Goal: Task Accomplishment & Management: Use online tool/utility

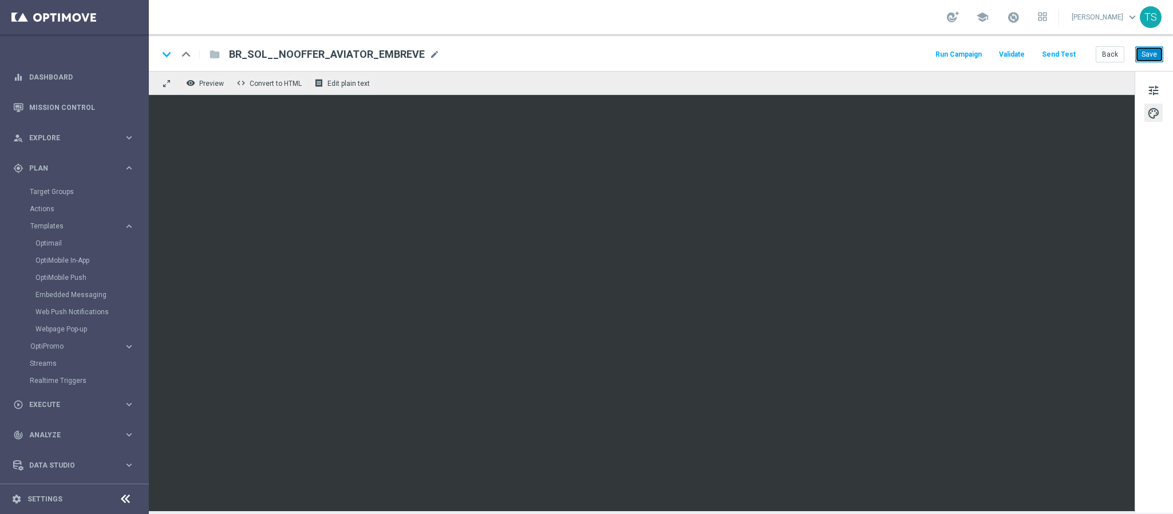
click at [1156, 58] on button "Save" at bounding box center [1149, 54] width 28 height 16
click at [1149, 60] on button "Save" at bounding box center [1149, 54] width 28 height 16
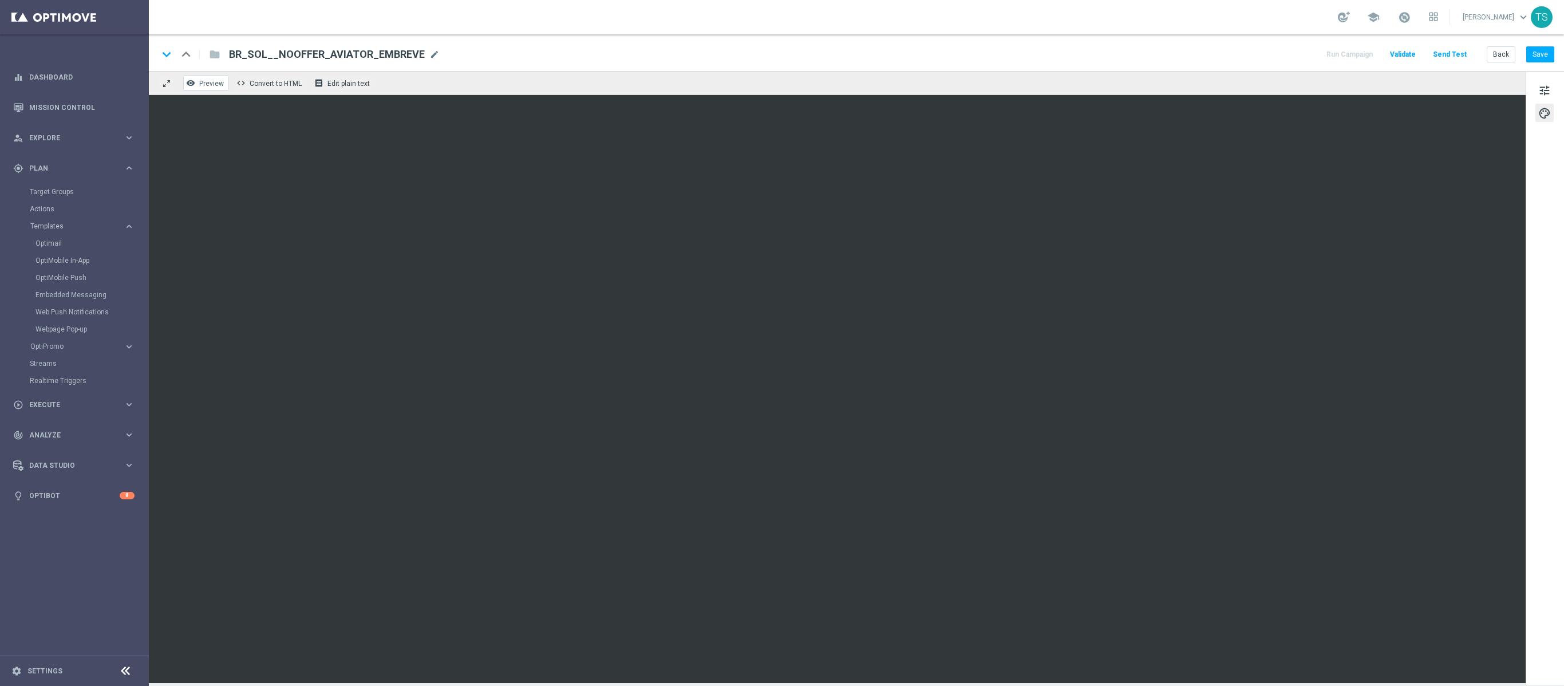
click at [193, 85] on icon "remove_red_eye" at bounding box center [190, 82] width 9 height 9
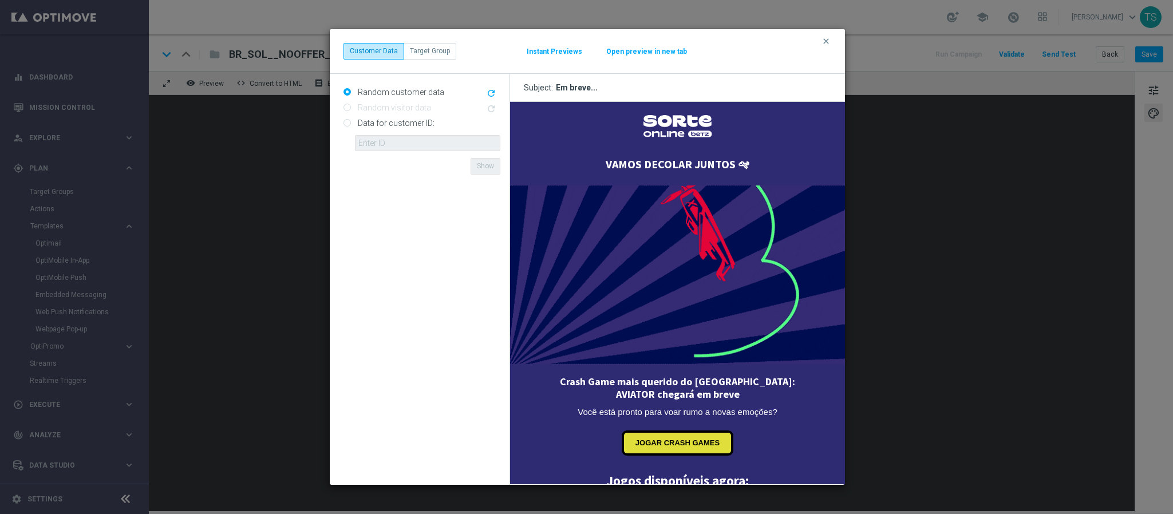
click at [926, 239] on modal-container "clear Customer Data Target Group Instant Previews Open preview in new tab Rando…" at bounding box center [586, 257] width 1173 height 514
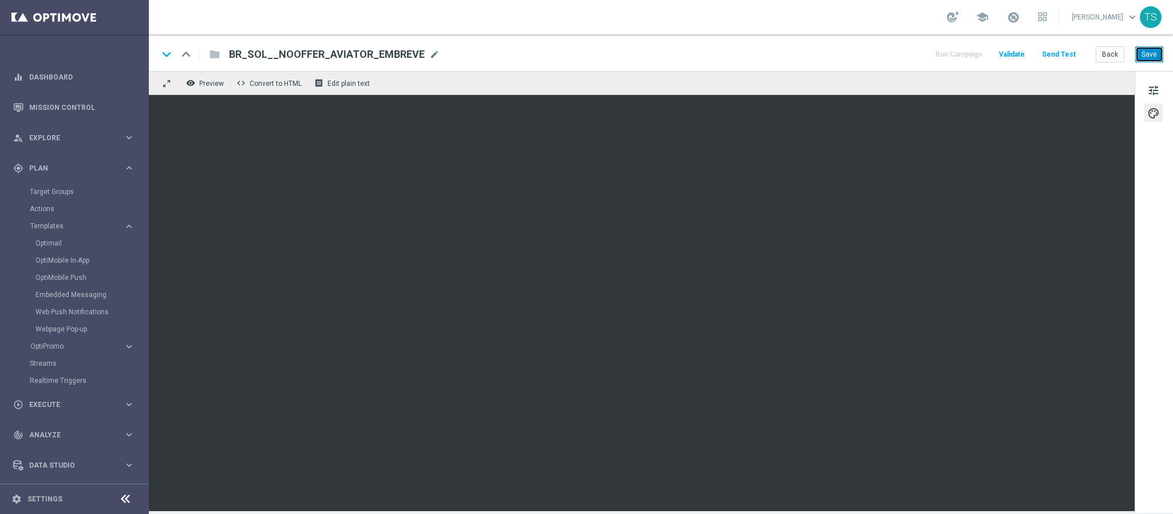
click at [1149, 52] on button "Save" at bounding box center [1149, 54] width 28 height 16
click at [52, 191] on link "Target Groups" at bounding box center [74, 191] width 89 height 9
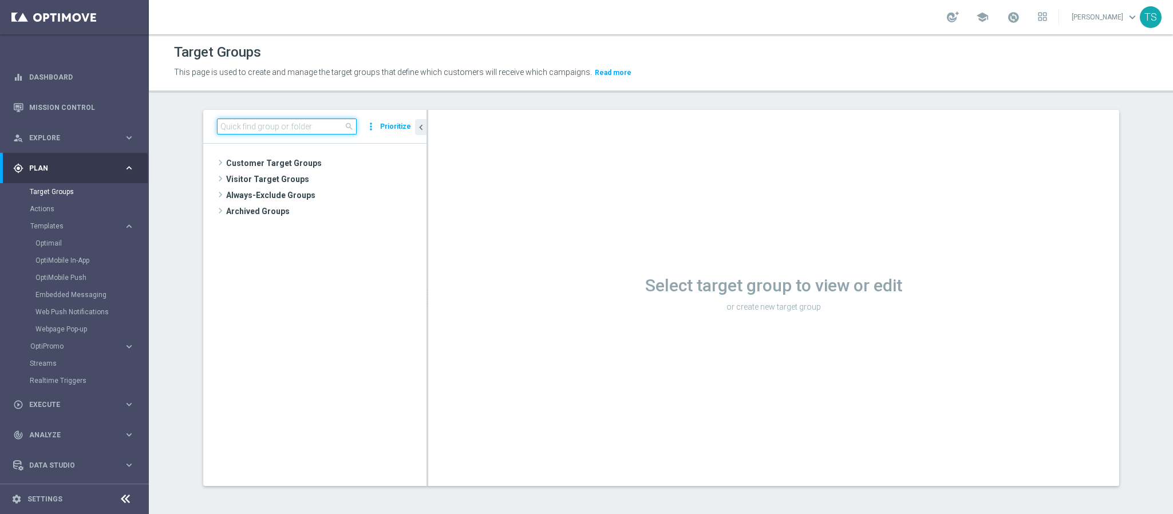
click at [299, 126] on input at bounding box center [287, 126] width 140 height 16
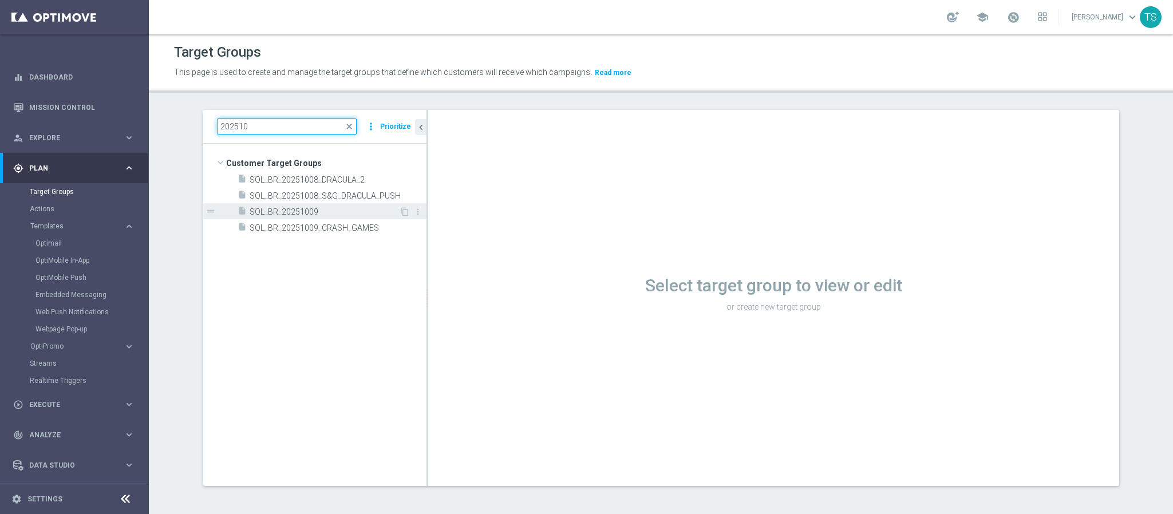
type input "202510"
click at [316, 217] on div "insert_drive_file SOL_BR_20251009" at bounding box center [318, 211] width 161 height 16
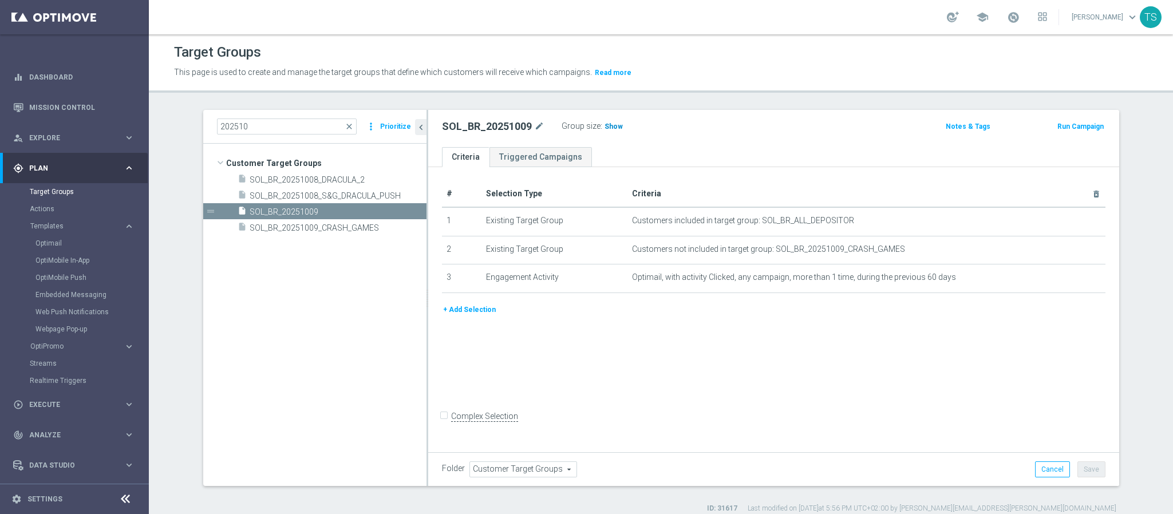
click at [604, 128] on span "Show" at bounding box center [613, 126] width 18 height 8
click at [303, 230] on span "SOL_BR_20251009_CRASH_GAMES" at bounding box center [324, 228] width 149 height 10
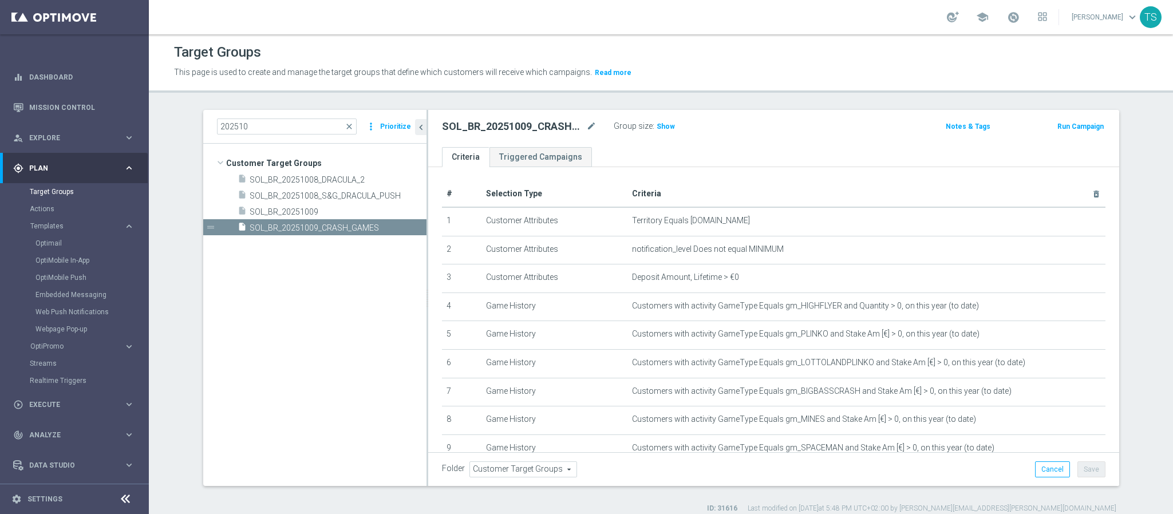
click at [657, 131] on span "Show" at bounding box center [666, 126] width 18 height 8
click at [653, 131] on div "Group size : Show" at bounding box center [671, 125] width 114 height 14
click at [333, 309] on tree-viewport "Customer Target Groups library_add create_new_folder" at bounding box center [314, 315] width 223 height 342
click at [334, 217] on div "insert_drive_file SOL_BR_20251009" at bounding box center [318, 211] width 161 height 16
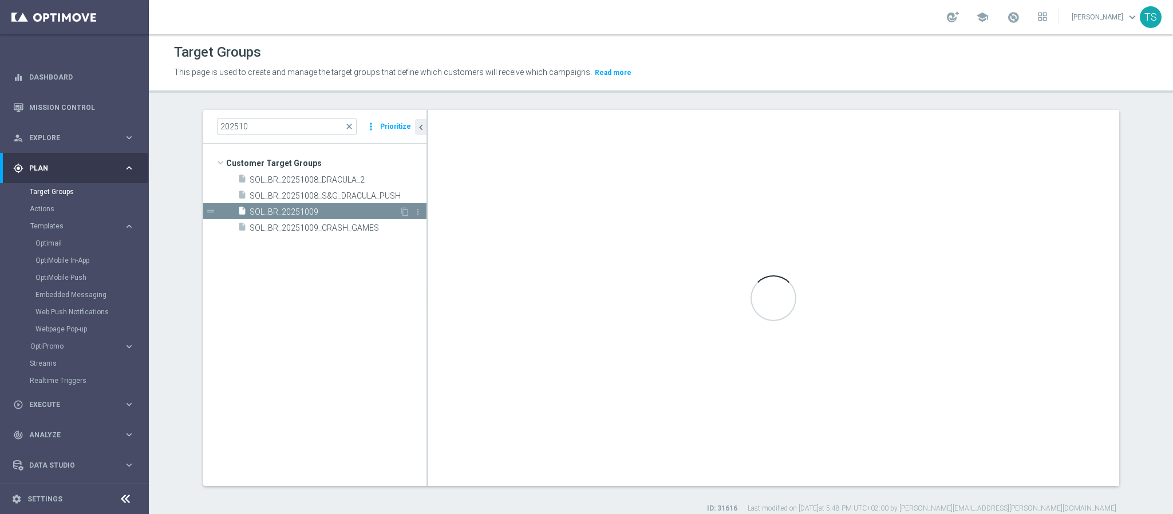
checkbox input "false"
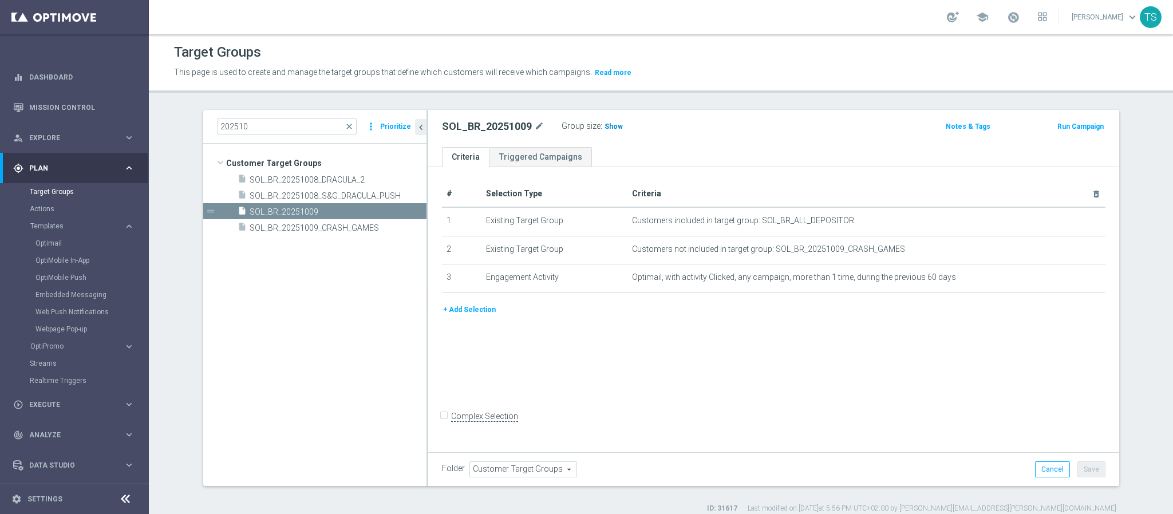
click at [604, 124] on span "Show" at bounding box center [613, 126] width 18 height 8
click at [69, 244] on link "Optimail" at bounding box center [77, 243] width 84 height 9
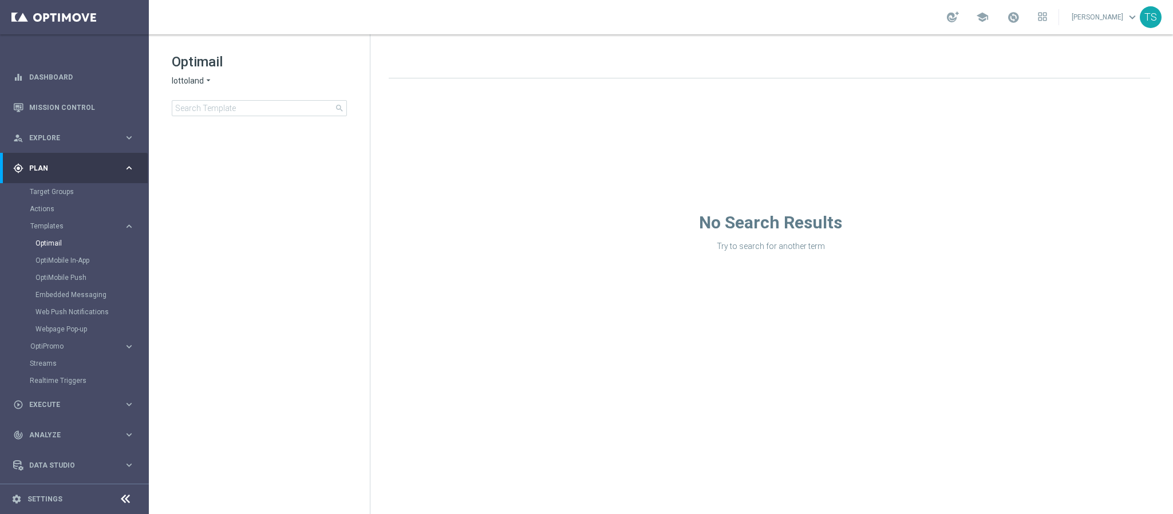
click at [204, 84] on icon "arrow_drop_down" at bounding box center [208, 81] width 9 height 11
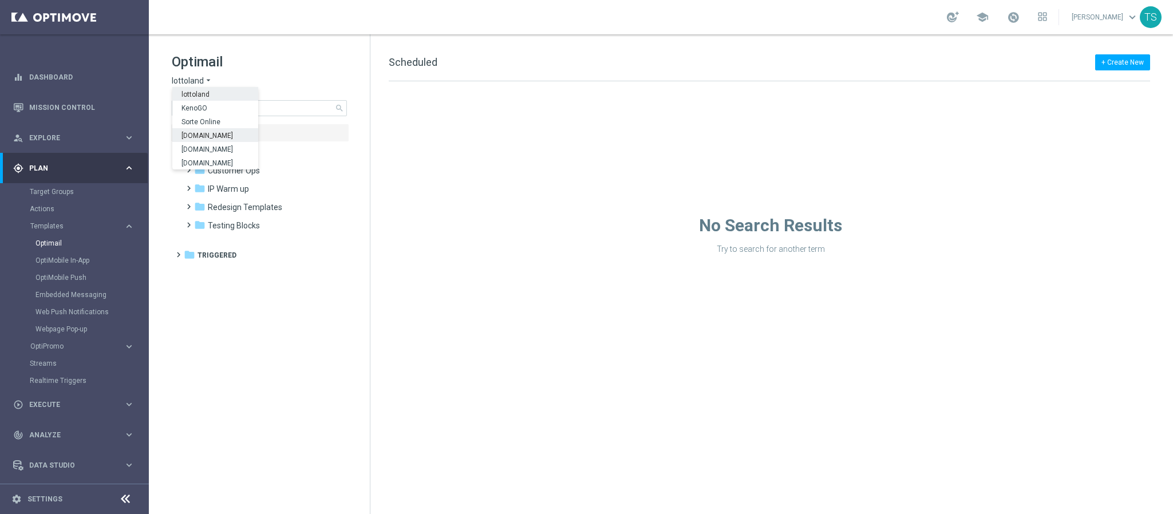
click at [0, 0] on span "[DOMAIN_NAME]" at bounding box center [0, 0] width 0 height 0
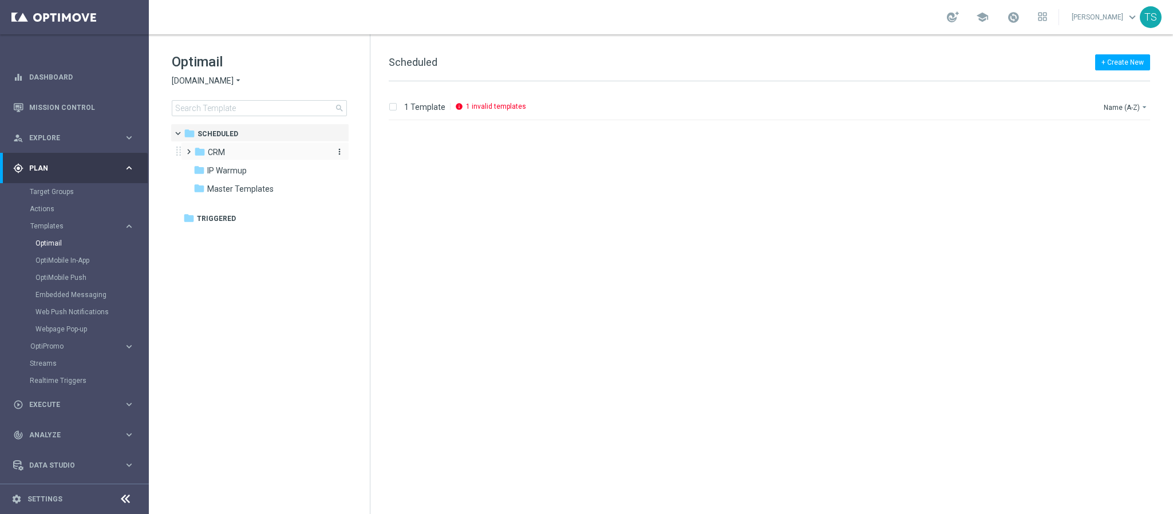
click at [222, 147] on div "folder CRM" at bounding box center [260, 152] width 132 height 13
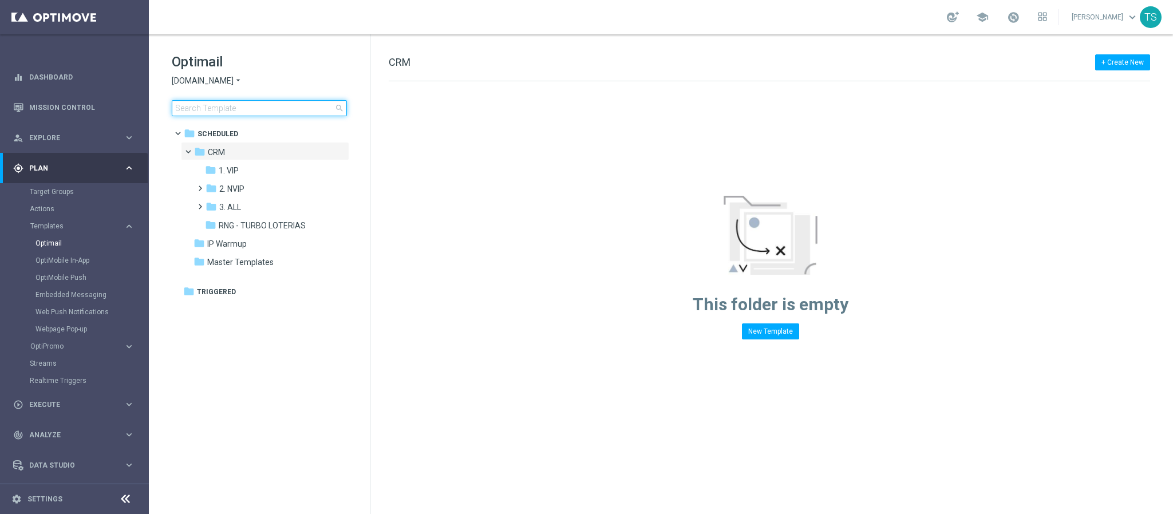
click at [263, 108] on input at bounding box center [259, 108] width 175 height 16
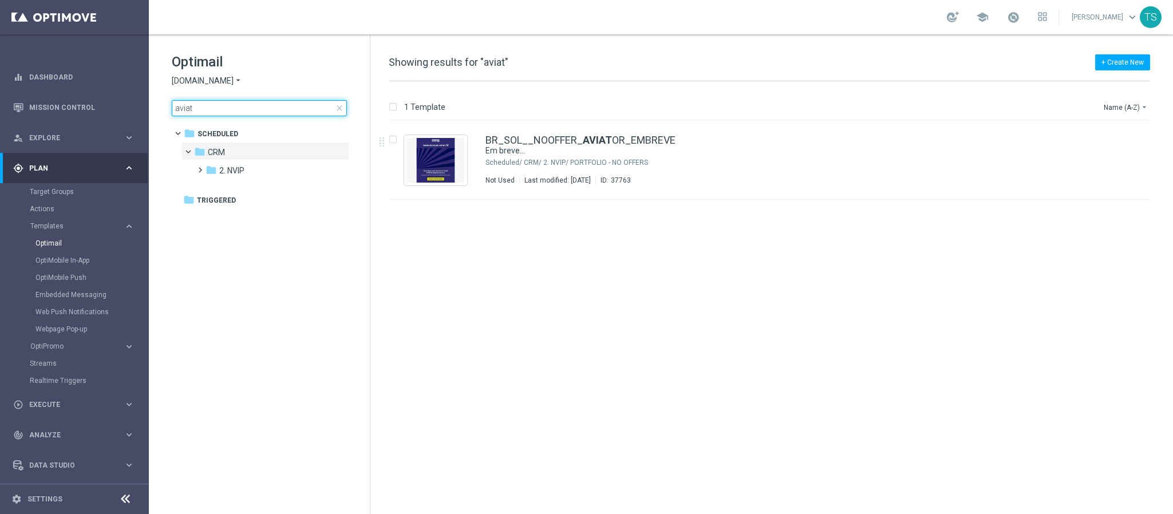
type input "aviat"
click at [62, 241] on link "Optimail" at bounding box center [77, 243] width 84 height 9
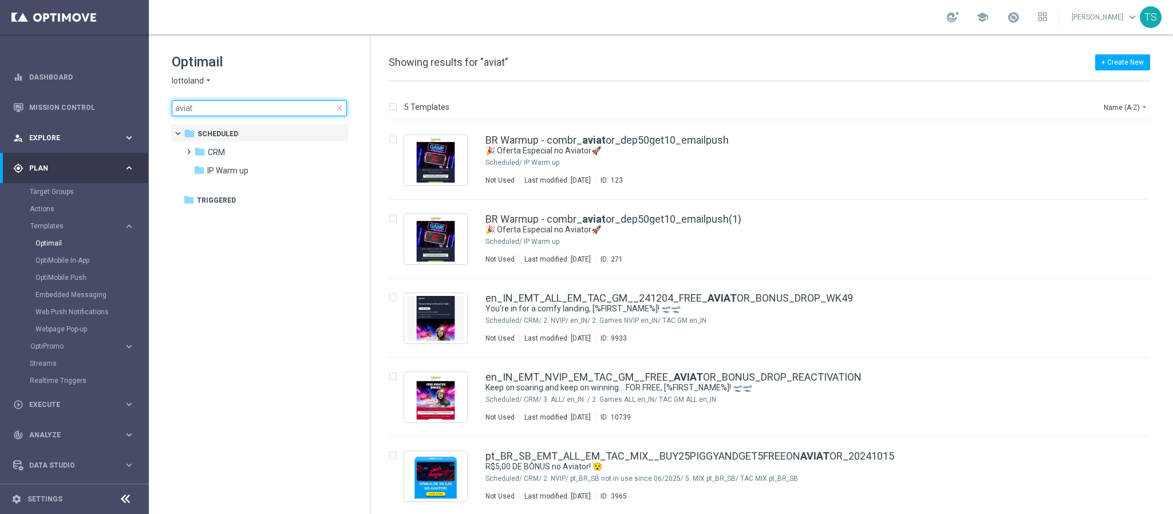
drag, startPoint x: 256, startPoint y: 113, endPoint x: 36, endPoint y: 141, distance: 222.1
click at [146, 121] on main "equalizer Dashboard Mission Control" at bounding box center [586, 257] width 1173 height 514
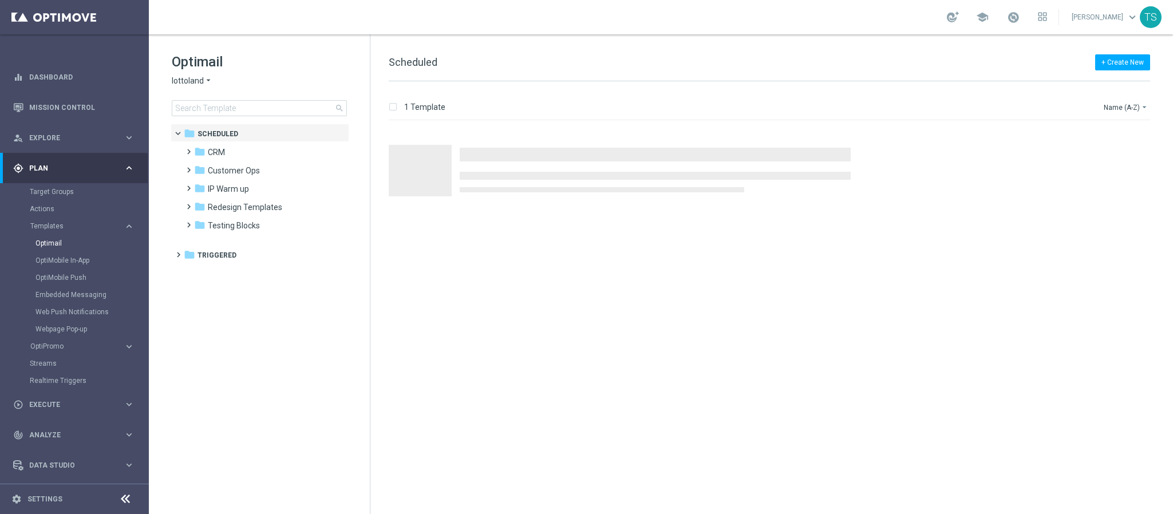
click at [282, 83] on div "lottoland arrow_drop_down × lottoland" at bounding box center [259, 81] width 175 height 11
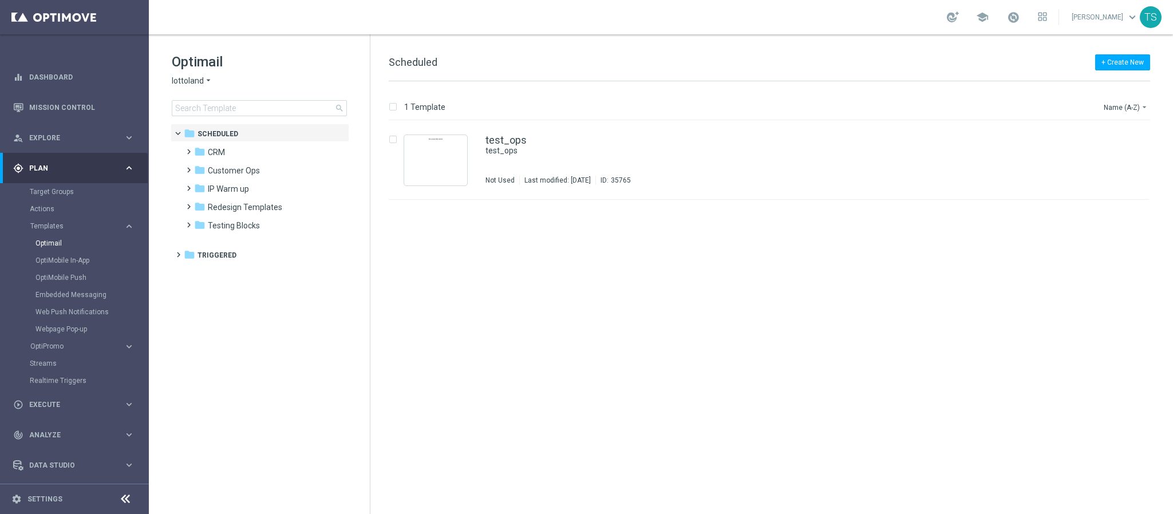
click at [199, 78] on span "lottoland" at bounding box center [188, 81] width 32 height 11
click at [302, 101] on input at bounding box center [259, 108] width 175 height 16
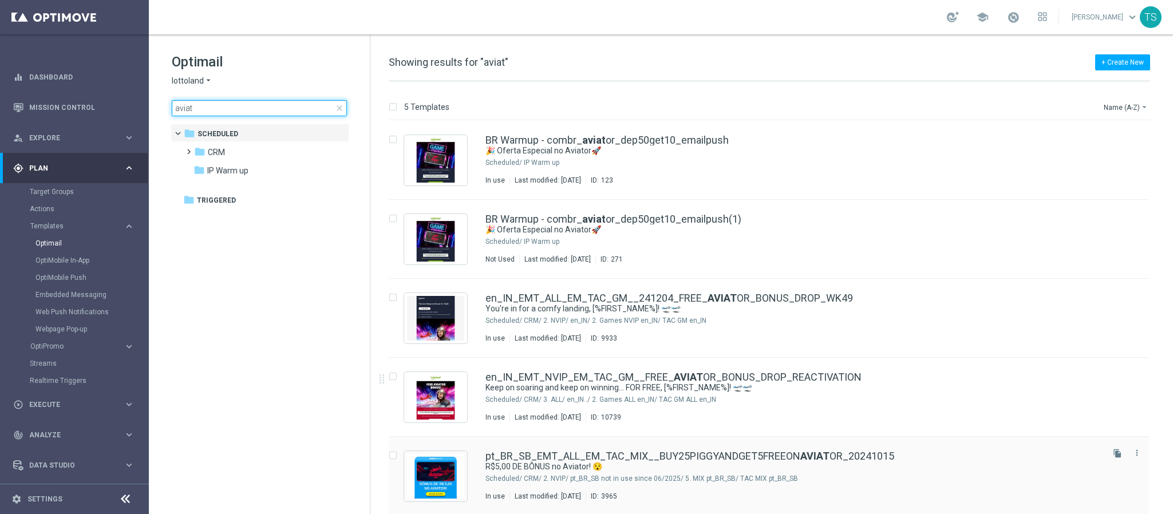
scroll to position [2, 0]
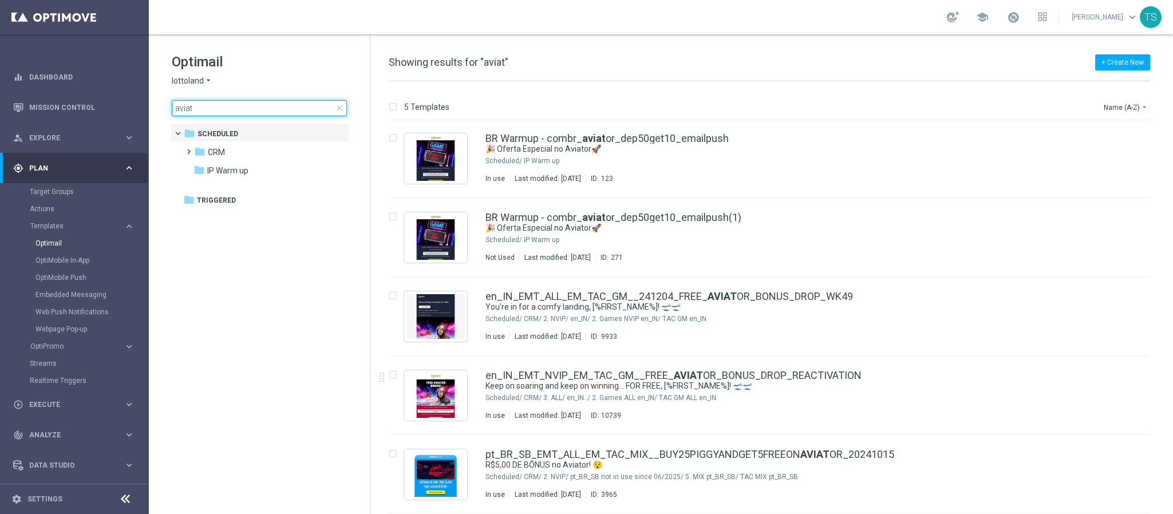
drag, startPoint x: 210, startPoint y: 112, endPoint x: 184, endPoint y: 84, distance: 38.5
click at [113, 116] on main "equalizer Dashboard Mission Control" at bounding box center [586, 257] width 1173 height 514
click at [194, 89] on div "Optimail lottoland arrow_drop_down × lottoland aviat close" at bounding box center [271, 85] width 198 height 64
click at [191, 84] on span "lottoland" at bounding box center [188, 81] width 32 height 11
click at [0, 0] on span "Lottoland.bet.br" at bounding box center [0, 0] width 0 height 0
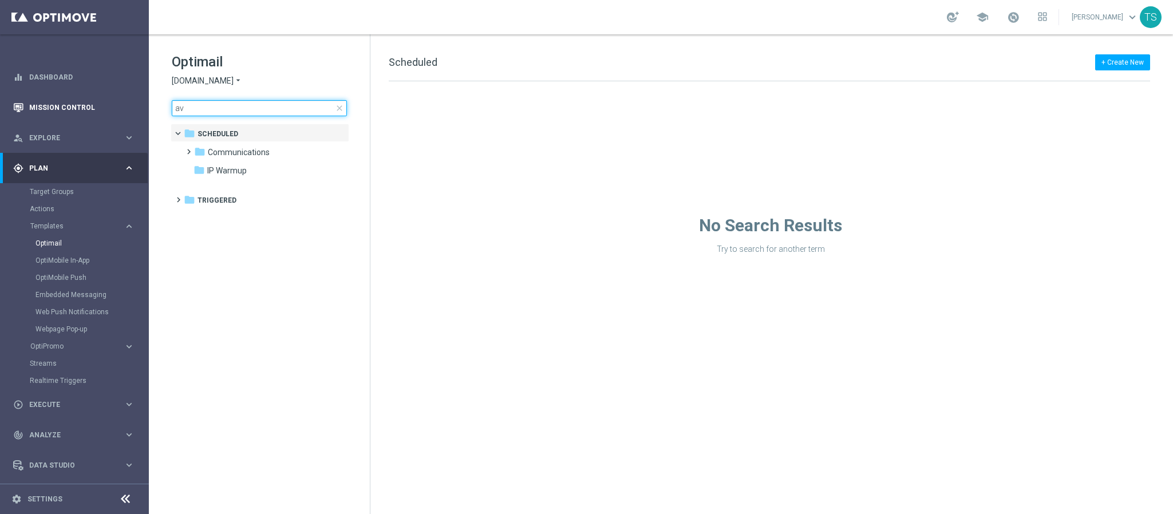
type input "a"
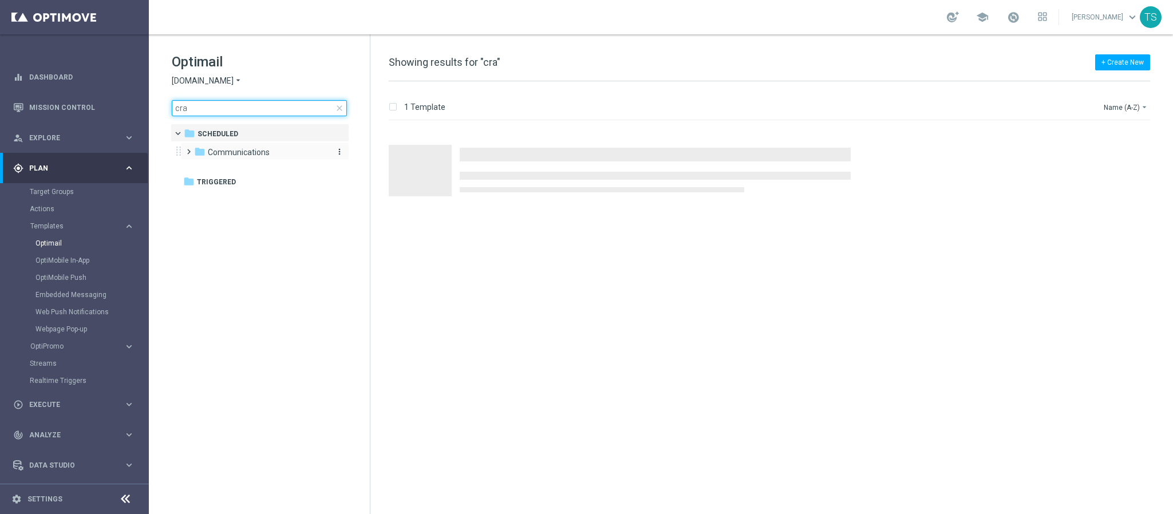
type input "cra"
click at [258, 150] on span "Communications" at bounding box center [239, 152] width 62 height 10
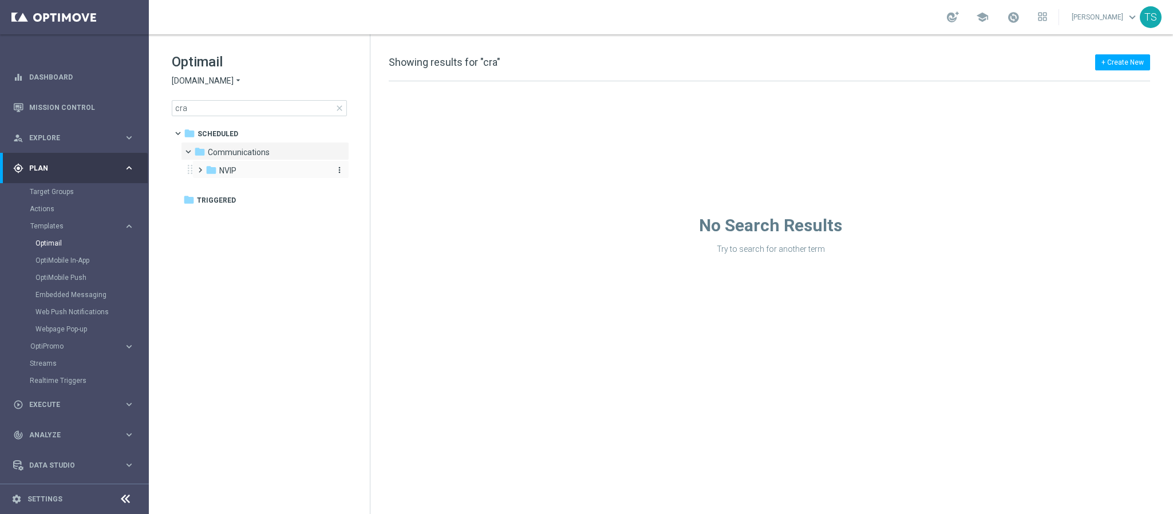
click at [262, 172] on div "folder NVIP" at bounding box center [266, 170] width 122 height 13
click at [261, 172] on div "folder NVIP" at bounding box center [266, 170] width 122 height 13
click at [266, 167] on div "folder NVIP" at bounding box center [266, 170] width 122 height 13
click at [277, 193] on span "CASSINO bet.br" at bounding box center [278, 189] width 97 height 10
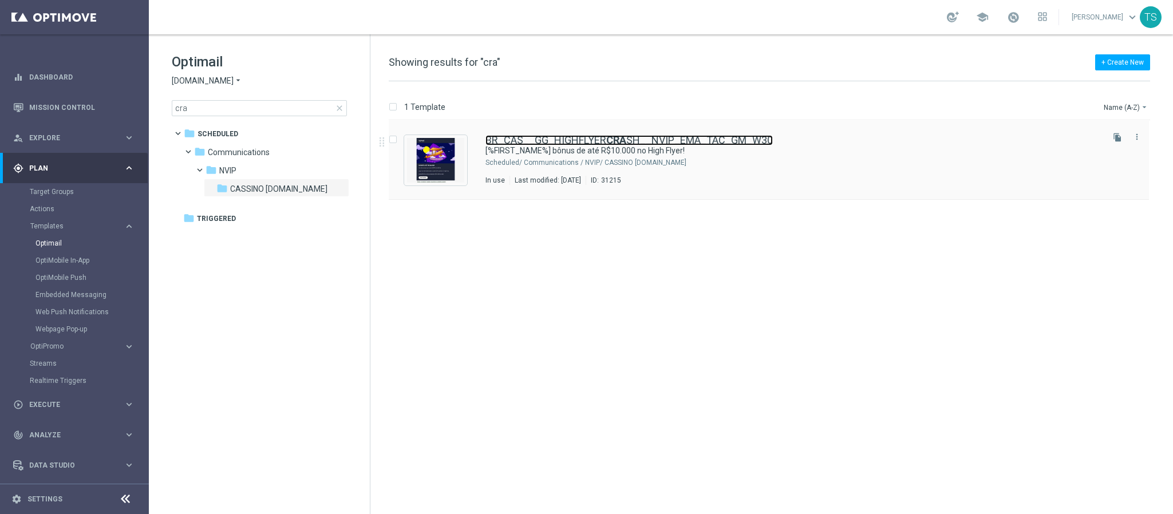
click at [639, 138] on link "BR_CAS__GG_HIGHFLYER CRA SH__NVIP_EMA_TAC_GM_W30" at bounding box center [628, 140] width 287 height 10
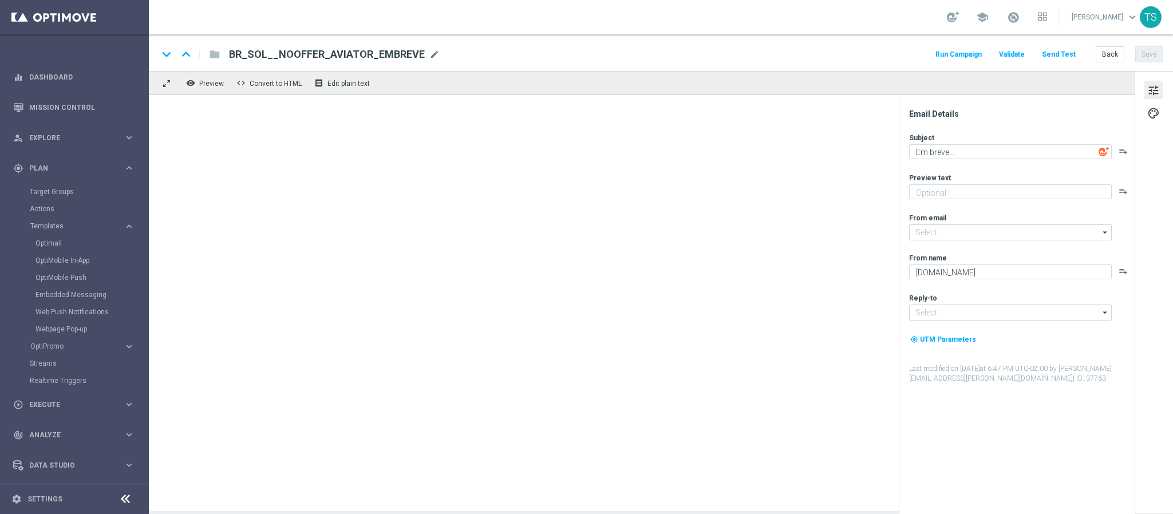
type input "contato@email.sorteonline.bet.br"
type input "suporte@sorteonline.bet.br"
type textarea "[%FIRST_NAME%] bônus de até R$10.000 no High Flyer!"
type textarea "Aposte nos jogos selecionados e garanta até 30% em bônus!"
type input "mail@crm.lottoland.bet.br"
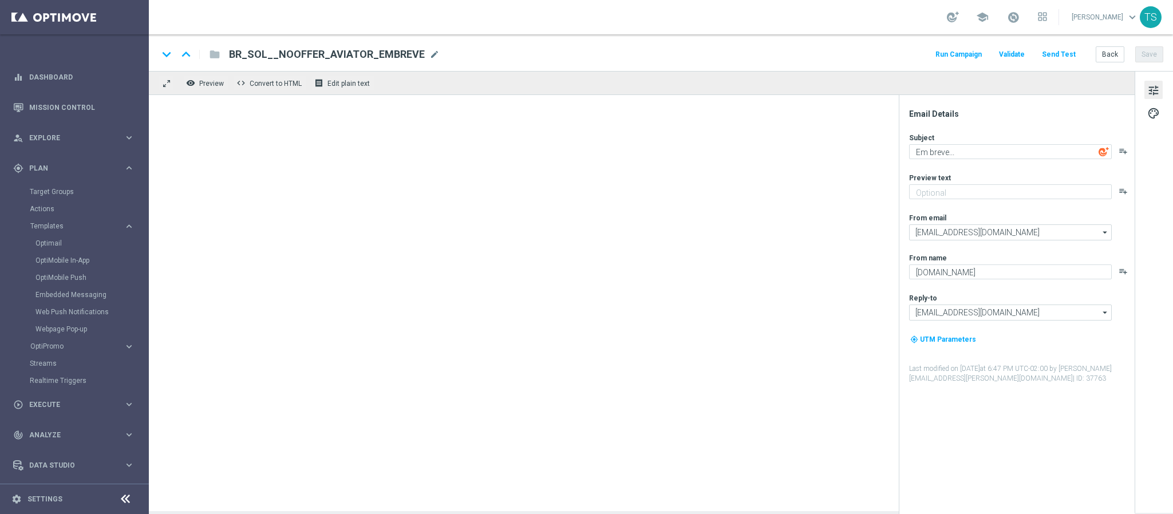
type textarea "Lottoland"
type input "contato@lottoland.bet.br"
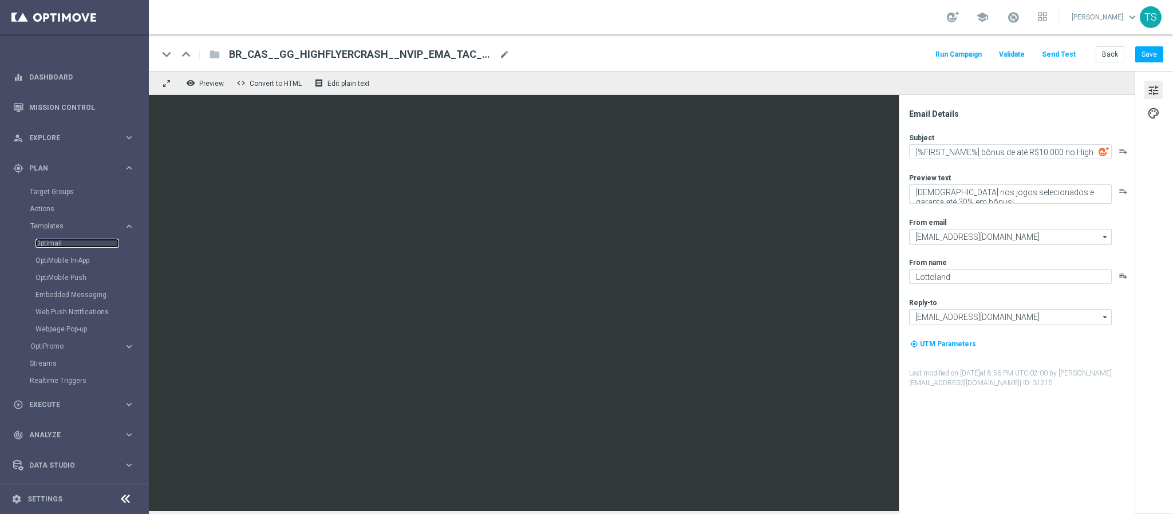
drag, startPoint x: 56, startPoint y: 241, endPoint x: 114, endPoint y: 4, distance: 244.1
click at [56, 241] on link "Optimail" at bounding box center [77, 243] width 84 height 9
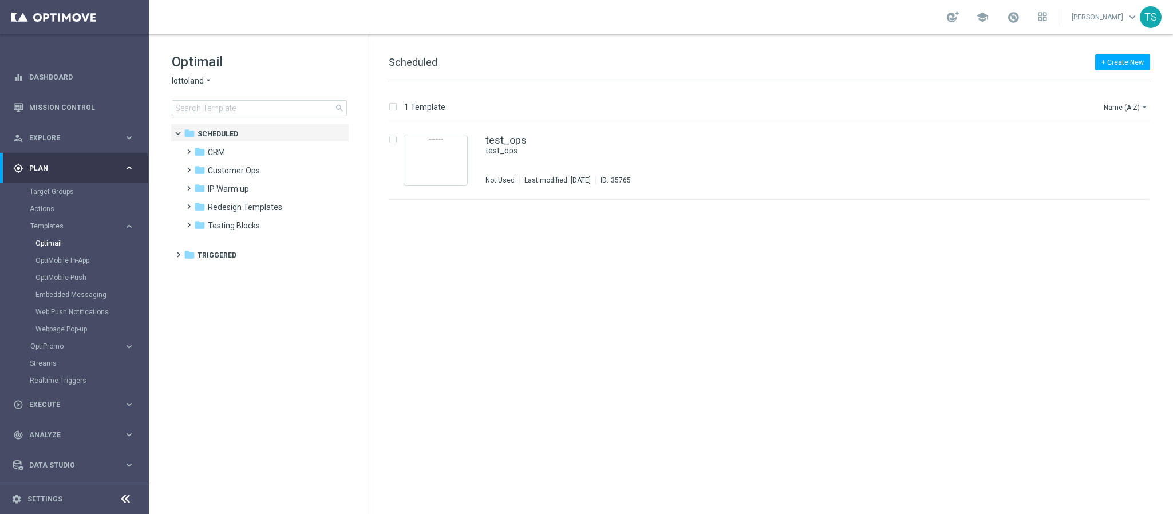
click at [204, 81] on icon "arrow_drop_down" at bounding box center [208, 81] width 9 height 11
click at [301, 77] on div "lottoland arrow_drop_down × lottoland lottoland KenoGO Sorte Online Sorteonline…" at bounding box center [259, 81] width 175 height 11
click at [276, 112] on input at bounding box center [259, 108] width 175 height 16
click at [198, 81] on span "lottoland" at bounding box center [188, 81] width 32 height 11
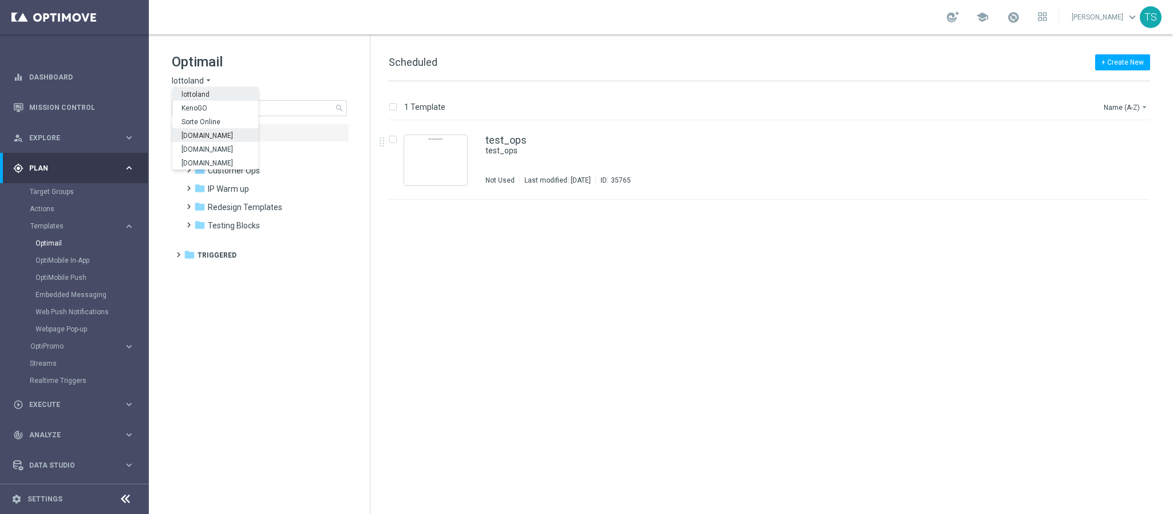
click at [0, 0] on span "Sorteonline.bet.br" at bounding box center [0, 0] width 0 height 0
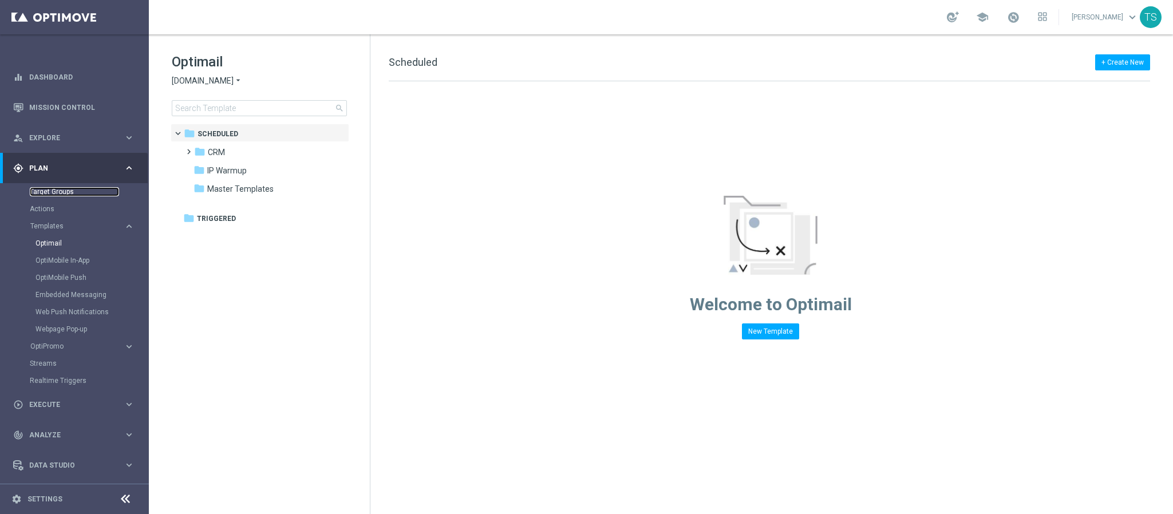
drag, startPoint x: 60, startPoint y: 196, endPoint x: 68, endPoint y: 189, distance: 10.1
click at [61, 194] on link "Target Groups" at bounding box center [74, 191] width 89 height 9
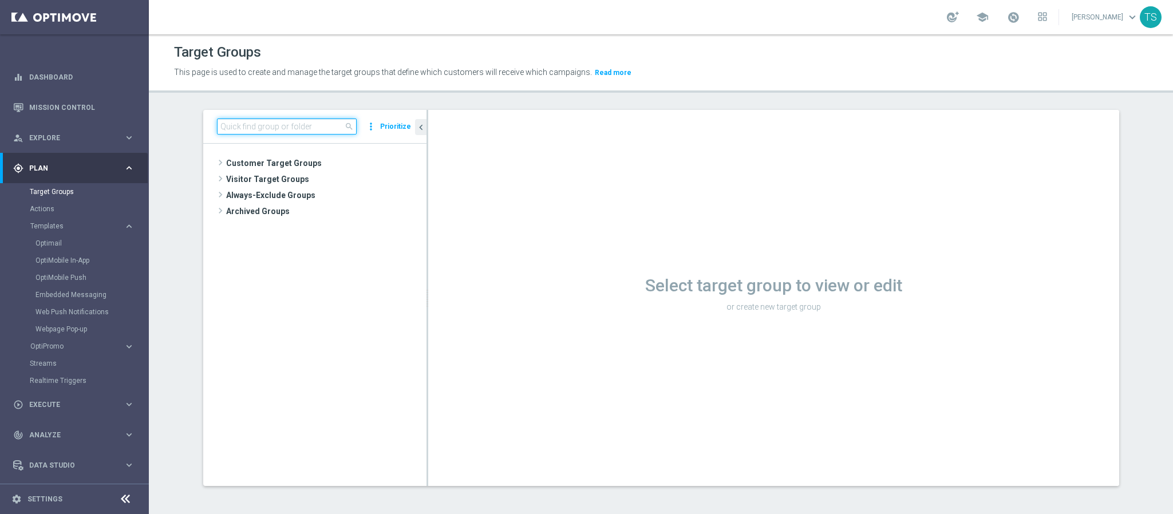
click at [261, 131] on input at bounding box center [287, 126] width 140 height 16
type input "n"
click at [261, 131] on input "sol_br" at bounding box center [287, 126] width 140 height 16
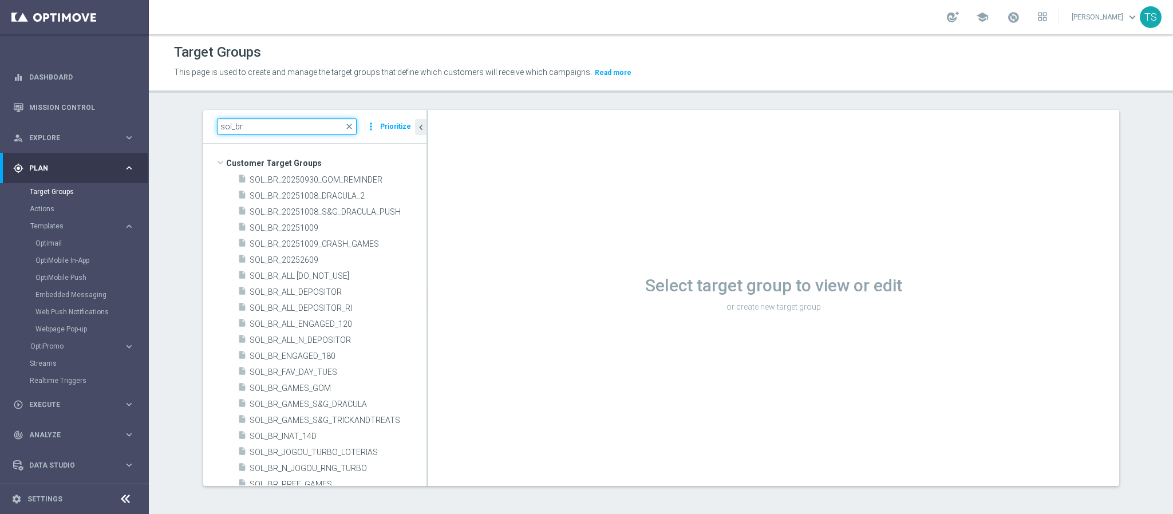
click at [263, 126] on input "sol_br" at bounding box center [287, 126] width 140 height 16
type input "sol_br_"
click at [344, 232] on span "SOL_BR_20251009" at bounding box center [324, 228] width 149 height 10
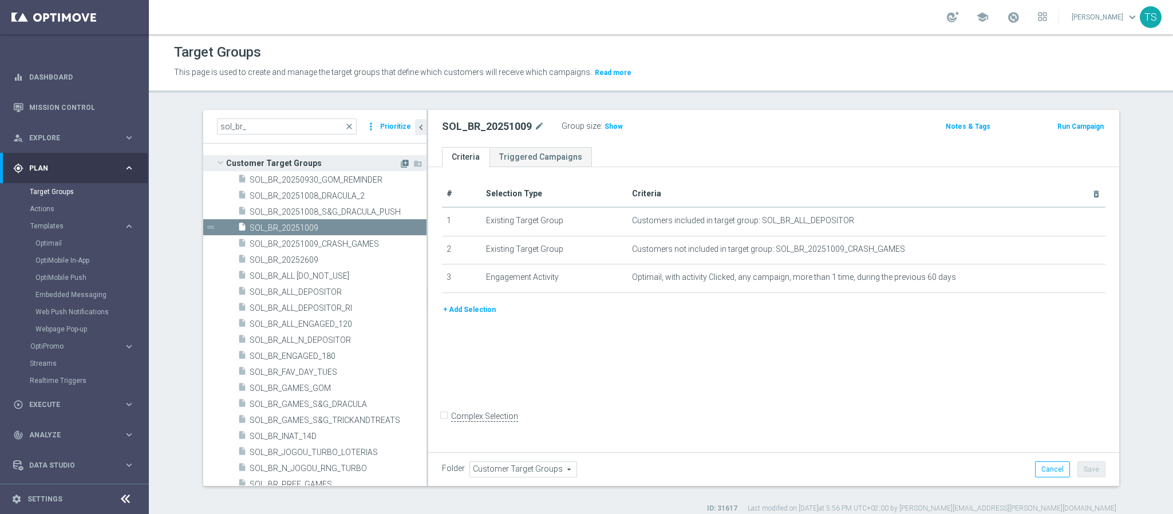
click at [400, 165] on icon "library_add" at bounding box center [404, 163] width 9 height 9
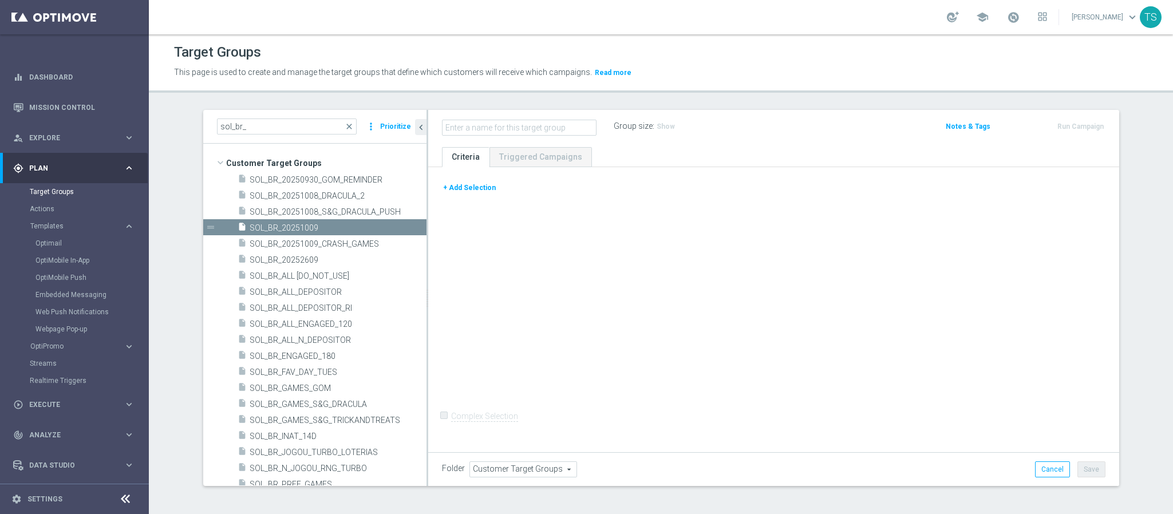
click at [452, 196] on div "+ Add Selection" at bounding box center [773, 191] width 681 height 21
click at [457, 187] on button "+ Add Selection" at bounding box center [469, 187] width 55 height 13
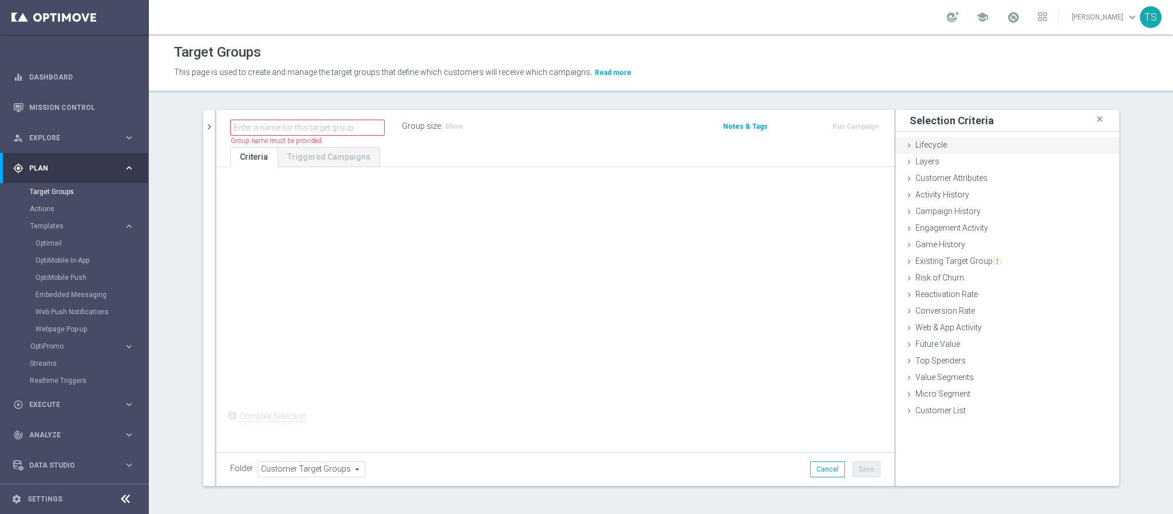
click at [999, 143] on div "Lifecycle done" at bounding box center [1007, 145] width 223 height 17
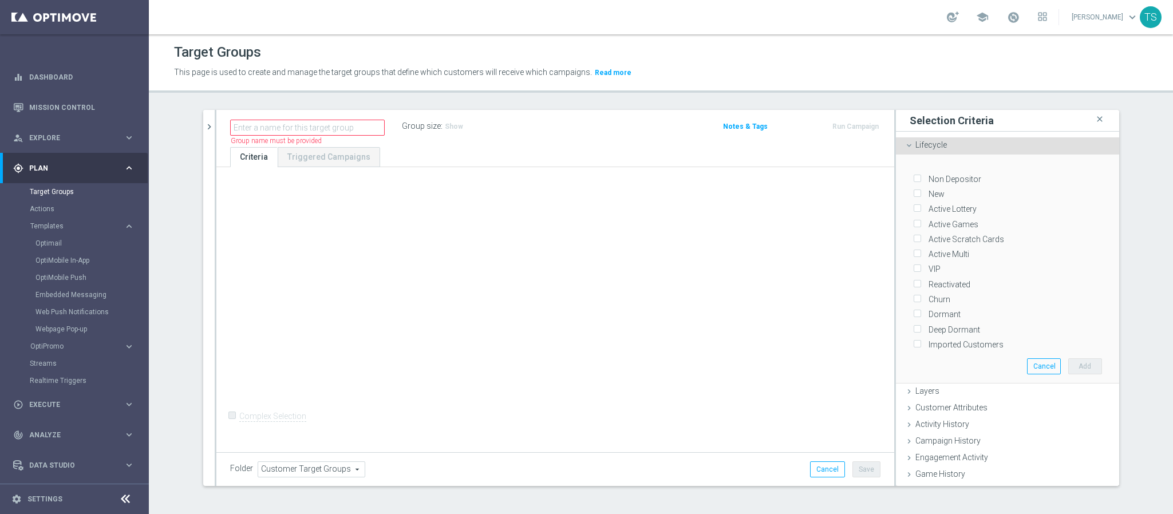
click at [966, 179] on label "Non Depositor" at bounding box center [952, 179] width 57 height 10
click at [920, 179] on input "Non Depositor" at bounding box center [916, 178] width 7 height 7
checkbox input "true"
click at [1072, 365] on button "Add" at bounding box center [1085, 366] width 34 height 16
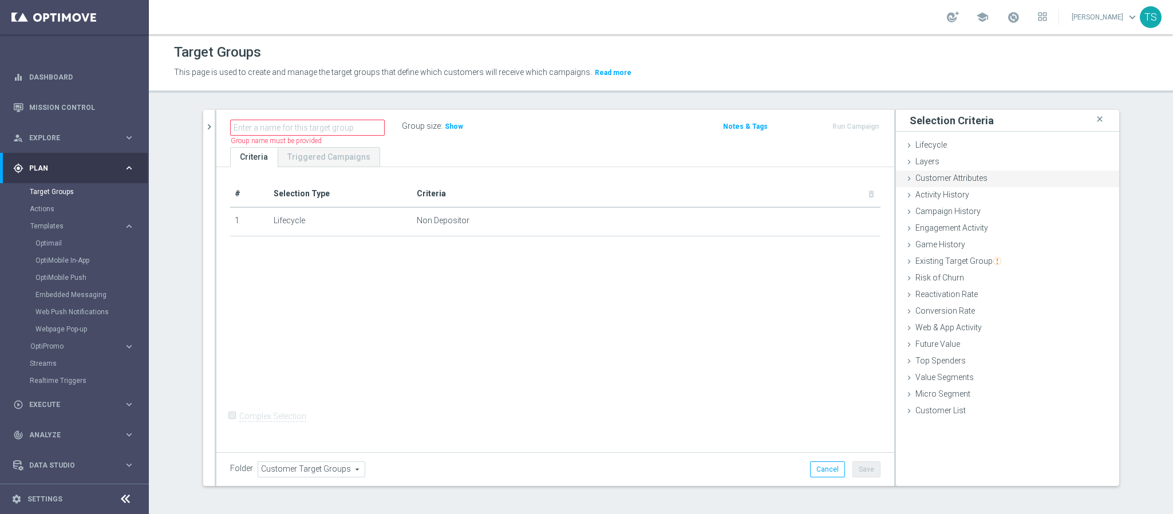
click at [993, 179] on div "Customer Attributes done" at bounding box center [1007, 179] width 223 height 17
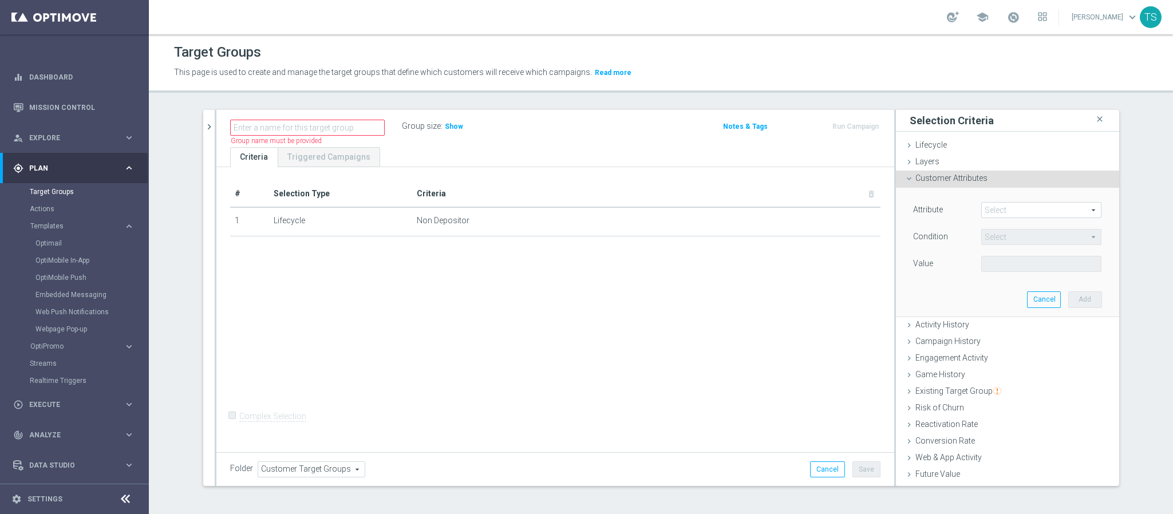
click at [1010, 209] on span at bounding box center [1041, 210] width 119 height 15
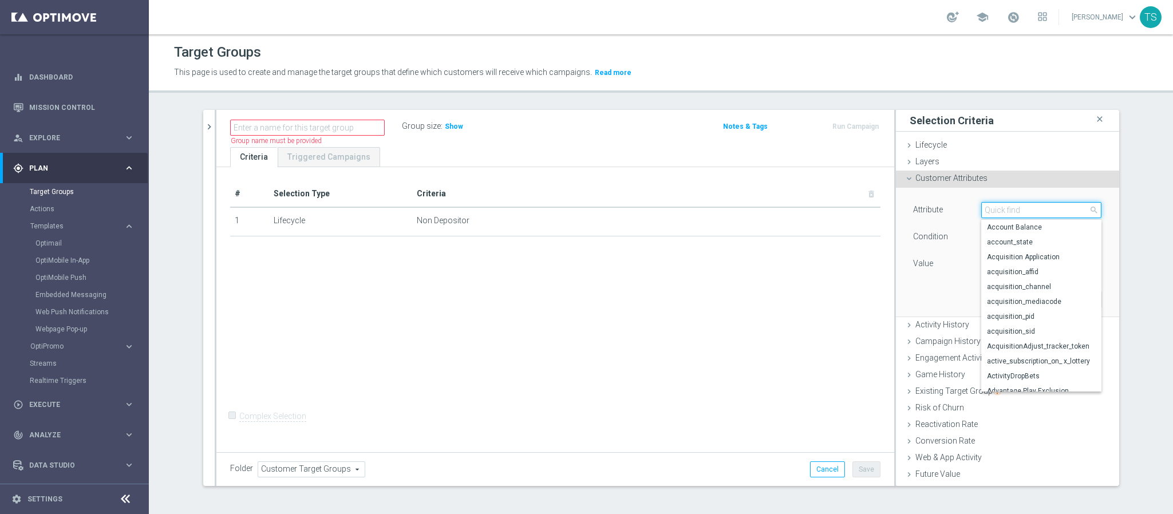
click at [1001, 208] on input "search" at bounding box center [1041, 210] width 120 height 16
type input "reg"
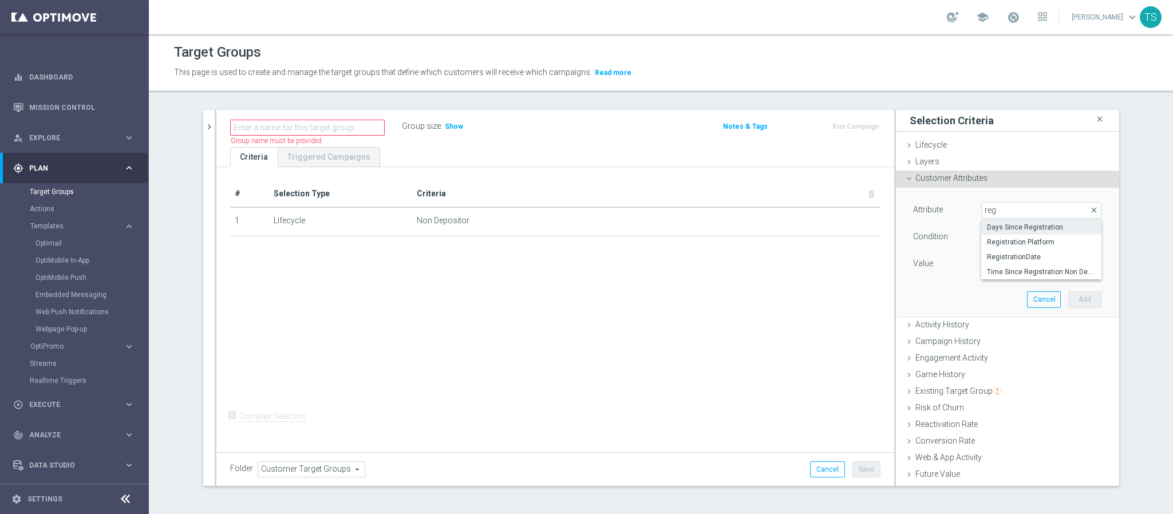
click at [1053, 231] on span "Days Since Registration" at bounding box center [1041, 227] width 109 height 9
type input "Days Since Registration"
click at [981, 268] on input "number" at bounding box center [1007, 264] width 52 height 16
click at [1006, 238] on span "=" at bounding box center [1041, 237] width 119 height 15
click at [1012, 254] on span "<" at bounding box center [1041, 254] width 109 height 9
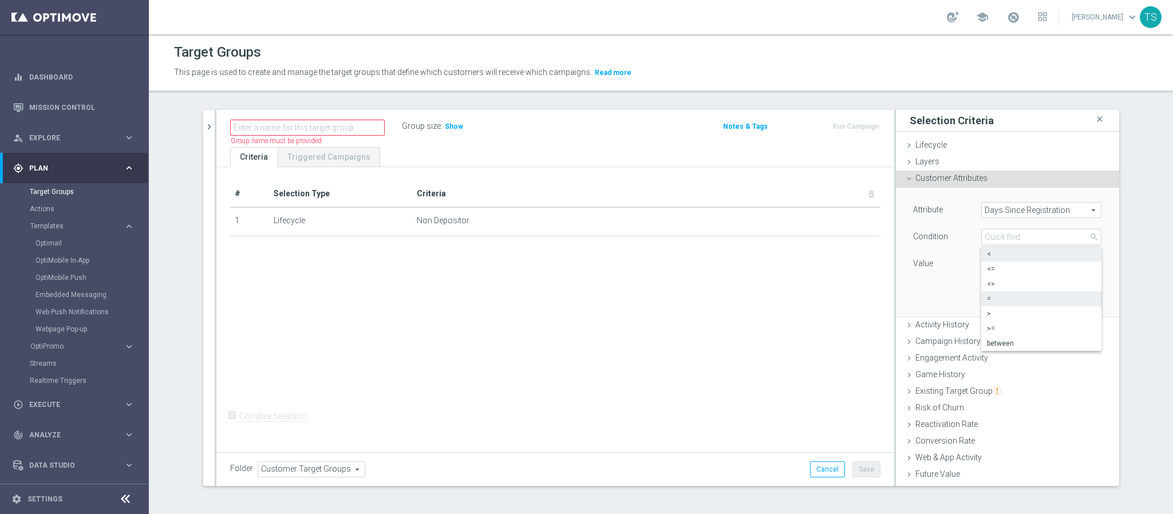
type input "<"
click at [998, 268] on input "number" at bounding box center [1007, 264] width 52 height 16
type input "10"
click at [1068, 297] on button "Add" at bounding box center [1085, 299] width 34 height 16
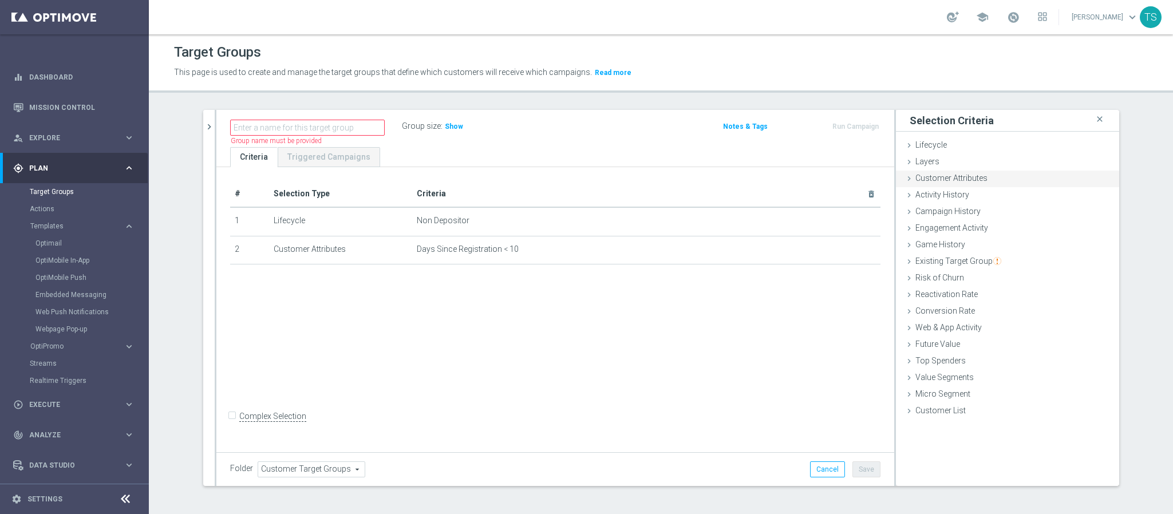
click at [982, 177] on div "Customer Attributes done selection saved" at bounding box center [1007, 179] width 223 height 17
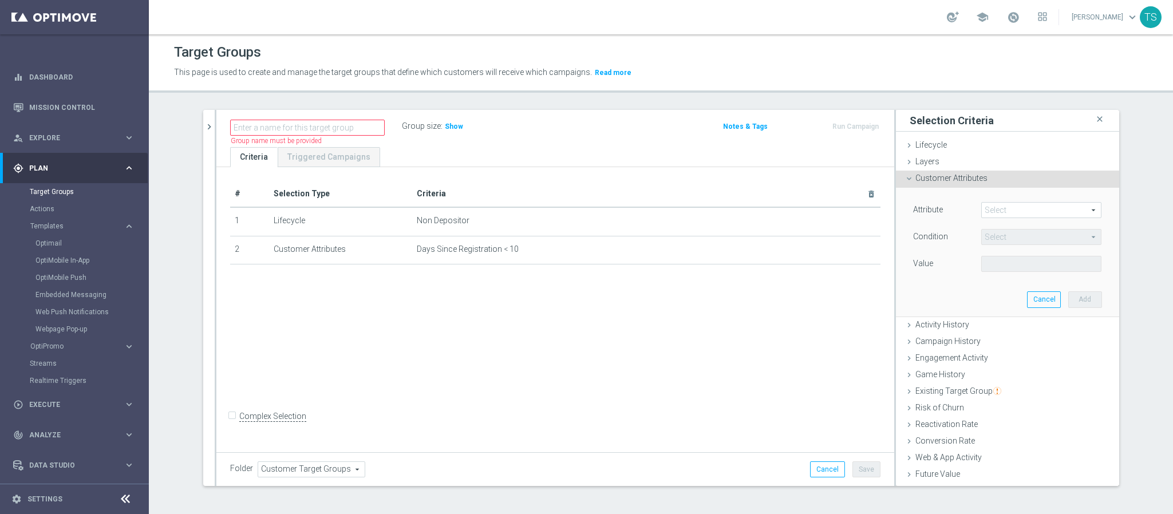
click at [1017, 210] on span at bounding box center [1041, 210] width 119 height 15
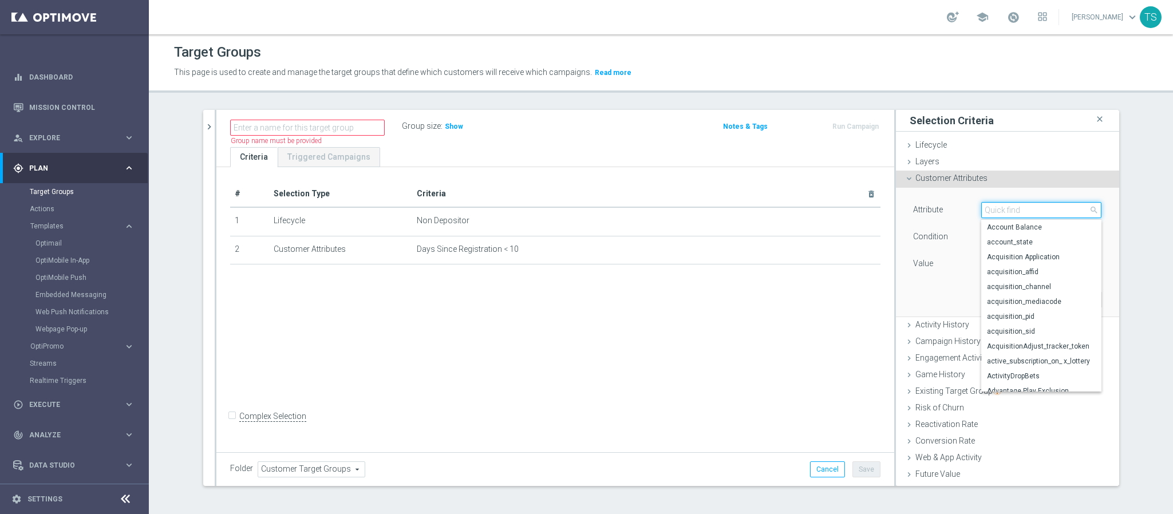
click at [1019, 214] on input "search" at bounding box center [1041, 210] width 120 height 16
type input "terr"
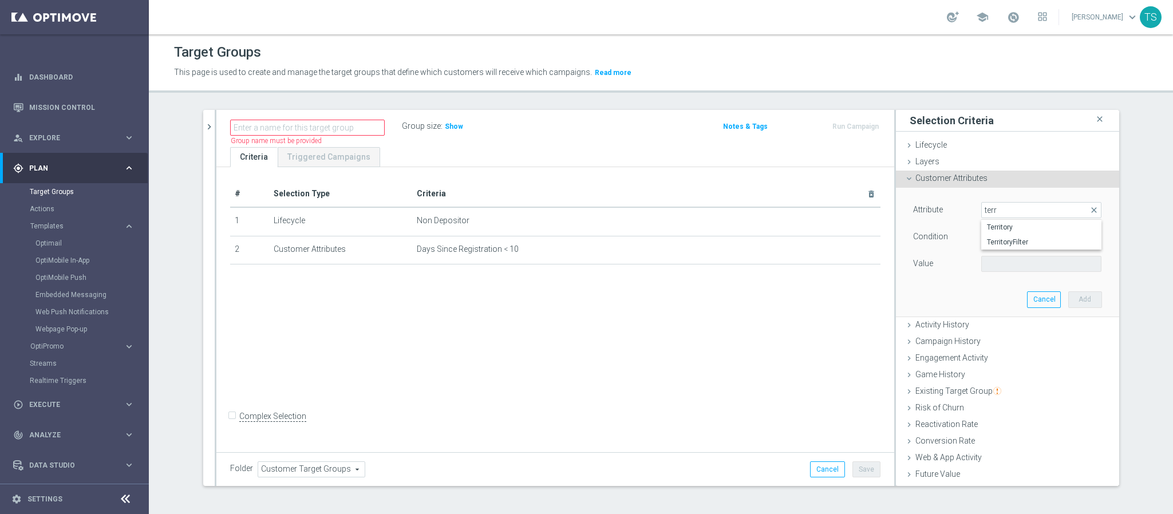
click at [1027, 227] on span "Territory" at bounding box center [1041, 227] width 109 height 9
type input "Territory"
type input "Equals"
click at [1020, 270] on span at bounding box center [1041, 263] width 119 height 15
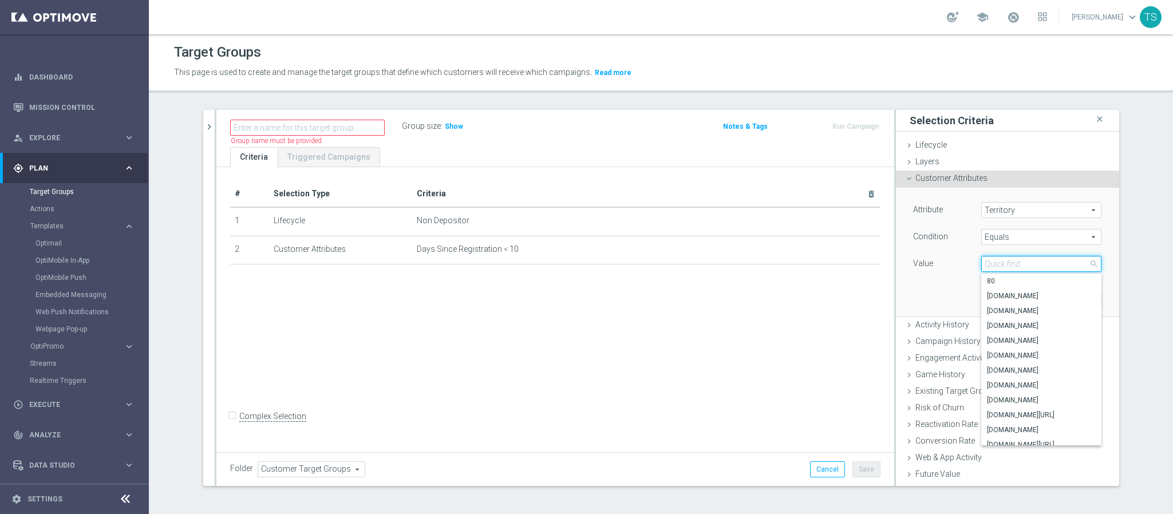
click at [1021, 272] on input "search" at bounding box center [1041, 264] width 120 height 16
type input "sorte"
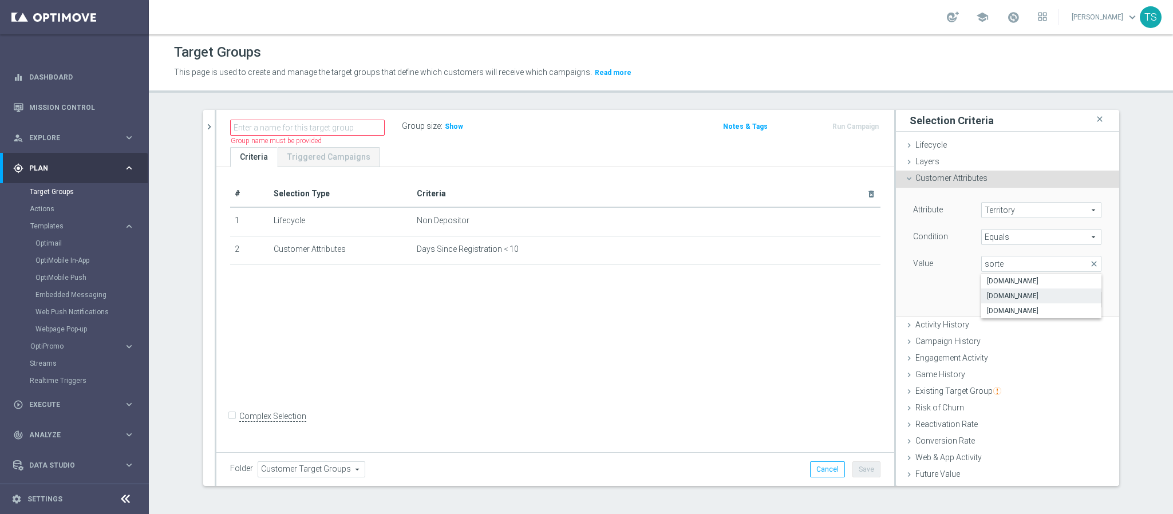
click at [1051, 298] on span "www.sorteonline.bet.br" at bounding box center [1041, 295] width 109 height 9
type input "www.sorteonline.bet.br"
click at [1069, 299] on button "Add" at bounding box center [1085, 299] width 34 height 16
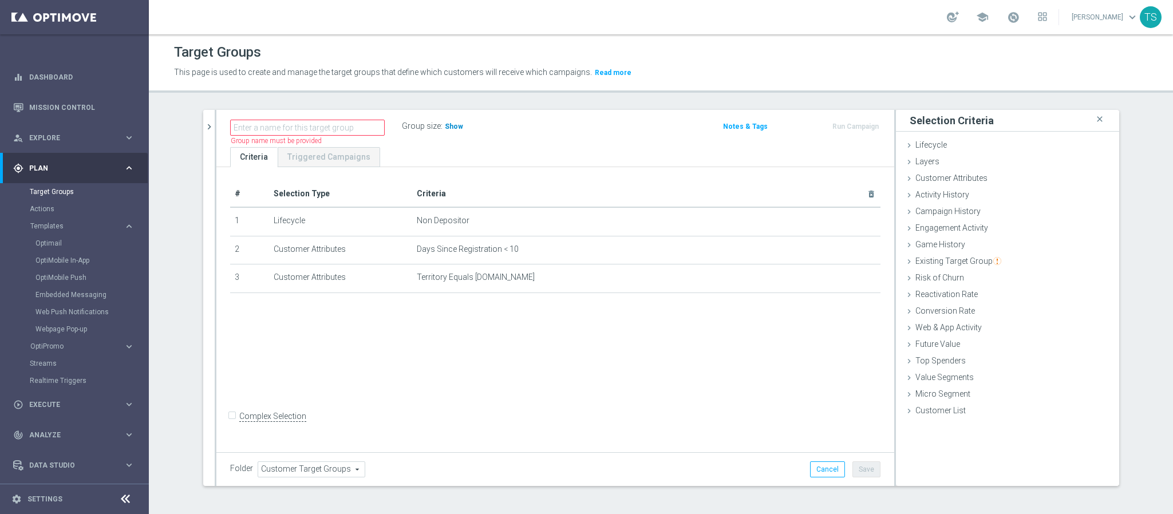
click at [447, 126] on span "Show" at bounding box center [454, 126] width 18 height 8
click at [574, 359] on div "# Selection Type Criteria delete_forever 1 Lifecycle Non Depositor mode_edit de…" at bounding box center [555, 308] width 678 height 282
click at [45, 246] on link "Optimail" at bounding box center [77, 243] width 84 height 9
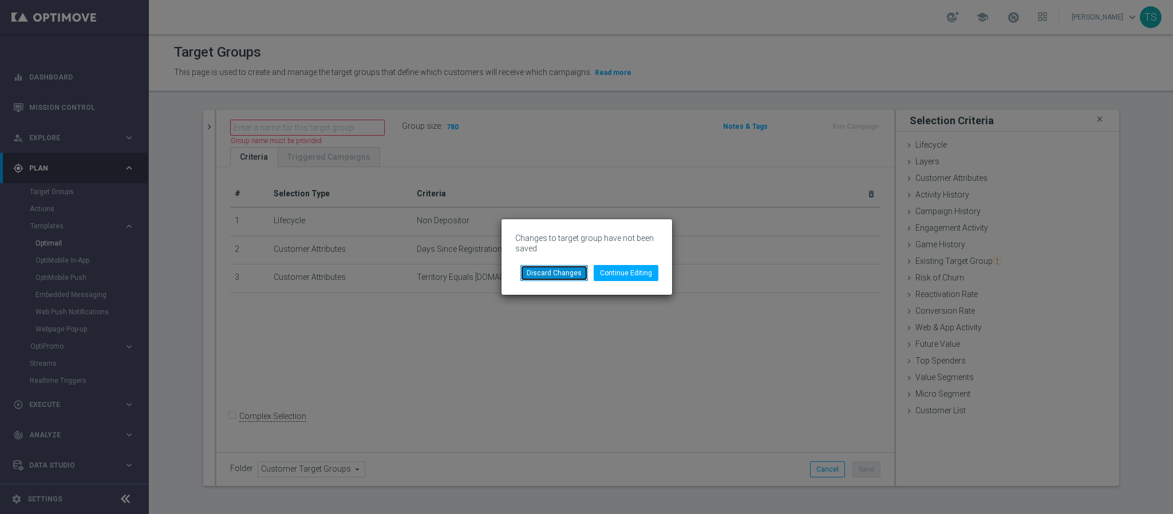
click at [555, 277] on button "Discard Changes" at bounding box center [554, 273] width 68 height 16
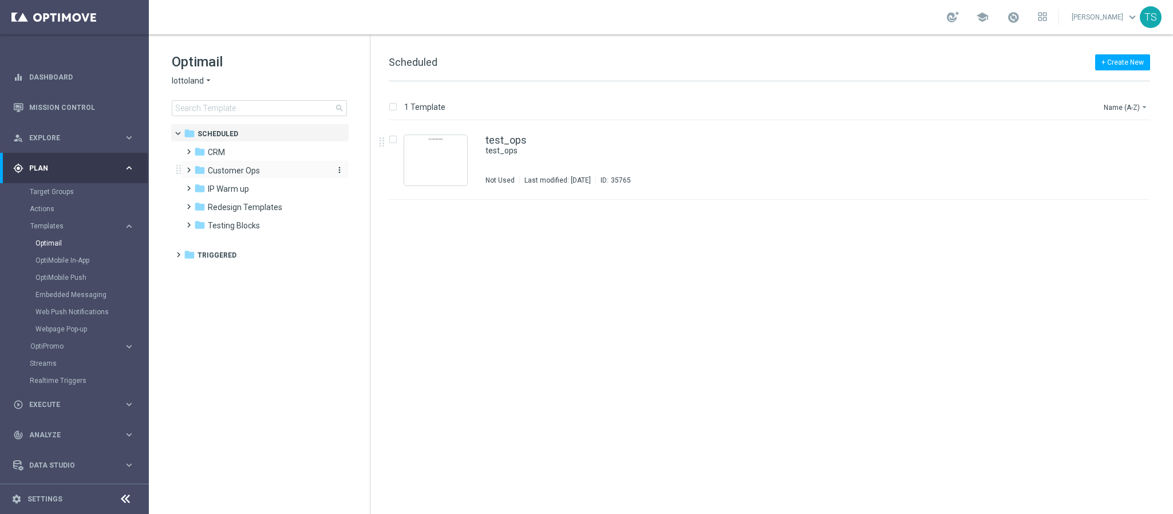
click at [246, 173] on span "Customer Ops" at bounding box center [234, 170] width 52 height 10
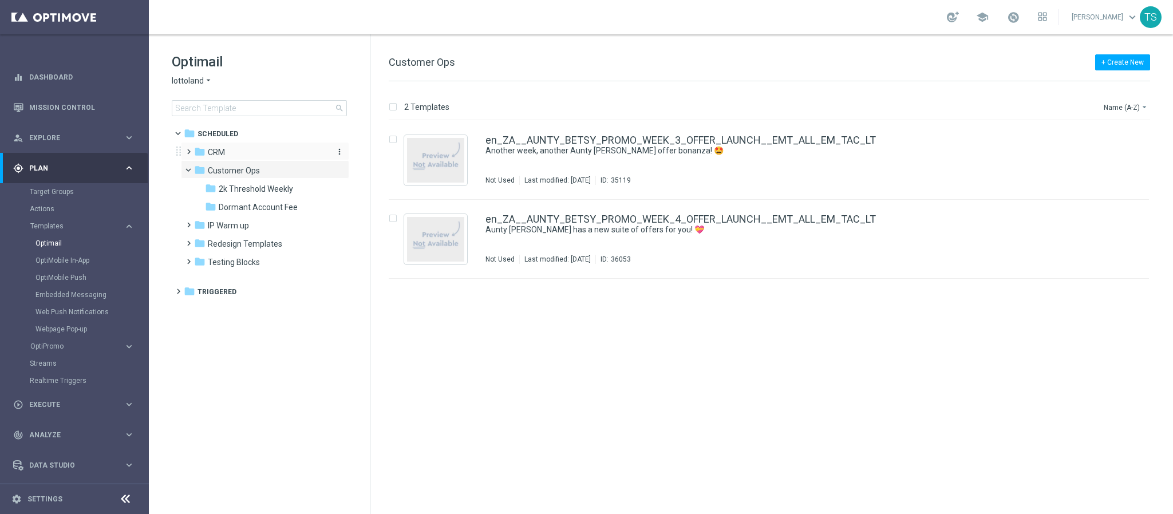
click at [249, 151] on div "folder CRM" at bounding box center [260, 152] width 132 height 13
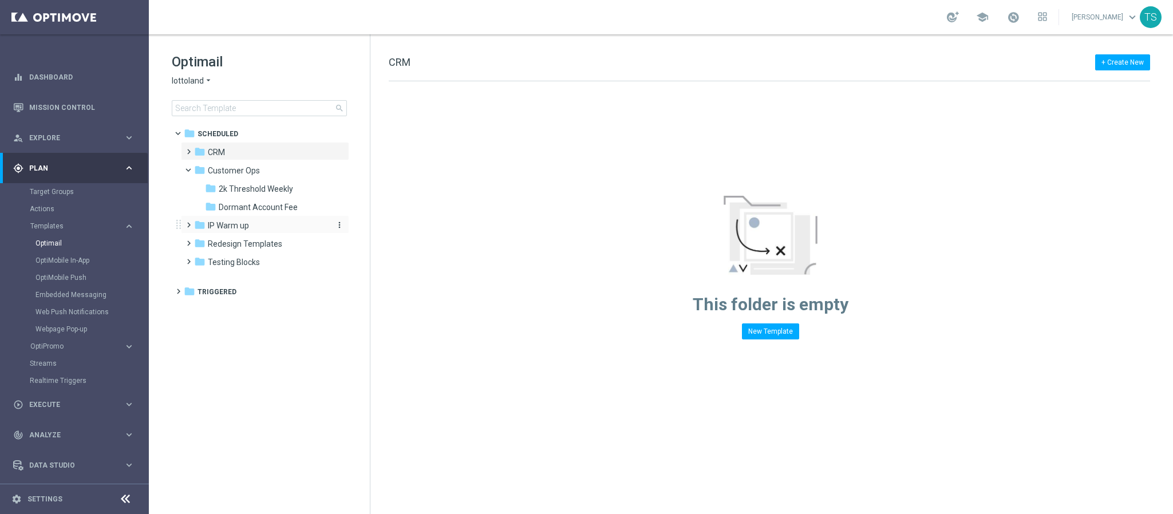
click at [241, 229] on span "IP Warm up" at bounding box center [228, 225] width 41 height 10
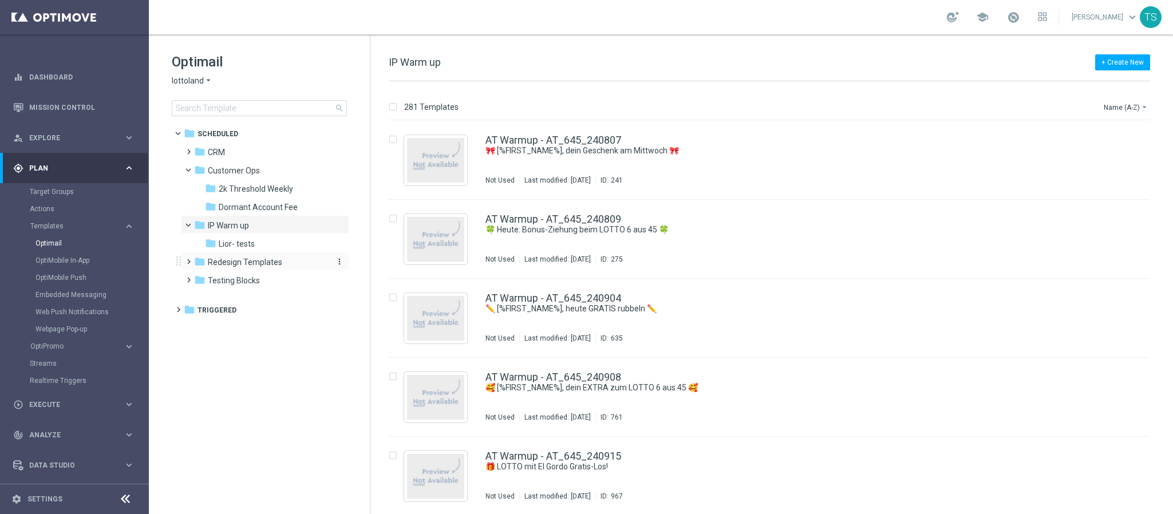
click at [271, 262] on span "Redesign Templates" at bounding box center [245, 262] width 74 height 10
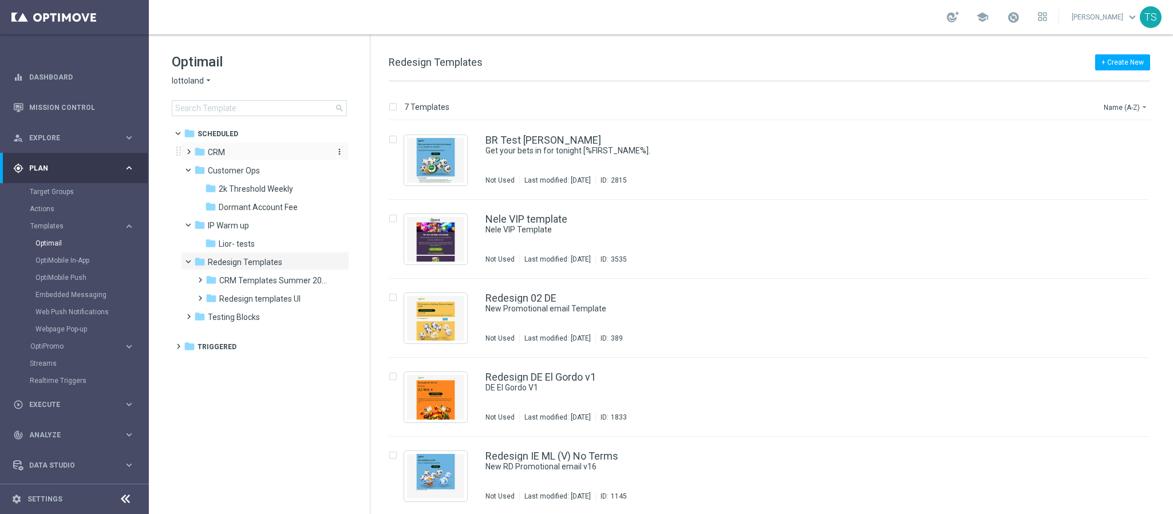
click at [249, 156] on div "folder CRM" at bounding box center [260, 152] width 132 height 13
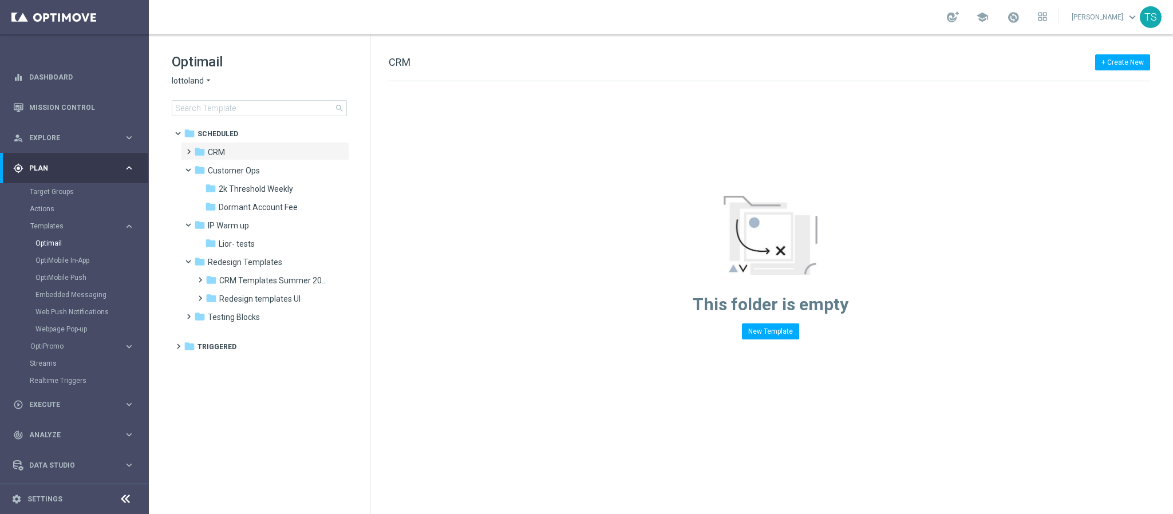
click at [198, 85] on span "lottoland" at bounding box center [188, 81] width 32 height 11
click at [0, 0] on span "Sorteonline.bet.br" at bounding box center [0, 0] width 0 height 0
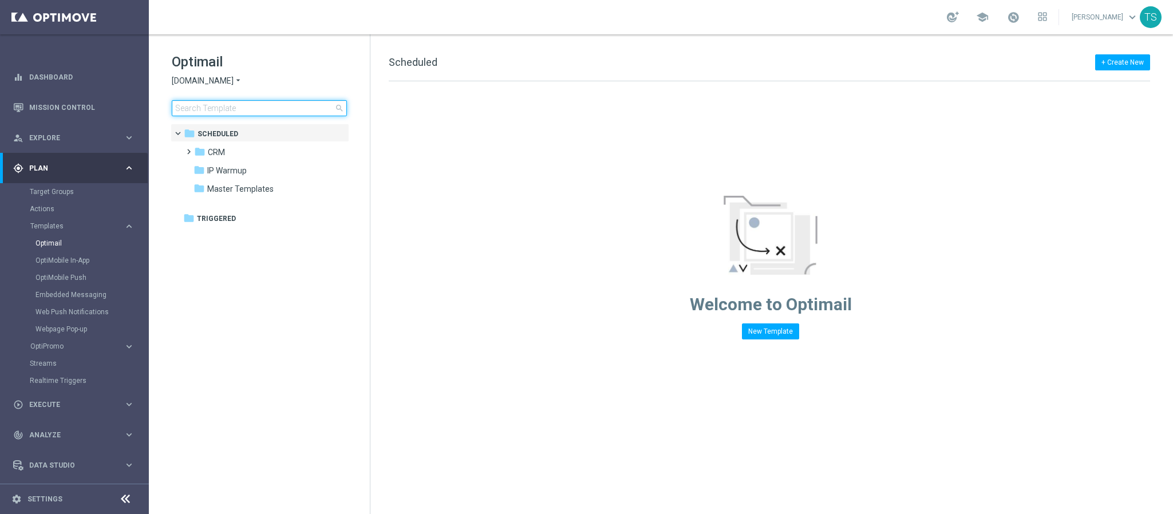
click at [243, 108] on input at bounding box center [259, 108] width 175 height 16
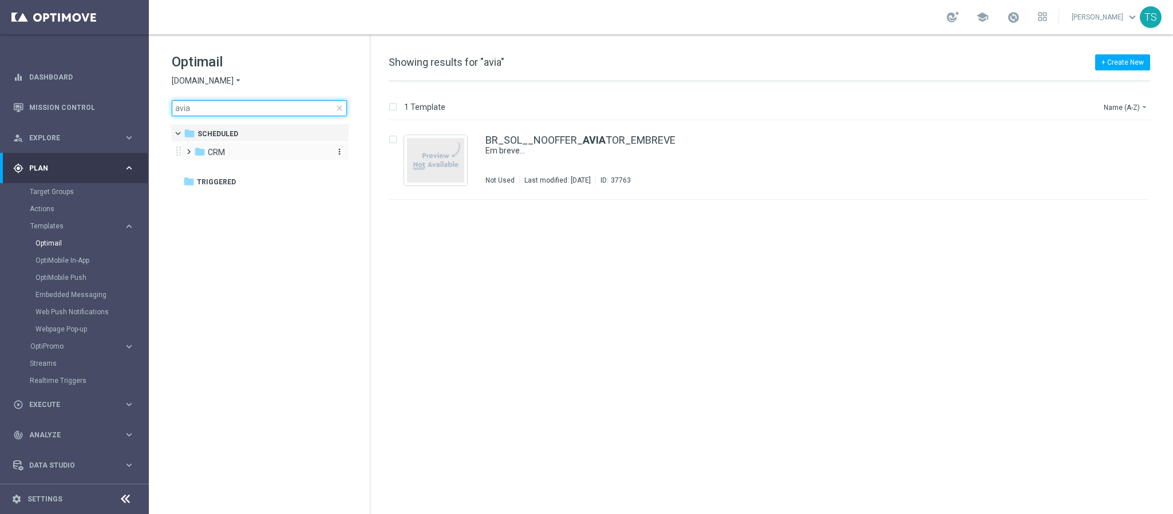
type input "avia"
click at [259, 153] on div "folder CRM" at bounding box center [260, 152] width 132 height 13
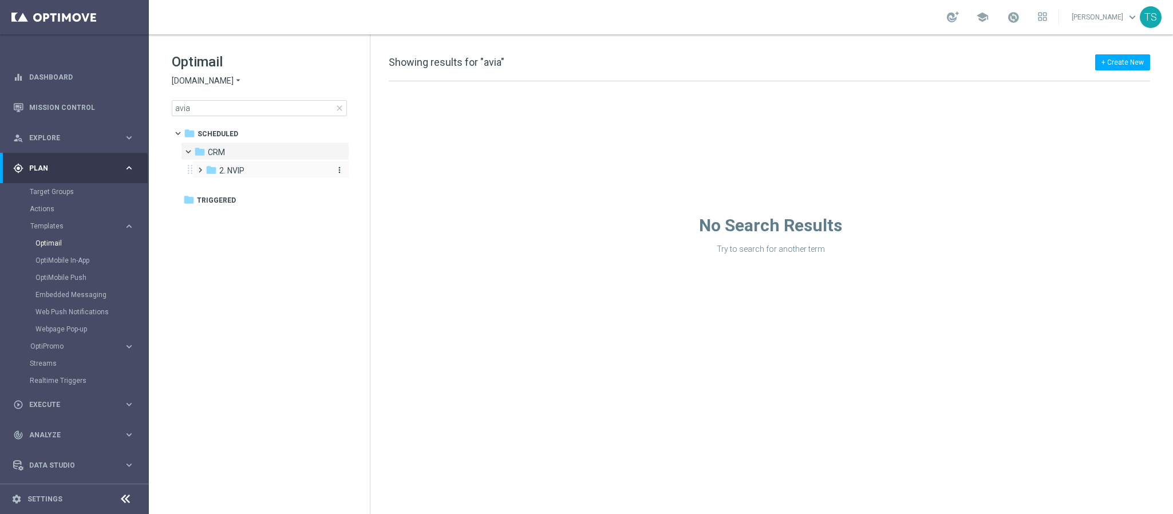
click at [238, 168] on span "2. NVIP" at bounding box center [231, 170] width 25 height 10
click at [301, 187] on span "PORTFOLIO - NO OFFERS" at bounding box center [274, 189] width 89 height 10
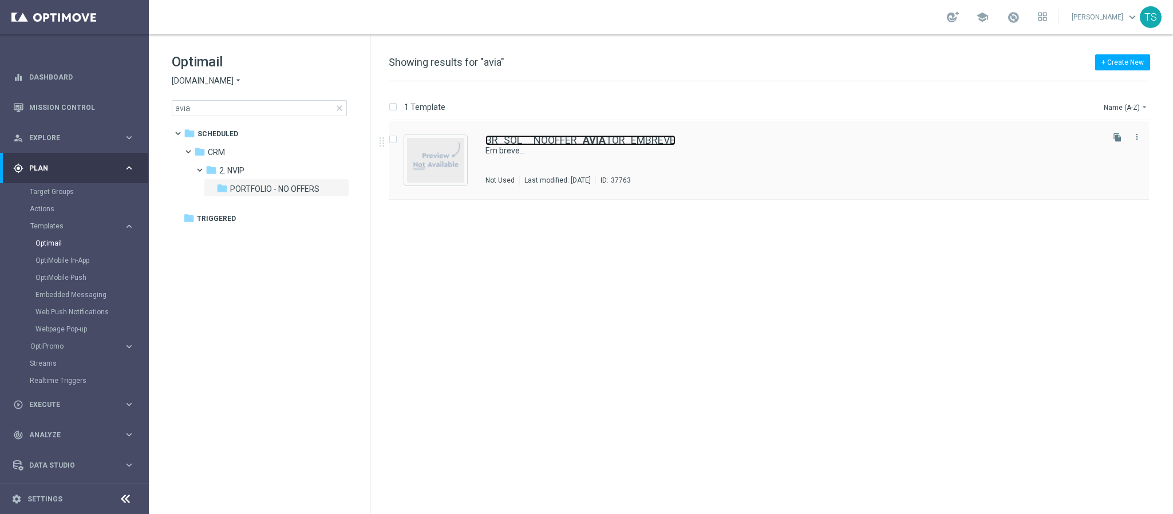
click at [531, 141] on link "BR_SOL__NOOFFER_ AVIA TOR_EMBREVE" at bounding box center [580, 140] width 190 height 10
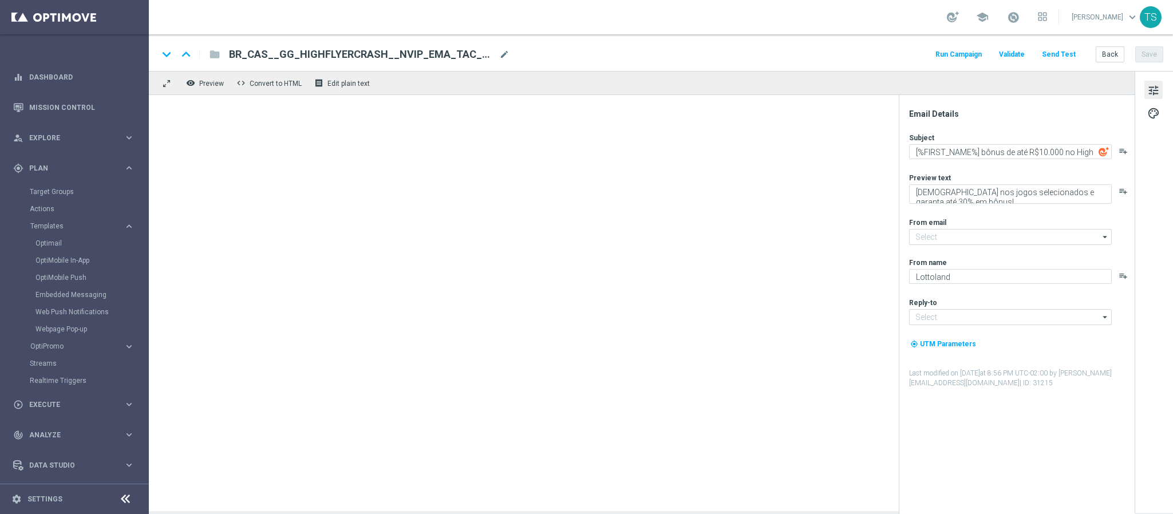
type input "mail@crm.lottoland.bet.br"
type input "contato@lottoland.bet.br"
type textarea "Em breve..."
type input "contato@email.sorteonline.bet.br"
type textarea "Sorteonline.bet.br"
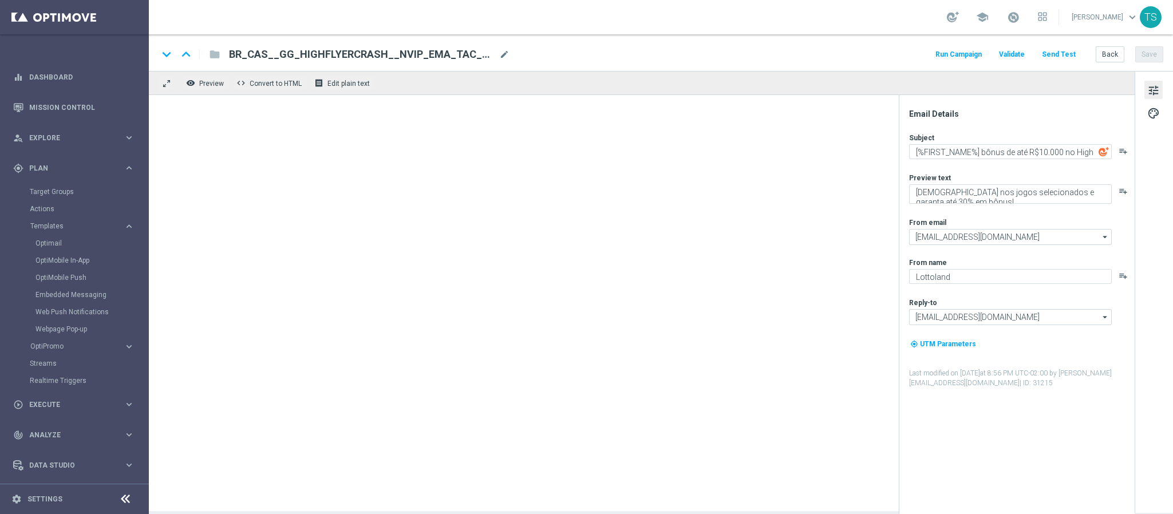
type input "suporte@sorteonline.bet.br"
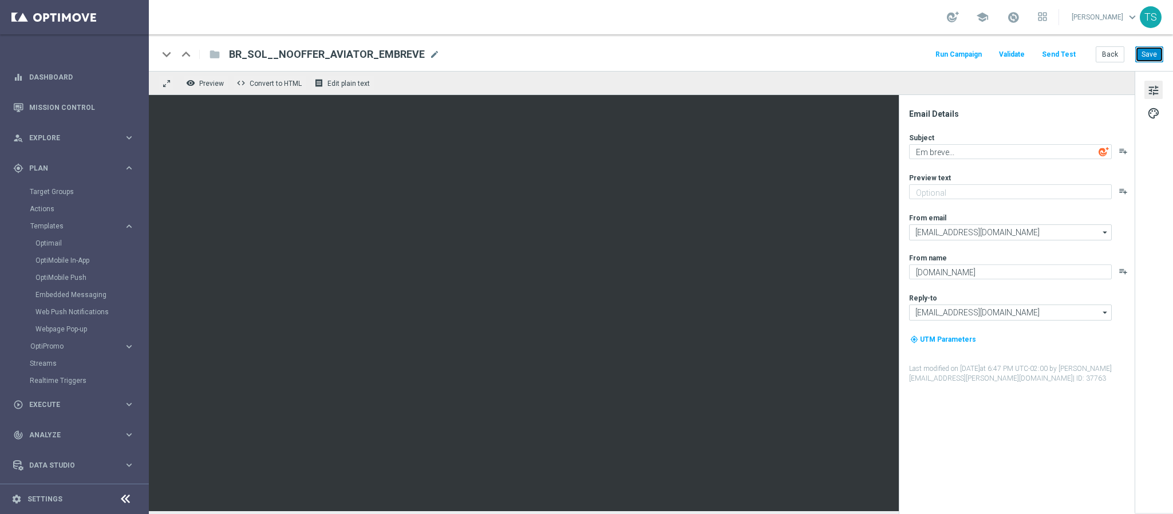
click at [1153, 57] on button "Save" at bounding box center [1149, 54] width 28 height 16
click at [978, 56] on button "Run Campaign" at bounding box center [959, 54] width 50 height 15
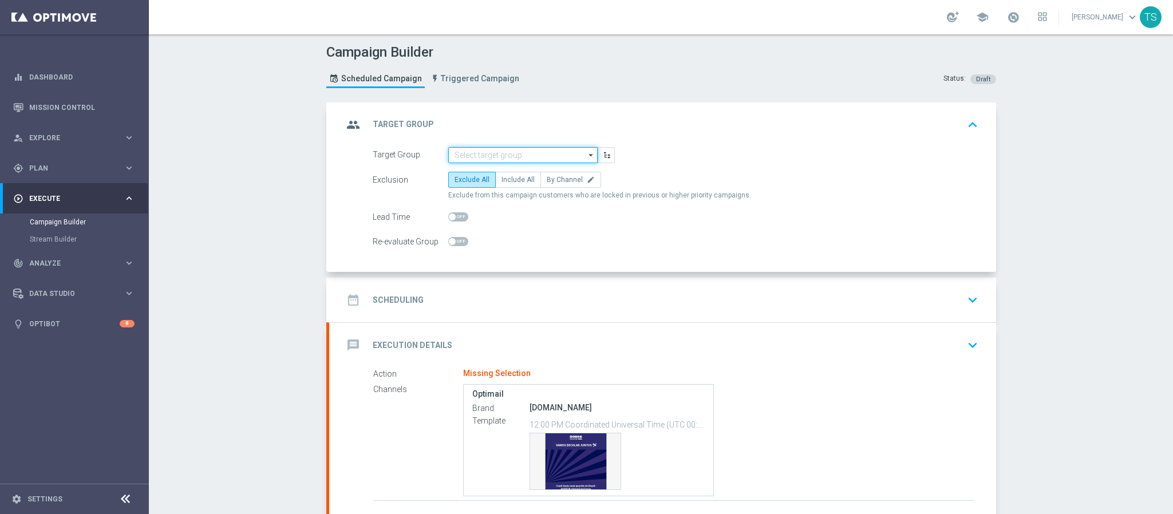
click at [515, 157] on input at bounding box center [522, 155] width 149 height 16
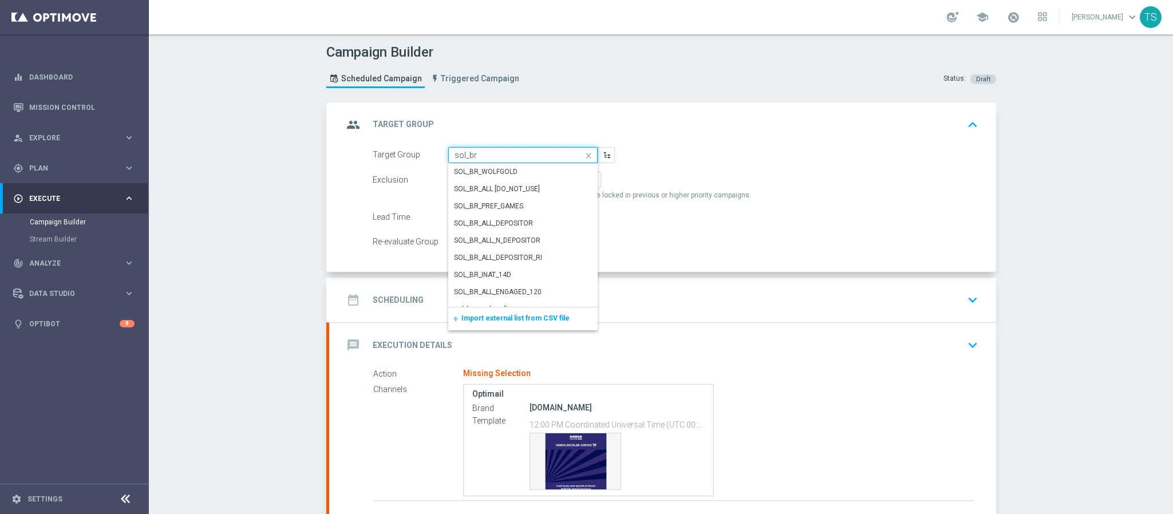
click at [566, 156] on input "sol_br" at bounding box center [522, 155] width 149 height 16
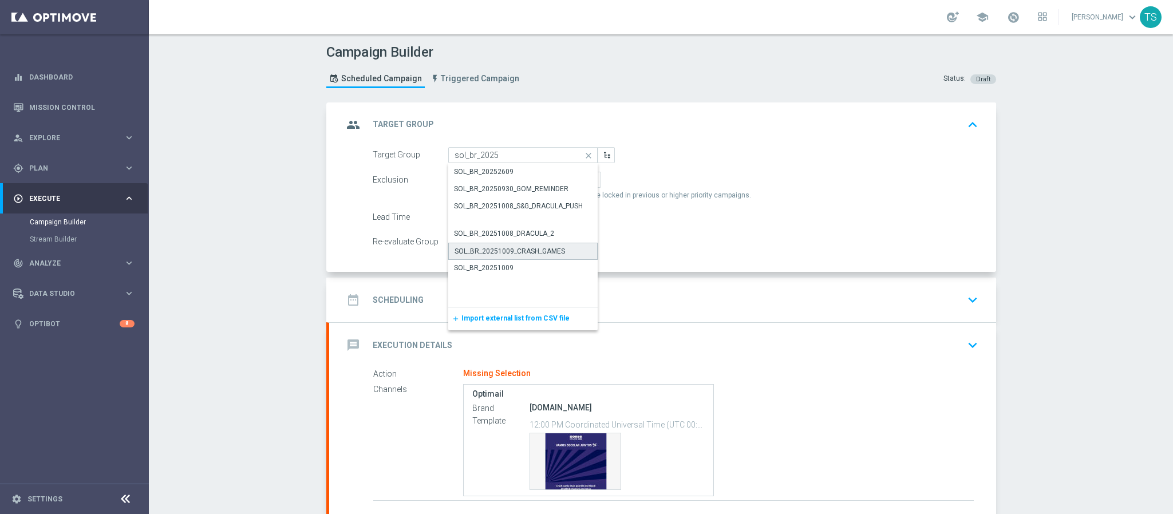
click at [555, 252] on div "SOL_BR_20251009_CRASH_GAMES" at bounding box center [509, 251] width 110 height 10
type input "SOL_BR_20251009_CRASH_GAMES"
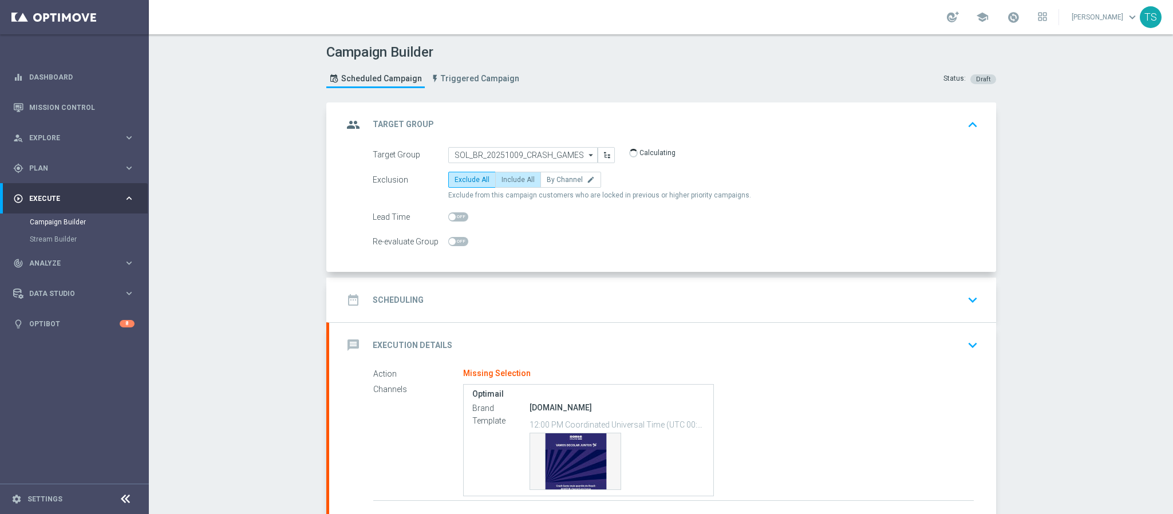
click at [521, 188] on label "Include All" at bounding box center [518, 180] width 46 height 16
click at [509, 185] on input "Include All" at bounding box center [504, 181] width 7 height 7
radio input "true"
click at [964, 307] on icon "keyboard_arrow_down" at bounding box center [972, 299] width 17 height 17
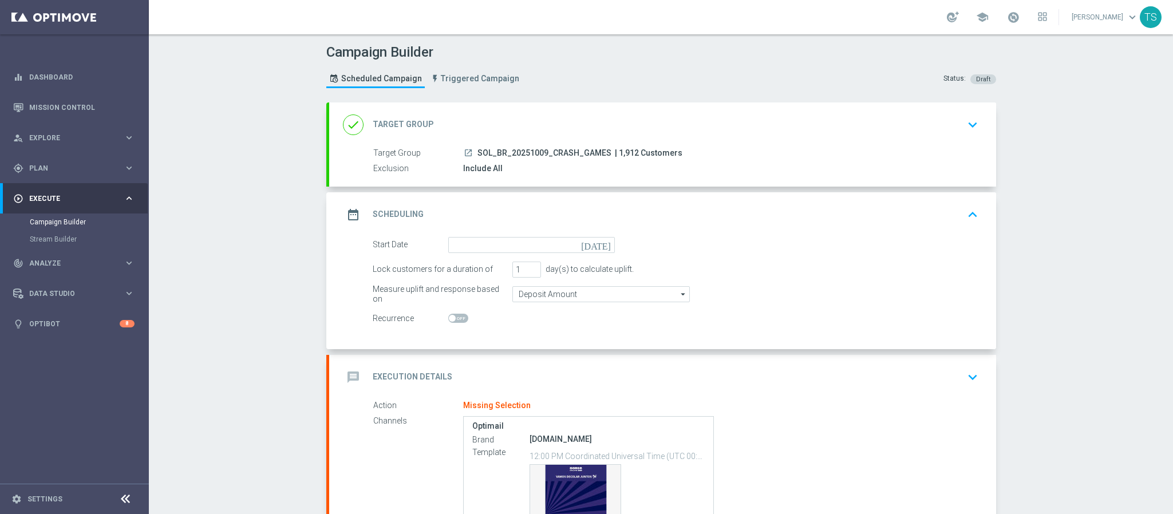
click at [972, 220] on icon "keyboard_arrow_up" at bounding box center [972, 214] width 17 height 17
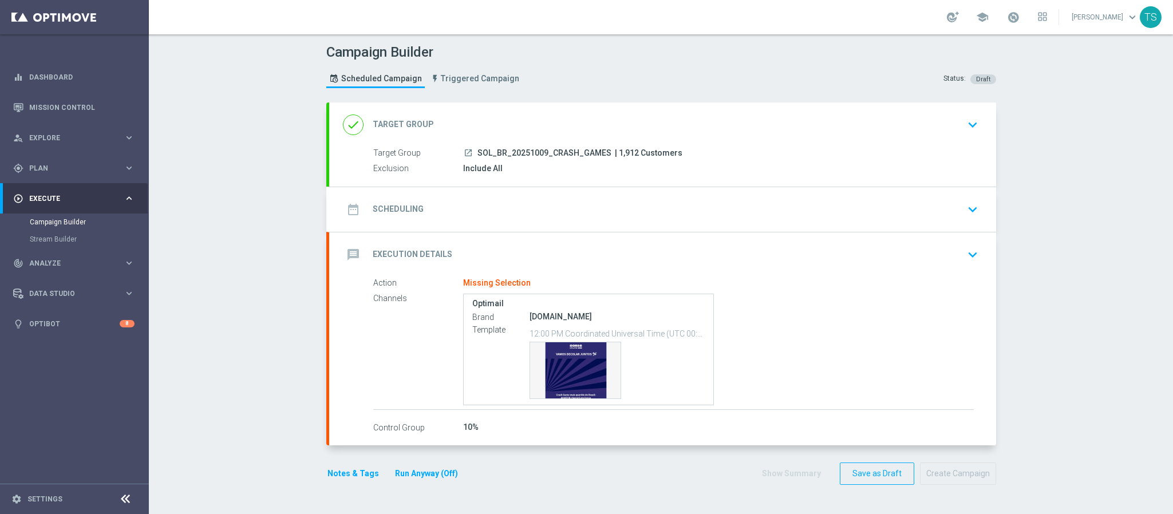
click at [968, 212] on icon "keyboard_arrow_down" at bounding box center [972, 209] width 17 height 17
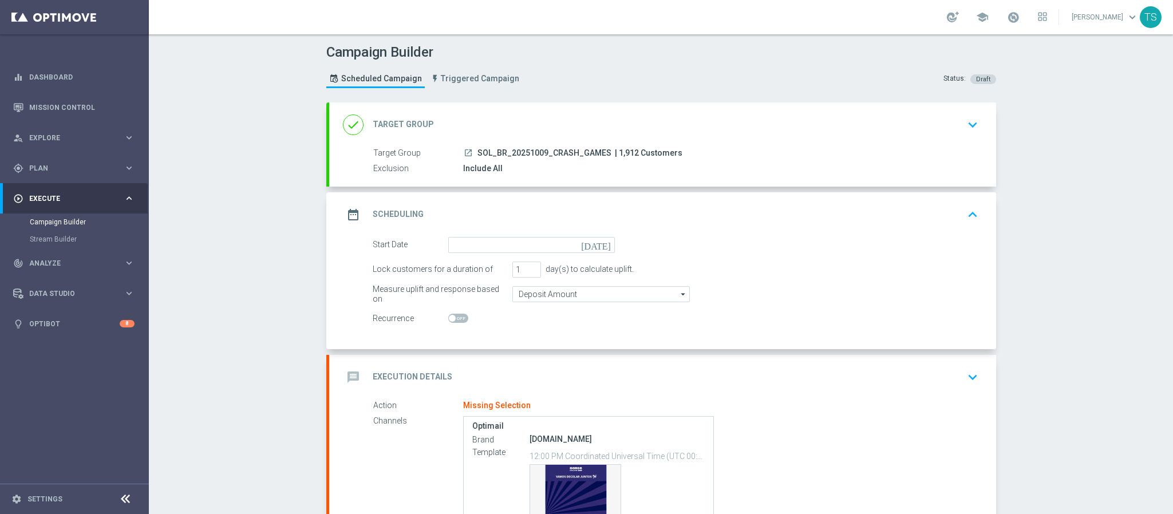
click at [602, 242] on icon "today" at bounding box center [598, 243] width 34 height 13
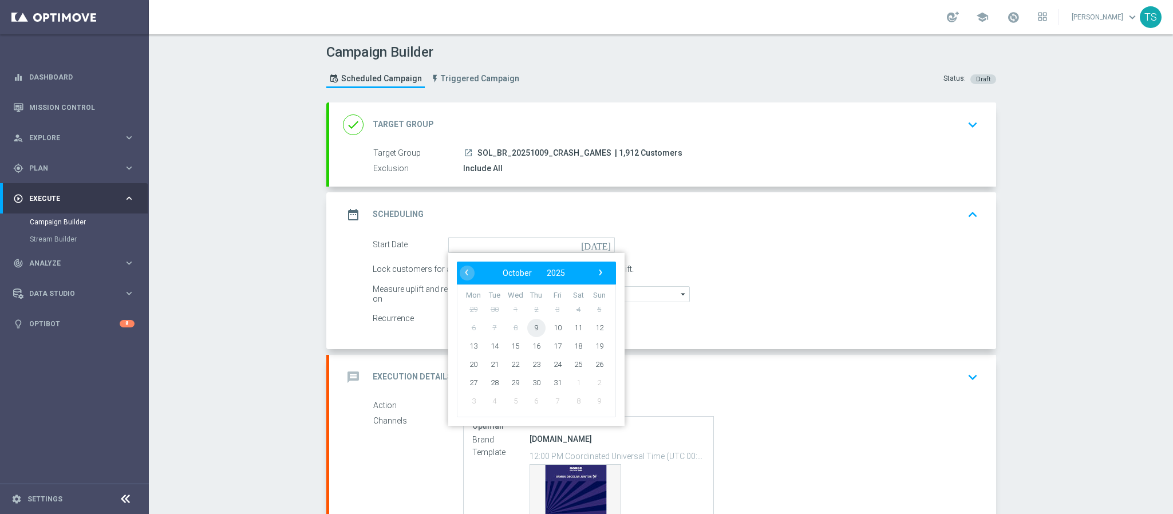
click at [533, 330] on span "9" at bounding box center [536, 327] width 18 height 18
type input "09 Oct 2025"
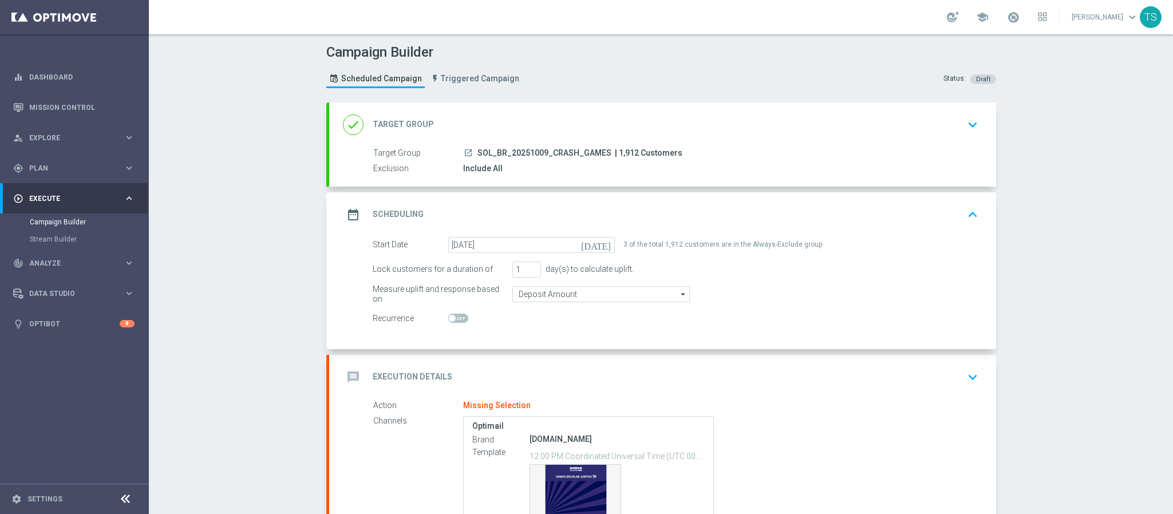
click at [968, 217] on icon "keyboard_arrow_up" at bounding box center [972, 214] width 17 height 17
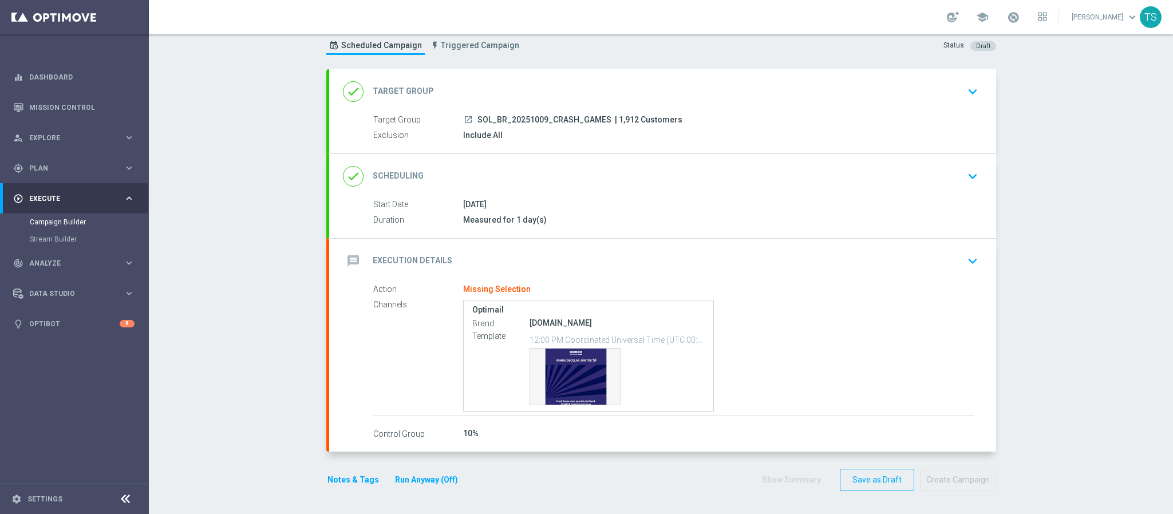
click at [964, 259] on icon "keyboard_arrow_down" at bounding box center [972, 260] width 17 height 17
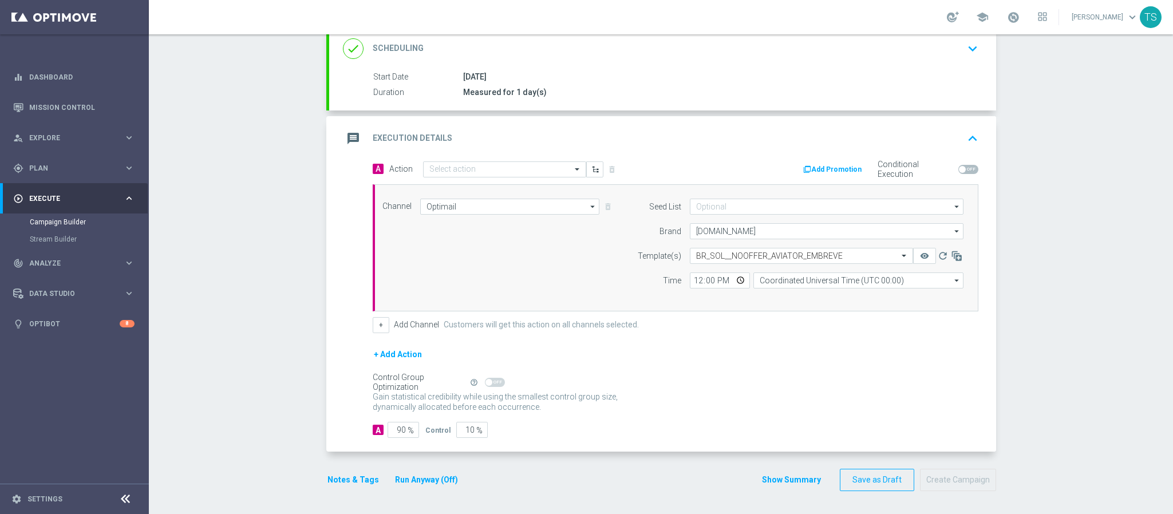
click at [478, 157] on div "message Execution Details keyboard_arrow_up" at bounding box center [662, 138] width 667 height 45
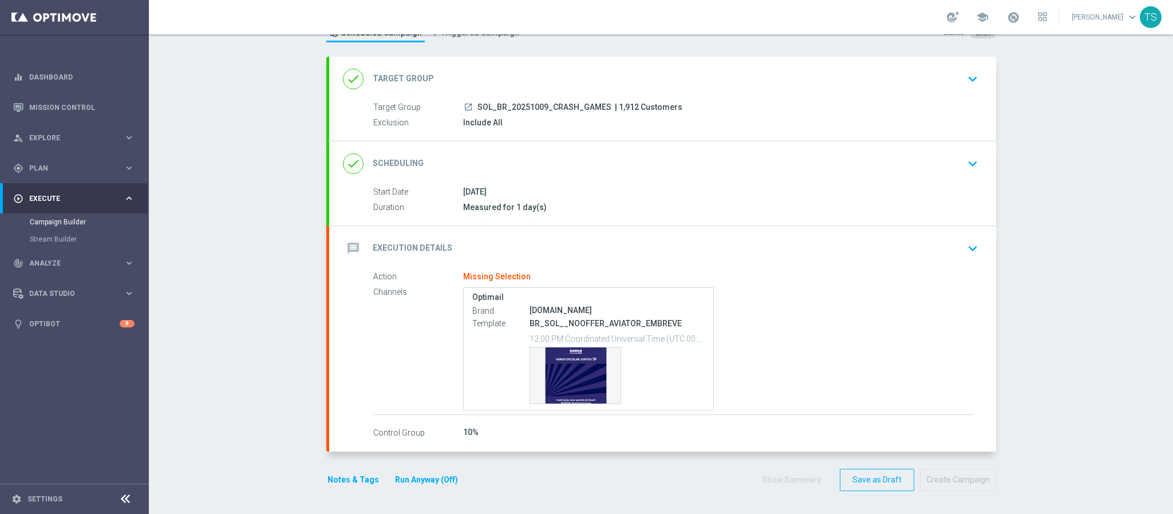
scroll to position [48, 0]
drag, startPoint x: 962, startPoint y: 253, endPoint x: 891, endPoint y: 270, distance: 72.5
click at [964, 254] on icon "keyboard_arrow_down" at bounding box center [972, 249] width 17 height 17
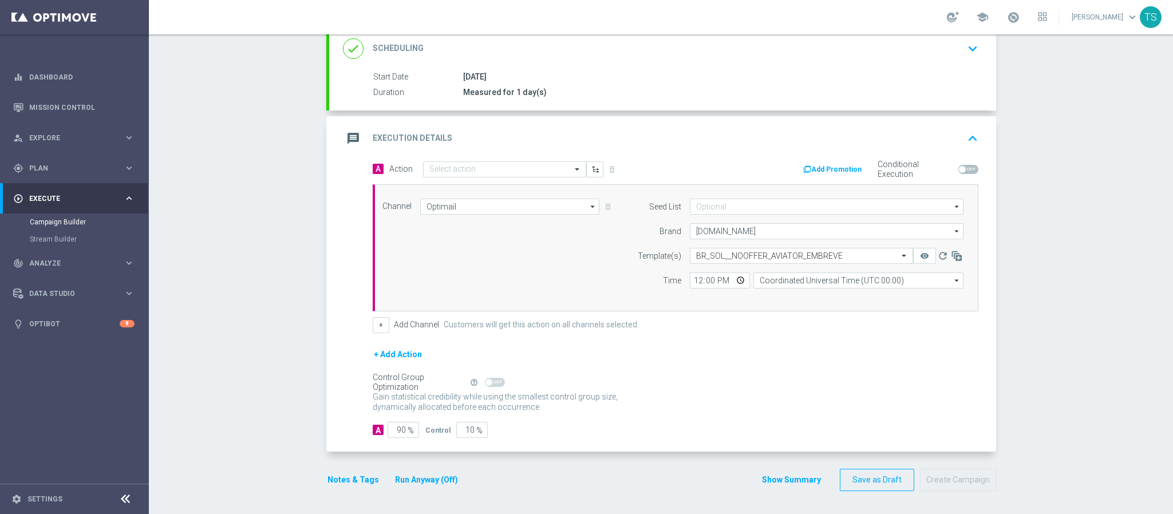
scroll to position [165, 0]
click at [481, 172] on input "text" at bounding box center [493, 170] width 128 height 10
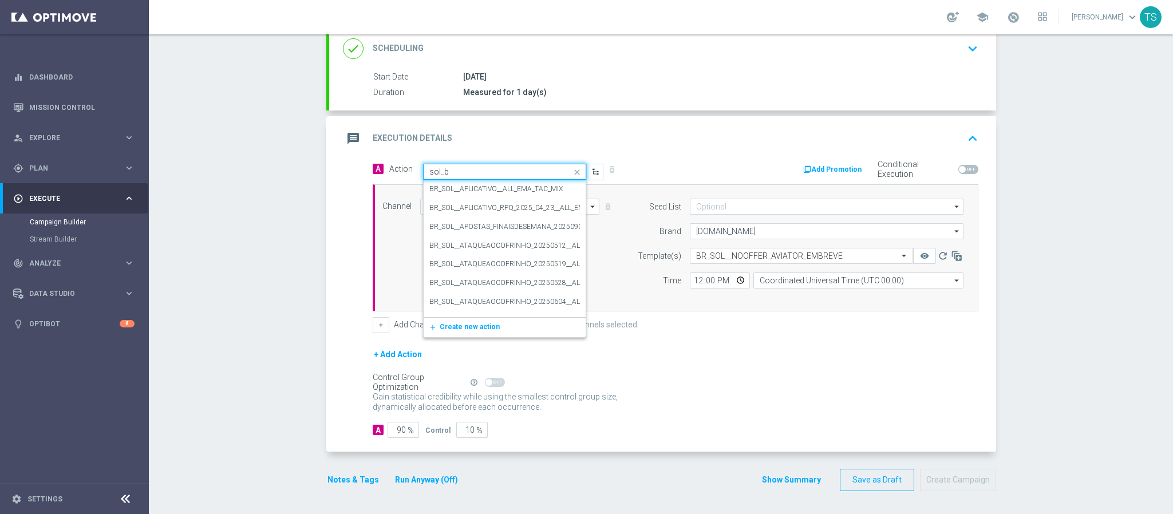
type input "sol_br"
click at [491, 249] on button "add_new Create new action" at bounding box center [503, 246] width 158 height 13
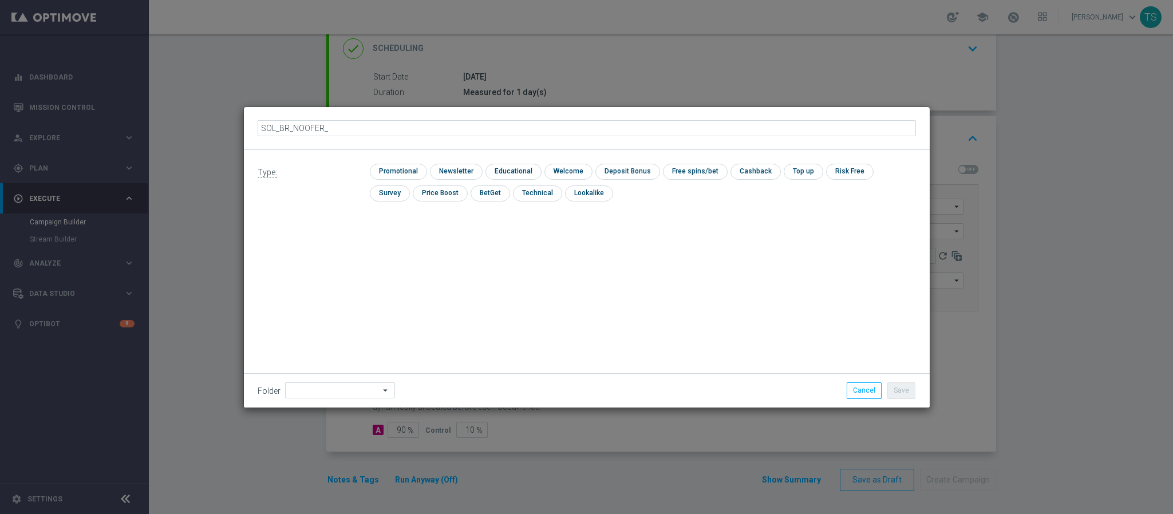
type input "SOL_BR_NOOFER"
click at [386, 174] on input "checkbox" at bounding box center [397, 171] width 54 height 15
checkbox input "true"
click at [902, 392] on button "Save" at bounding box center [901, 390] width 28 height 16
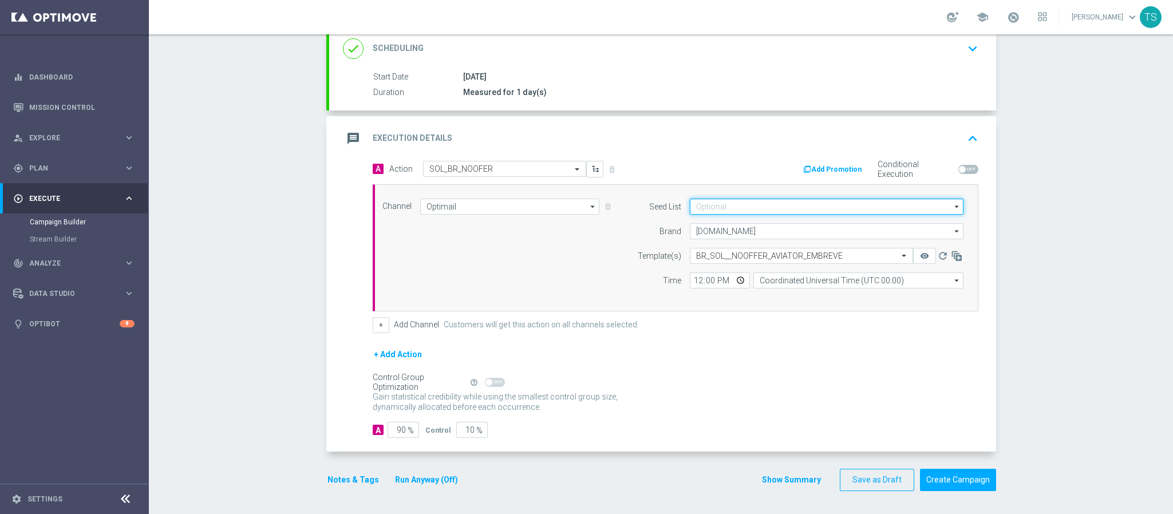
click at [772, 208] on input at bounding box center [827, 207] width 274 height 16
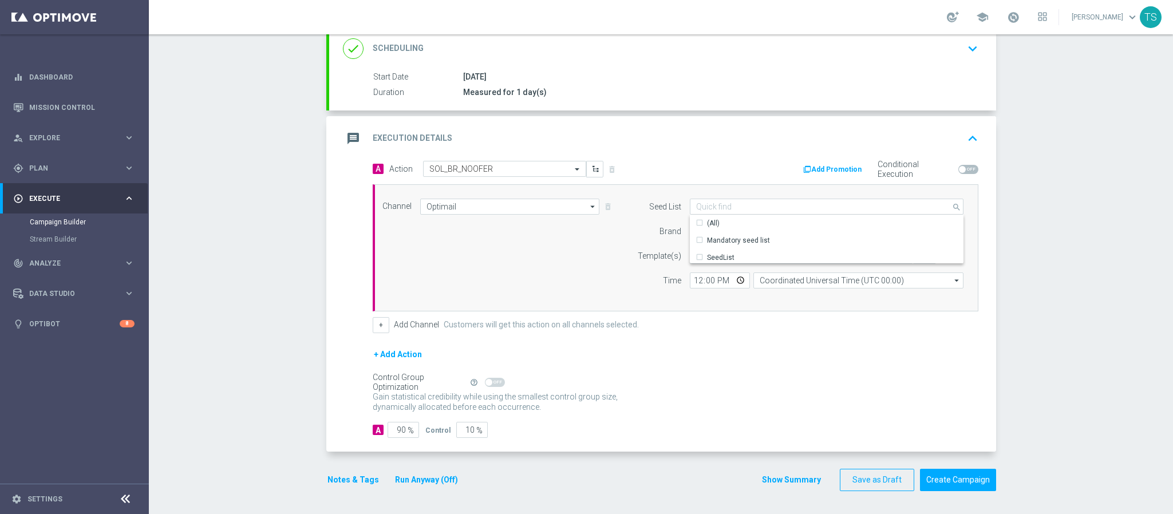
click at [721, 161] on div "Add Promotion Conditional Execution" at bounding box center [830, 170] width 311 height 18
click at [734, 276] on input "12:00" at bounding box center [720, 280] width 60 height 16
type input "14:39"
click at [808, 371] on div "+ Add Action" at bounding box center [676, 361] width 606 height 29
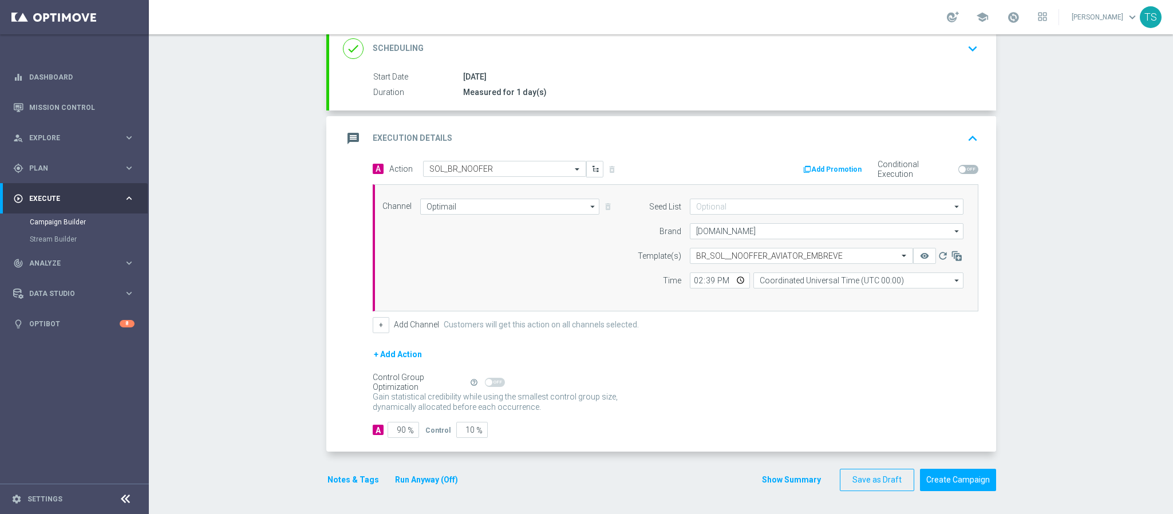
click at [863, 270] on form "Template(s) Select template BR_SOL__NOOFFER_AVIATOR_EMBREVE remove_red_eye refr…" at bounding box center [797, 268] width 332 height 41
click at [856, 277] on input "Coordinated Universal Time (UTC 00:00)" at bounding box center [858, 280] width 210 height 16
click at [815, 303] on div "Brasilia Standard Time (Sao Paulo) (UTC -03:00)" at bounding box center [858, 297] width 211 height 16
type input "Brasilia Standard Time (Sao Paulo) (UTC -03:00)"
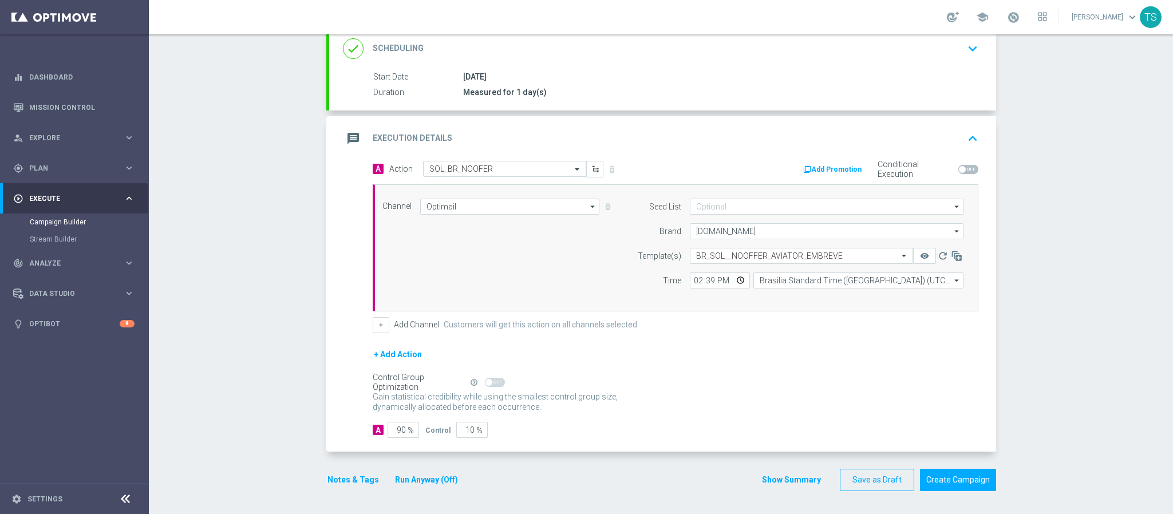
click at [881, 401] on div "Gain statistical credibility while using the smallest control group size, dynam…" at bounding box center [676, 402] width 606 height 27
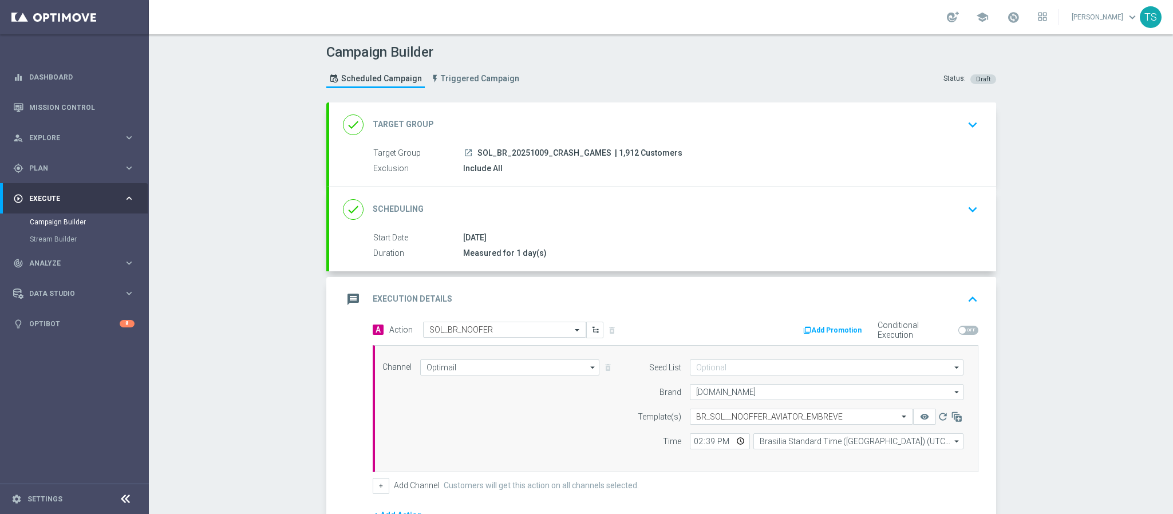
scroll to position [165, 0]
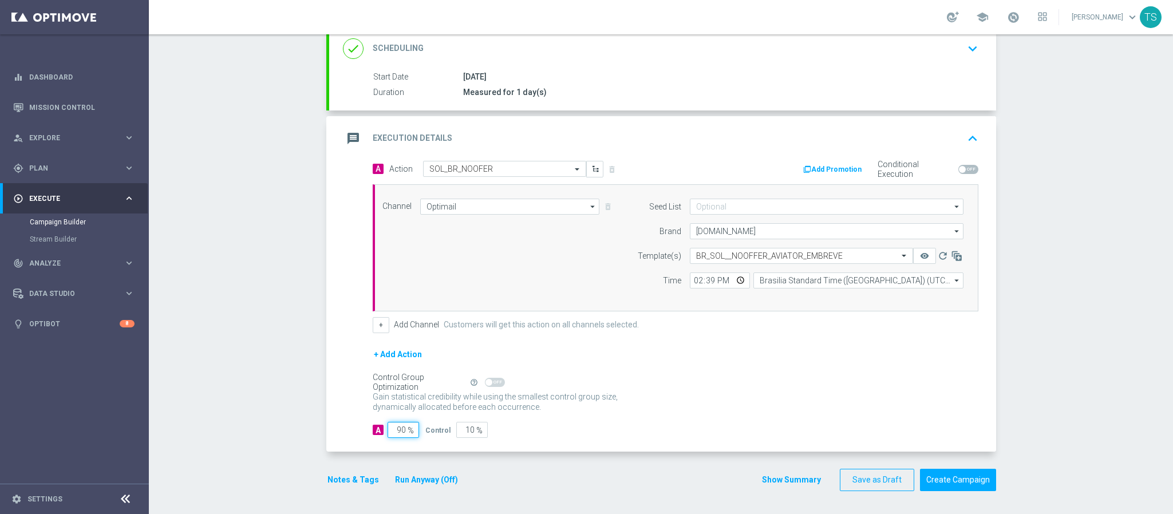
drag, startPoint x: 388, startPoint y: 433, endPoint x: 440, endPoint y: 431, distance: 51.6
click at [431, 431] on div "A 90 % Control 10 %" at bounding box center [676, 430] width 606 height 16
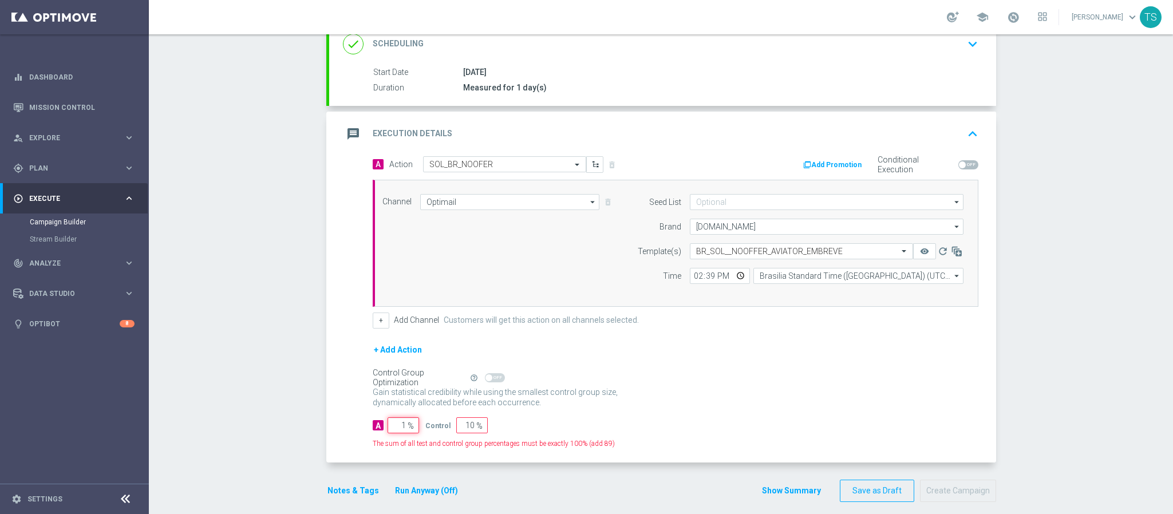
type input "10"
type input "90"
type input "100"
type input "0"
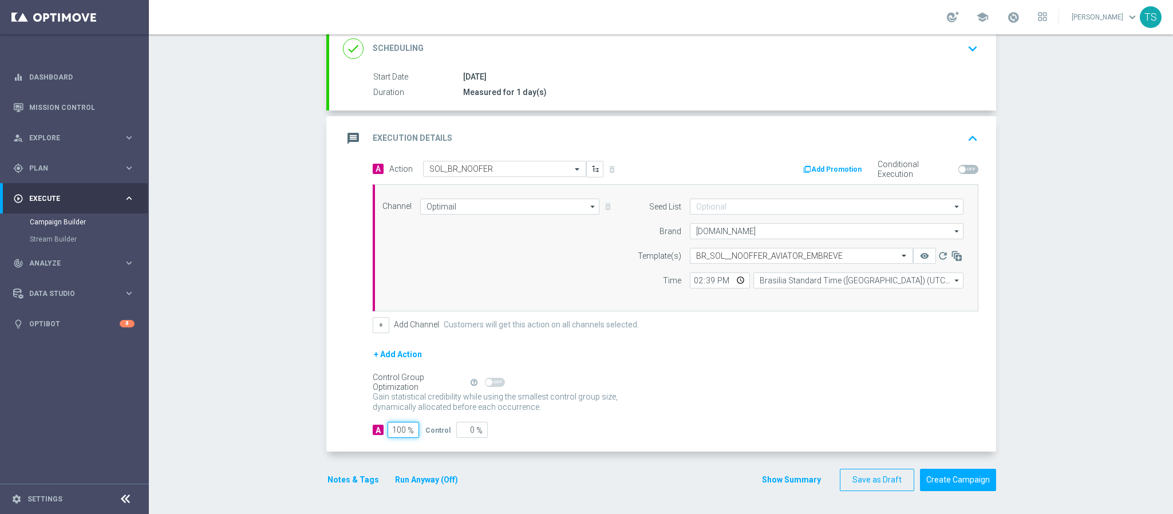
type input "100"
drag, startPoint x: 1001, startPoint y: 259, endPoint x: 1009, endPoint y: 256, distance: 8.0
click at [1003, 258] on div "Campaign Builder Scheduled Campaign Triggered Campaign Status: Draft done Targe…" at bounding box center [661, 274] width 1024 height 480
click at [966, 486] on button "Create Campaign" at bounding box center [958, 480] width 76 height 22
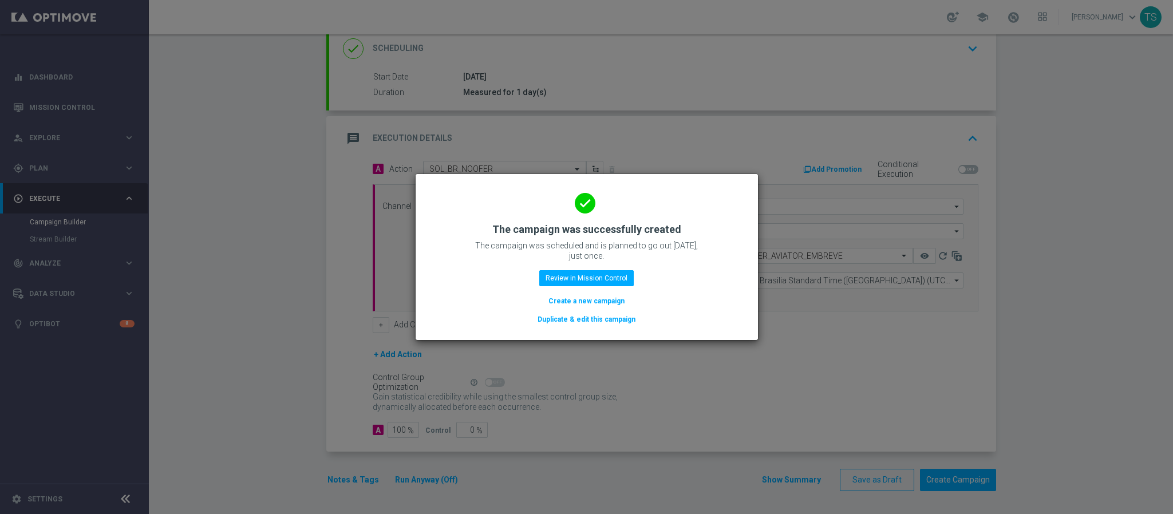
click at [895, 267] on modal-container "done The campaign was successfully created The campaign was scheduled and is pl…" at bounding box center [586, 257] width 1173 height 514
drag, startPoint x: 385, startPoint y: 127, endPoint x: 382, endPoint y: 120, distance: 7.7
click at [385, 126] on modal-container "done The campaign was successfully created The campaign was scheduled and is pl…" at bounding box center [586, 257] width 1173 height 514
click at [382, 120] on modal-container "done The campaign was successfully created The campaign was scheduled and is pl…" at bounding box center [586, 257] width 1173 height 514
click at [588, 276] on button "Review in Mission Control" at bounding box center [586, 278] width 94 height 16
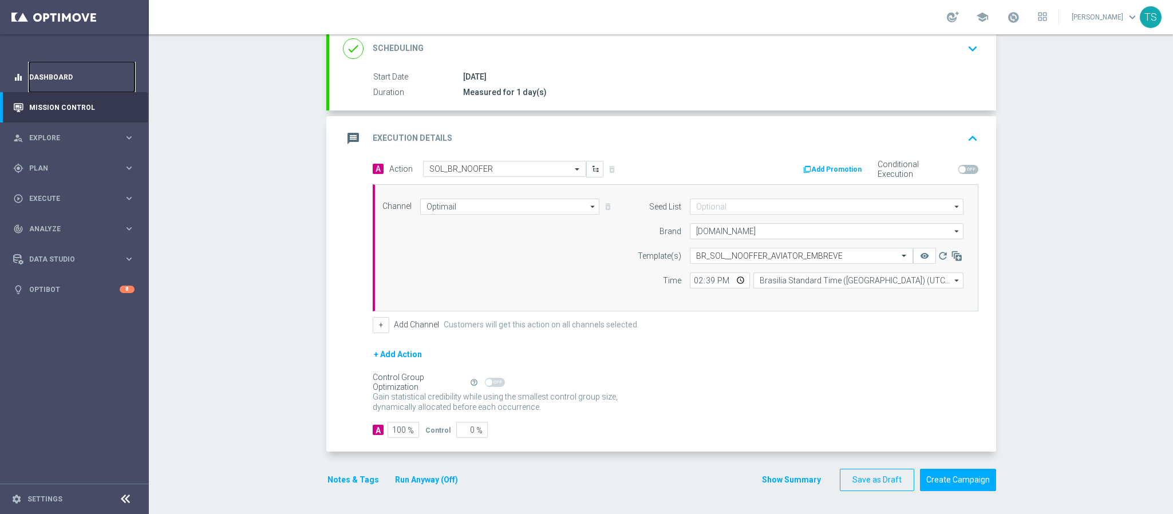
click at [91, 83] on link "Dashboard" at bounding box center [81, 77] width 105 height 30
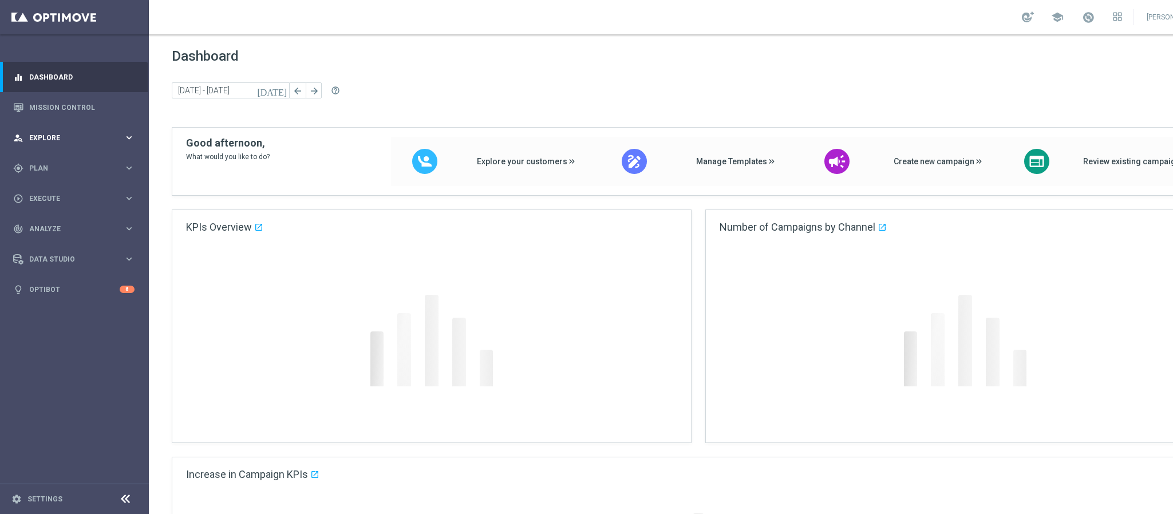
click at [78, 143] on div "person_search Explore" at bounding box center [68, 138] width 110 height 10
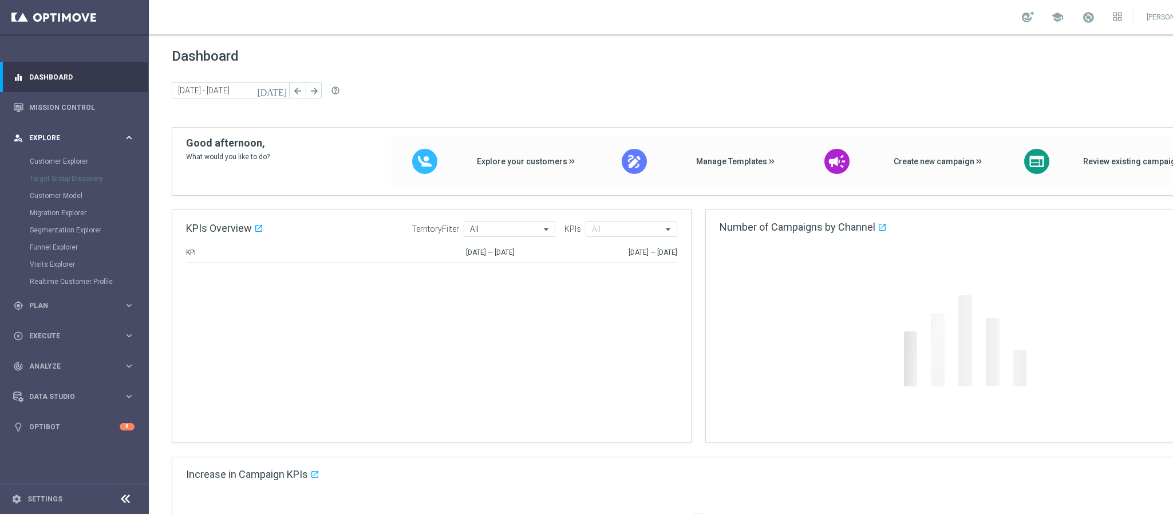
click at [122, 138] on span "Explore" at bounding box center [76, 138] width 94 height 7
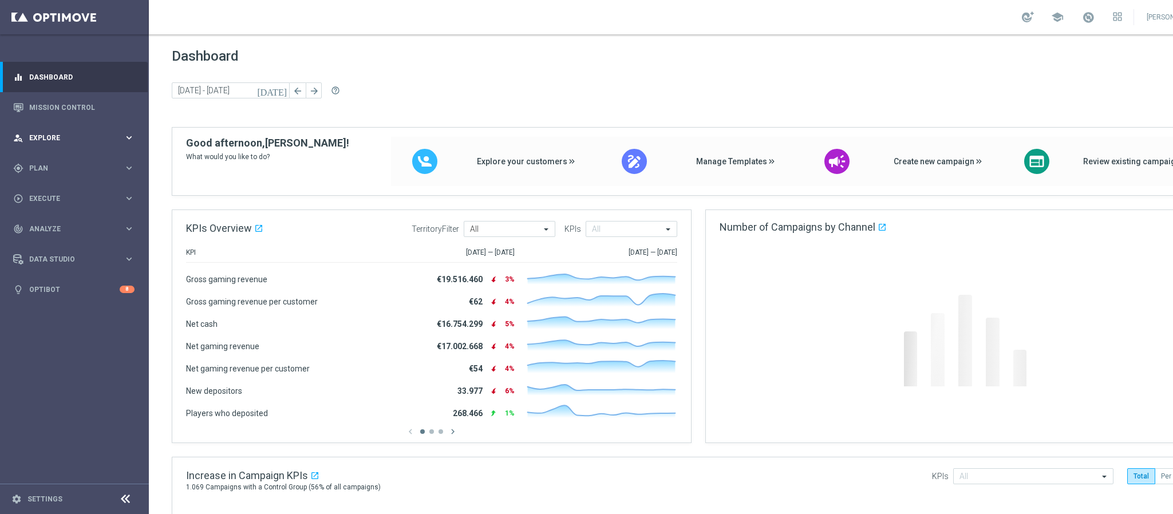
click at [61, 136] on span "Explore" at bounding box center [76, 138] width 94 height 7
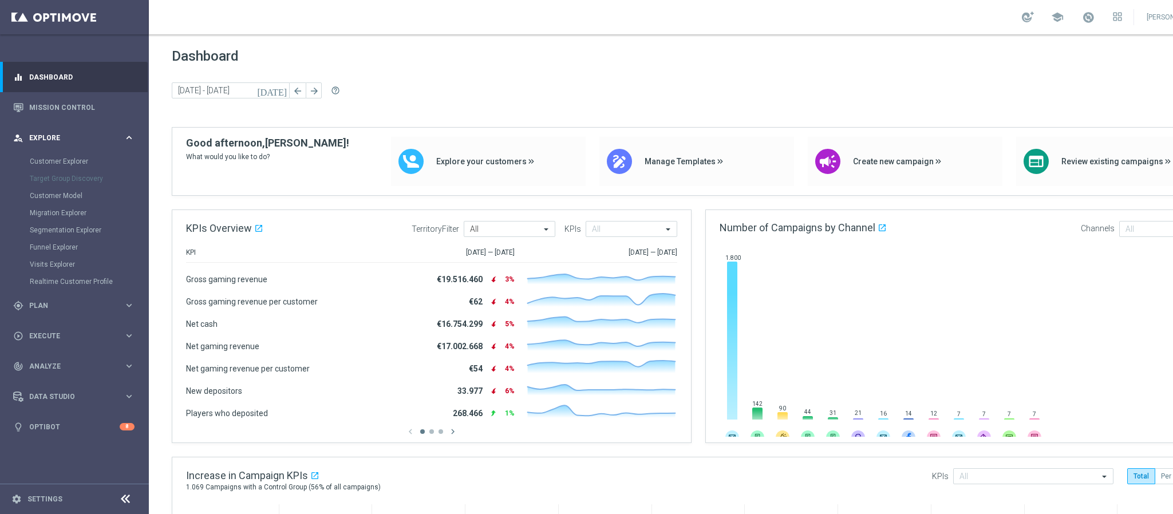
click at [61, 137] on span "Explore" at bounding box center [76, 138] width 94 height 7
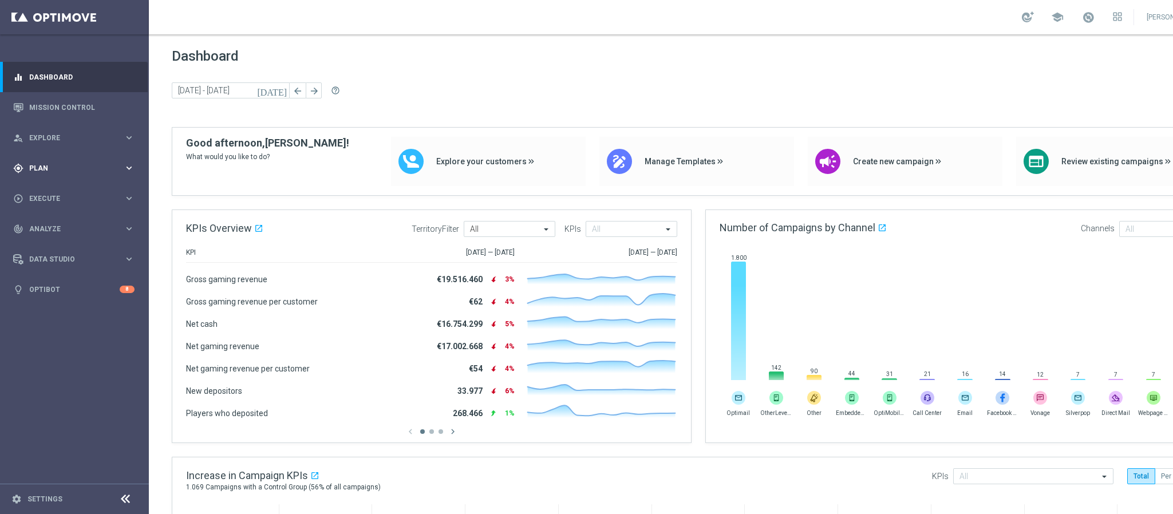
click at [59, 167] on span "Plan" at bounding box center [76, 168] width 94 height 7
click at [67, 189] on link "Target Groups" at bounding box center [74, 191] width 89 height 9
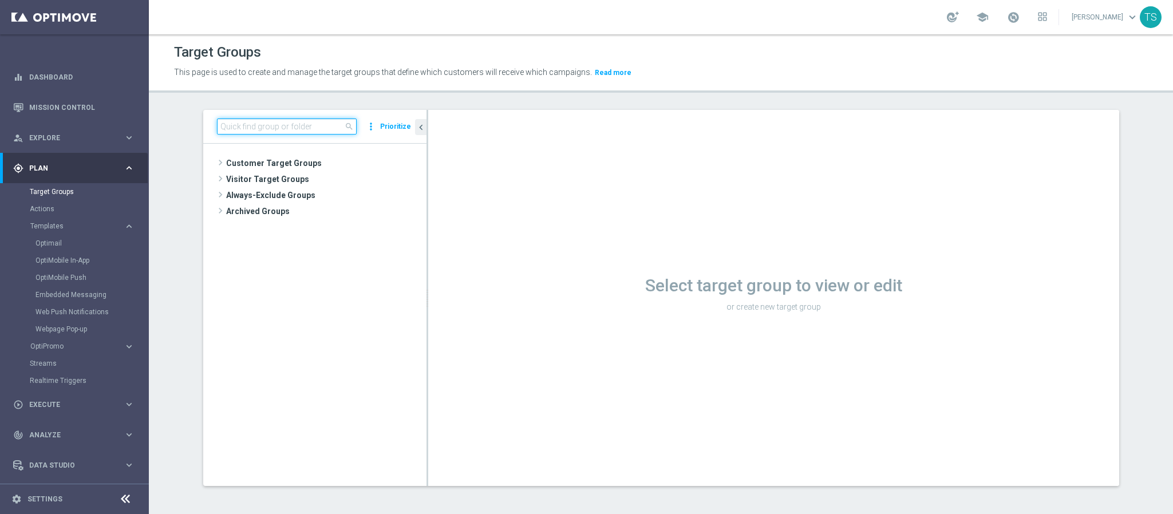
click at [252, 129] on input at bounding box center [287, 126] width 140 height 16
type input "0"
type input "20251009"
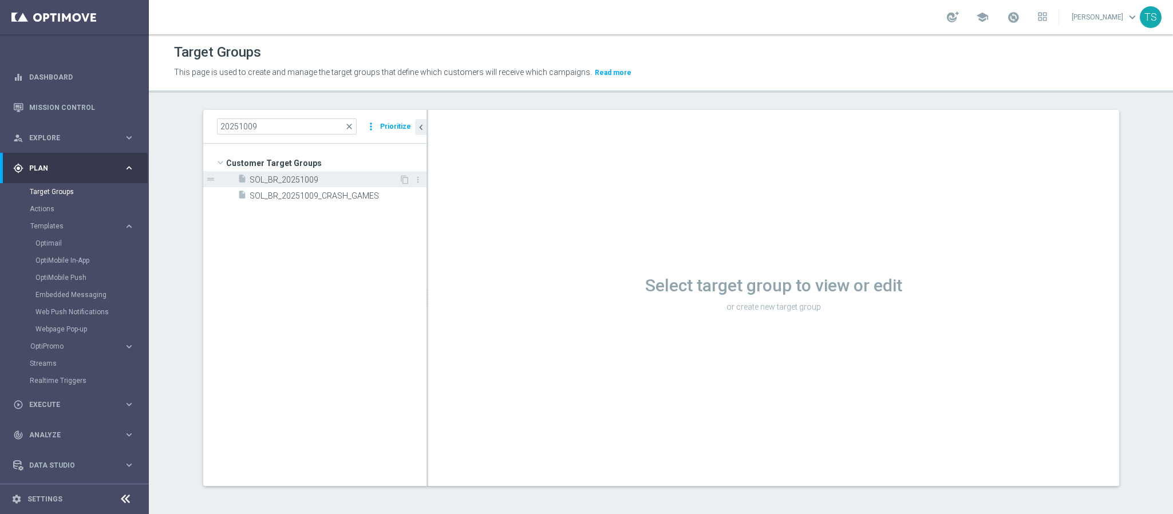
click at [256, 174] on div "insert_drive_file SOL_BR_20251009" at bounding box center [318, 179] width 161 height 16
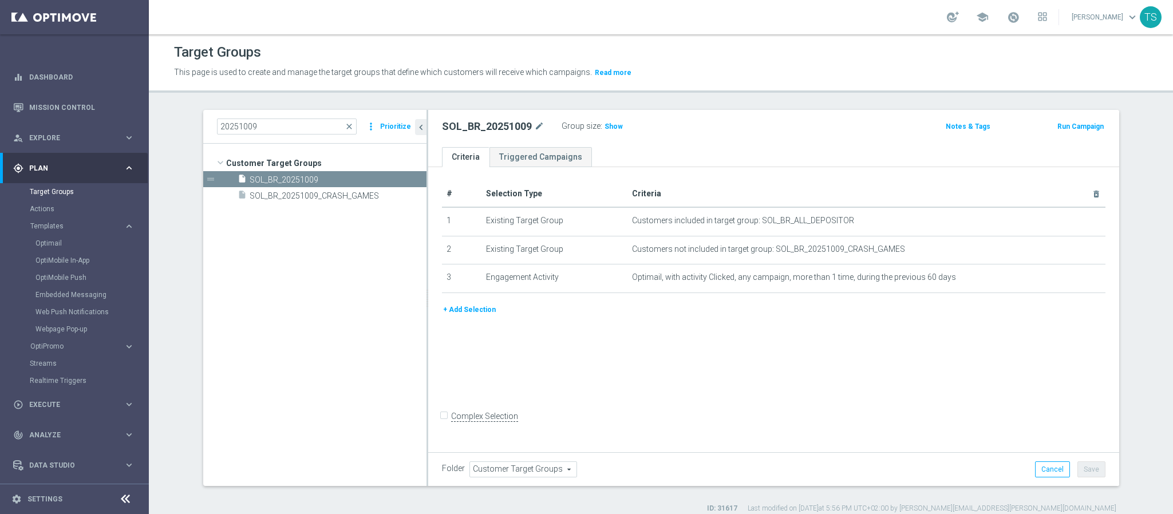
click at [1077, 125] on button "Run Campaign" at bounding box center [1080, 126] width 49 height 13
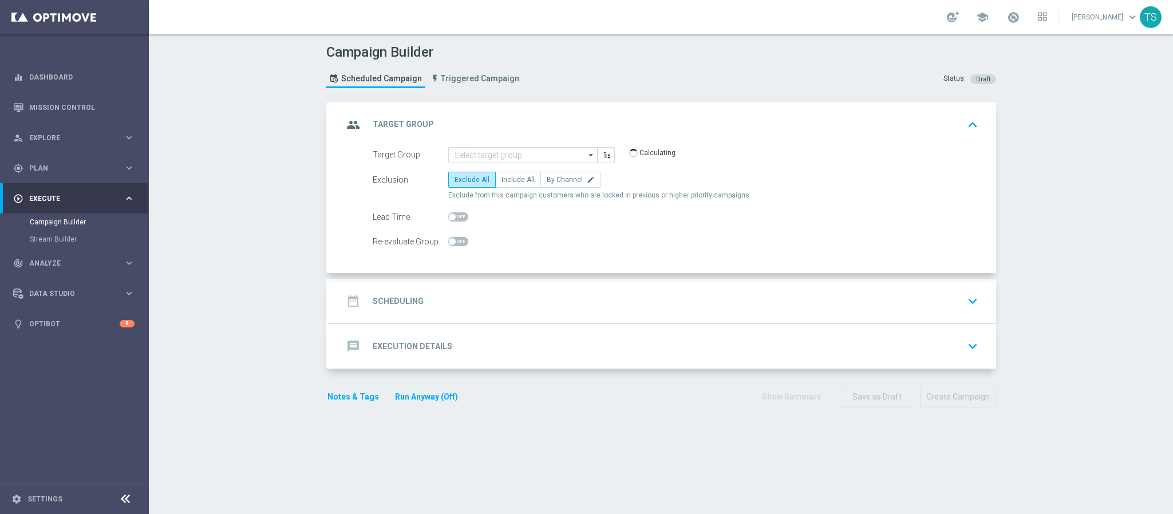
type input "SOL_BR_20251009"
click at [508, 181] on span "Include All" at bounding box center [517, 180] width 33 height 8
click at [508, 181] on input "Include All" at bounding box center [504, 181] width 7 height 7
radio input "true"
click at [965, 308] on icon "keyboard_arrow_down" at bounding box center [972, 299] width 17 height 17
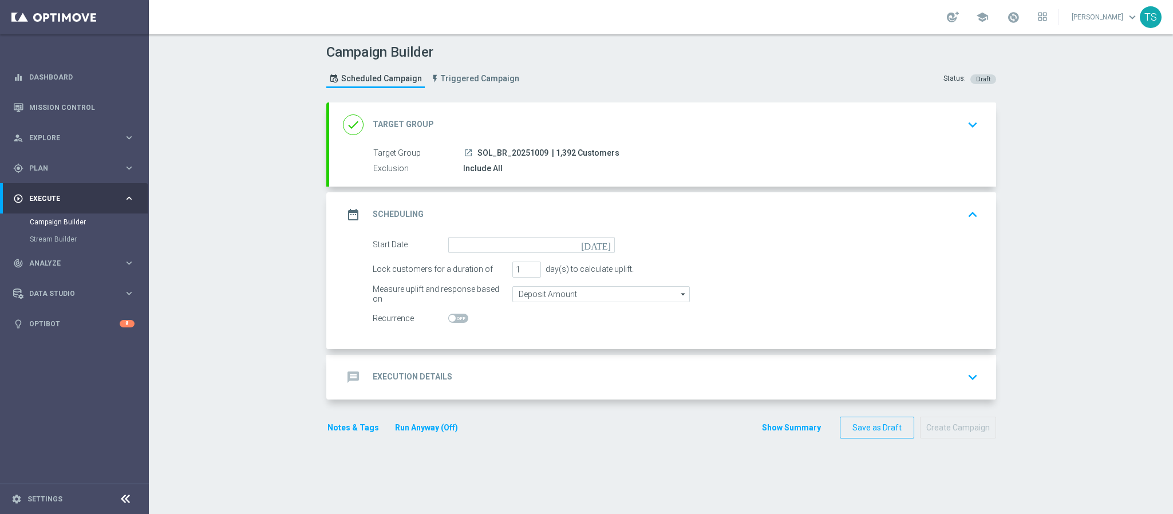
click at [596, 246] on icon "today" at bounding box center [598, 243] width 34 height 13
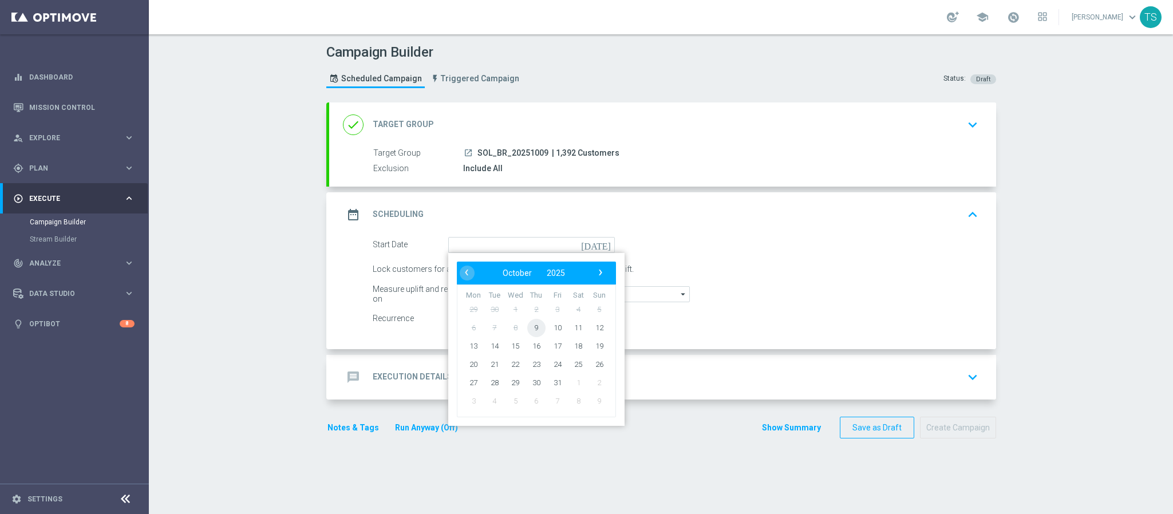
click at [531, 329] on span "9" at bounding box center [536, 327] width 18 height 18
type input "09 Oct 2025"
click at [531, 329] on div "Start Date 09 Oct 2025 today ‹ ​ October ​ 2025 ​ › Mon Tue Wed Thu Fri Sat Sun…" at bounding box center [662, 293] width 667 height 112
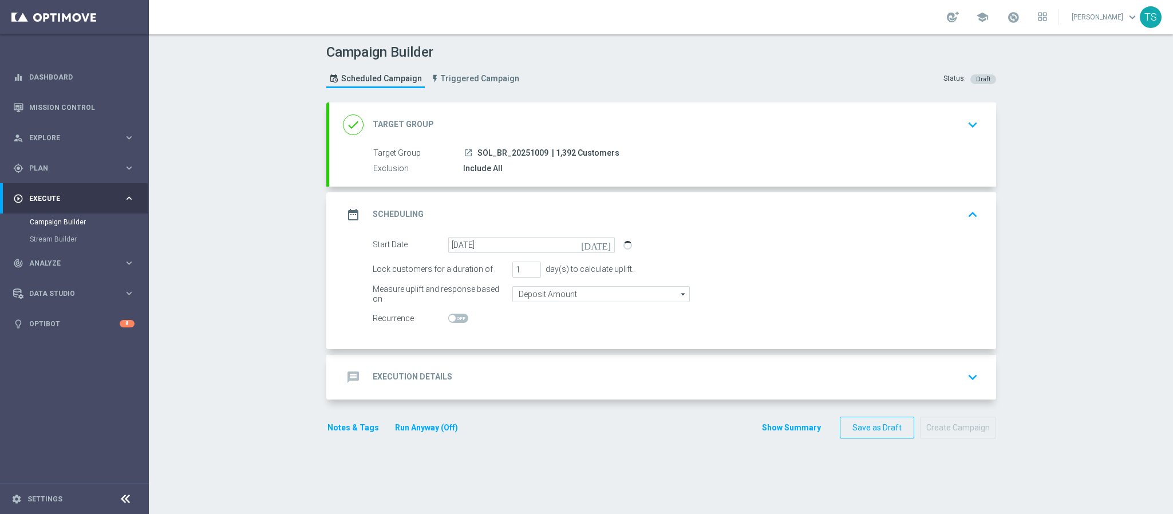
click at [828, 280] on form "Start Date 09 Oct 2025 today Lock customers for a duration of 1 day(s) to calcu…" at bounding box center [676, 282] width 606 height 90
click at [959, 392] on div "message Execution Details keyboard_arrow_down" at bounding box center [662, 377] width 667 height 45
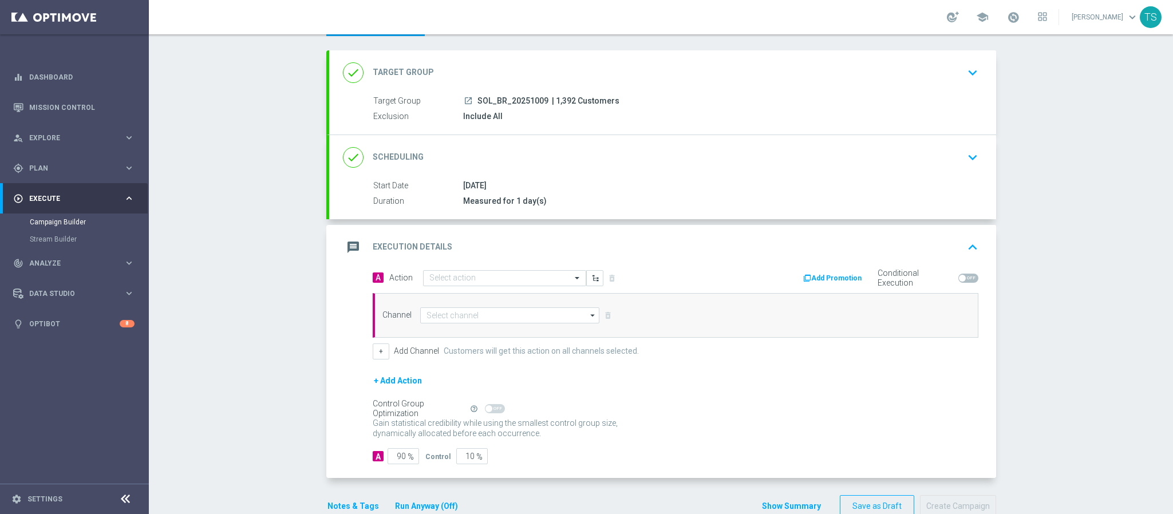
scroll to position [81, 0]
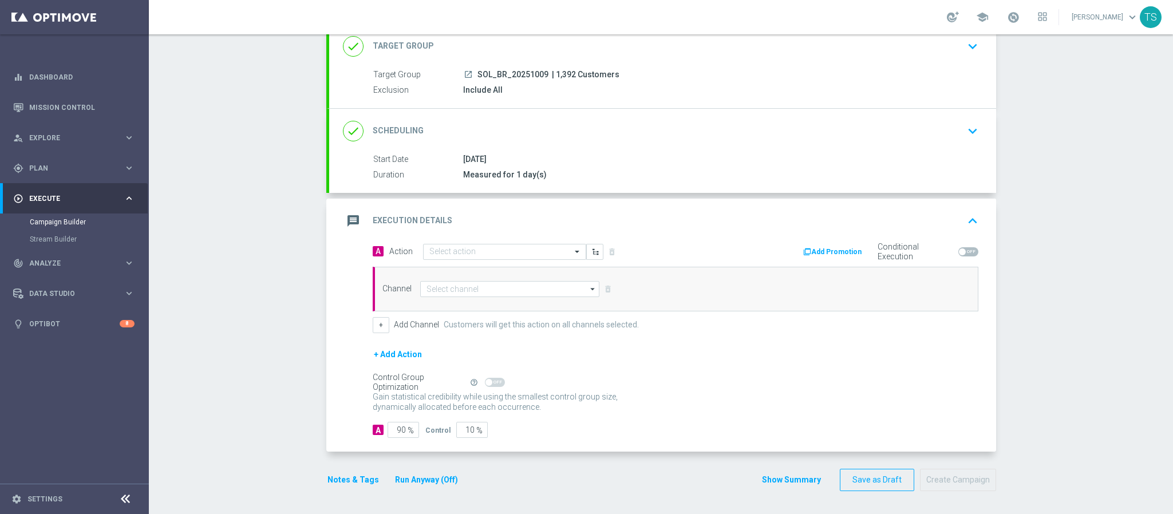
click at [511, 259] on div "A Action Select action delete_forever Add Promotion Conditional Execution" at bounding box center [675, 252] width 623 height 18
click at [515, 251] on input "text" at bounding box center [493, 252] width 128 height 10
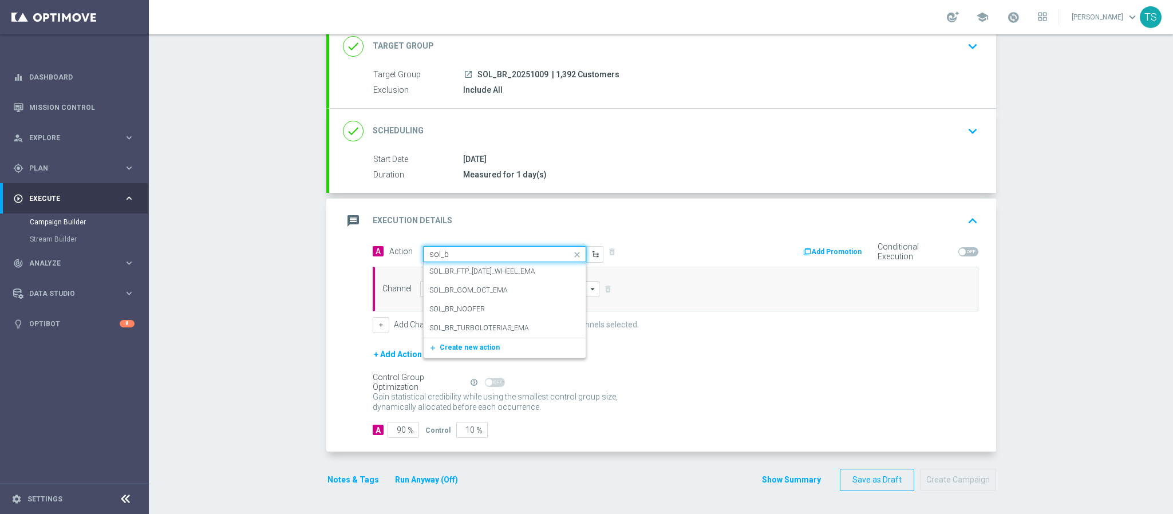
type input "sol_br"
click at [502, 307] on div "SOL_BR_NOOFER edit" at bounding box center [504, 309] width 151 height 19
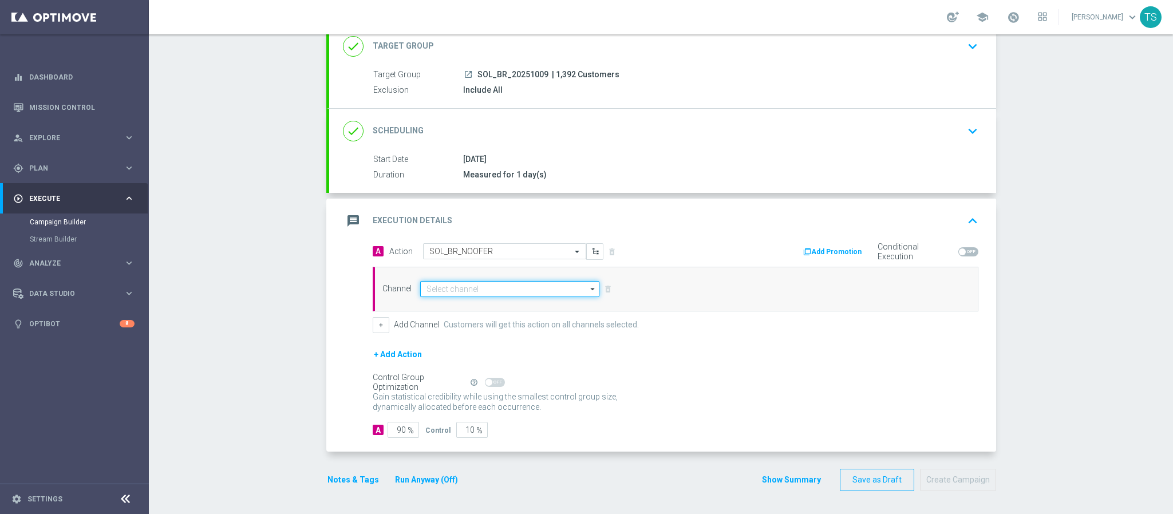
click at [501, 288] on input at bounding box center [510, 289] width 180 height 16
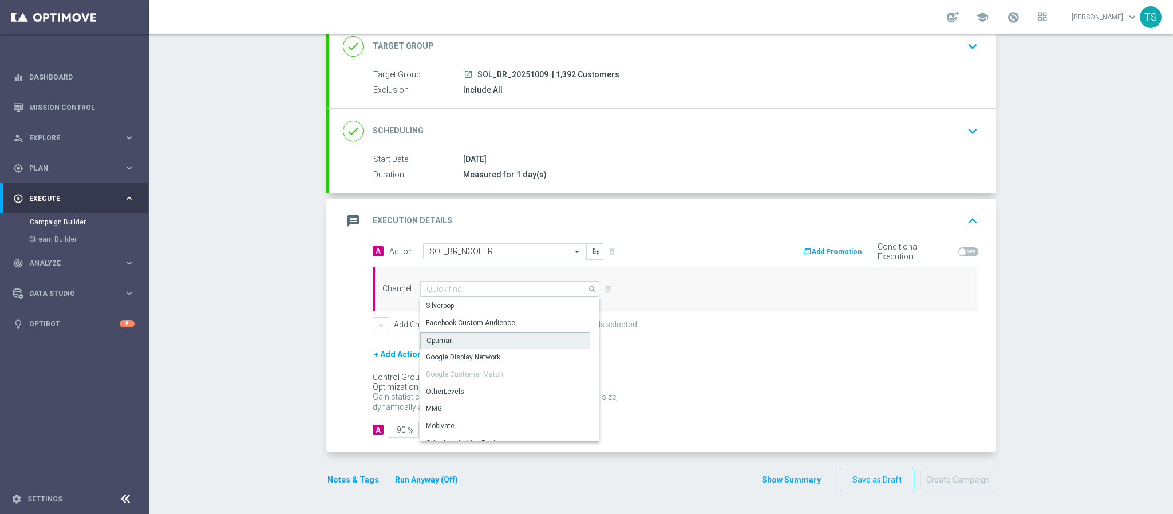
click at [472, 340] on div "Optimail" at bounding box center [505, 340] width 170 height 17
type input "Optimail"
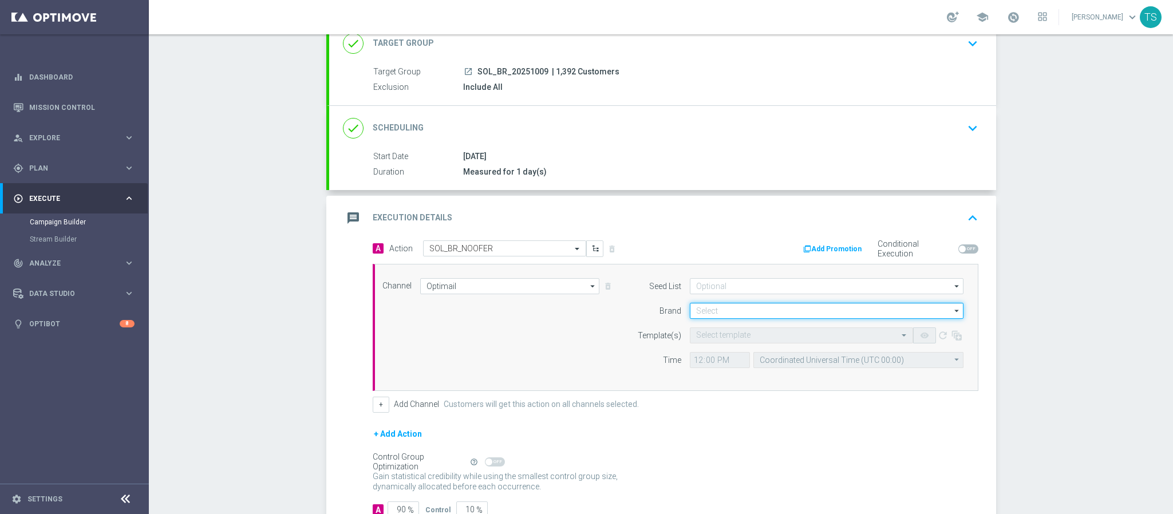
click at [718, 315] on input at bounding box center [827, 311] width 274 height 16
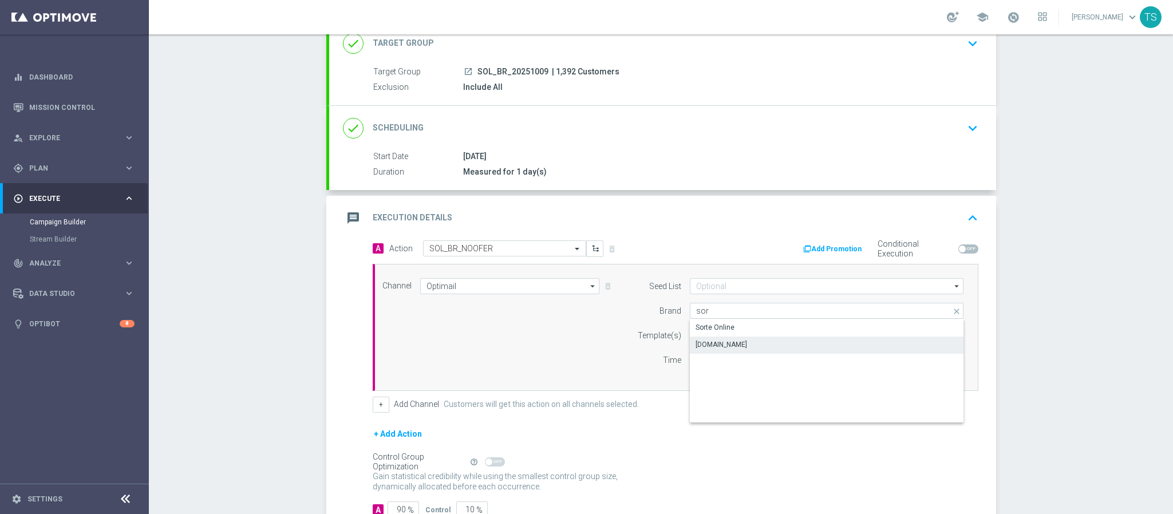
click at [749, 350] on div "Sorteonline.bet.br" at bounding box center [827, 345] width 274 height 16
type input "Sorteonline.bet.br"
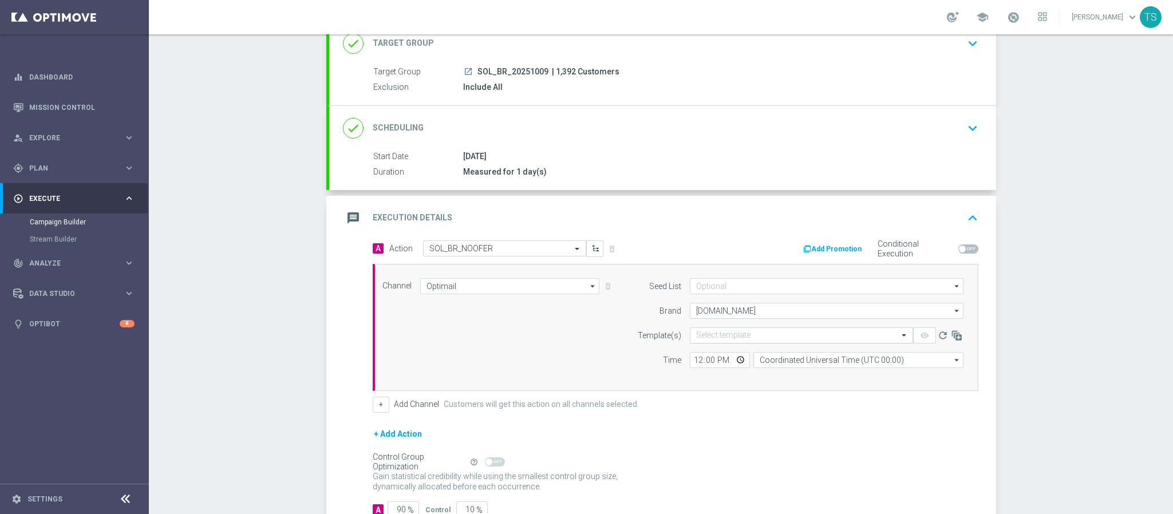
click at [739, 341] on input "text" at bounding box center [790, 336] width 188 height 10
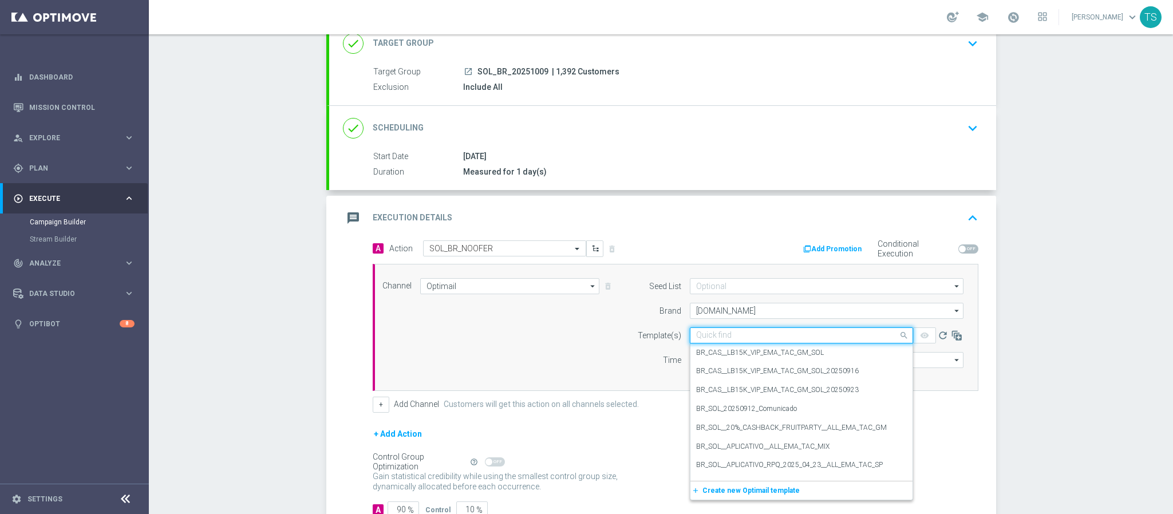
type input "n"
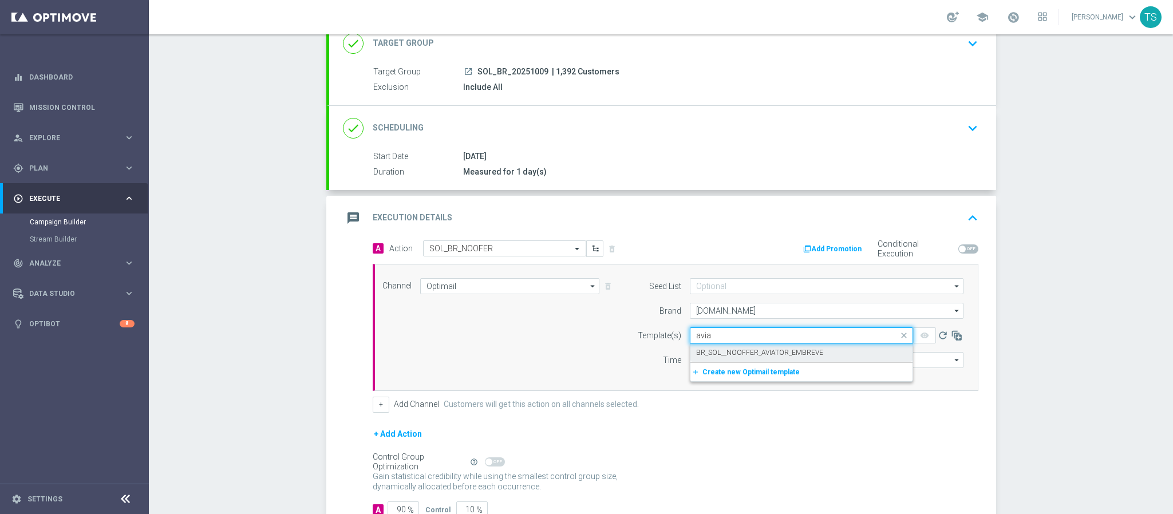
click at [754, 349] on label "BR_SOL__NOOFFER_AVIATOR_EMBREVE" at bounding box center [759, 353] width 127 height 10
type input "avia"
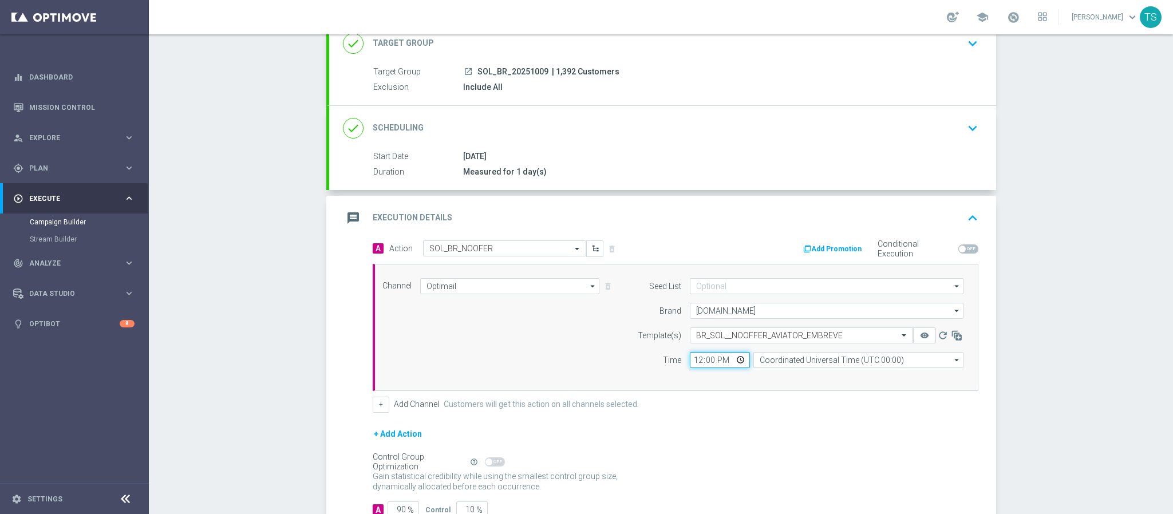
click at [703, 364] on input "12:00" at bounding box center [720, 360] width 60 height 16
click at [690, 367] on input "12:00" at bounding box center [720, 360] width 60 height 16
click at [694, 365] on input "12:00" at bounding box center [720, 360] width 60 height 16
click at [736, 362] on input "12:00" at bounding box center [720, 360] width 60 height 16
type input "14:39"
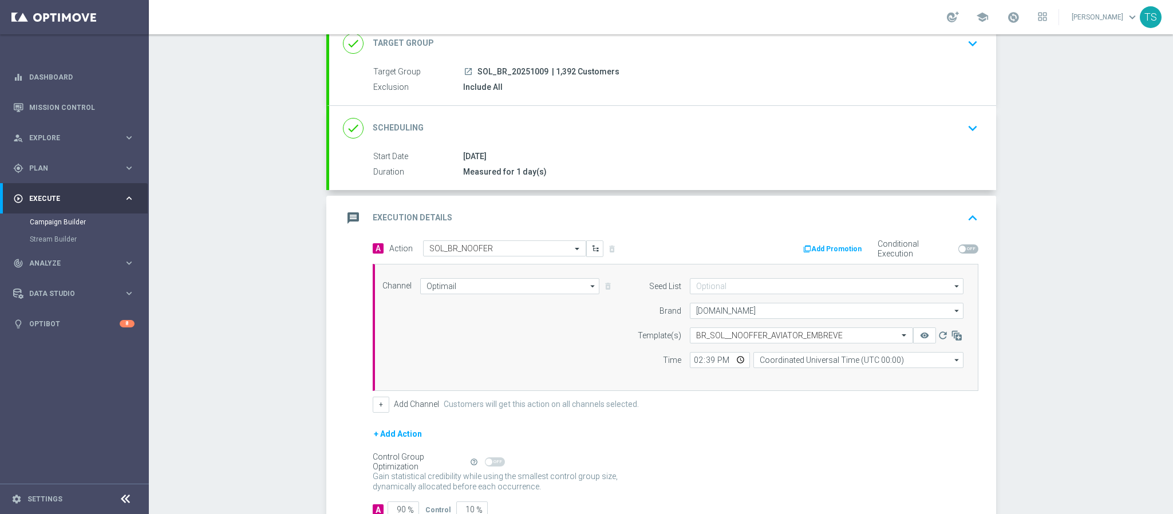
click at [1066, 334] on div "Campaign Builder Scheduled Campaign Triggered Campaign Status: Draft done Targe…" at bounding box center [661, 274] width 1024 height 480
click at [912, 365] on input "Coordinated Universal Time (UTC 00:00)" at bounding box center [858, 360] width 210 height 16
click at [833, 380] on div "Brasilia Standard Time (Sao Paulo) (UTC -03:00)" at bounding box center [851, 376] width 185 height 10
type input "Brasilia Standard Time (Sao Paulo) (UTC -03:00)"
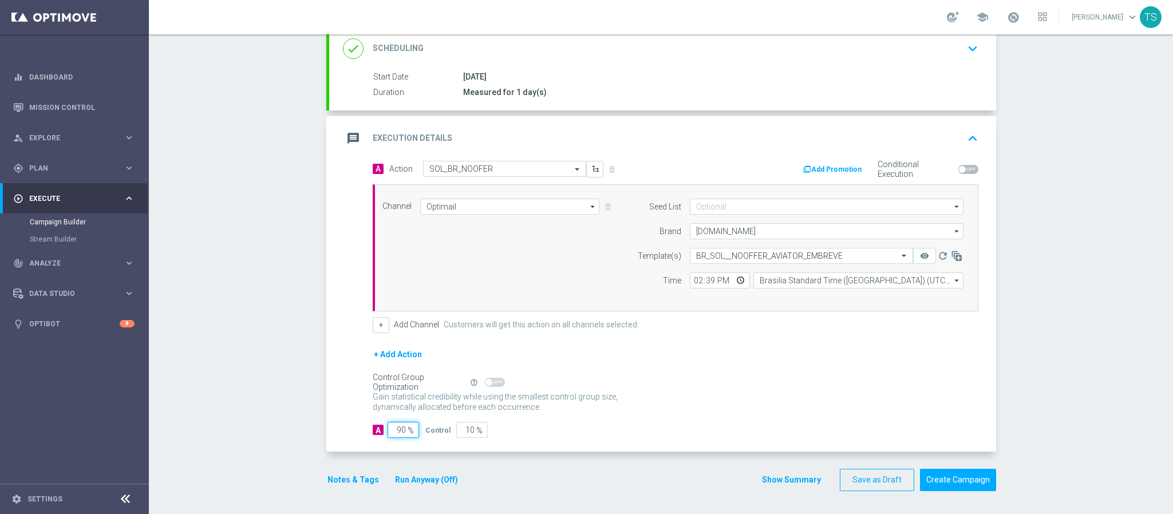
drag, startPoint x: 386, startPoint y: 433, endPoint x: 440, endPoint y: 429, distance: 53.3
click at [421, 433] on div "A 90 % Control 10 %" at bounding box center [676, 430] width 606 height 16
type input "10"
type input "90"
type input "100"
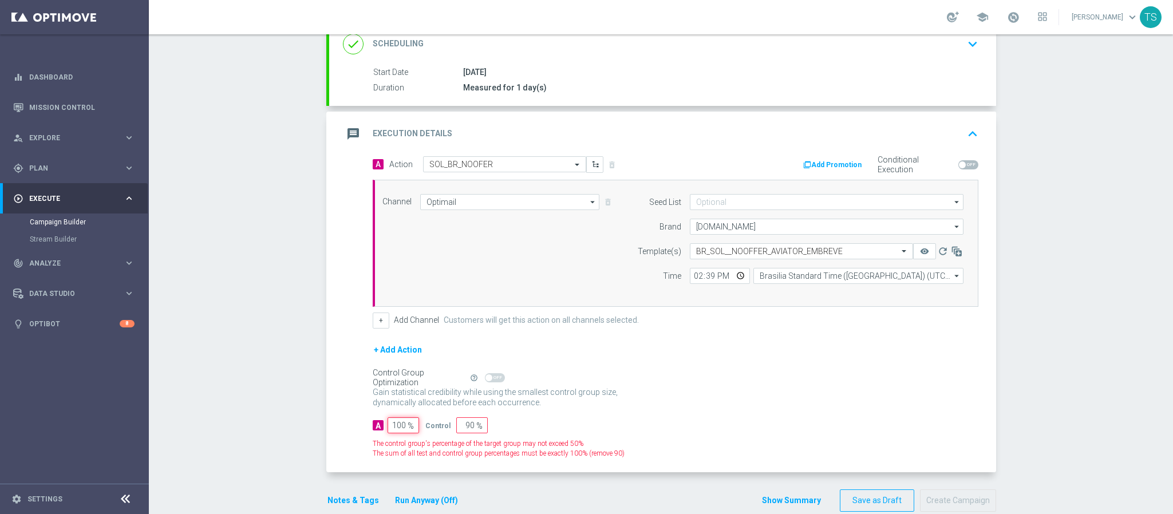
type input "0"
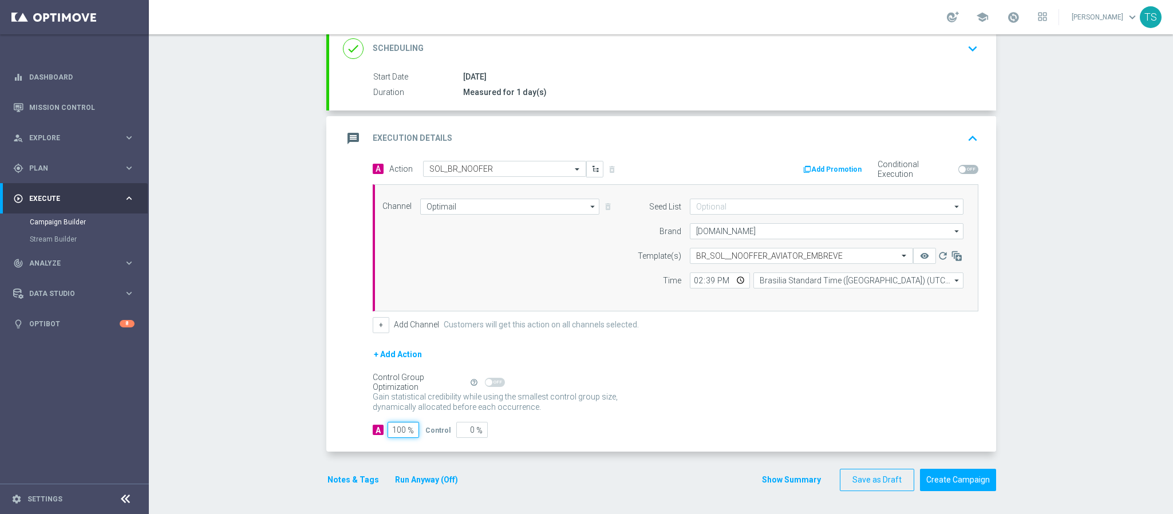
type input "100"
drag, startPoint x: 639, startPoint y: 389, endPoint x: 638, endPoint y: 383, distance: 5.8
click at [639, 385] on div "Control Group Optimization Self Optimizing Campaign help_outline Gain statistic…" at bounding box center [676, 396] width 606 height 40
click at [965, 479] on button "Create Campaign" at bounding box center [958, 480] width 76 height 22
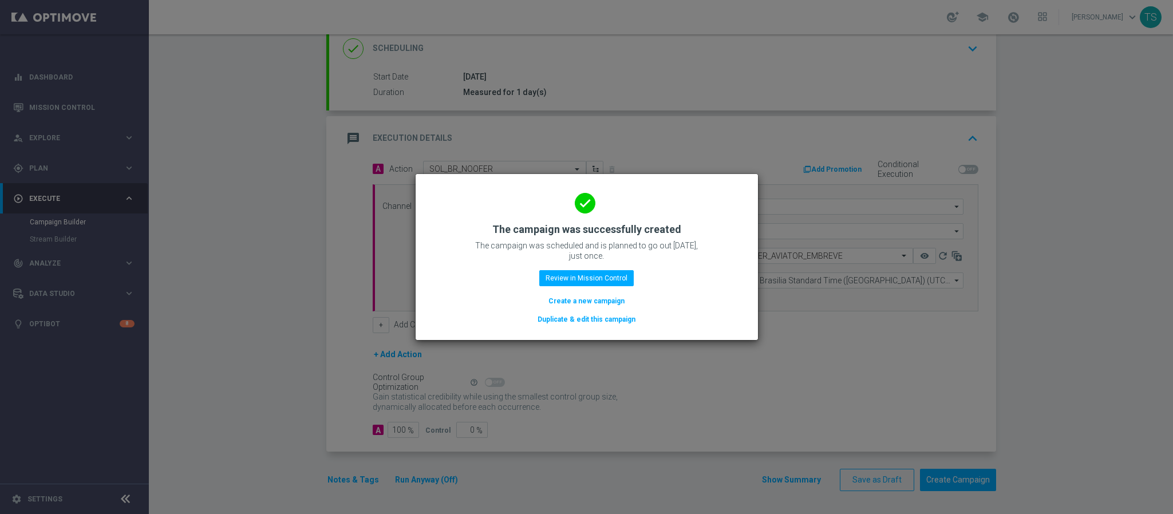
click at [328, 120] on modal-container "done The campaign was successfully created The campaign was scheduled and is pl…" at bounding box center [586, 257] width 1173 height 514
click at [325, 117] on modal-container "done The campaign was successfully created The campaign was scheduled and is pl…" at bounding box center [586, 257] width 1173 height 514
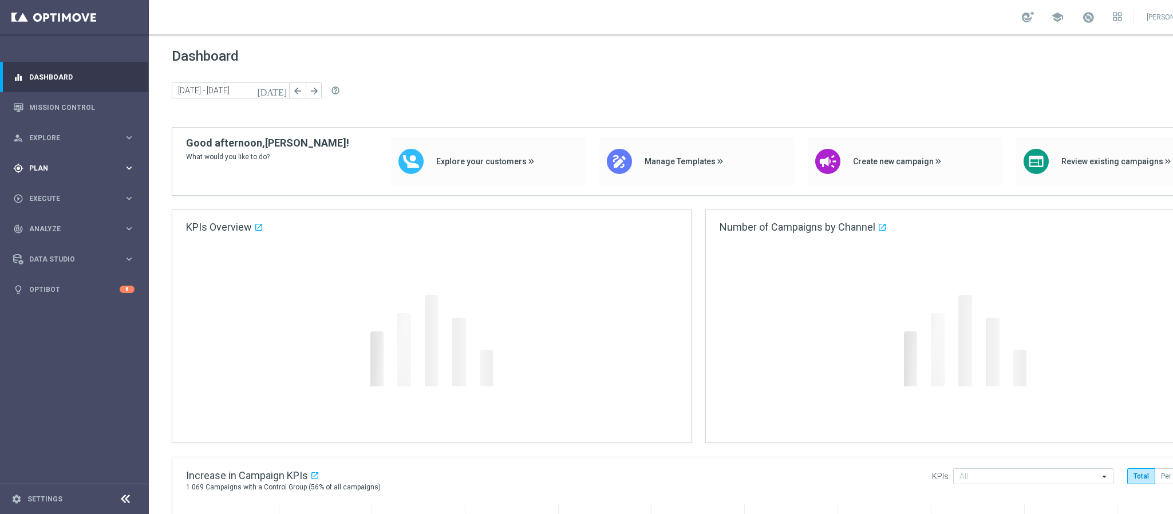
click at [50, 133] on div "person_search Explore" at bounding box center [68, 138] width 110 height 10
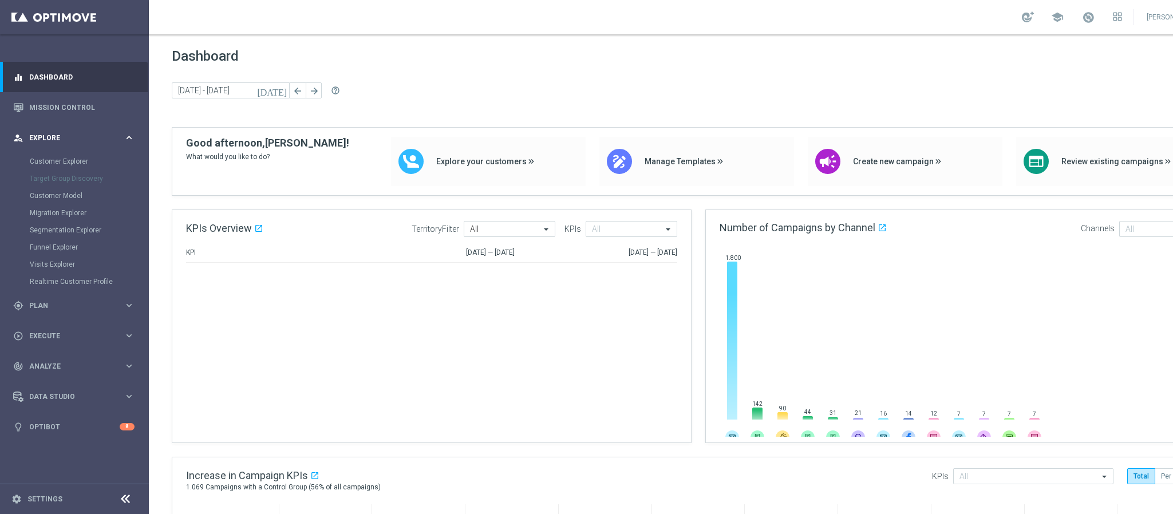
click at [62, 138] on span "Explore" at bounding box center [76, 138] width 94 height 7
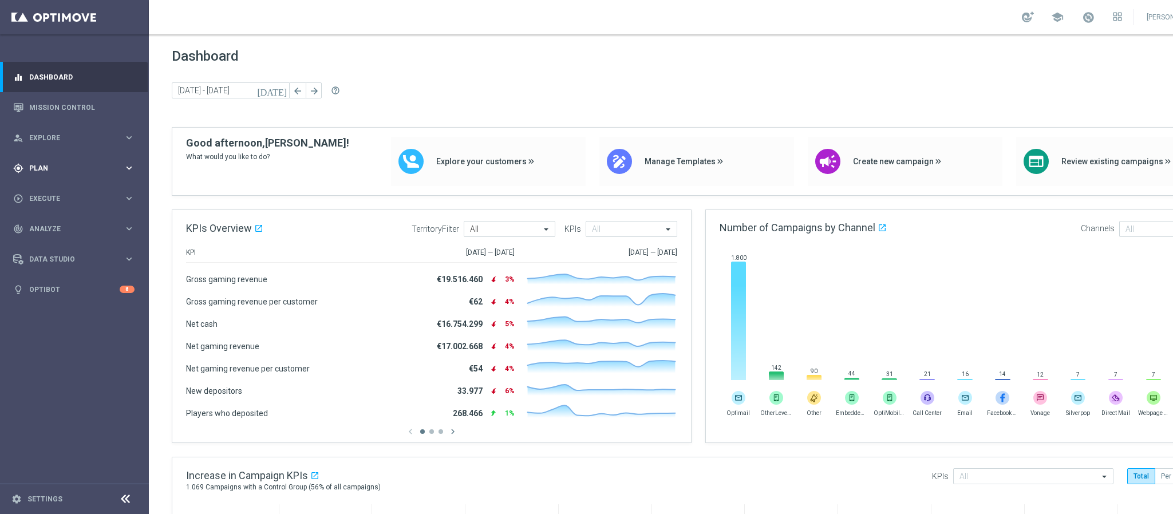
click at [50, 165] on span "Plan" at bounding box center [76, 168] width 94 height 7
click at [70, 194] on link "Target Groups" at bounding box center [74, 191] width 89 height 9
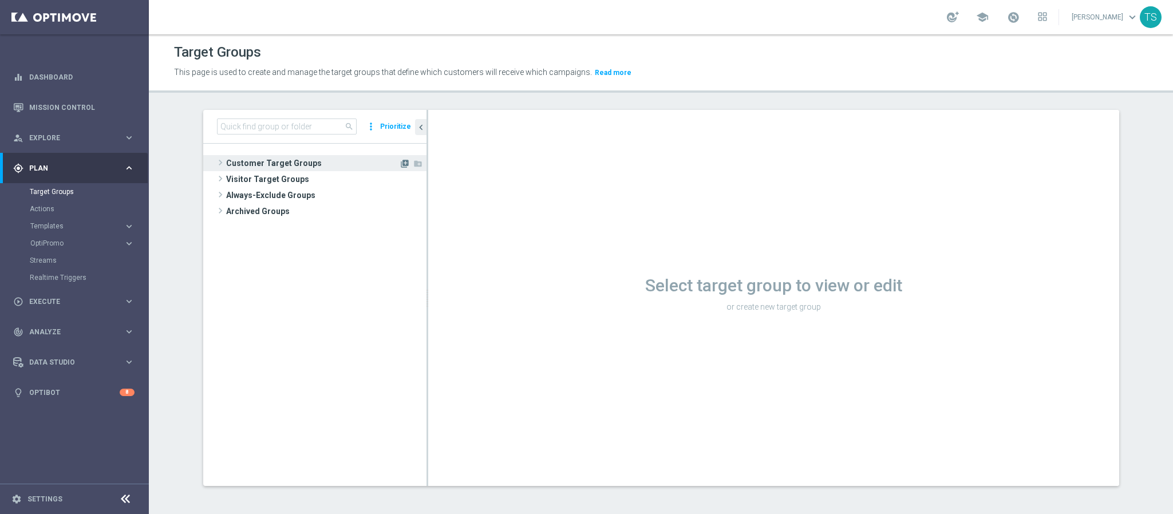
click at [400, 162] on icon "library_add" at bounding box center [404, 163] width 9 height 9
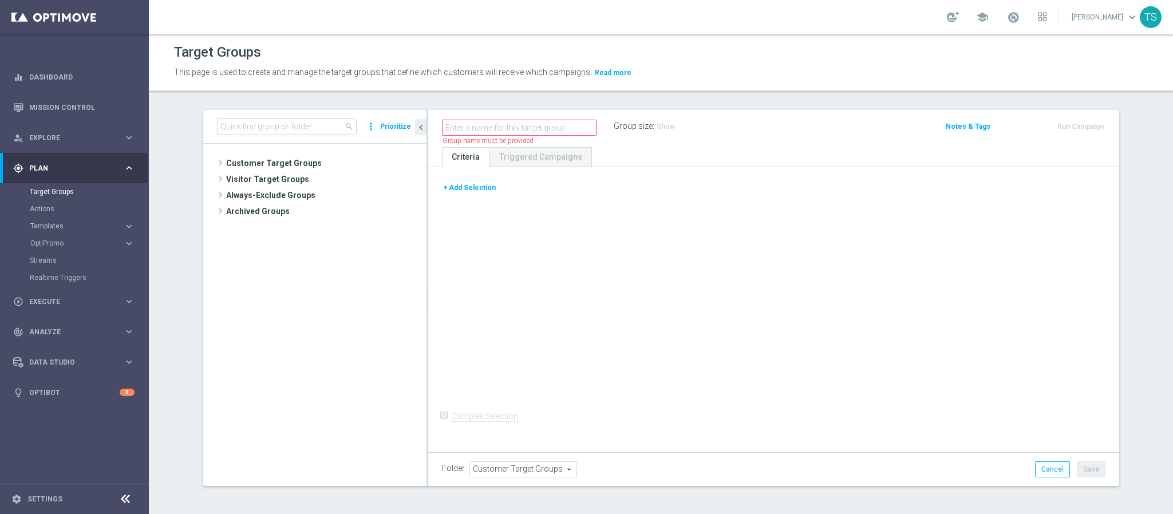
click at [450, 191] on button "+ Add Selection" at bounding box center [469, 187] width 55 height 13
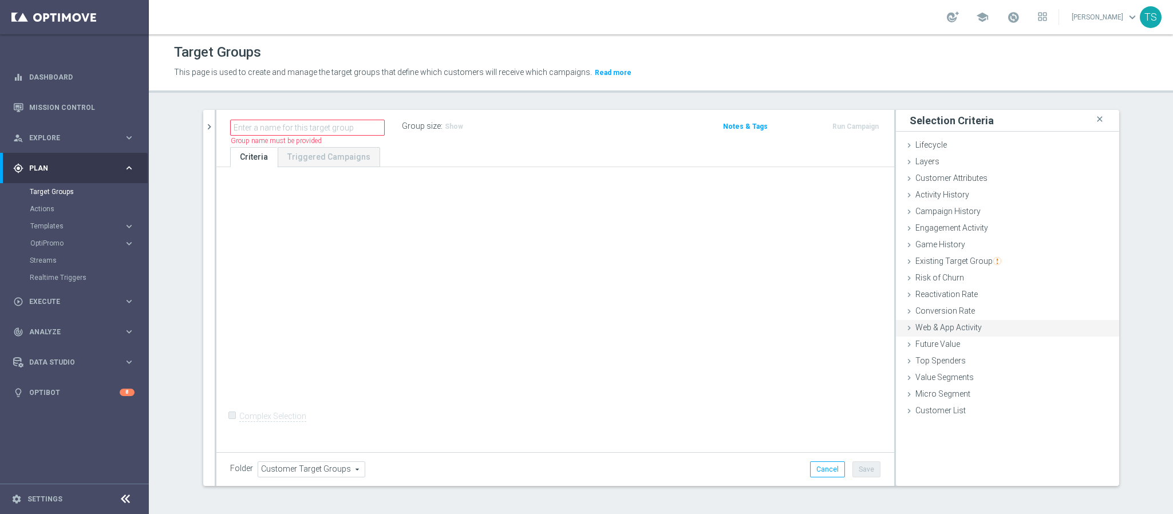
click at [974, 323] on span "Web & App Activity" at bounding box center [948, 327] width 66 height 9
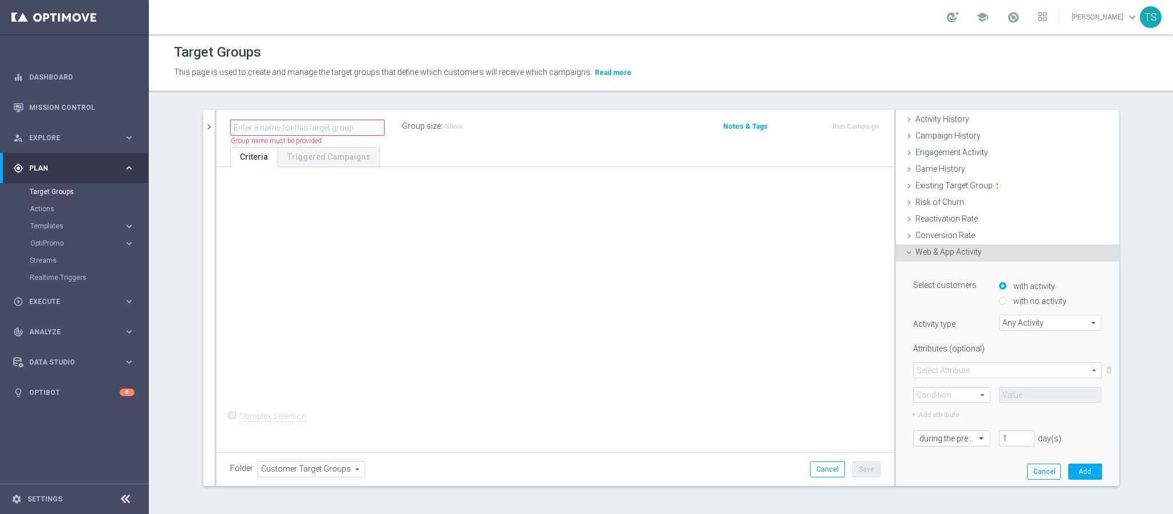
scroll to position [162, 0]
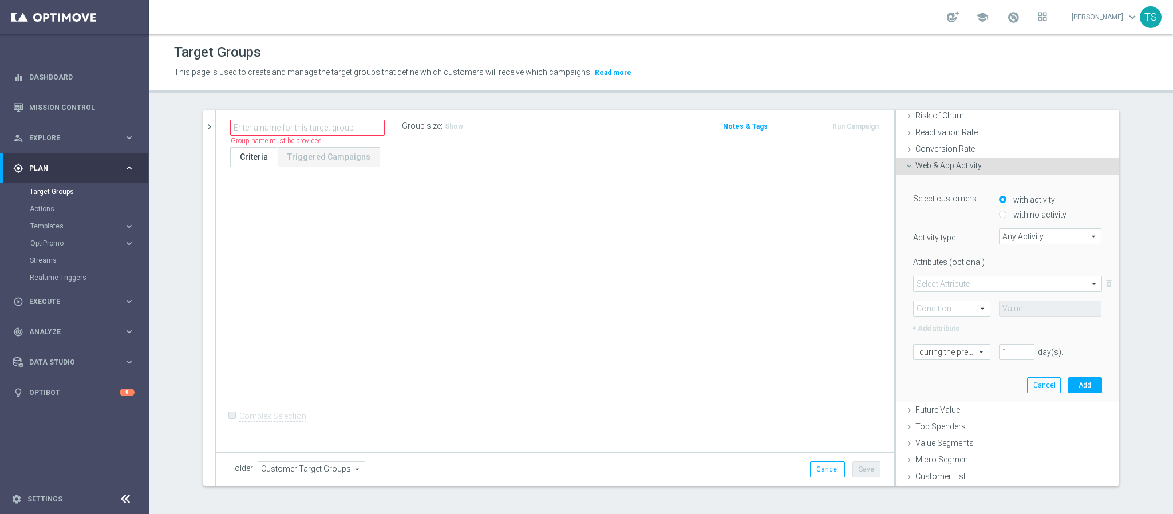
click at [979, 283] on span at bounding box center [1008, 283] width 188 height 15
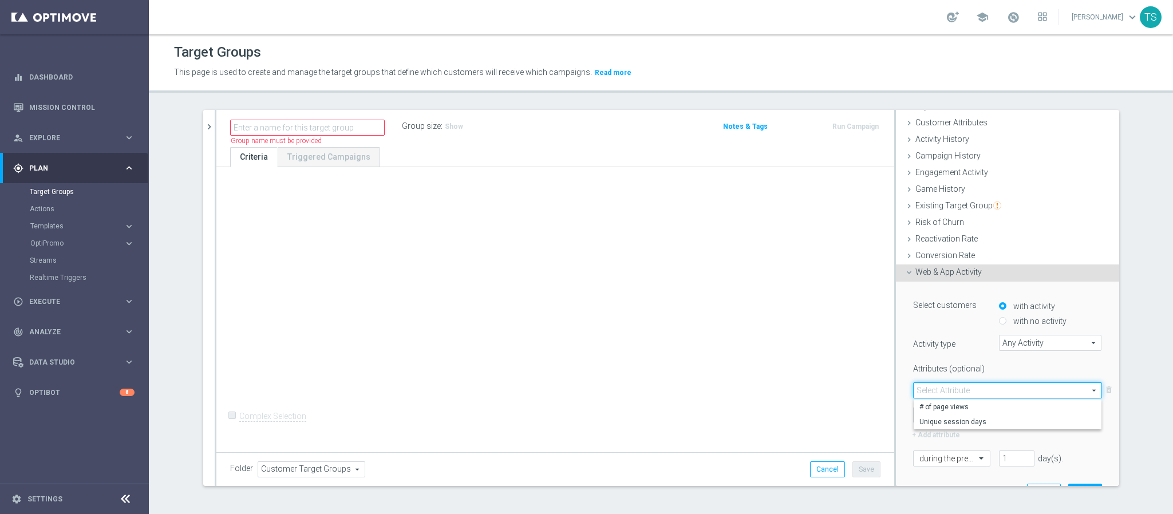
scroll to position [86, 0]
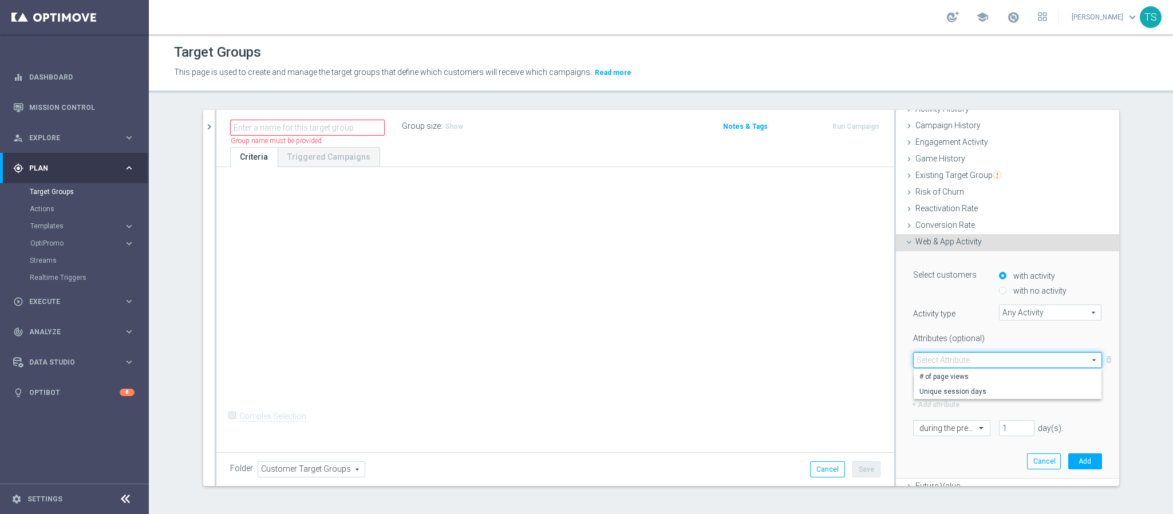
click at [1041, 310] on span "Any Activity" at bounding box center [1050, 312] width 102 height 15
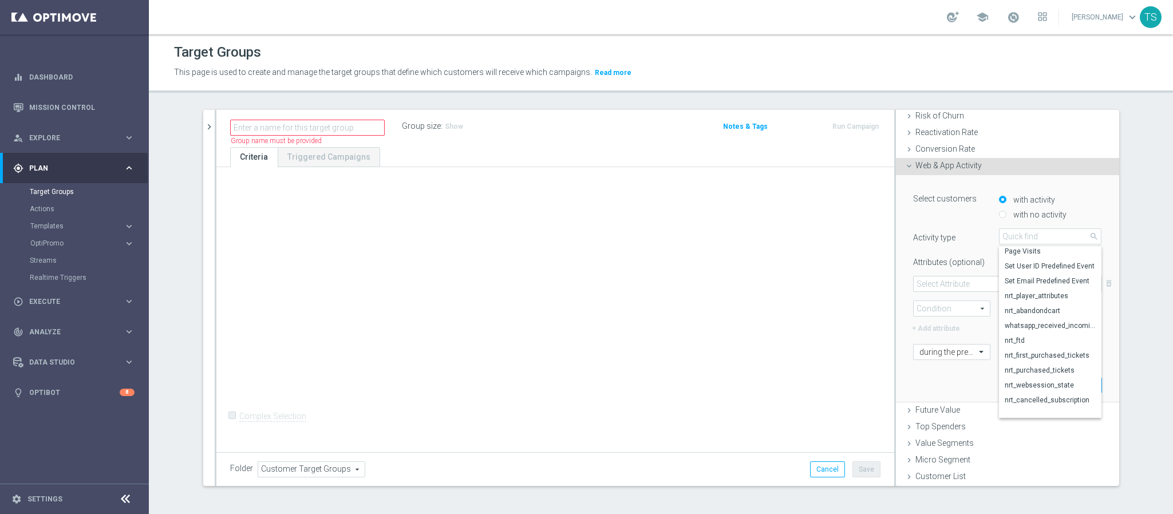
scroll to position [0, 0]
click at [1043, 264] on span "Page Visits" at bounding box center [1051, 268] width 92 height 9
type input "Page Visits"
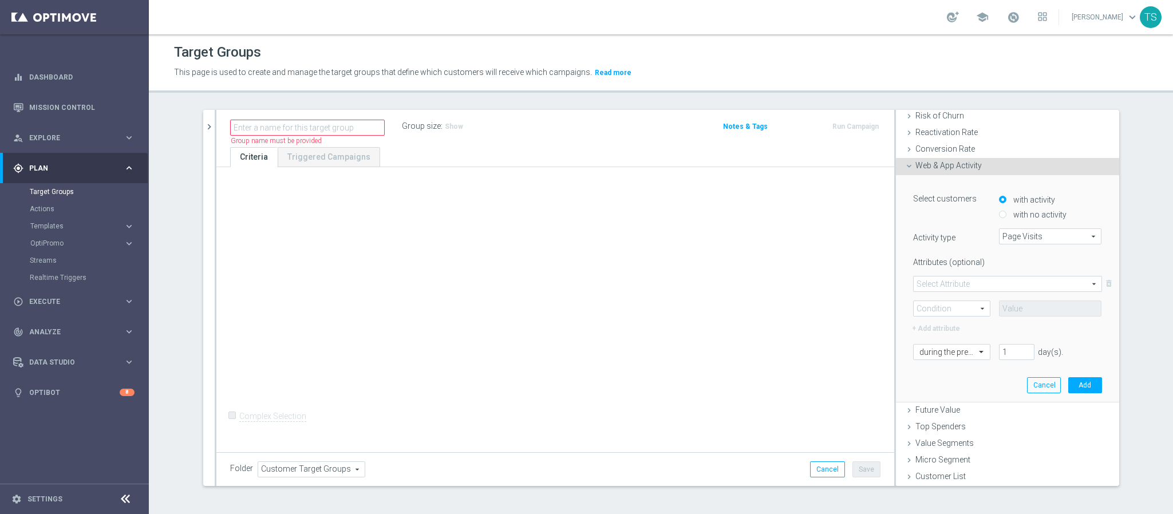
click at [984, 282] on span at bounding box center [1008, 283] width 188 height 15
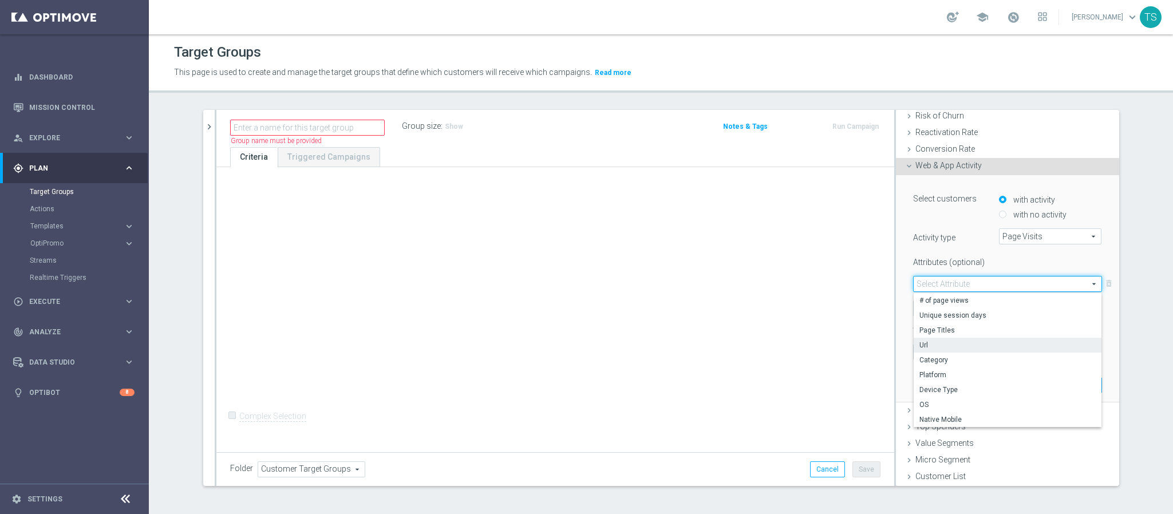
click at [979, 341] on span "Url" at bounding box center [1007, 345] width 176 height 9
type input "Url"
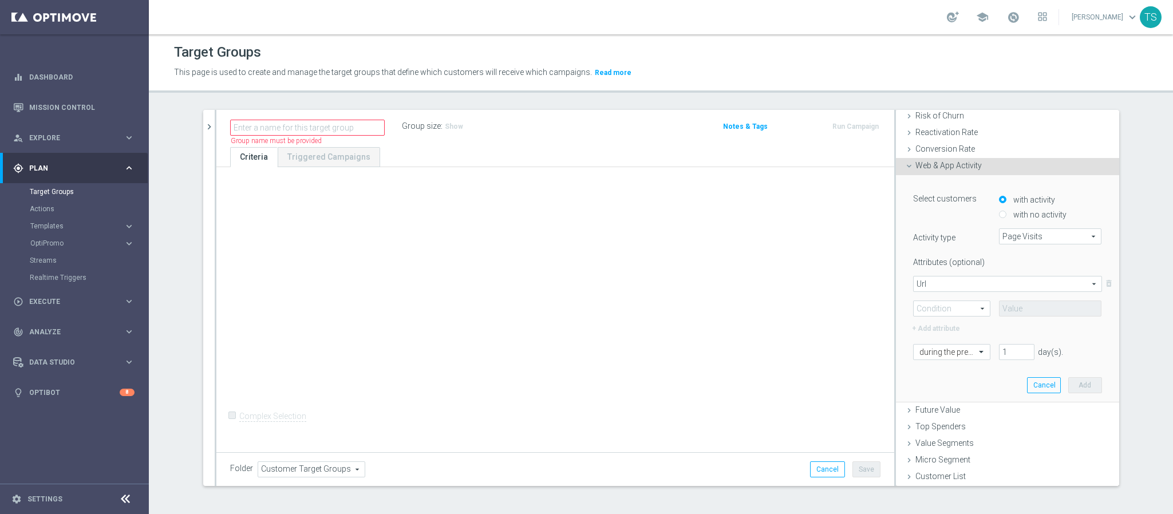
click at [967, 314] on span at bounding box center [952, 308] width 76 height 15
click at [967, 313] on span at bounding box center [952, 308] width 76 height 15
click at [967, 310] on span at bounding box center [952, 308] width 76 height 15
click at [948, 382] on span "Contains" at bounding box center [951, 384] width 65 height 9
type input "Contains"
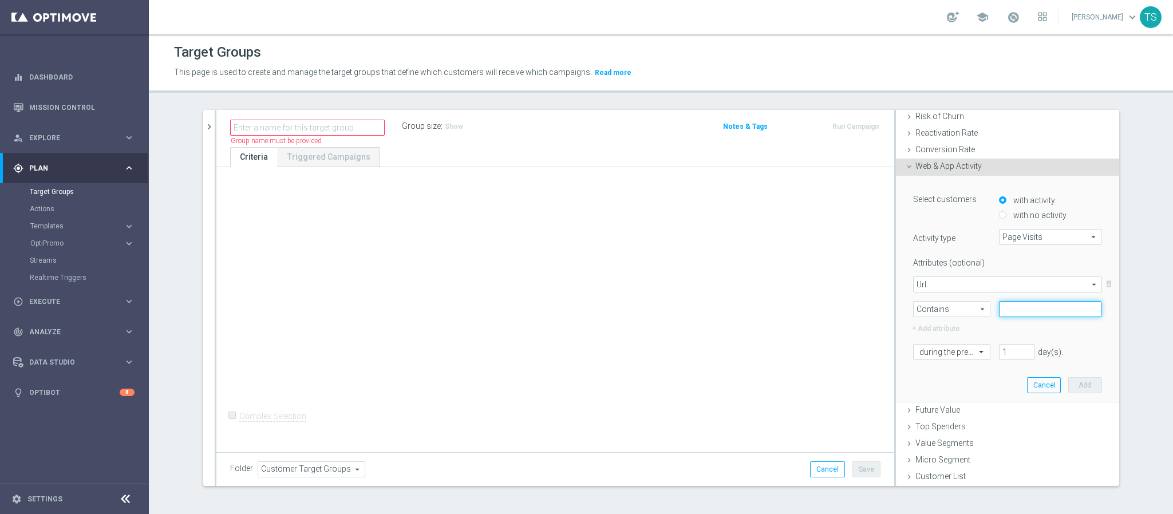
click at [1005, 307] on input "text" at bounding box center [1050, 309] width 103 height 16
paste input "/premios-instantaneos"
type input "/premios-instantaneos"
click at [975, 350] on span at bounding box center [982, 351] width 14 height 10
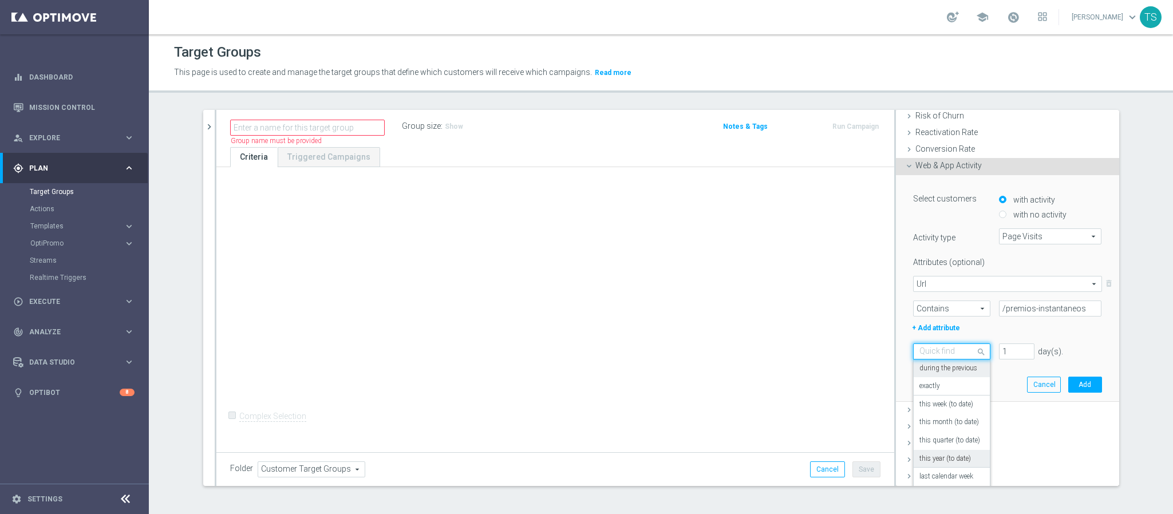
click at [940, 457] on label "this year (to date)" at bounding box center [945, 458] width 52 height 9
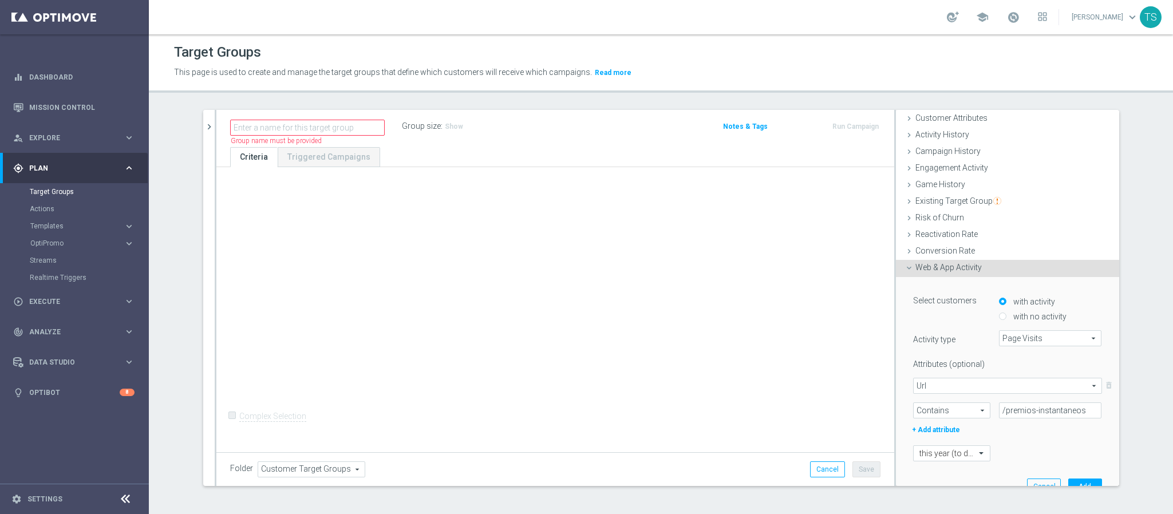
scroll to position [162, 0]
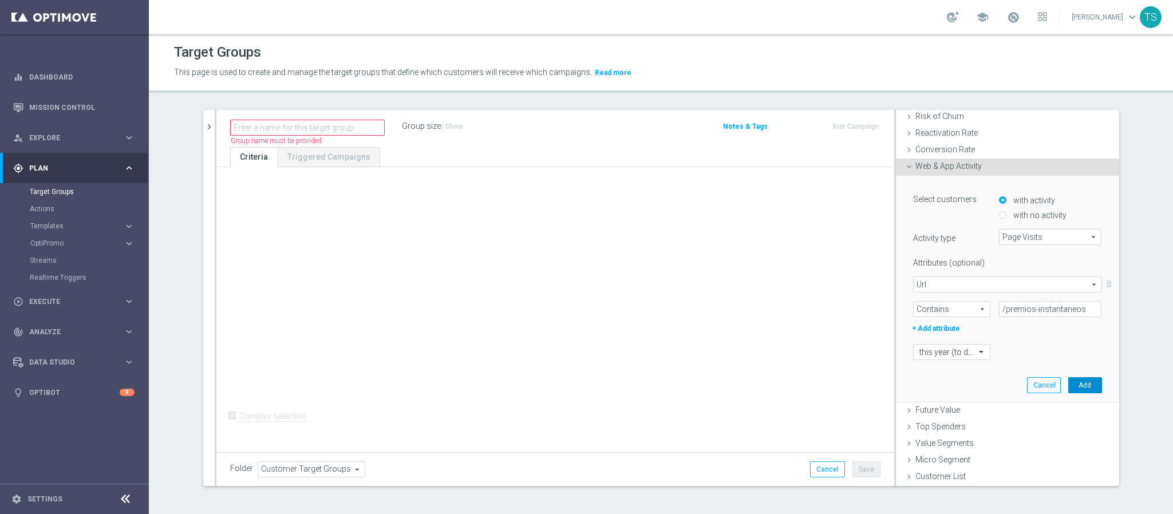
click at [1070, 383] on button "Add" at bounding box center [1085, 385] width 34 height 16
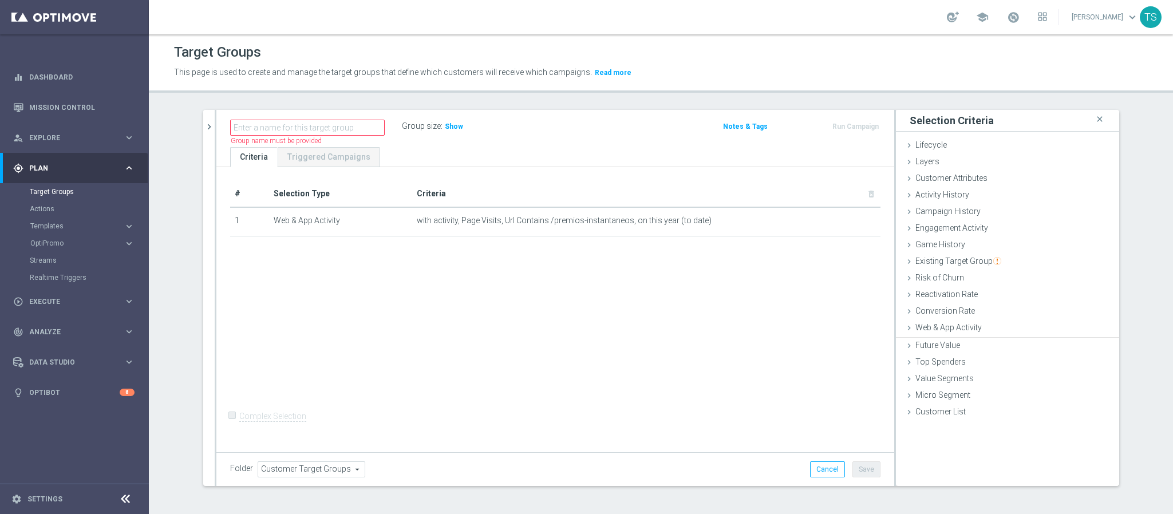
scroll to position [0, 0]
click at [447, 128] on span "Show" at bounding box center [454, 126] width 18 height 8
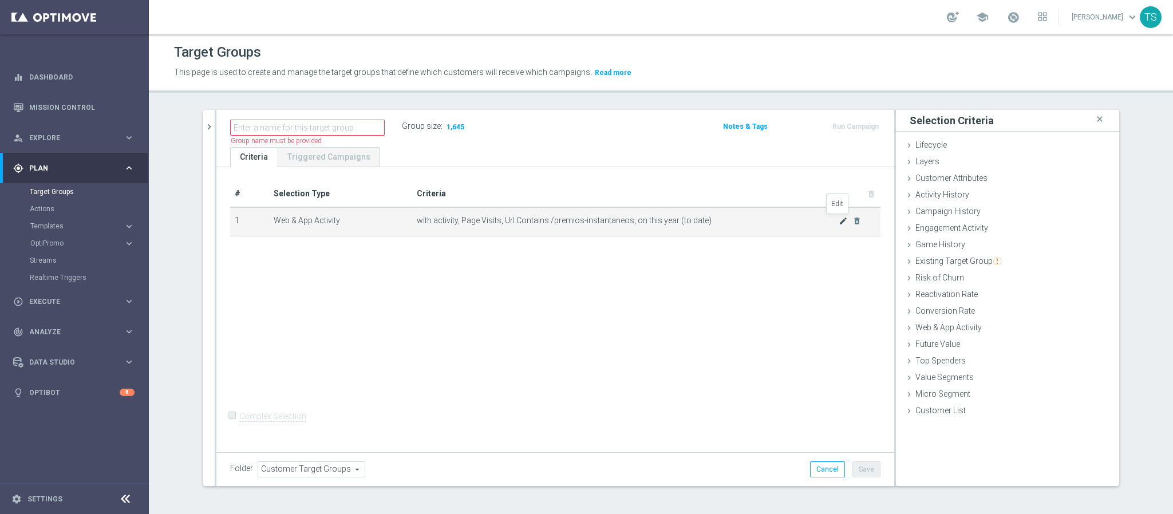
click at [839, 219] on icon "mode_edit" at bounding box center [843, 220] width 9 height 9
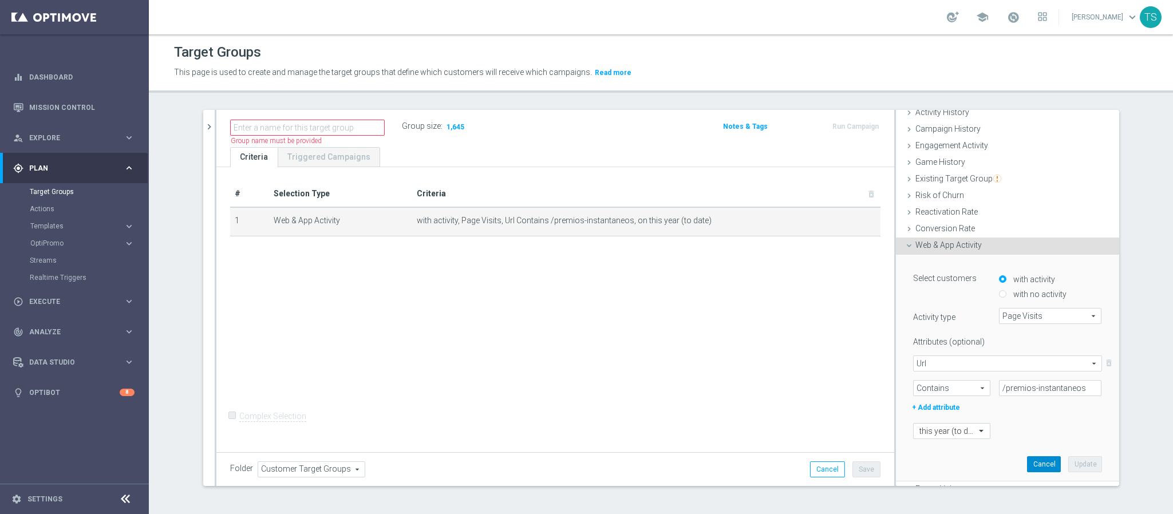
scroll to position [162, 0]
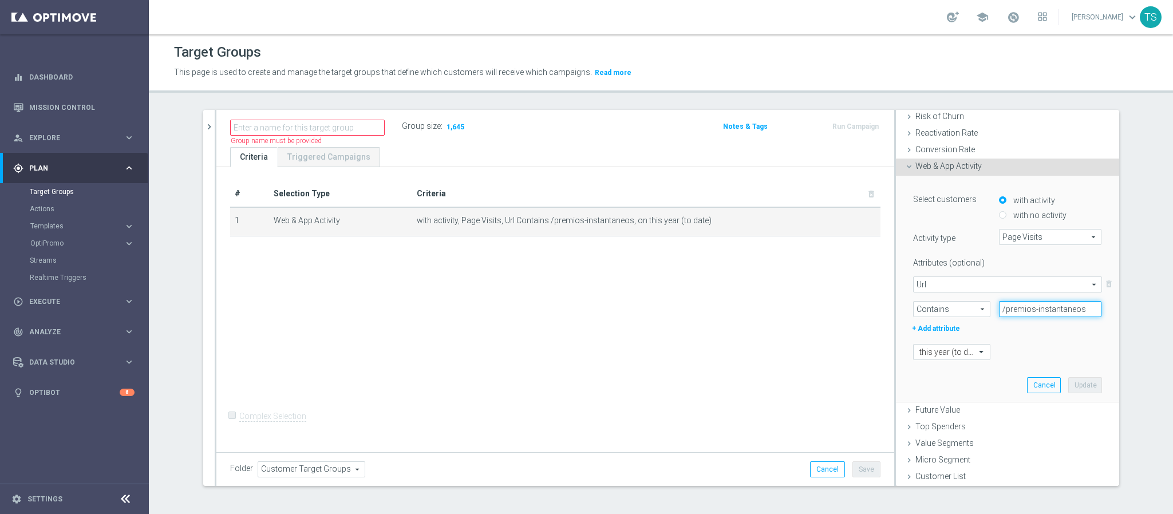
click at [1015, 308] on input "/premios-instantaneos" at bounding box center [1050, 309] width 103 height 16
paste input "https://www.sorteonline.bet.br"
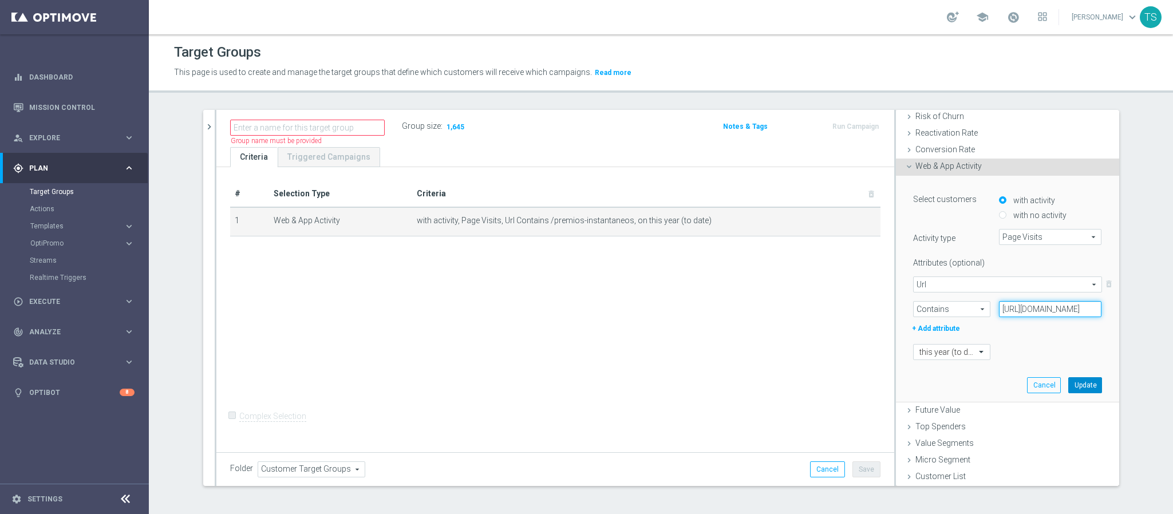
scroll to position [0, 97]
type input "https://www.sorteonline.bet.br/premios-instantaneos"
click at [1068, 388] on button "Update" at bounding box center [1085, 385] width 34 height 16
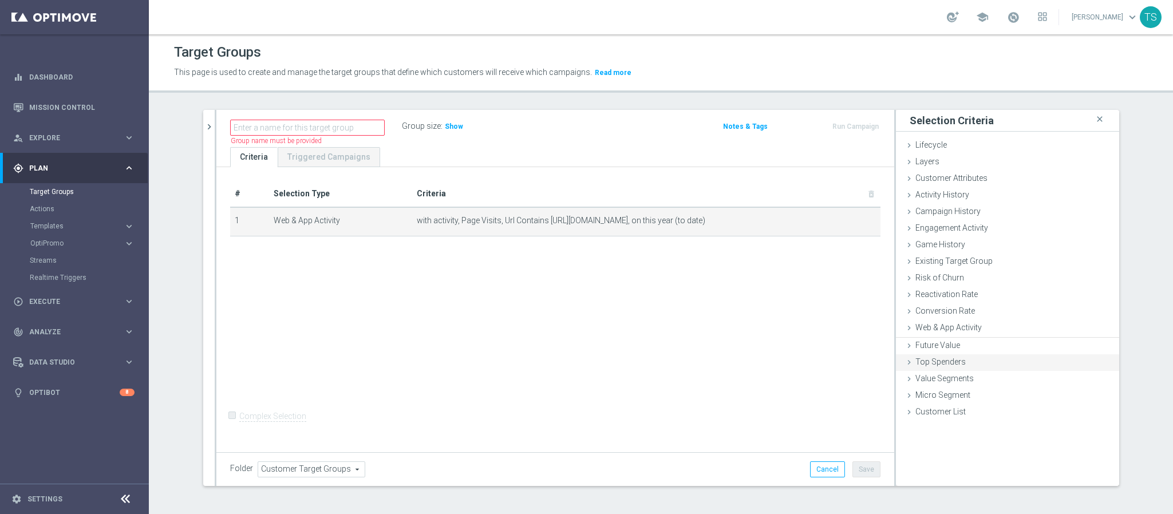
scroll to position [0, 0]
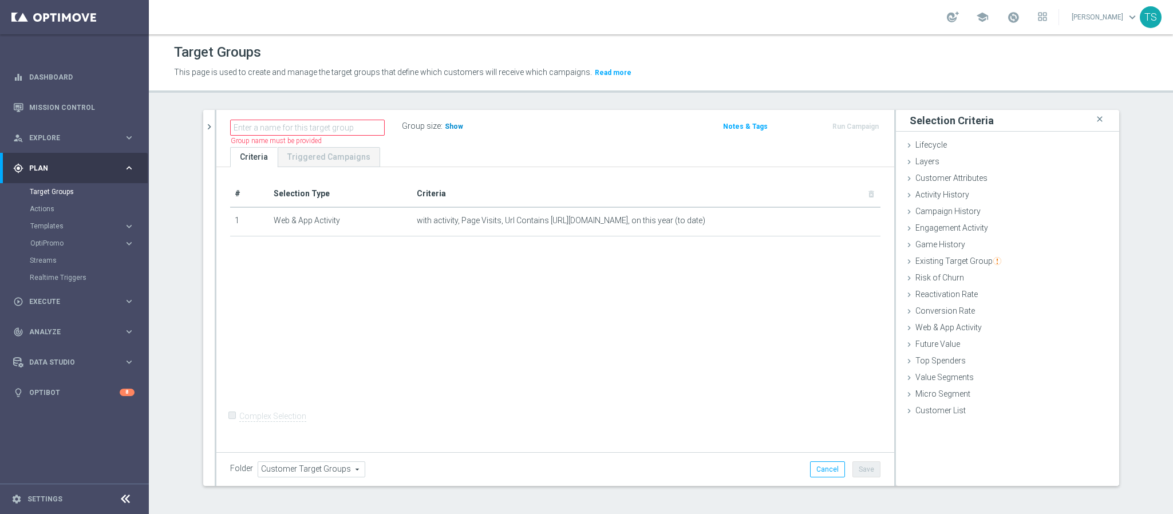
click at [445, 122] on span "Show" at bounding box center [454, 126] width 18 height 8
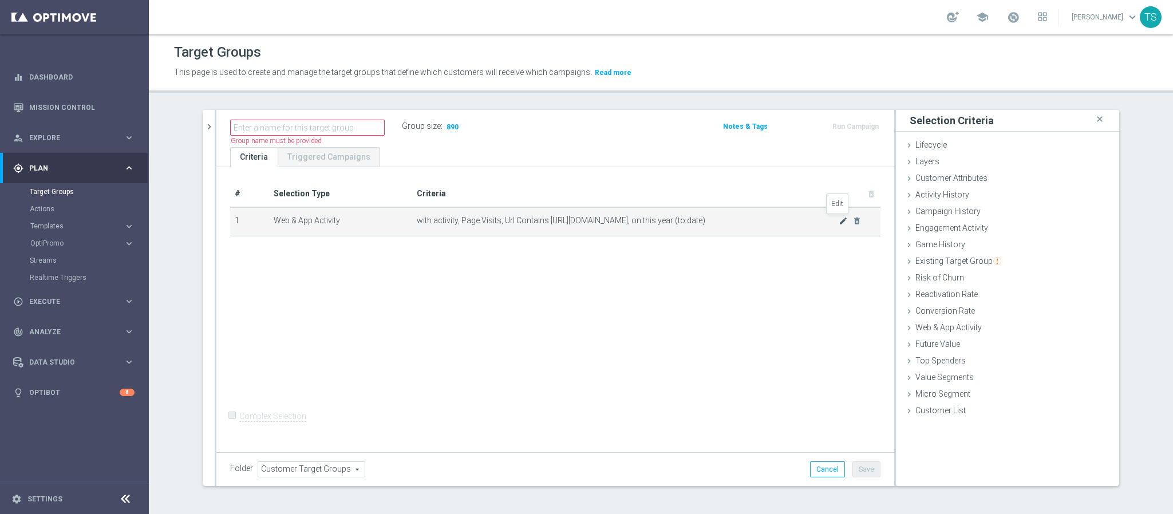
click at [839, 220] on icon "mode_edit" at bounding box center [843, 220] width 9 height 9
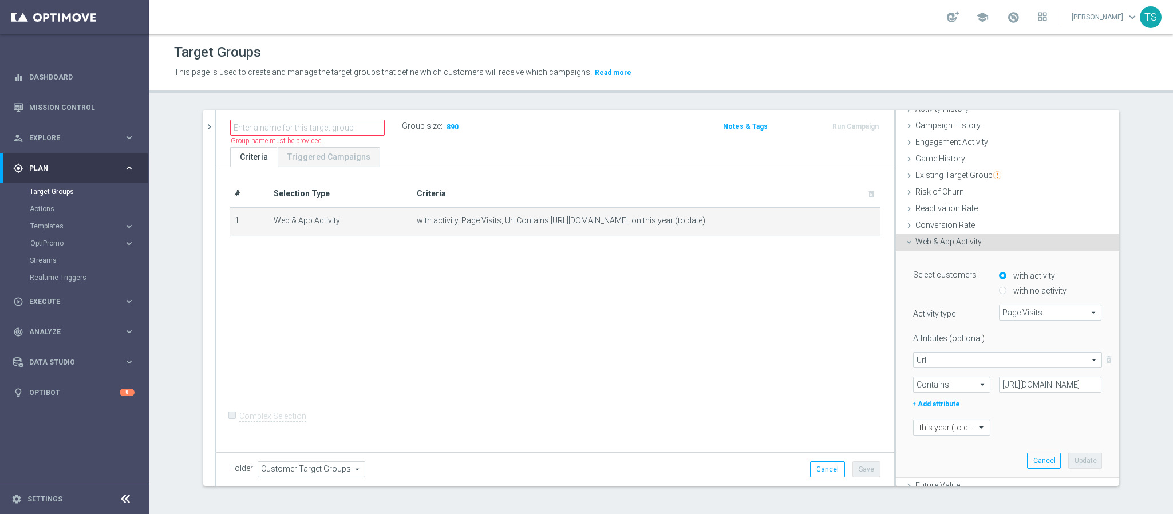
scroll to position [162, 0]
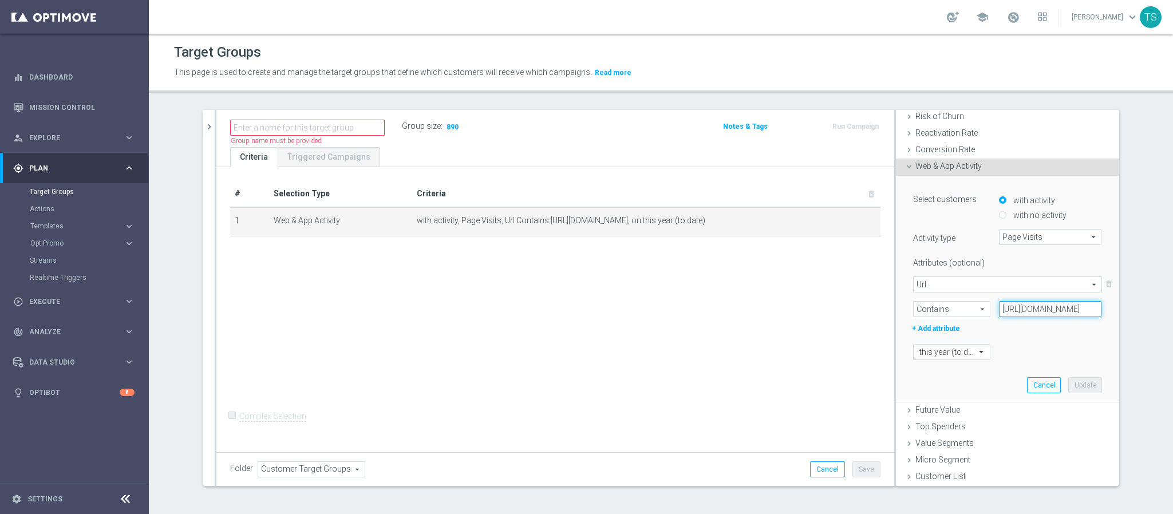
drag, startPoint x: 1036, startPoint y: 309, endPoint x: 1009, endPoint y: 309, distance: 27.5
click at [1034, 309] on input "https://www.sorteonline.bet.br/premios-instantaneos" at bounding box center [1050, 309] width 103 height 16
drag, startPoint x: 1009, startPoint y: 309, endPoint x: 888, endPoint y: 309, distance: 120.2
click at [896, 309] on div "Select customers with activity with no activity Activity type Page Visits Page …" at bounding box center [1007, 289] width 223 height 227
type input ".sorteonline.bet.br/premios-instantaneos"
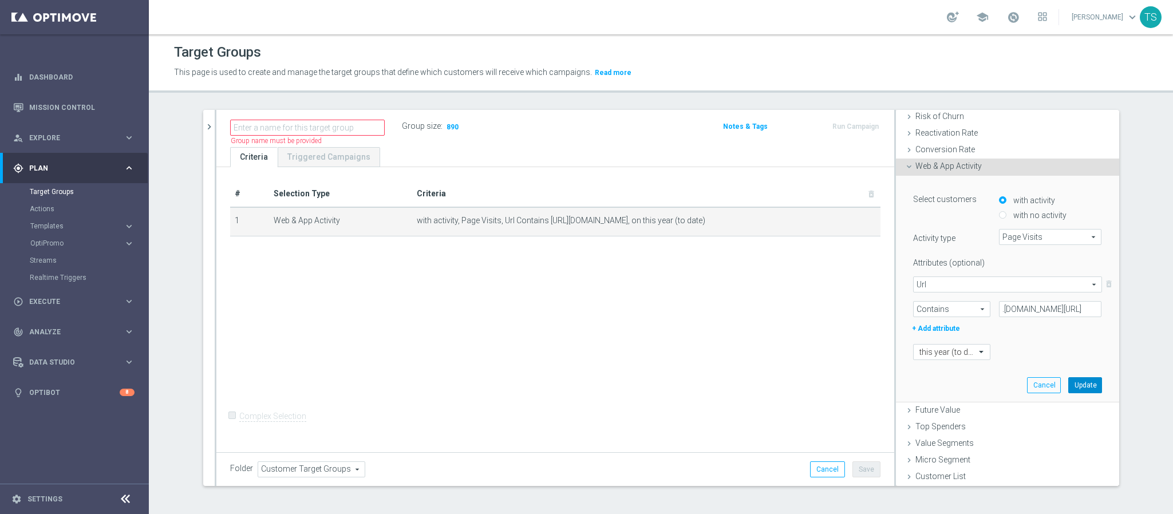
click at [1068, 384] on button "Update" at bounding box center [1085, 385] width 34 height 16
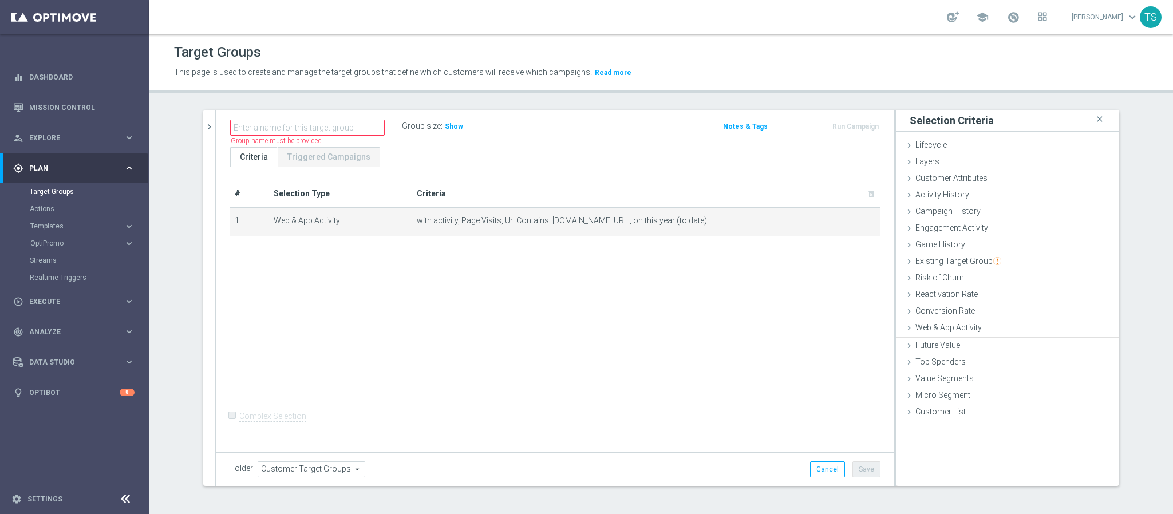
scroll to position [0, 0]
click at [450, 126] on span "Show" at bounding box center [454, 126] width 18 height 8
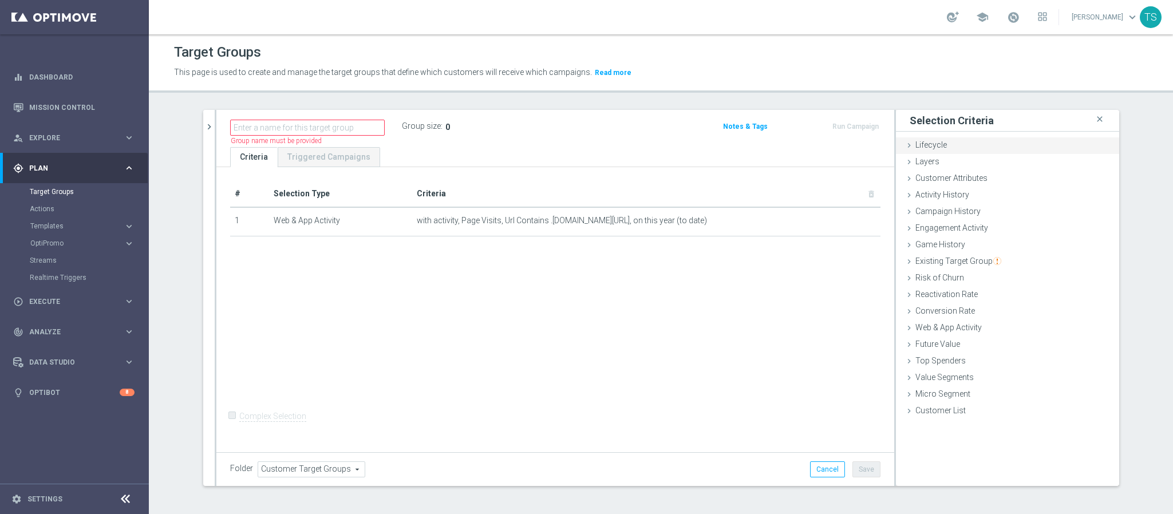
click at [932, 150] on div "Lifecycle done" at bounding box center [1007, 145] width 223 height 17
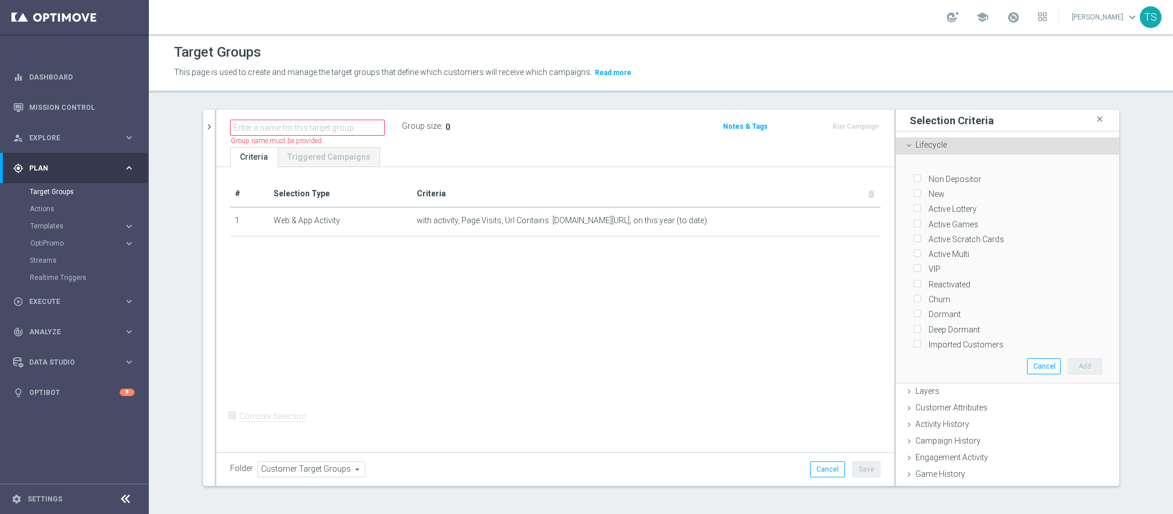
click at [924, 177] on label "Non Depositor" at bounding box center [952, 179] width 57 height 10
click at [917, 177] on input "Non Depositor" at bounding box center [916, 178] width 7 height 7
checkbox input "true"
click at [1070, 359] on button "Add" at bounding box center [1085, 366] width 34 height 16
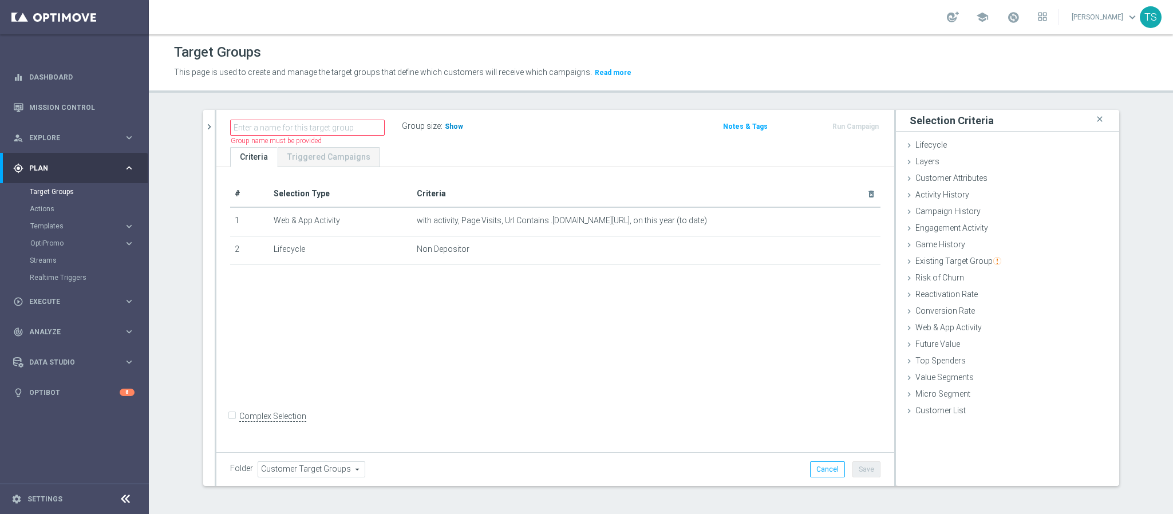
click at [445, 129] on span "Show" at bounding box center [454, 126] width 18 height 8
click at [48, 141] on div "person_search Explore" at bounding box center [68, 138] width 110 height 10
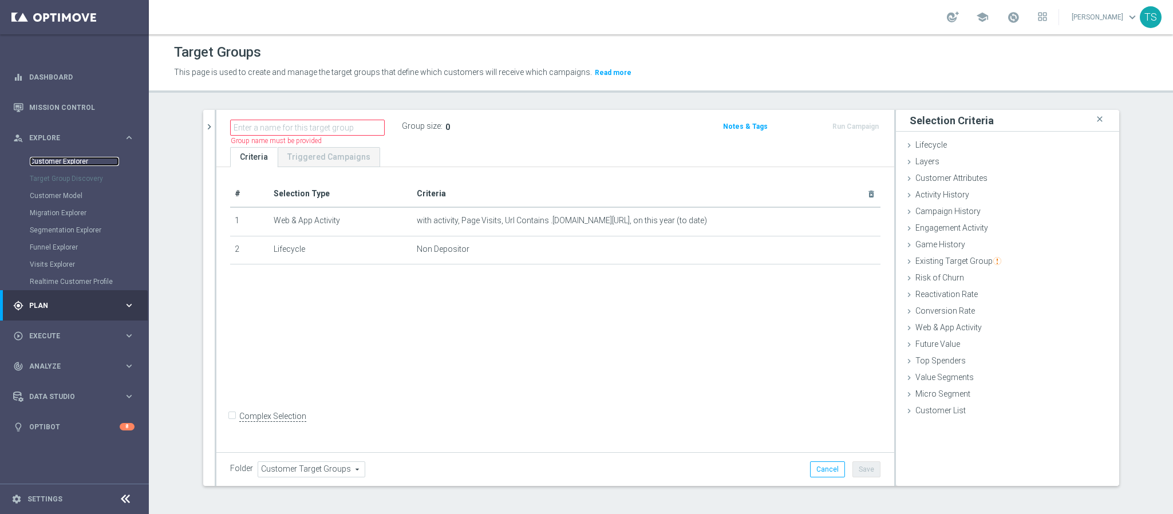
click at [64, 165] on link "Customer Explorer" at bounding box center [74, 161] width 89 height 9
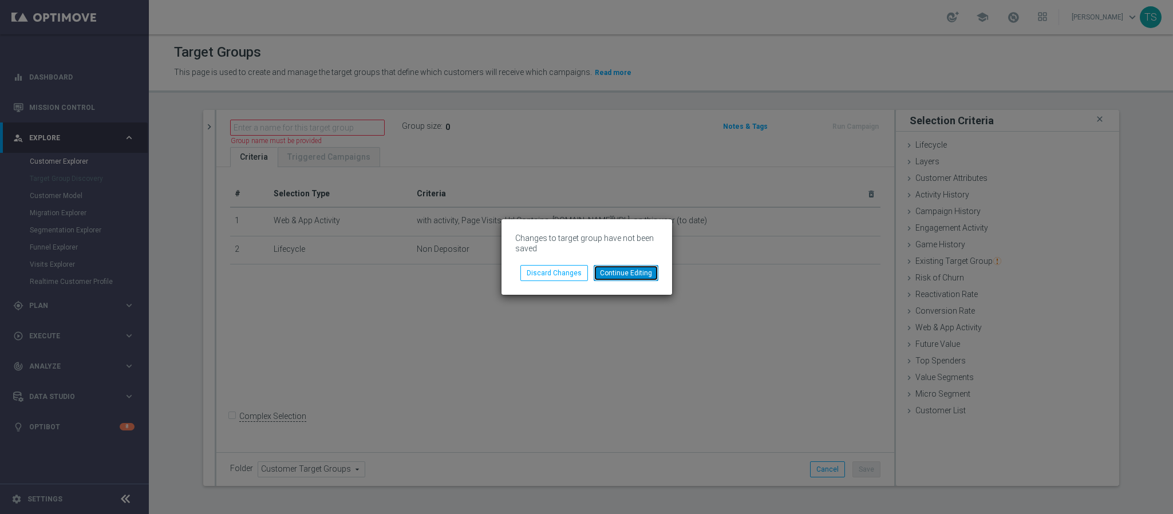
click at [619, 278] on button "Continue Editing" at bounding box center [626, 273] width 65 height 16
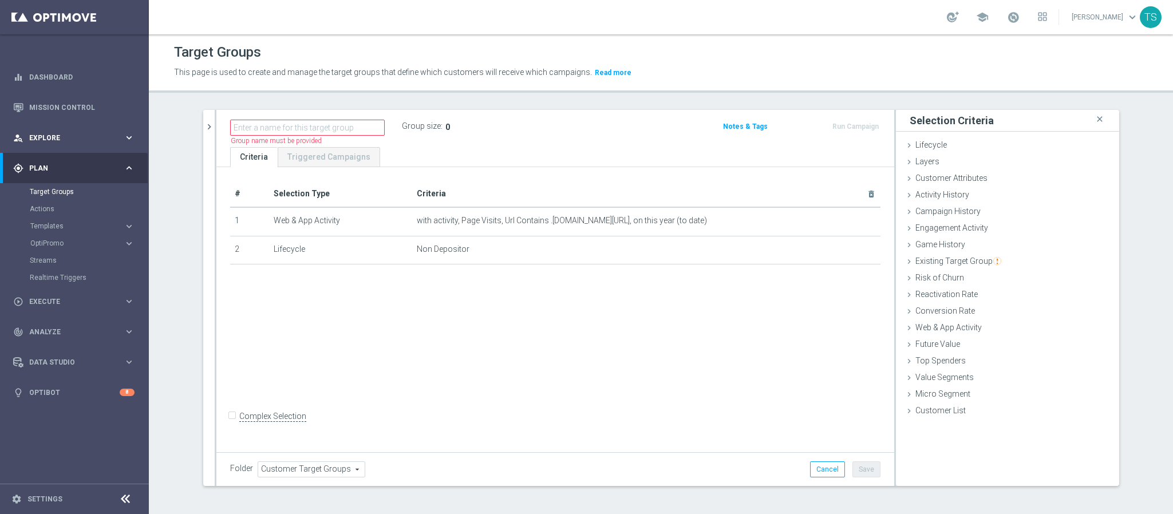
click at [81, 141] on span "Explore" at bounding box center [76, 138] width 94 height 7
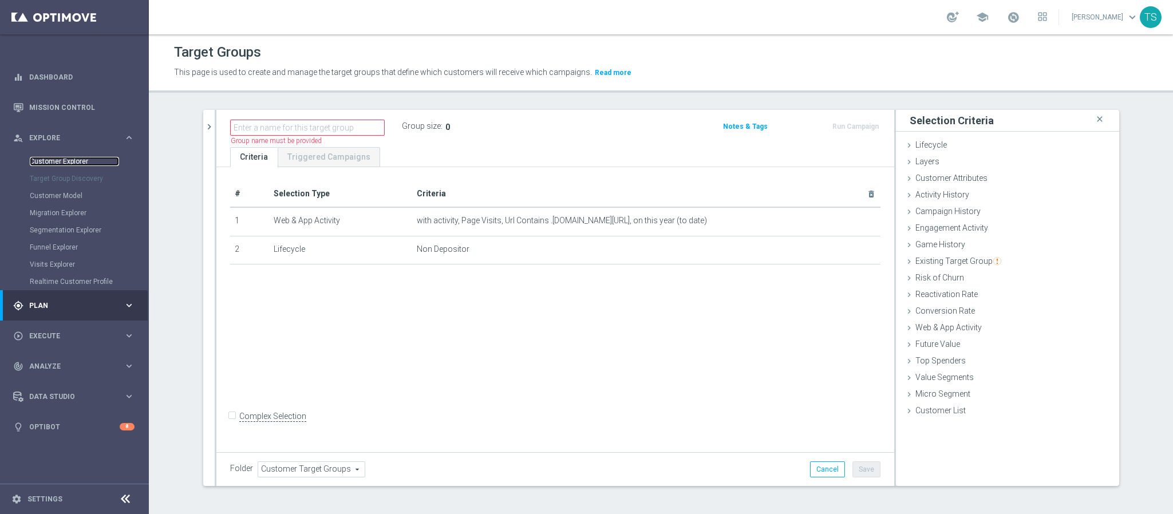
click at [69, 161] on link "Customer Explorer" at bounding box center [74, 161] width 89 height 9
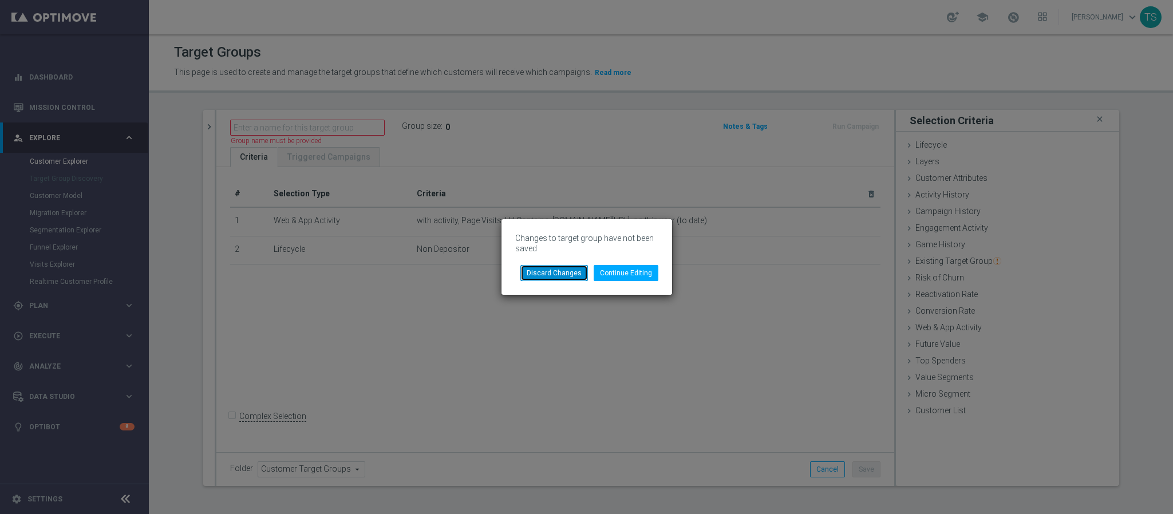
click at [524, 268] on button "Discard Changes" at bounding box center [554, 273] width 68 height 16
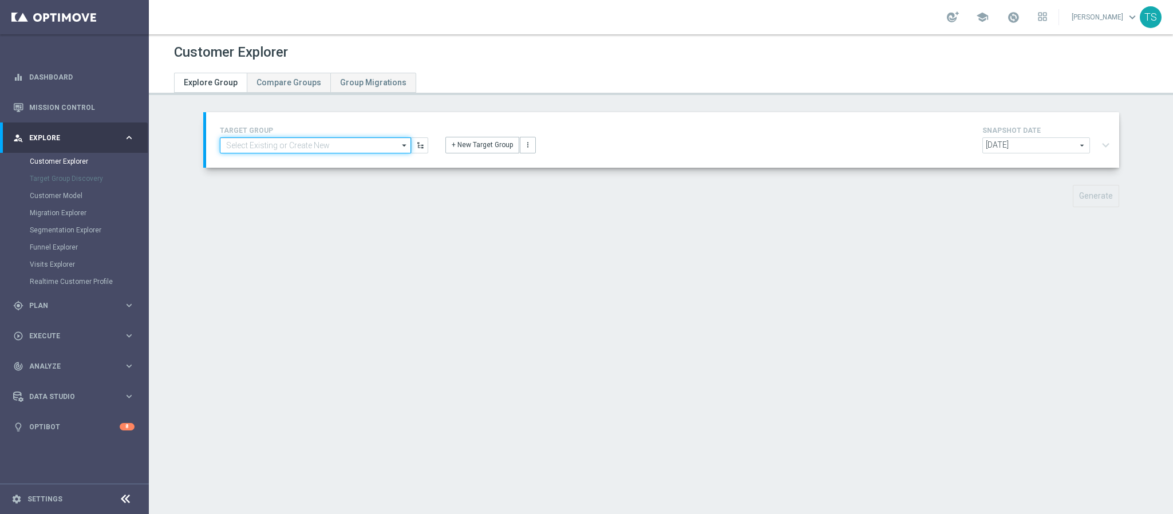
click at [335, 143] on input at bounding box center [315, 145] width 191 height 16
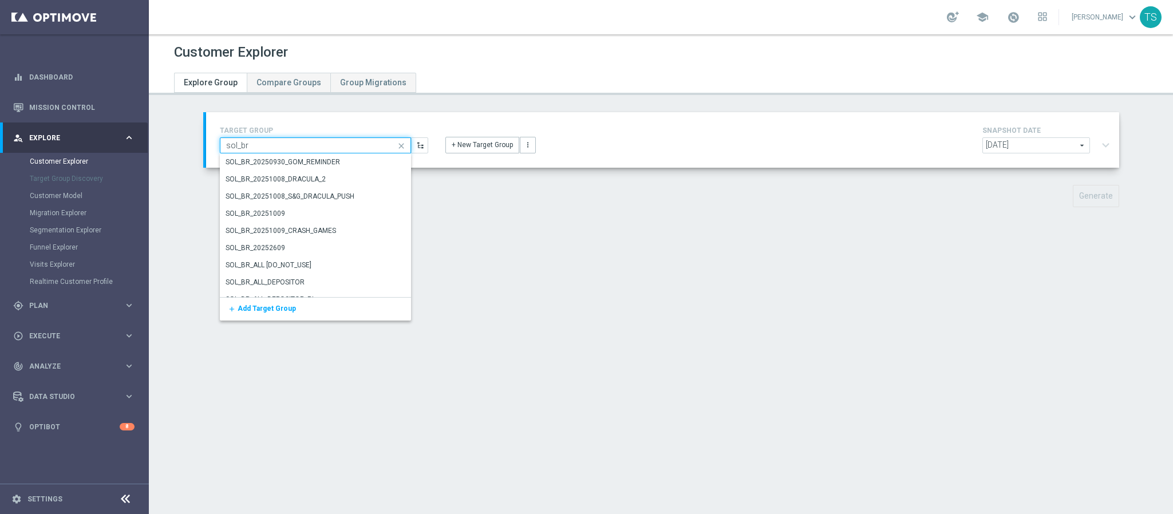
type input "sol_br"
click at [295, 262] on div "SOL_BR_ALL_N_DEPOSITOR" at bounding box center [269, 264] width 86 height 10
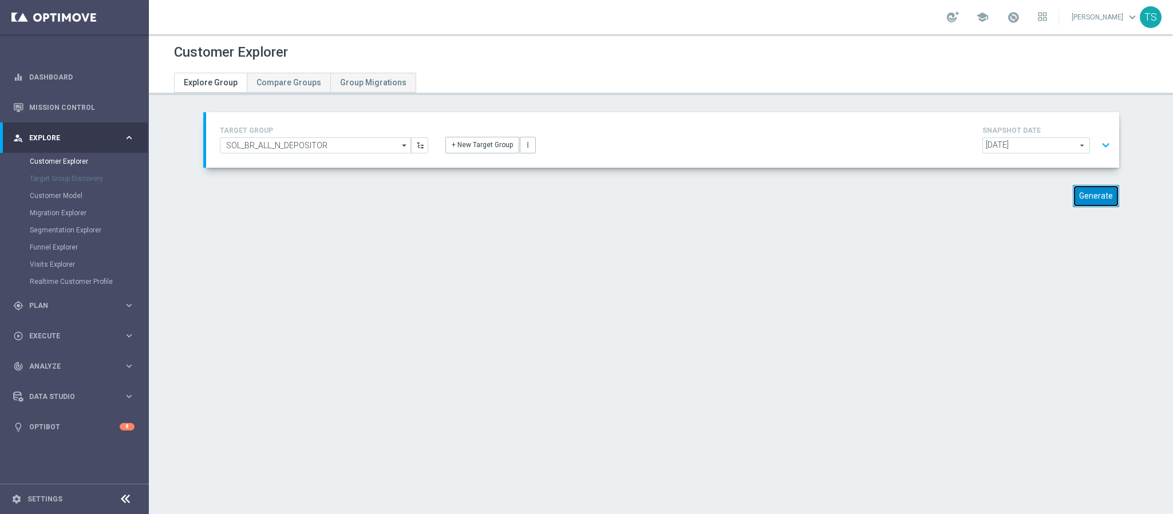
click at [1094, 192] on button "Generate" at bounding box center [1096, 196] width 46 height 22
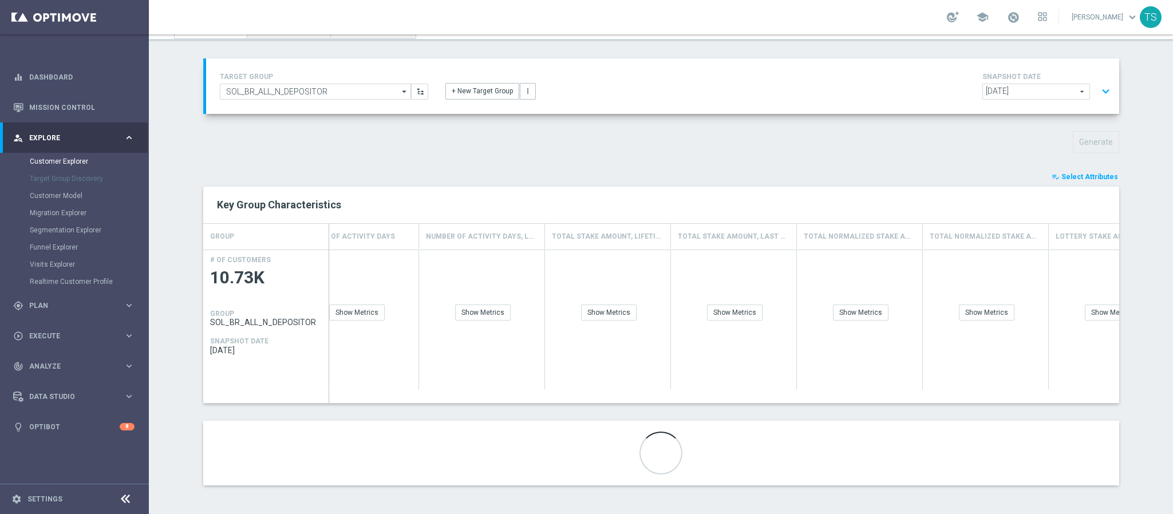
scroll to position [0, 2325]
click at [1096, 177] on span "Select Attributes" at bounding box center [1089, 177] width 57 height 8
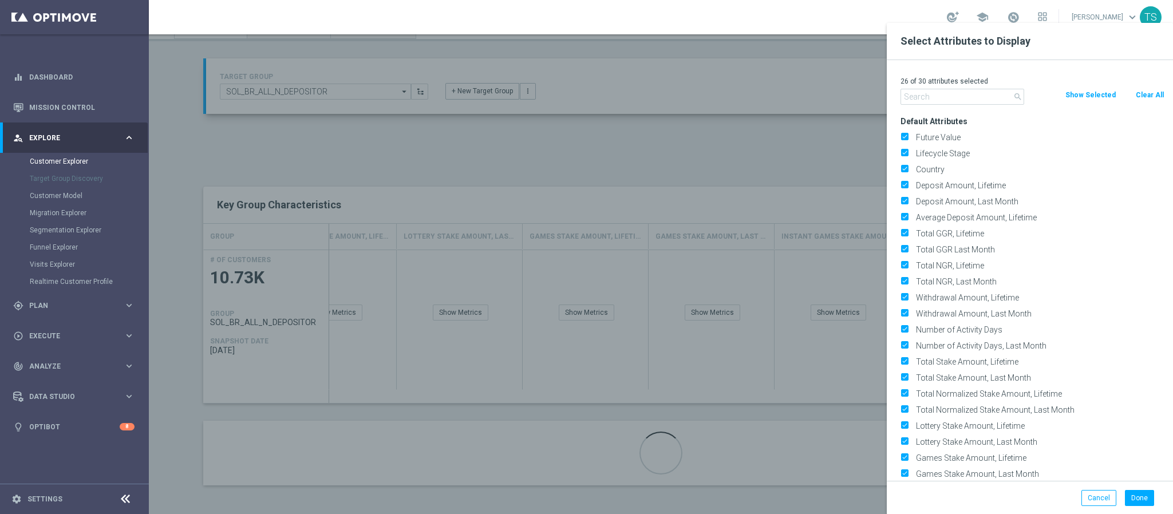
click at [1153, 97] on button "Clear All" at bounding box center [1149, 95] width 30 height 13
checkbox input "false"
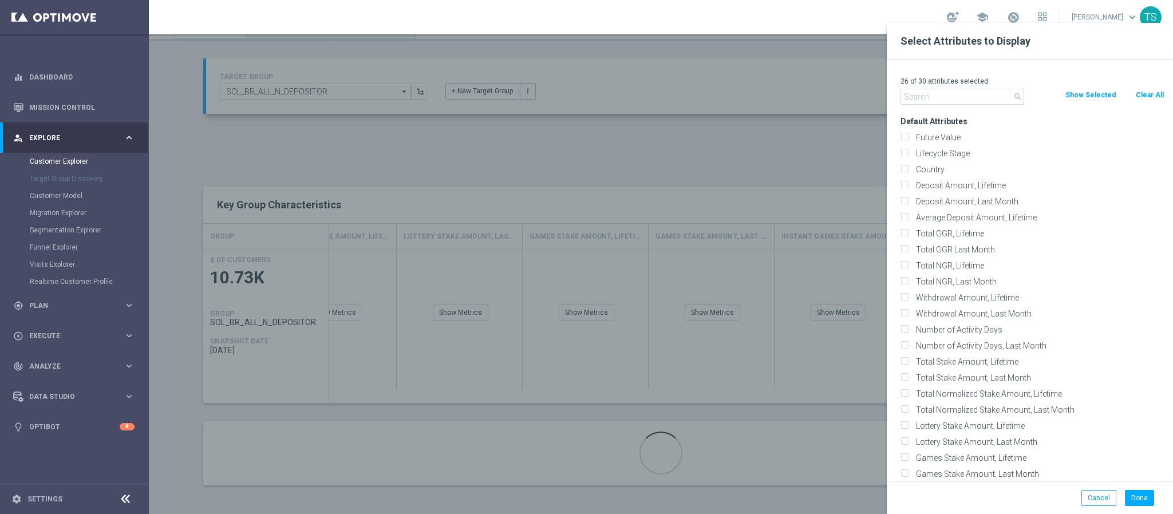
checkbox input "false"
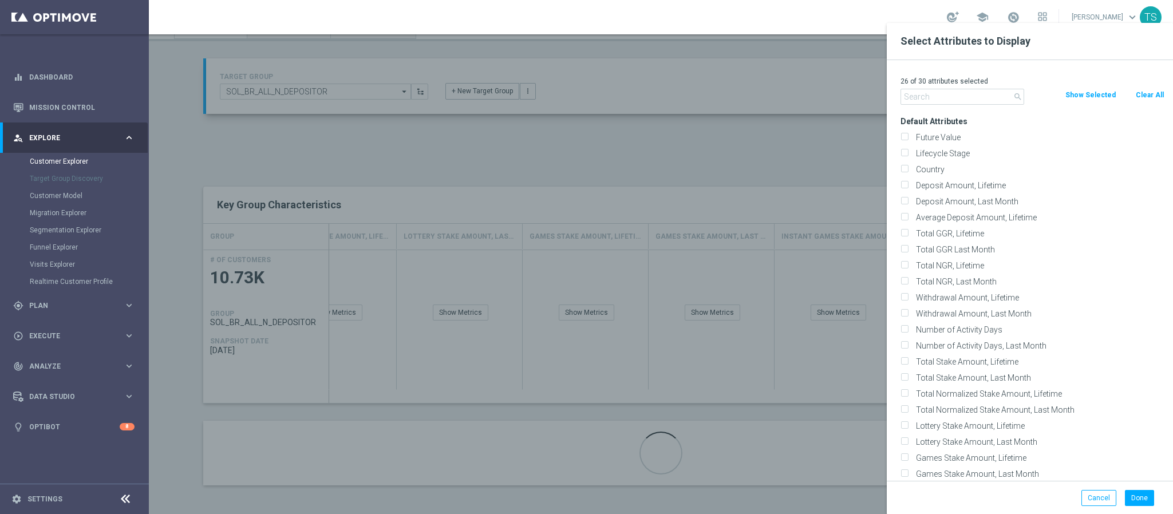
checkbox input "false"
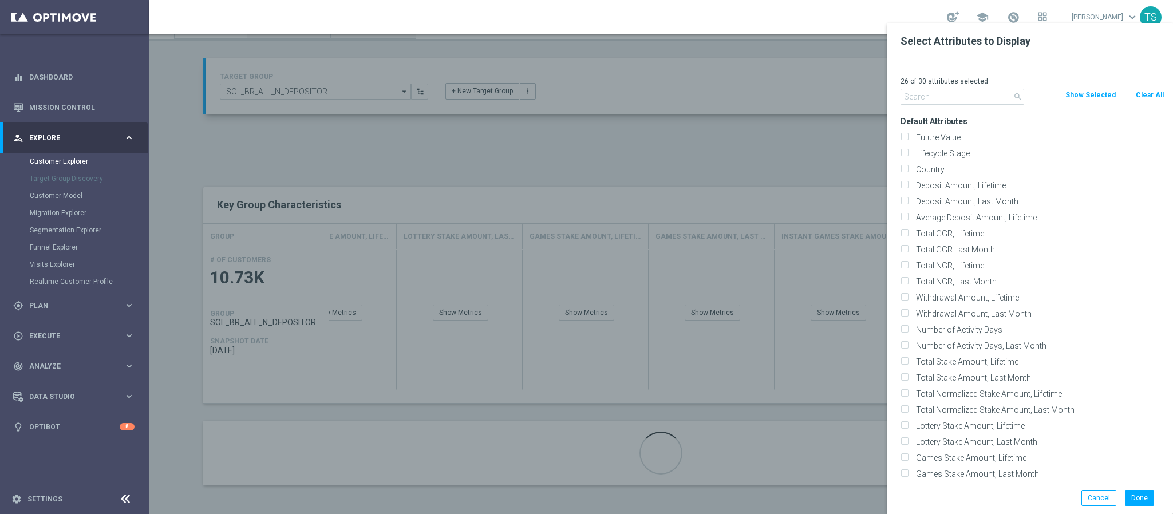
checkbox input "false"
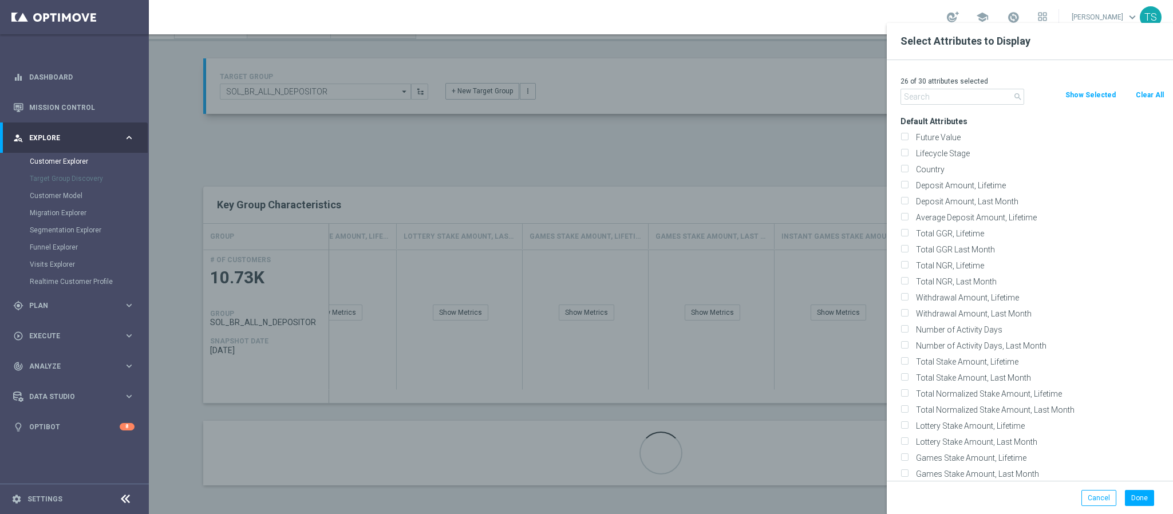
checkbox input "false"
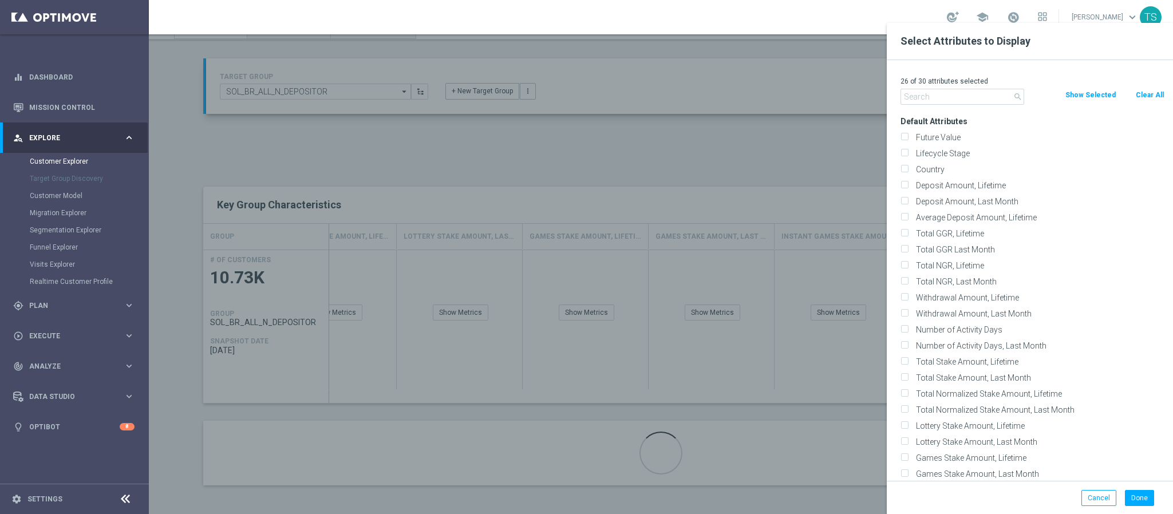
checkbox input "false"
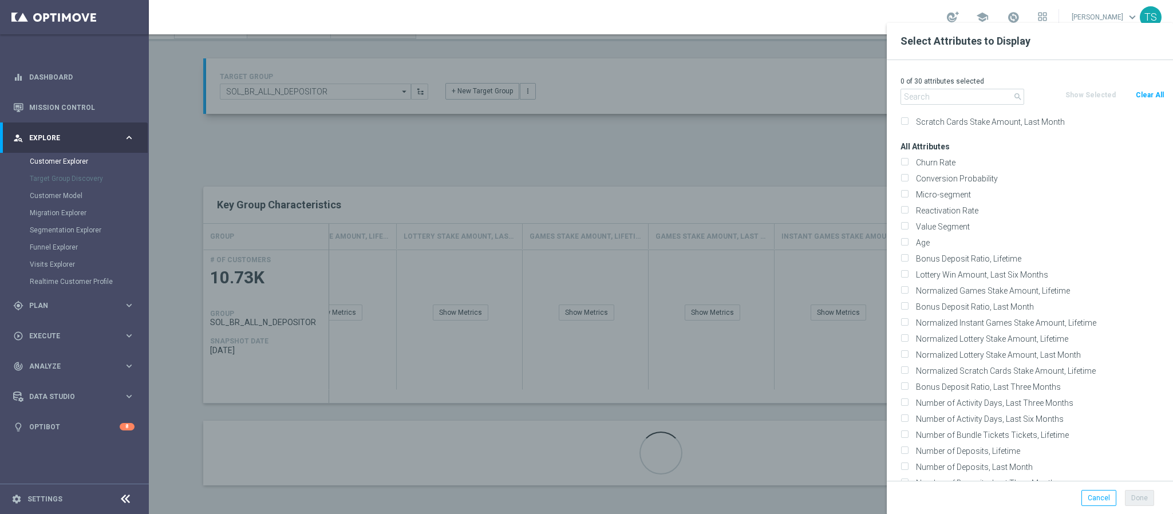
scroll to position [445, 0]
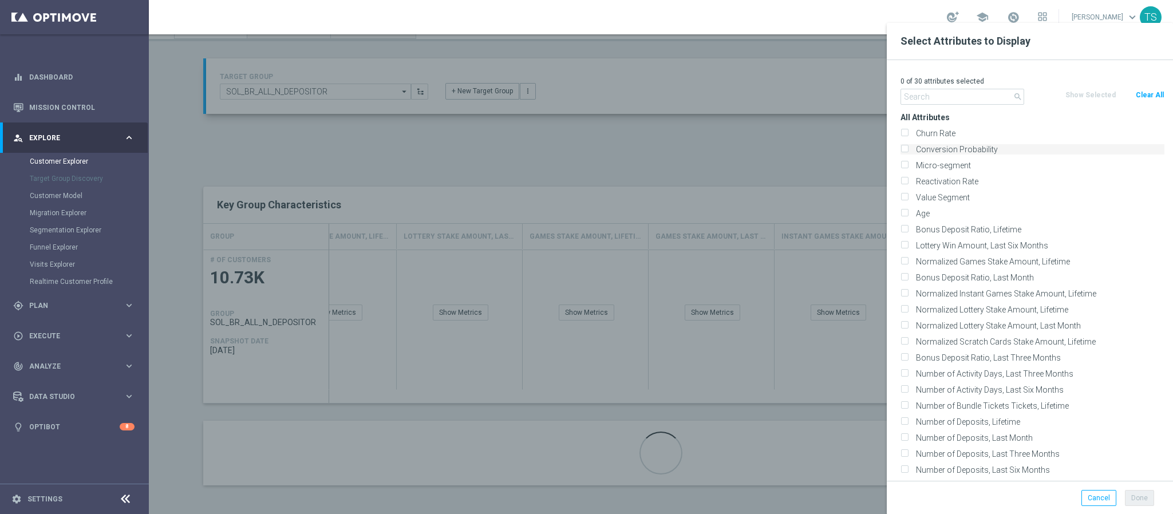
click at [1011, 147] on label "Conversion Probability" at bounding box center [1038, 149] width 252 height 10
click at [908, 147] on input "Conversion Probability" at bounding box center [903, 150] width 7 height 7
click at [1011, 147] on label "Conversion Probability" at bounding box center [1038, 149] width 252 height 10
click at [908, 147] on input "Conversion Probability" at bounding box center [903, 150] width 7 height 7
checkbox input "false"
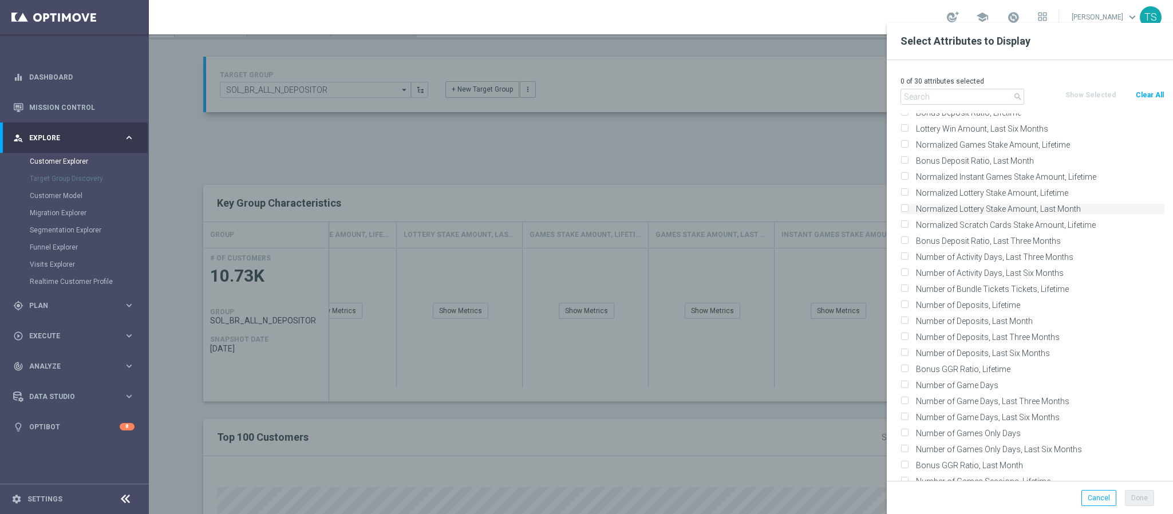
scroll to position [531, 0]
click at [750, 176] on div at bounding box center [735, 280] width 1173 height 514
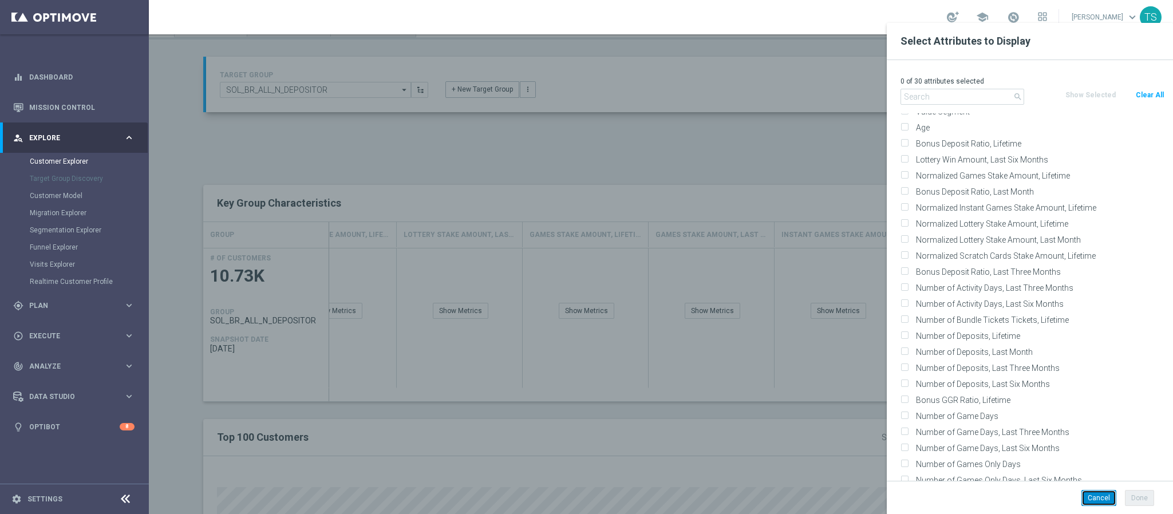
click at [1096, 502] on button "Cancel" at bounding box center [1098, 498] width 35 height 16
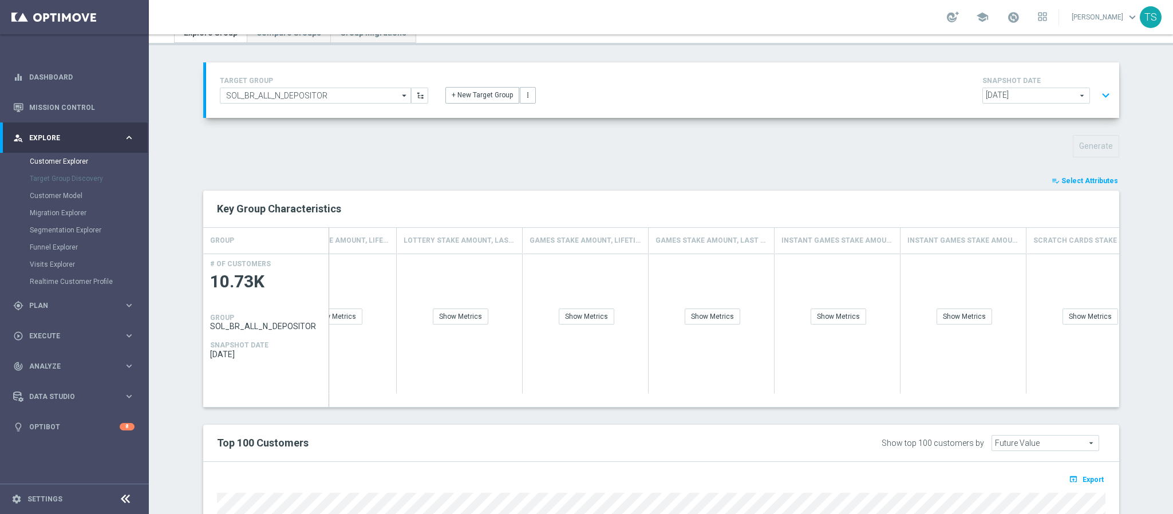
scroll to position [0, 0]
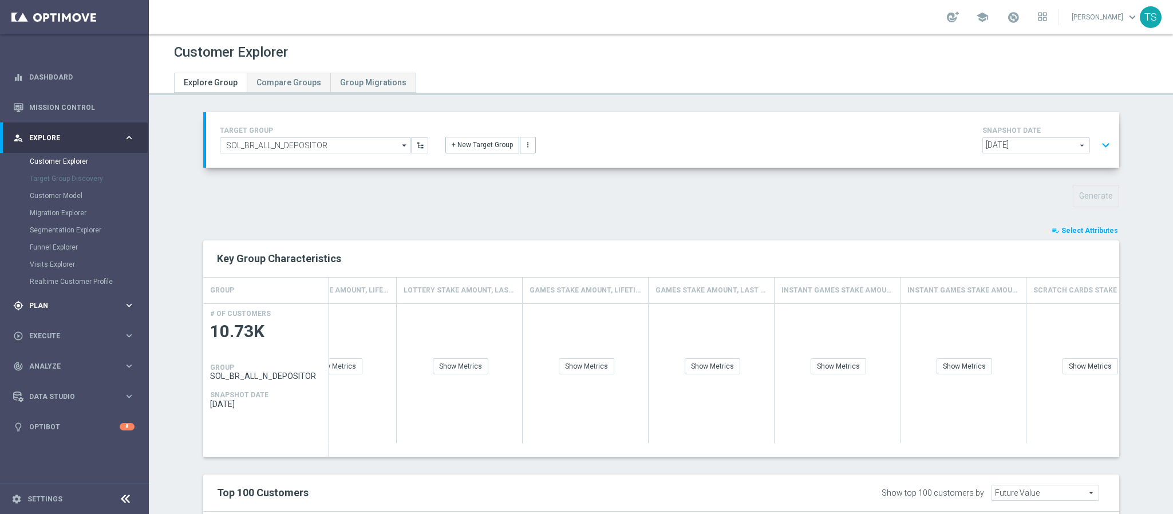
click at [74, 305] on span "Plan" at bounding box center [76, 305] width 94 height 7
click at [67, 194] on link "Target Groups" at bounding box center [74, 191] width 89 height 9
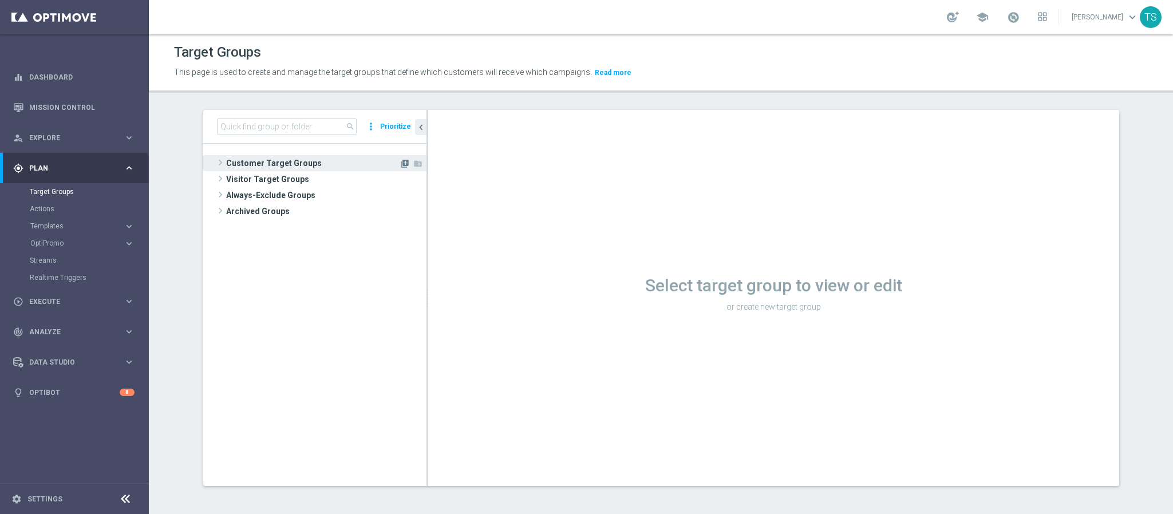
click at [400, 161] on icon "library_add" at bounding box center [404, 163] width 9 height 9
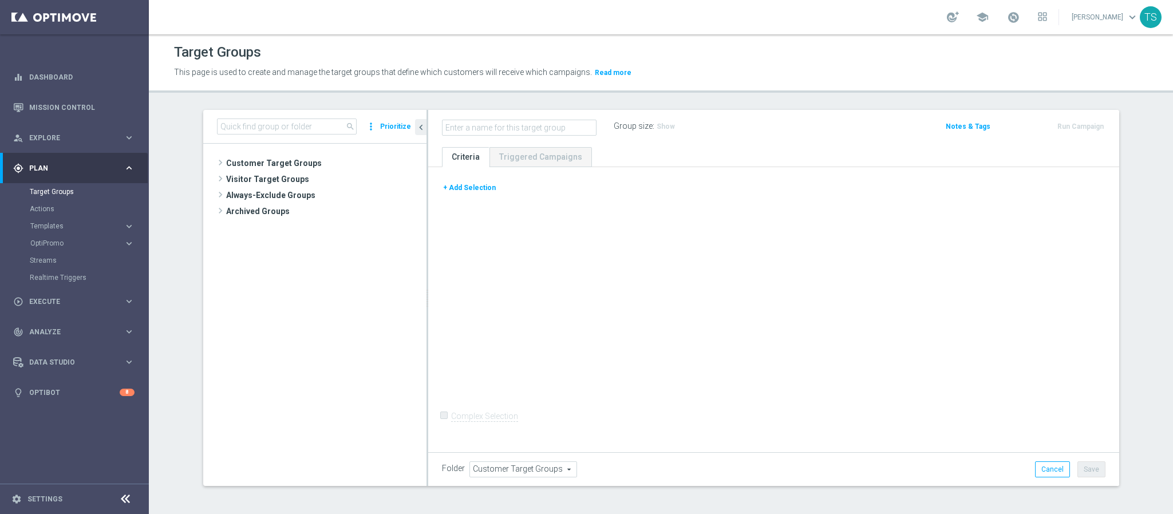
click at [481, 189] on button "+ Add Selection" at bounding box center [469, 187] width 55 height 13
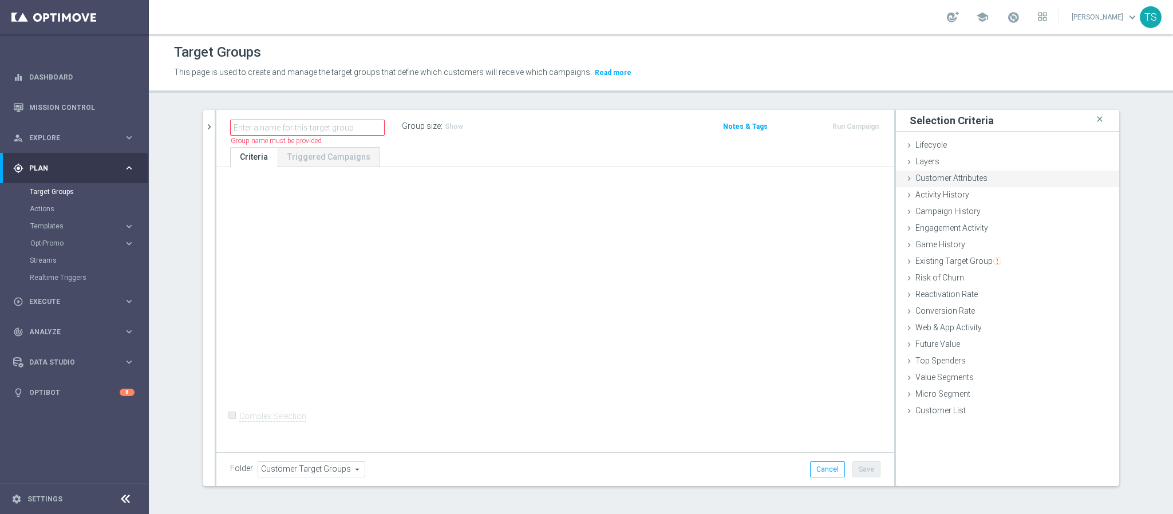
click at [957, 179] on span "Customer Attributes" at bounding box center [951, 177] width 72 height 9
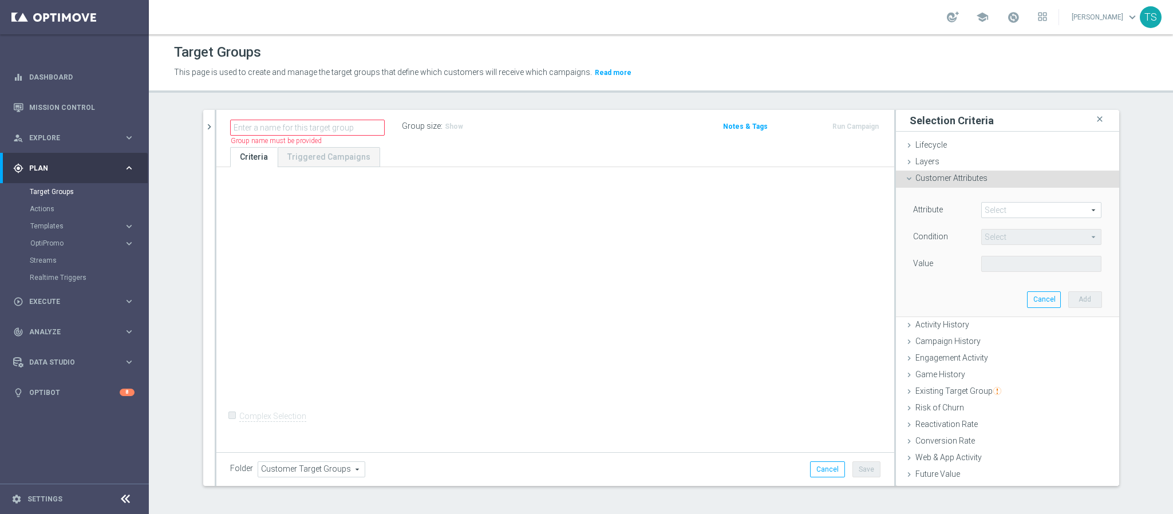
click at [999, 210] on span at bounding box center [1041, 210] width 119 height 15
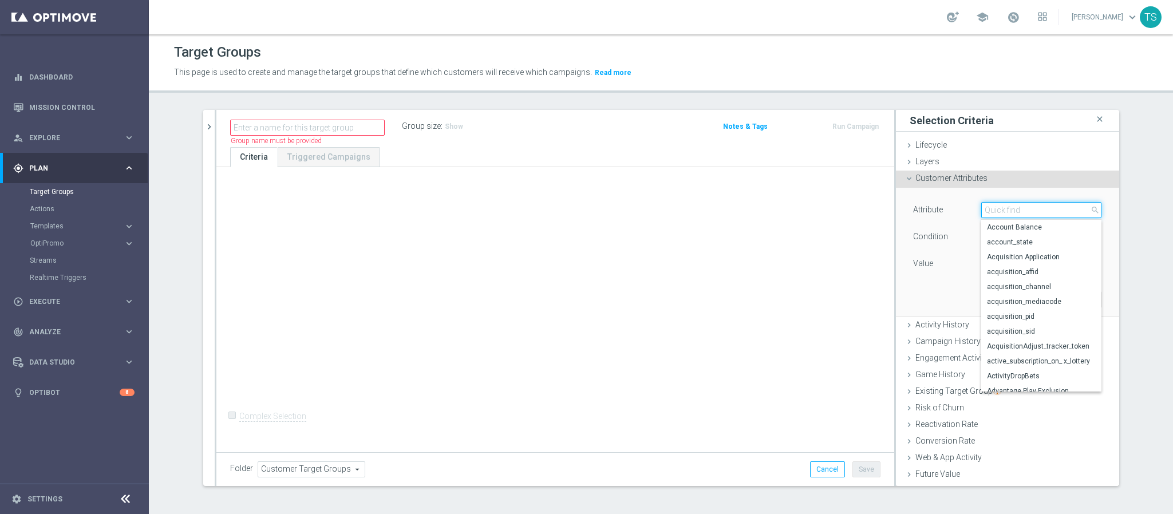
click at [1010, 215] on input "search" at bounding box center [1041, 210] width 120 height 16
type input "sms"
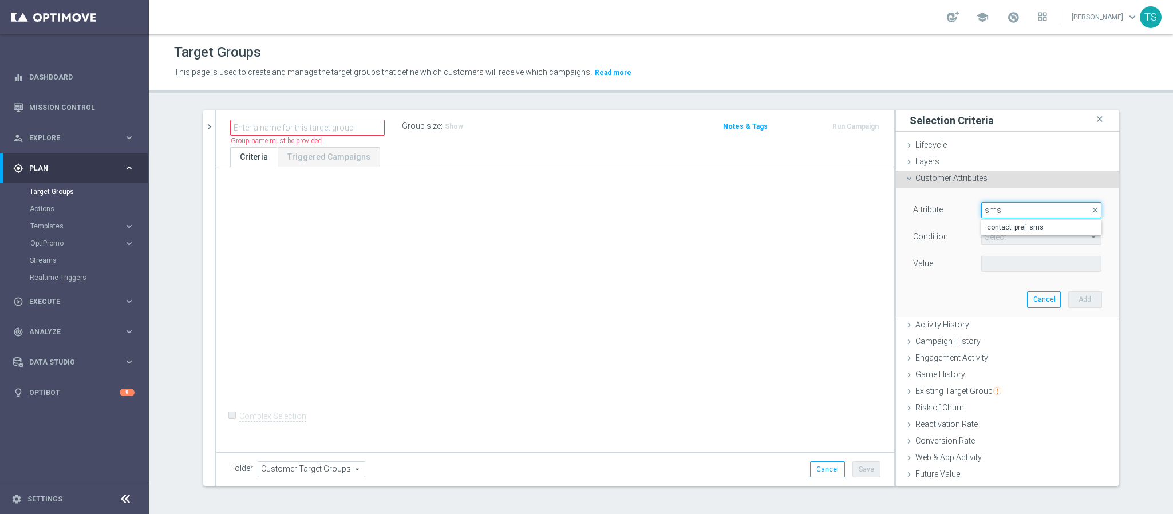
drag, startPoint x: 1011, startPoint y: 210, endPoint x: 866, endPoint y: 215, distance: 145.5
click at [1010, 210] on input "sms" at bounding box center [1041, 210] width 120 height 16
click at [896, 215] on div "Attribute Select arrow_drop_down sms close contact_pref_sms Condition Select ar…" at bounding box center [1007, 252] width 223 height 129
click at [929, 174] on span "Customer Attributes" at bounding box center [951, 177] width 72 height 9
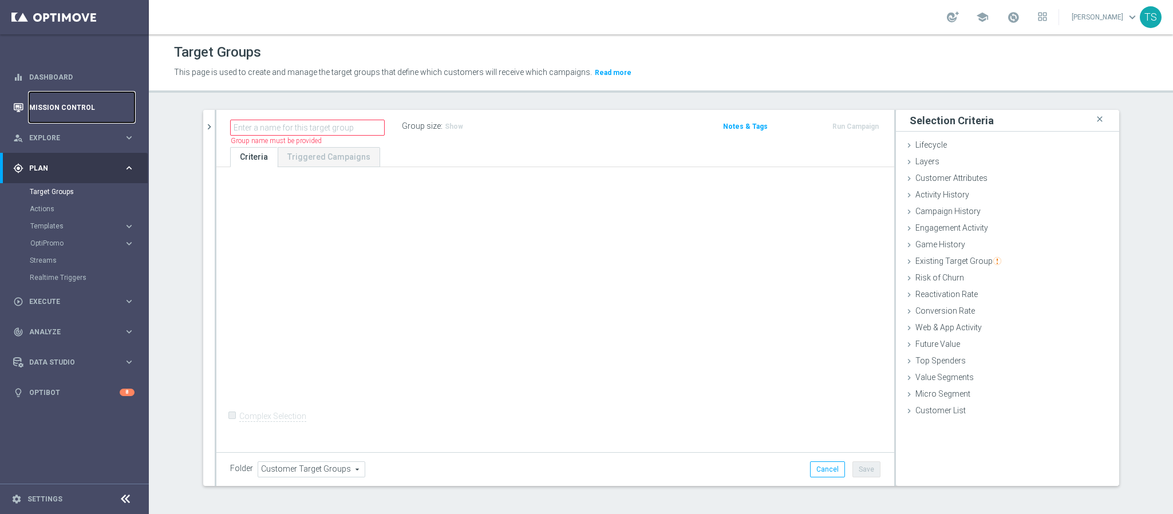
click at [60, 109] on link "Mission Control" at bounding box center [81, 107] width 105 height 30
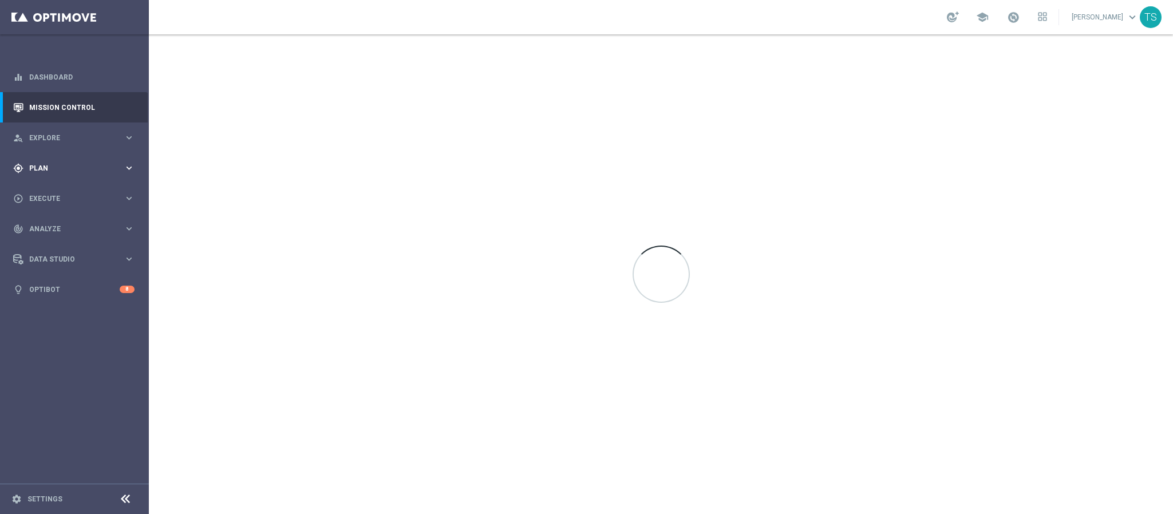
click at [69, 165] on span "Plan" at bounding box center [76, 168] width 94 height 7
click at [86, 138] on span "Explore" at bounding box center [76, 138] width 94 height 7
click at [81, 302] on span "Plan" at bounding box center [76, 305] width 94 height 7
click at [55, 302] on span "Execute" at bounding box center [76, 301] width 94 height 7
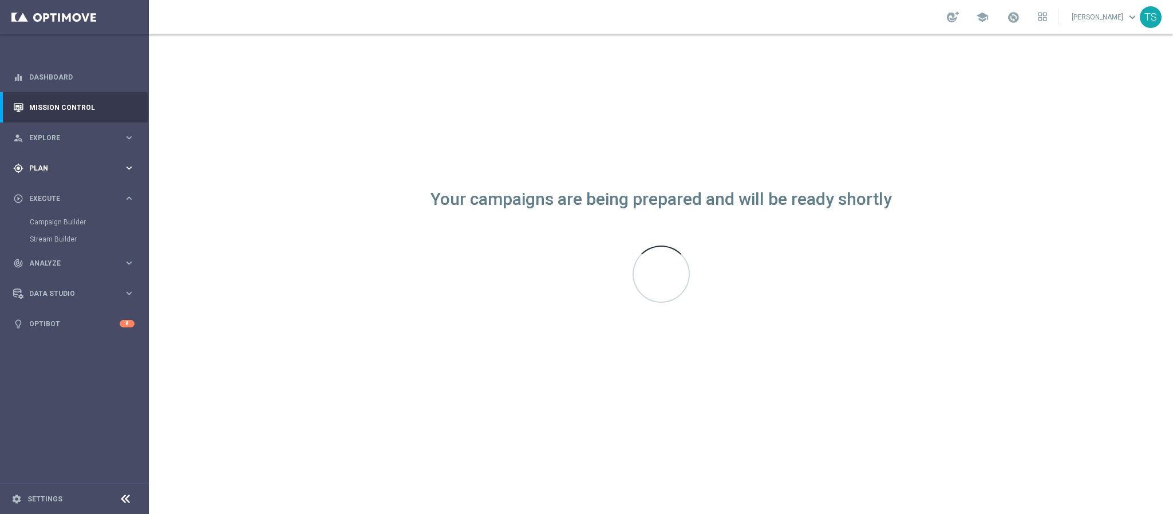
click at [69, 170] on span "Plan" at bounding box center [76, 168] width 94 height 7
click at [77, 146] on div "person_search Explore keyboard_arrow_right" at bounding box center [74, 137] width 148 height 30
click at [52, 135] on span "Explore" at bounding box center [76, 138] width 94 height 7
click at [125, 136] on icon "keyboard_arrow_right" at bounding box center [129, 137] width 11 height 11
click at [50, 202] on span "Execute" at bounding box center [76, 198] width 94 height 7
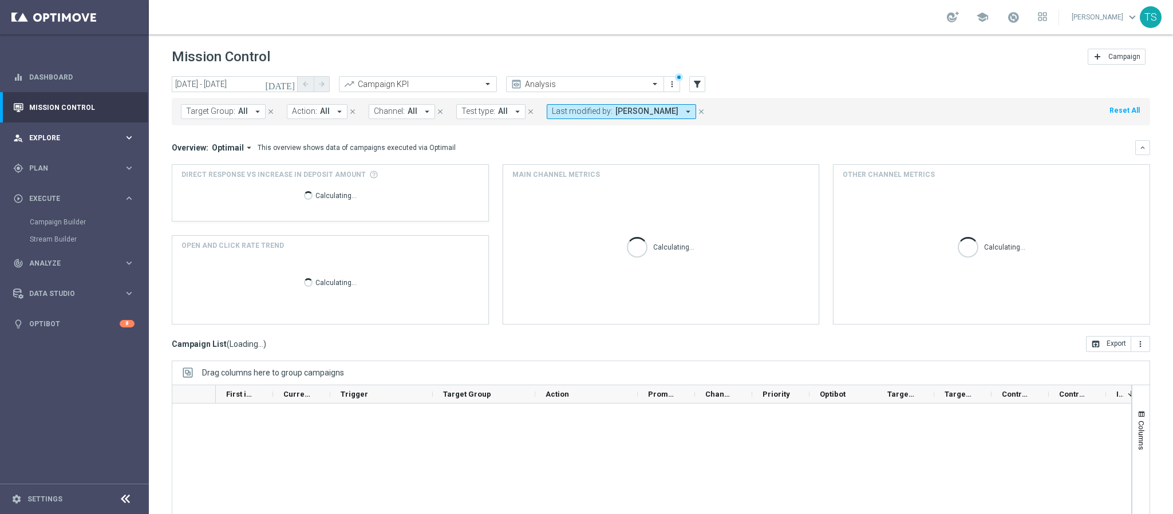
click at [86, 129] on div "person_search Explore keyboard_arrow_right" at bounding box center [74, 137] width 148 height 30
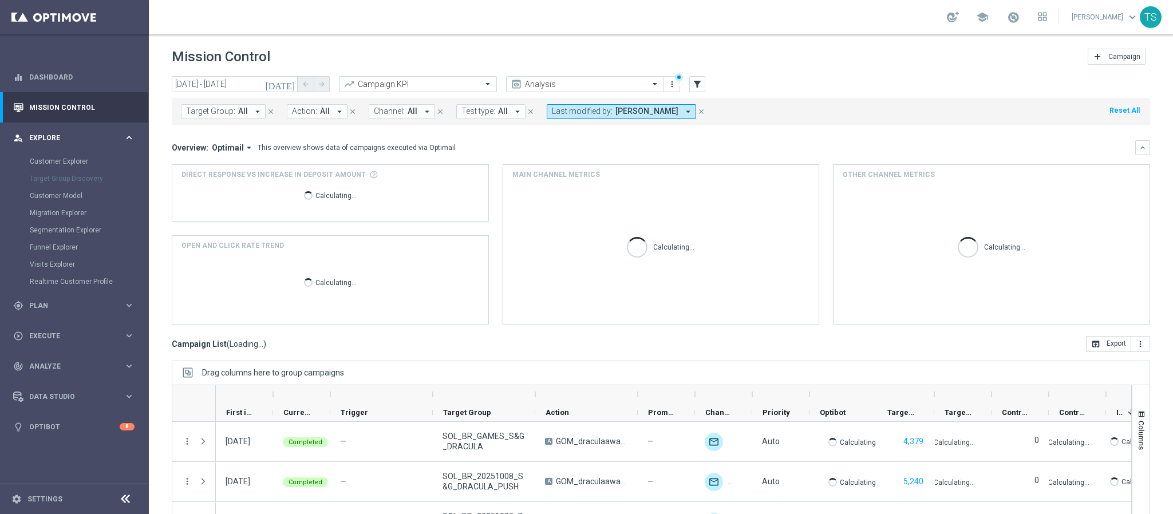
click at [126, 132] on icon "keyboard_arrow_right" at bounding box center [129, 137] width 11 height 11
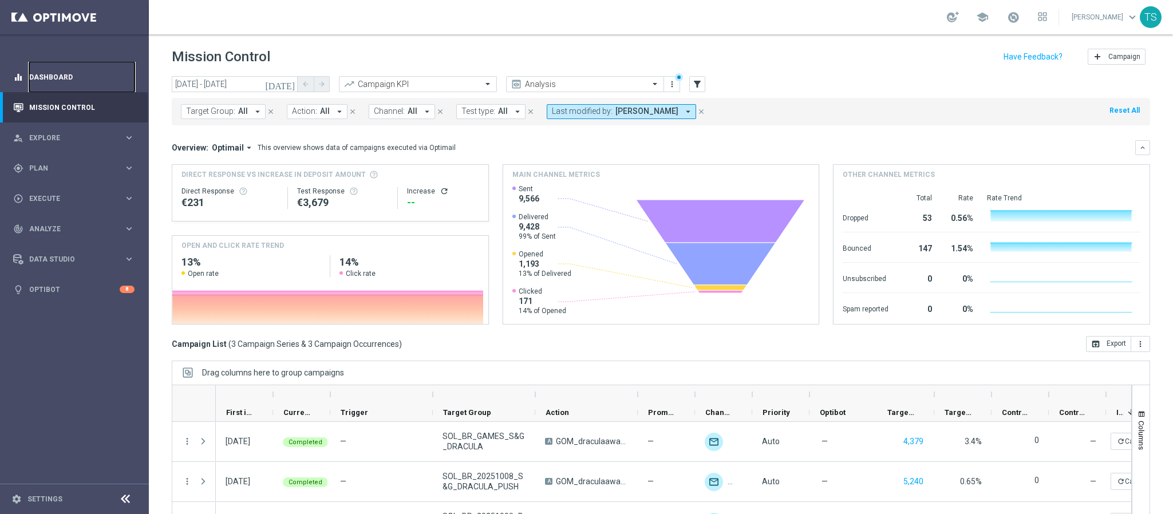
drag, startPoint x: 55, startPoint y: 72, endPoint x: 62, endPoint y: 67, distance: 8.6
click at [55, 72] on link "Dashboard" at bounding box center [81, 77] width 105 height 30
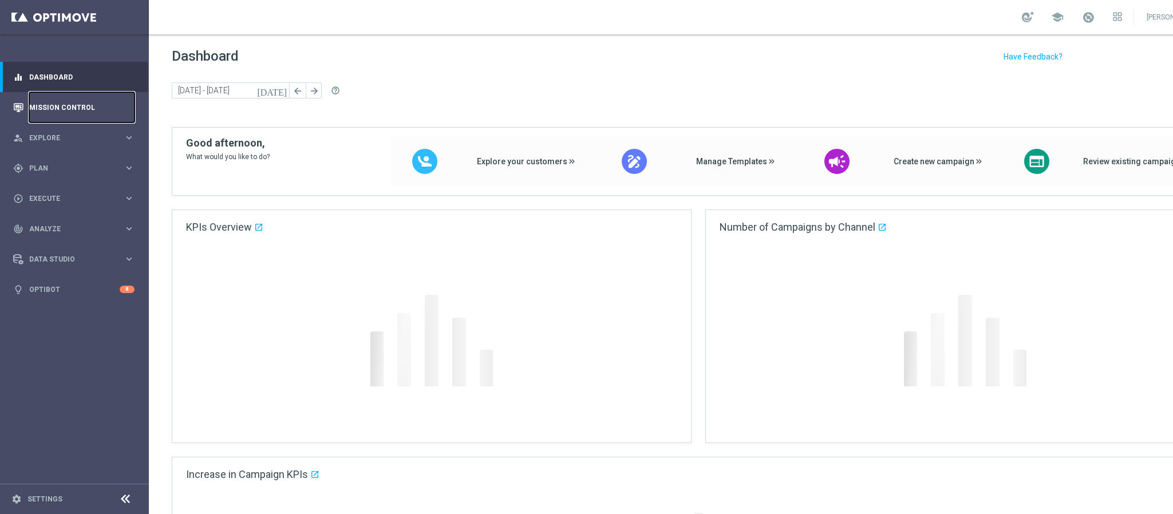
click at [68, 105] on link "Mission Control" at bounding box center [81, 107] width 105 height 30
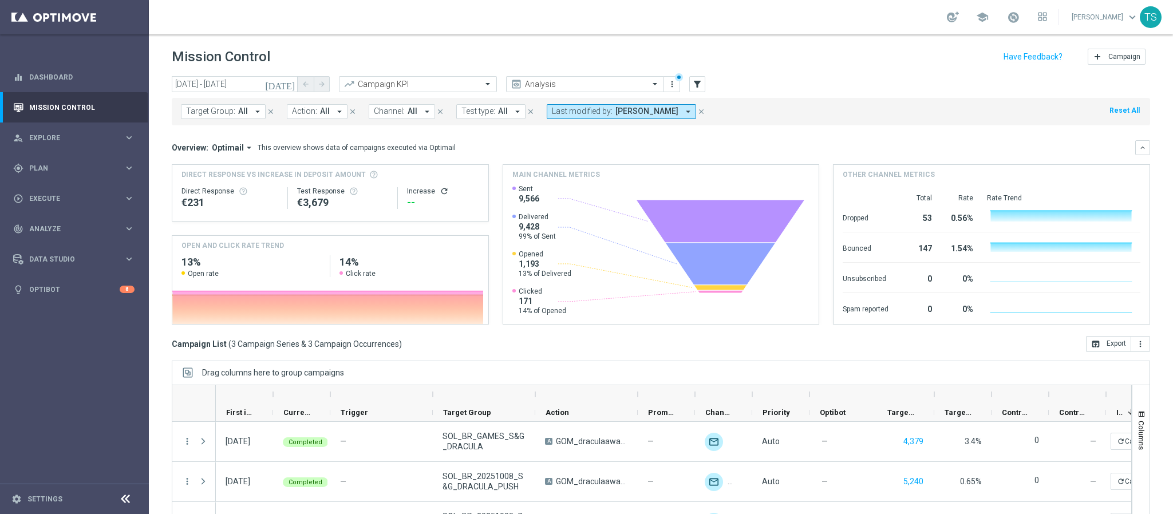
click at [288, 84] on icon "today" at bounding box center [280, 84] width 31 height 10
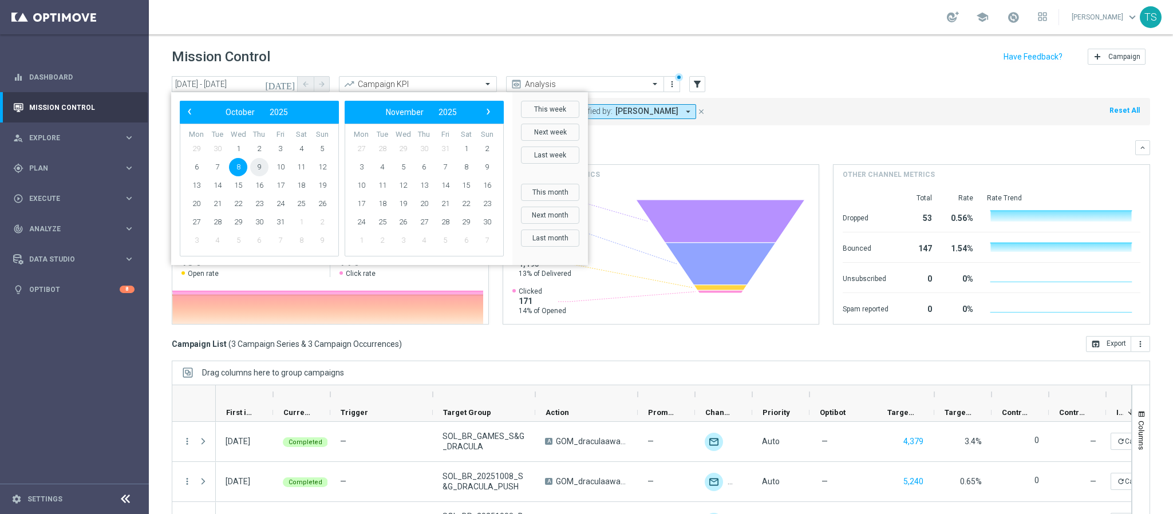
click at [260, 165] on span "9" at bounding box center [259, 167] width 18 height 18
click at [260, 165] on div "Direct Response VS Increase In Deposit Amount Direct Response €231 Test Respons…" at bounding box center [330, 193] width 316 height 56
type input "[DATE] - [DATE]"
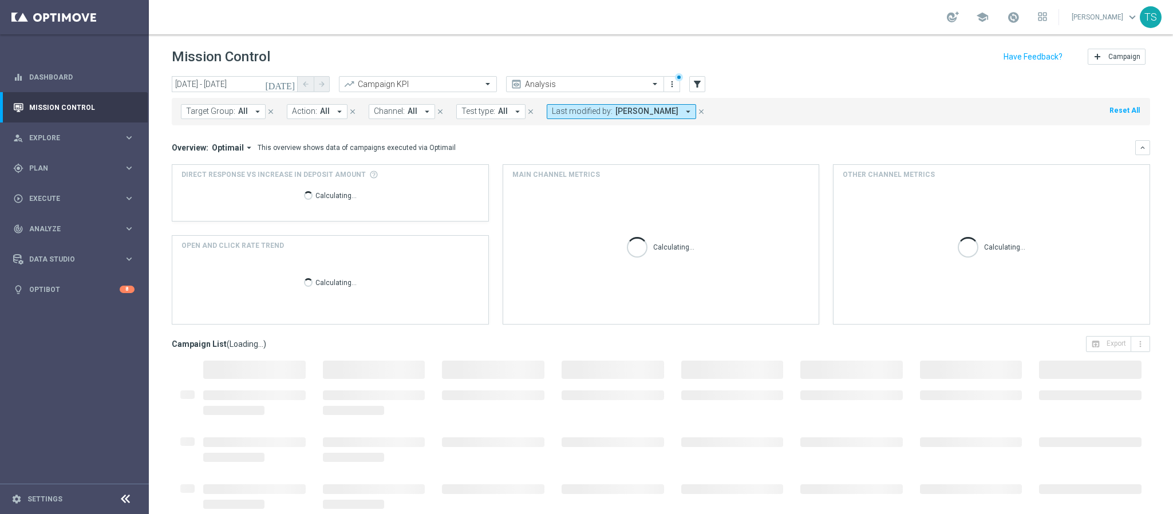
click at [462, 57] on div "Mission Control add Campaign" at bounding box center [661, 57] width 978 height 22
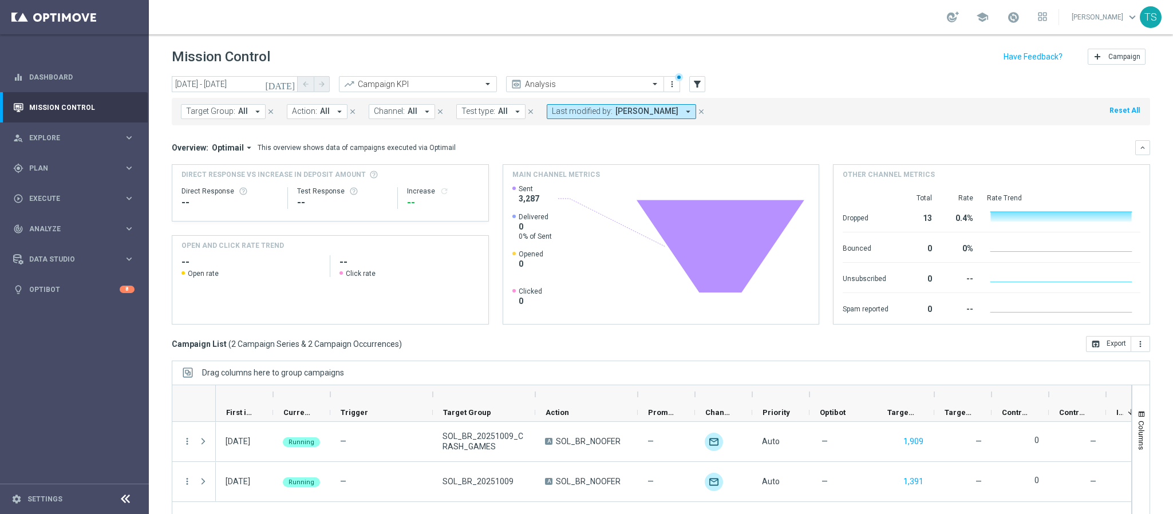
click at [861, 83] on div "today 09 Oct 2025 - 09 Oct 2025 arrow_back arrow_forward Campaign KPI trending_…" at bounding box center [661, 84] width 978 height 17
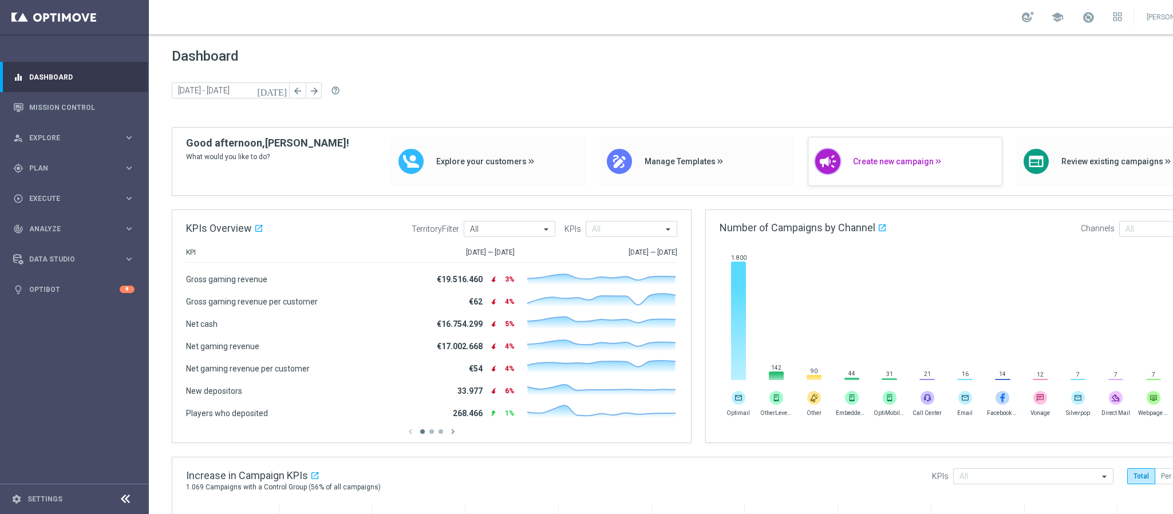
click at [939, 182] on div "campaign Create new campaign" at bounding box center [905, 161] width 195 height 49
click at [86, 141] on span "Explore" at bounding box center [76, 138] width 94 height 7
click at [43, 307] on span "Plan" at bounding box center [76, 305] width 94 height 7
click at [59, 191] on link "Target Groups" at bounding box center [74, 191] width 89 height 9
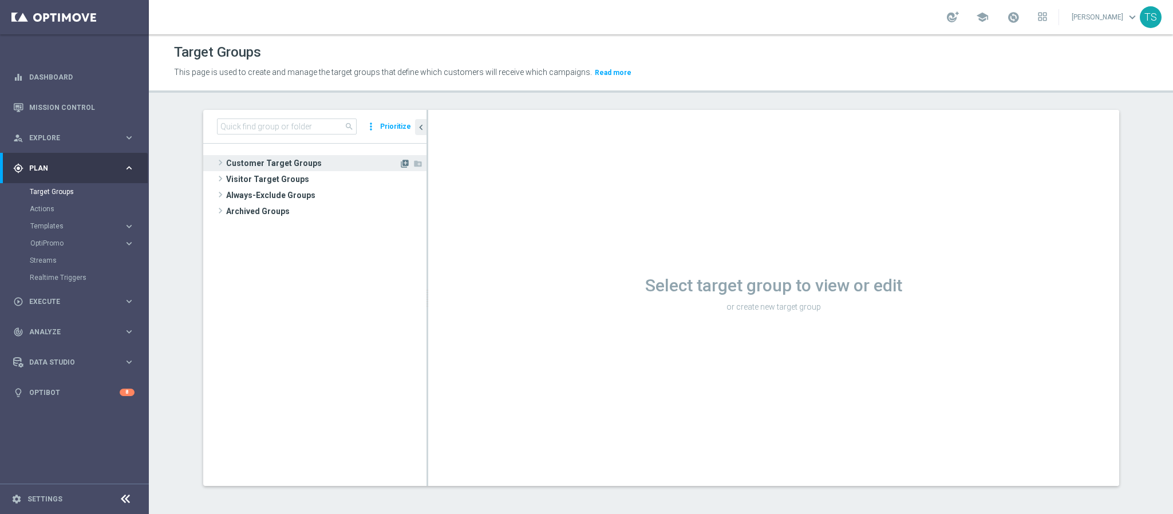
click at [400, 163] on icon "library_add" at bounding box center [404, 163] width 9 height 9
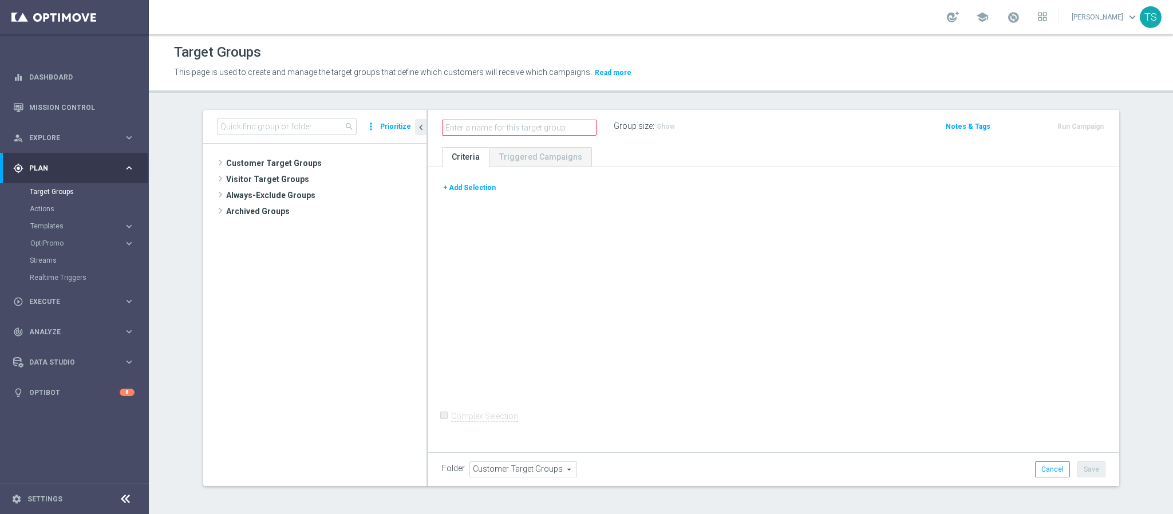
click at [491, 185] on div "+ Add Selection" at bounding box center [773, 187] width 681 height 13
click at [480, 183] on button "+ Add Selection" at bounding box center [469, 187] width 55 height 13
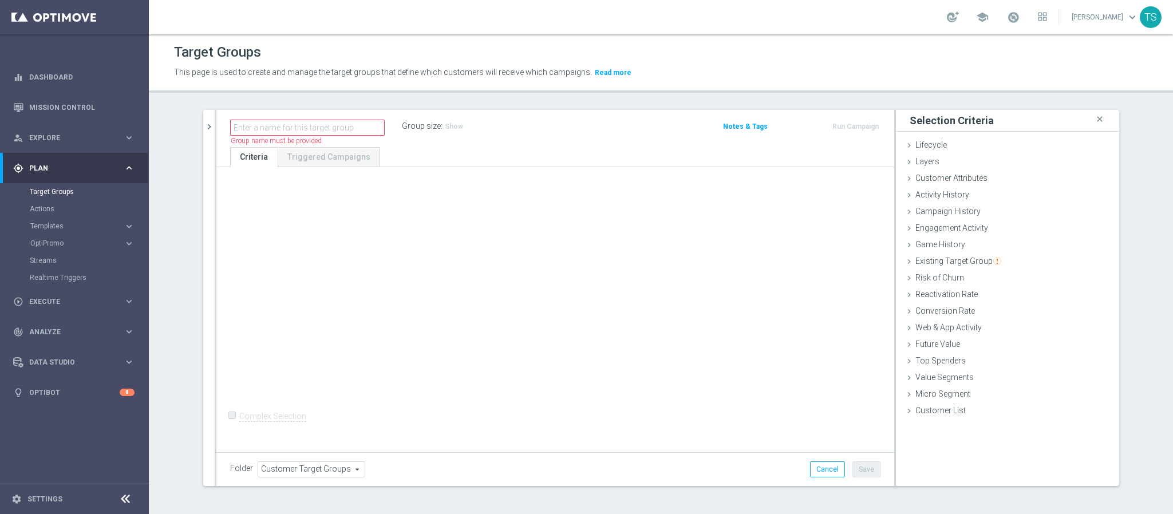
click at [468, 186] on div "+ Add Selection" at bounding box center [555, 185] width 667 height 9
click at [931, 147] on span "Lifecycle" at bounding box center [930, 144] width 31 height 9
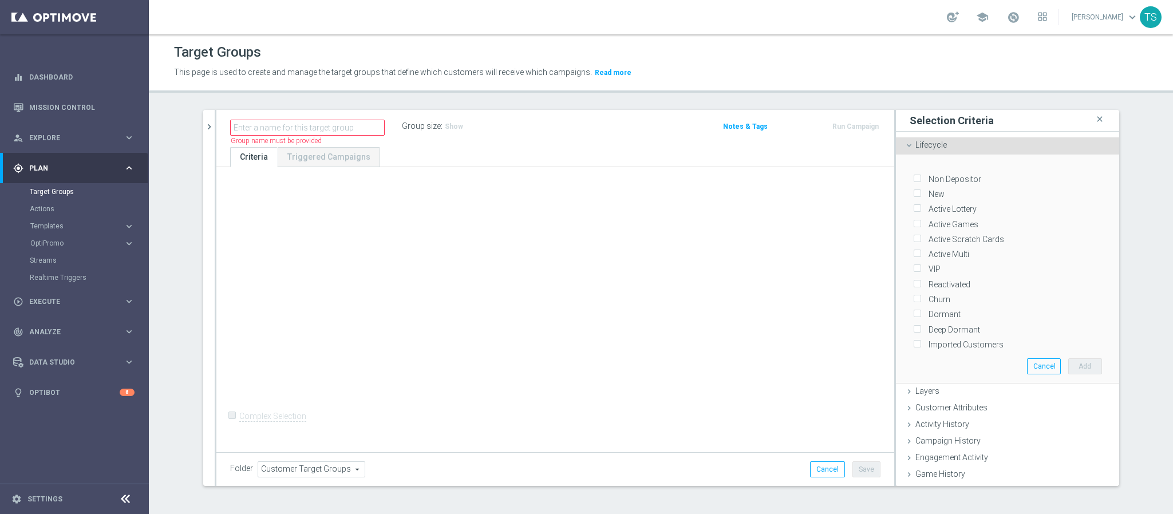
click at [914, 267] on div "VIP" at bounding box center [1007, 266] width 189 height 15
click at [913, 266] on input "VIP" at bounding box center [916, 269] width 7 height 7
checkbox input "true"
click at [1072, 369] on button "Add" at bounding box center [1085, 366] width 34 height 16
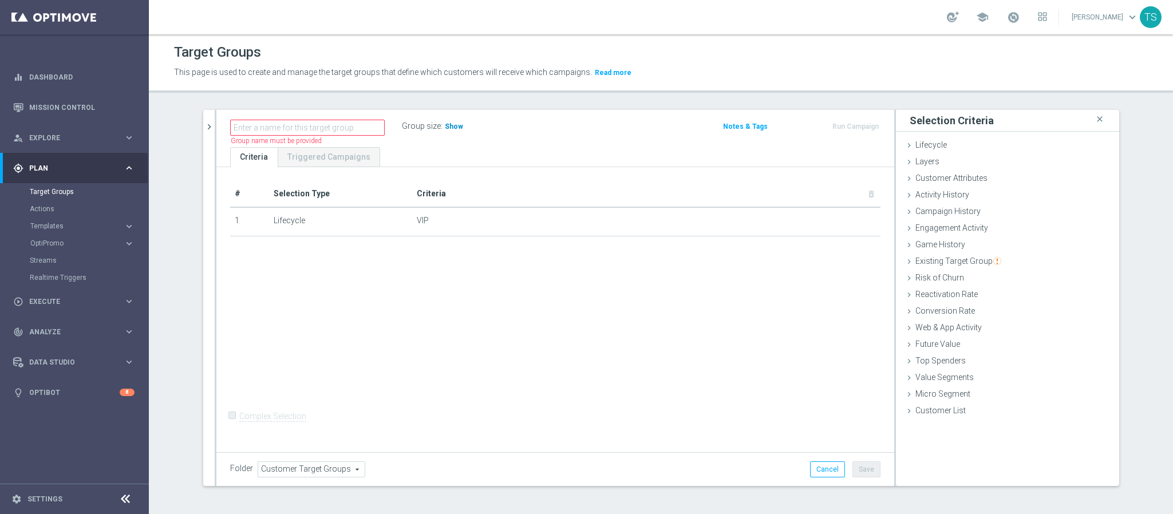
click at [449, 129] on span "Show" at bounding box center [454, 126] width 18 height 8
click at [974, 197] on div "Activity History done" at bounding box center [1007, 195] width 223 height 17
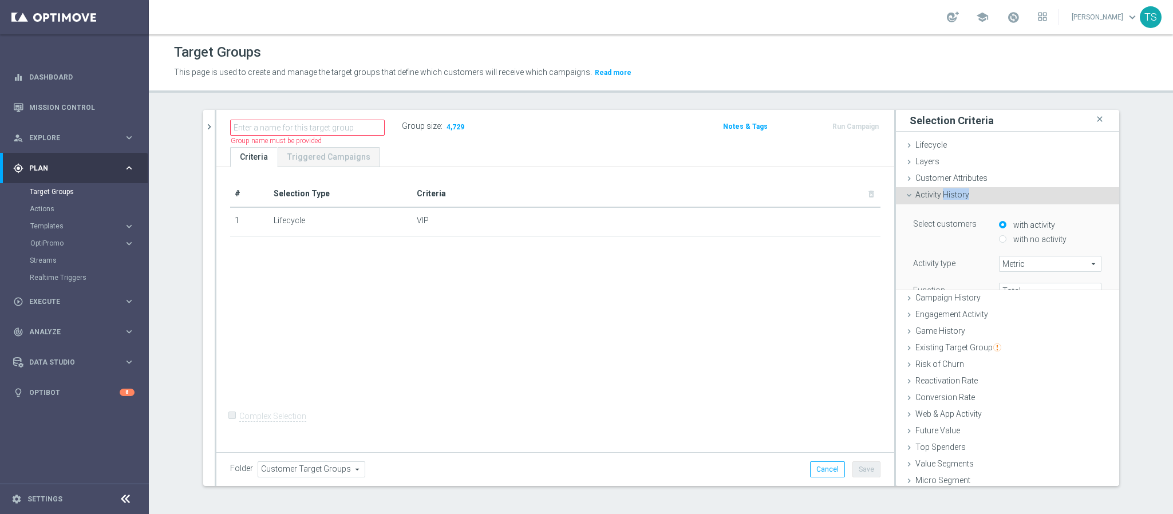
click at [986, 196] on div "Activity History done" at bounding box center [1007, 195] width 223 height 17
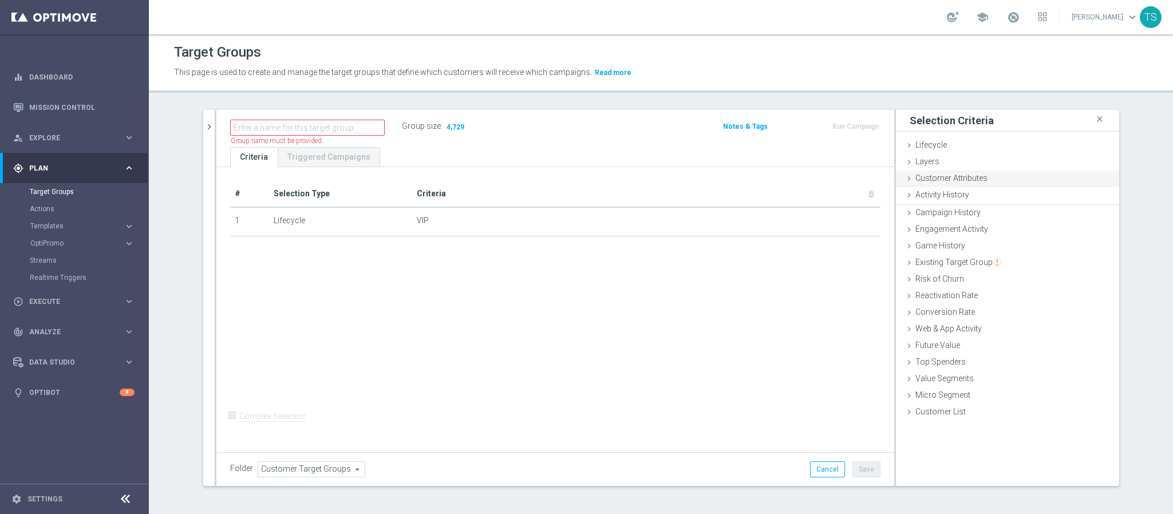
click at [985, 181] on div "Customer Attributes done" at bounding box center [1007, 179] width 223 height 17
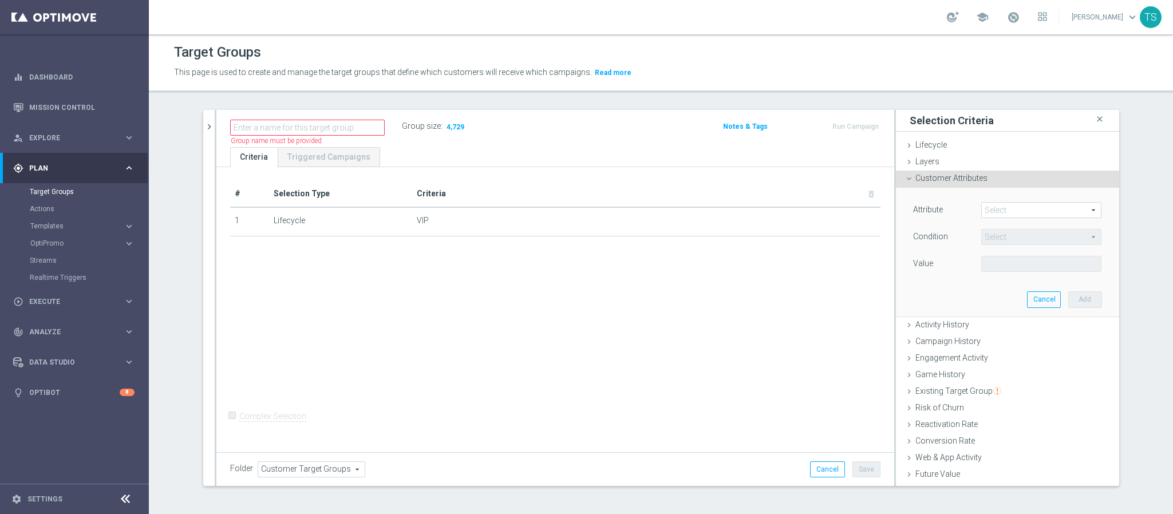
click at [1006, 208] on span at bounding box center [1041, 210] width 119 height 15
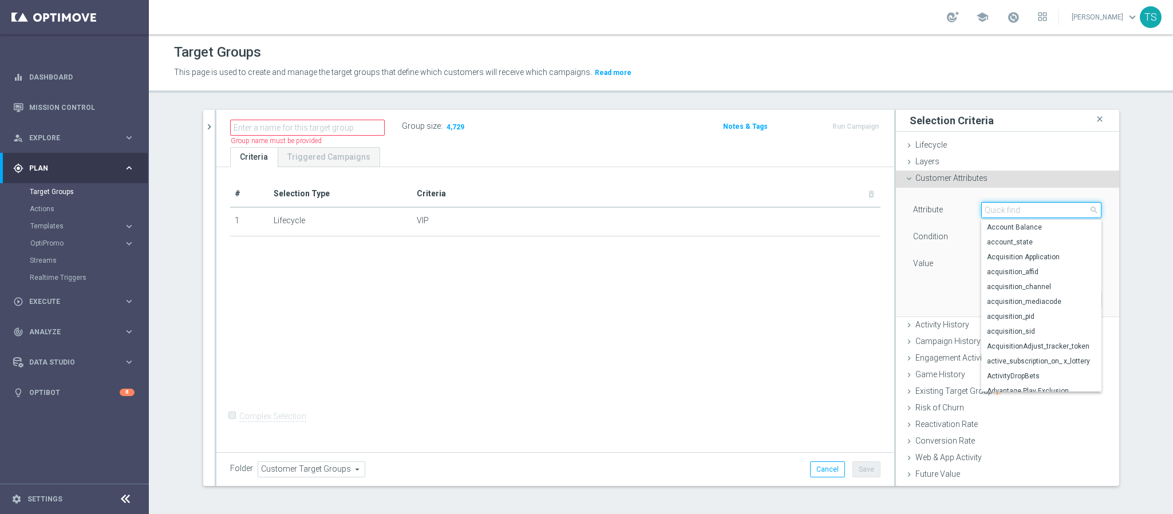
click at [1010, 215] on input "search" at bounding box center [1041, 210] width 120 height 16
type input "terr"
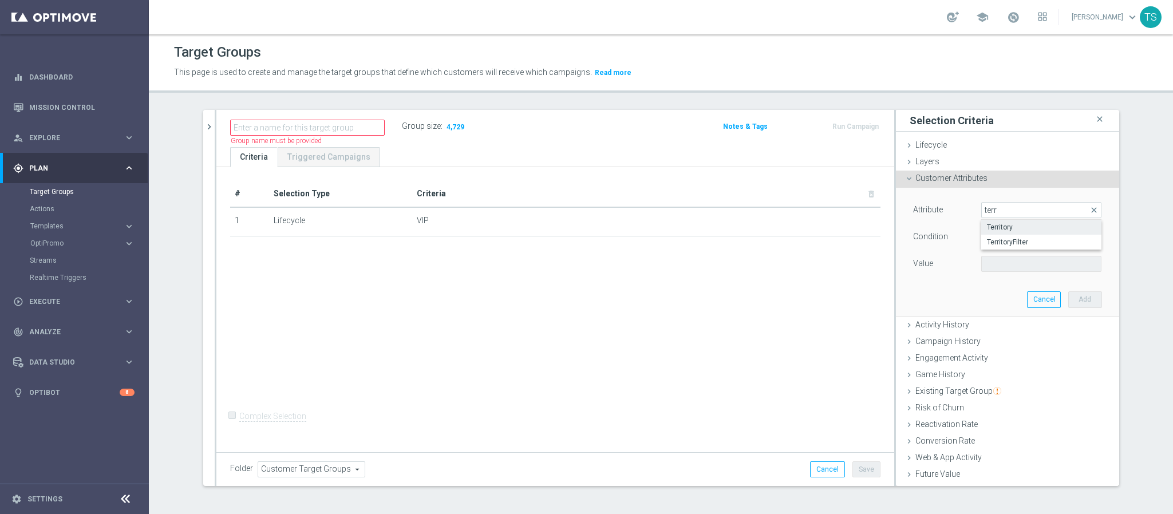
click at [1002, 230] on span "Territory" at bounding box center [1041, 227] width 109 height 9
type input "Territory"
type input "Equals"
click at [986, 265] on span at bounding box center [1041, 263] width 119 height 15
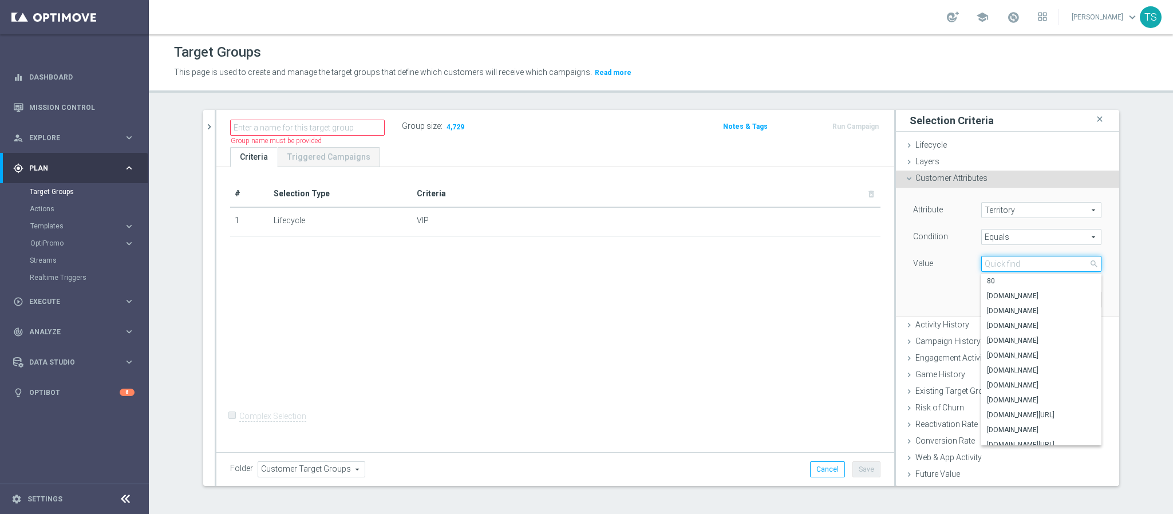
click at [1015, 270] on input "search" at bounding box center [1041, 264] width 120 height 16
type input "sorte"
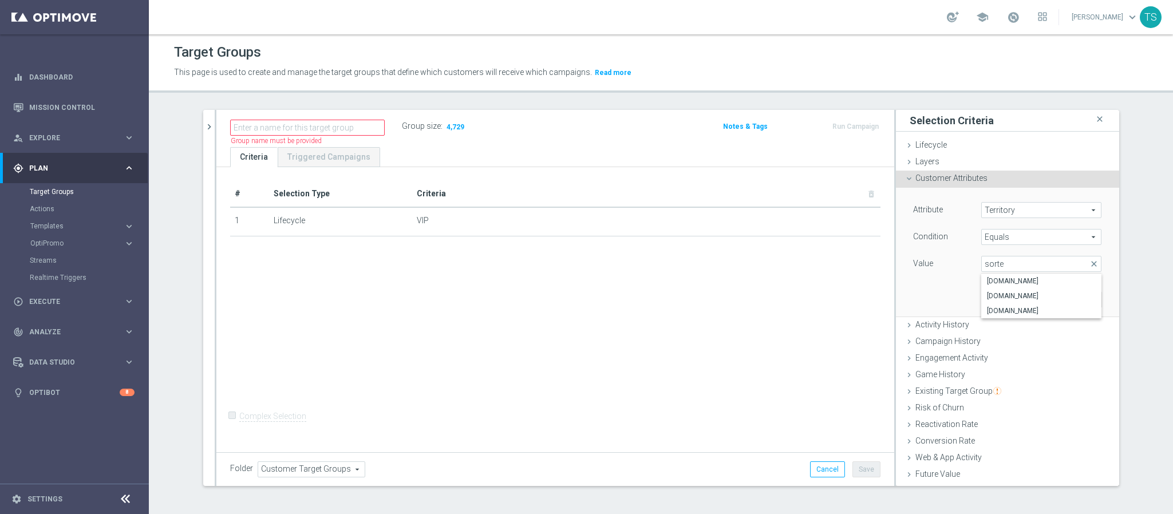
click at [1033, 291] on label "[DOMAIN_NAME]" at bounding box center [1041, 295] width 120 height 15
type input "[DOMAIN_NAME]"
click at [1068, 298] on button "Add" at bounding box center [1085, 299] width 34 height 16
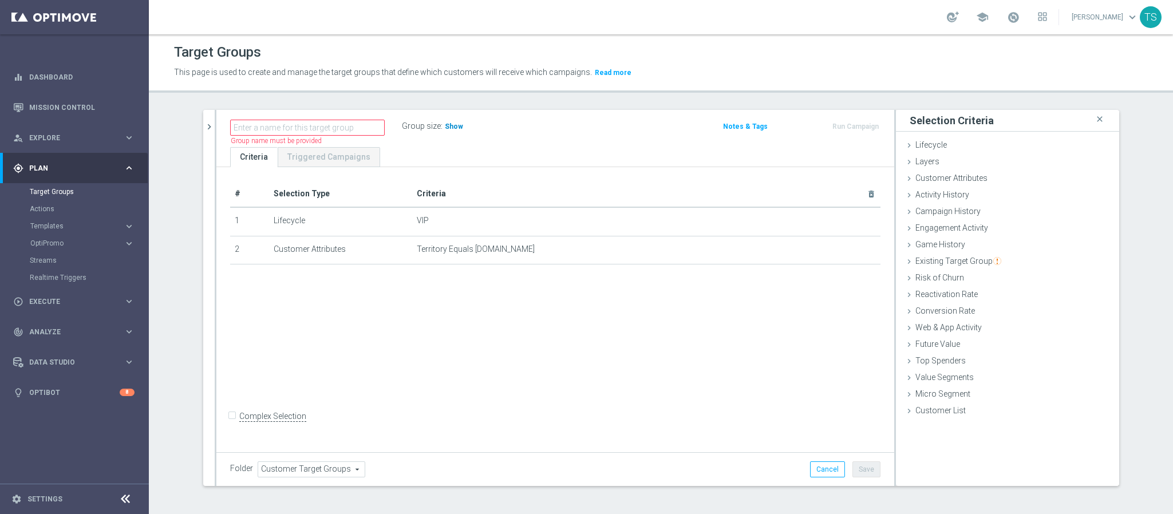
click at [444, 133] on h3 "Show" at bounding box center [454, 126] width 21 height 13
click at [514, 126] on div "Name length must be more than 2 characters Name length must be under 850 charac…" at bounding box center [444, 126] width 445 height 17
click at [65, 96] on link "Mission Control" at bounding box center [81, 107] width 105 height 30
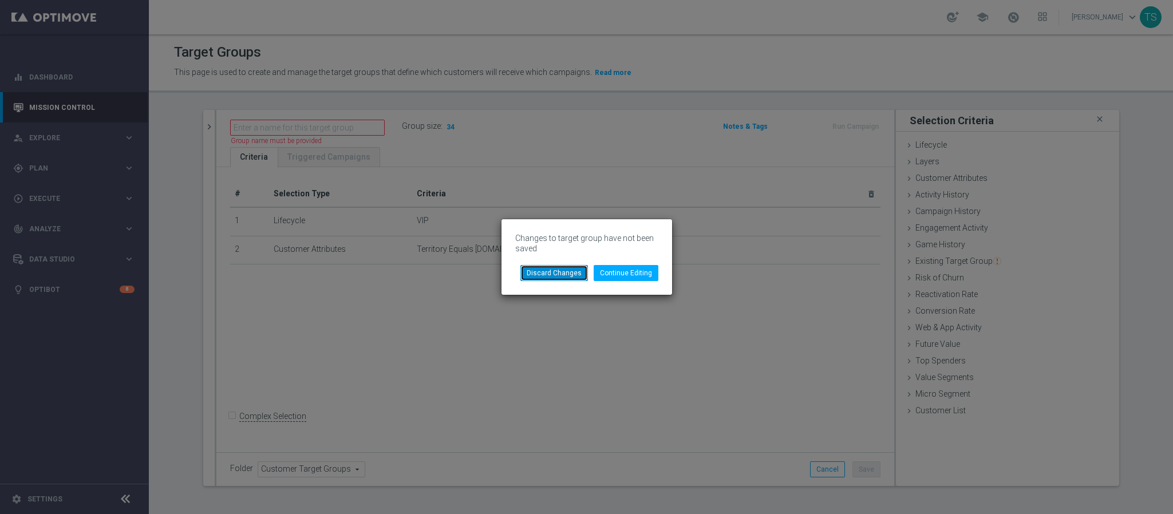
click at [560, 271] on button "Discard Changes" at bounding box center [554, 273] width 68 height 16
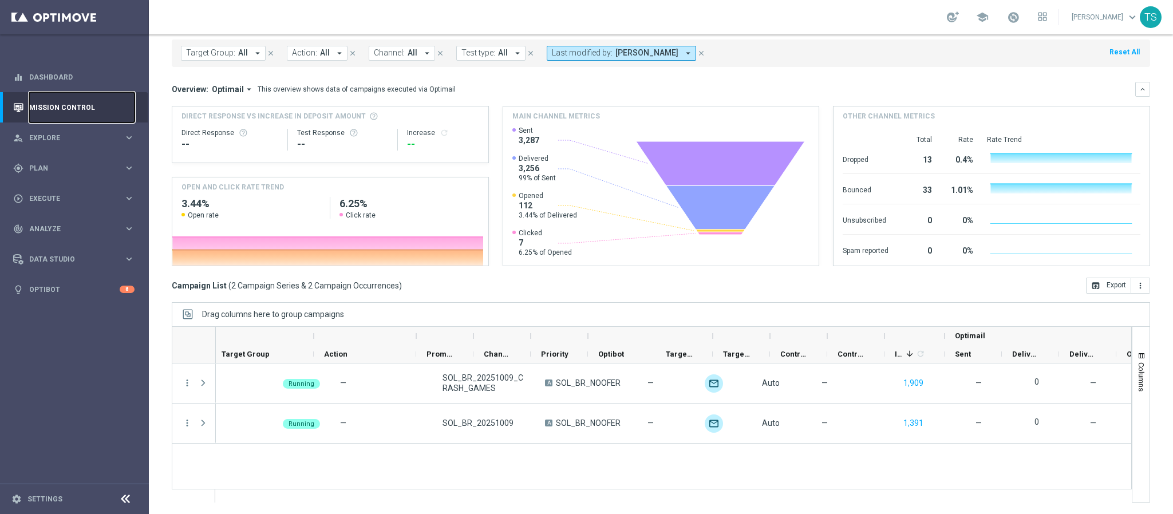
scroll to position [0, 222]
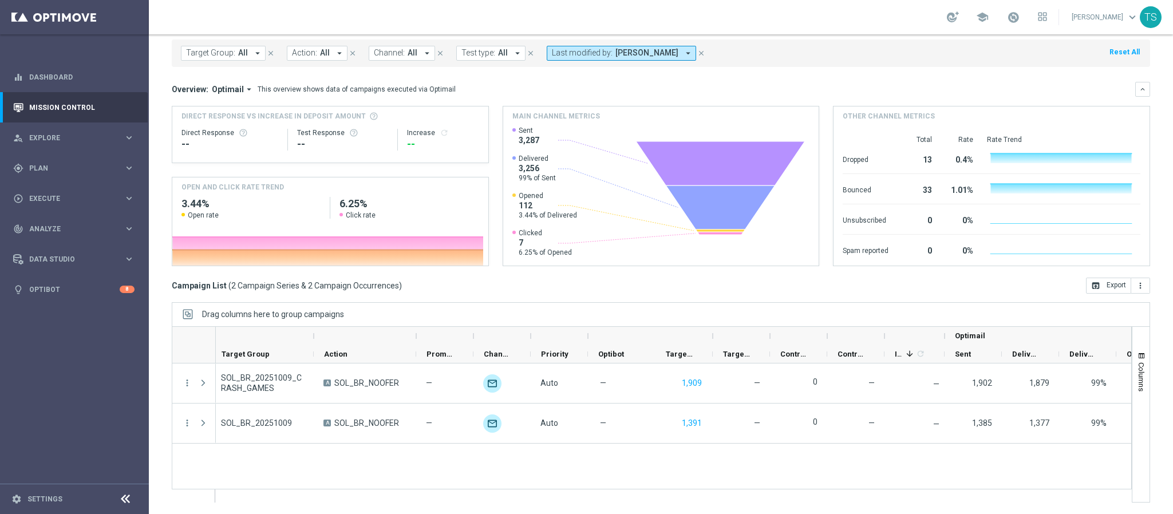
click at [768, 489] on div at bounding box center [784, 495] width 1580 height 13
drag, startPoint x: 768, startPoint y: 489, endPoint x: 981, endPoint y: 486, distance: 213.5
click at [981, 486] on div at bounding box center [652, 414] width 960 height 176
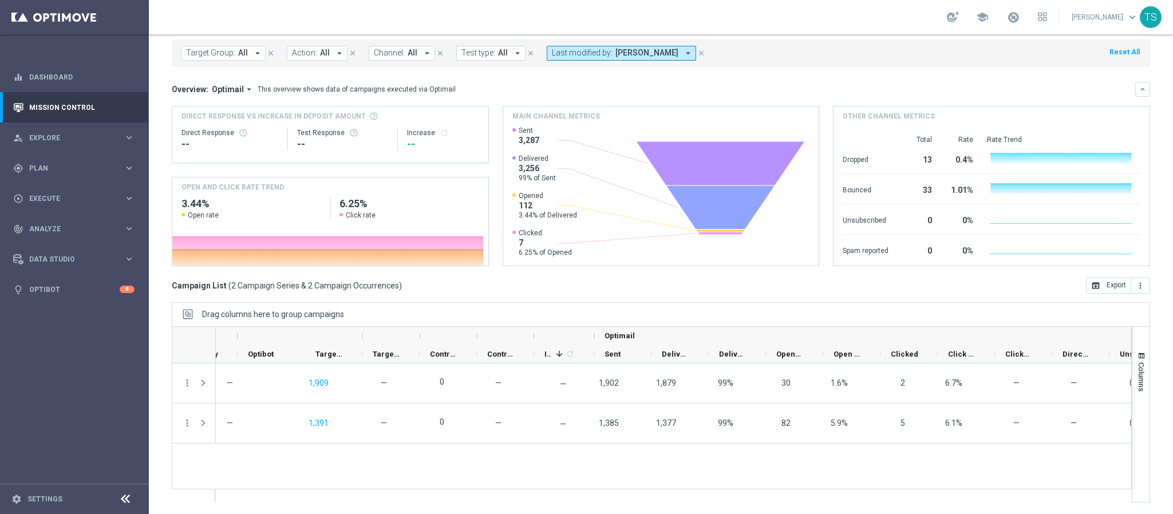
scroll to position [0, 0]
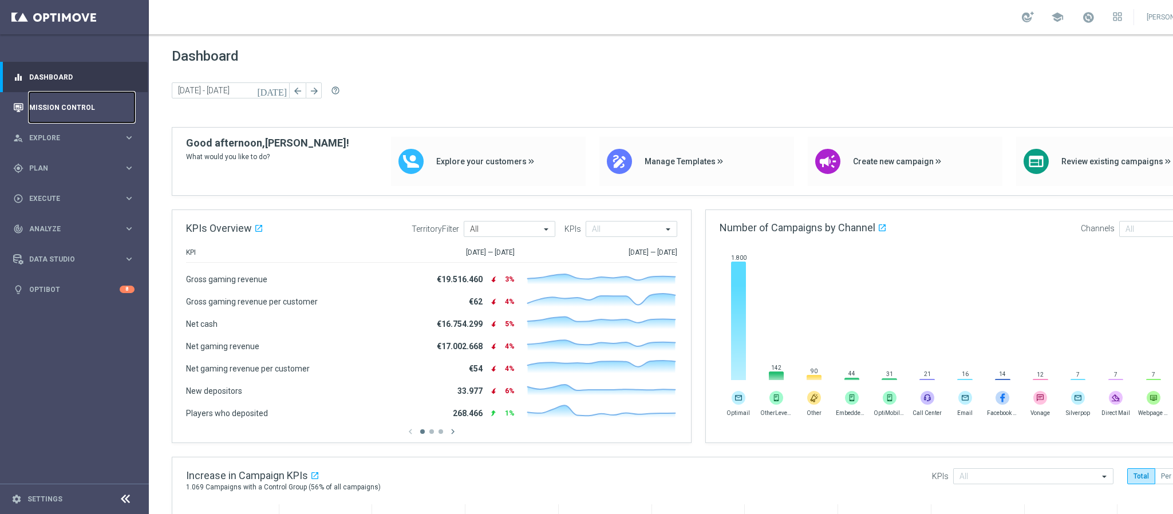
click at [97, 112] on link "Mission Control" at bounding box center [81, 107] width 105 height 30
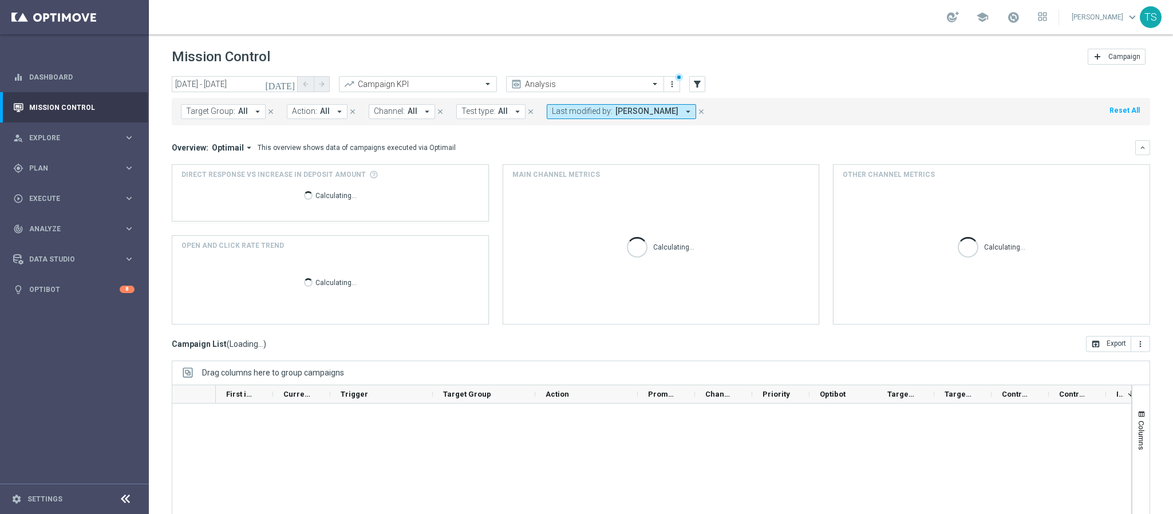
click at [240, 71] on header "Mission Control add Campaign" at bounding box center [661, 55] width 1024 height 42
click at [263, 84] on input "09 Oct 2025 - 09 Oct 2025" at bounding box center [235, 84] width 126 height 16
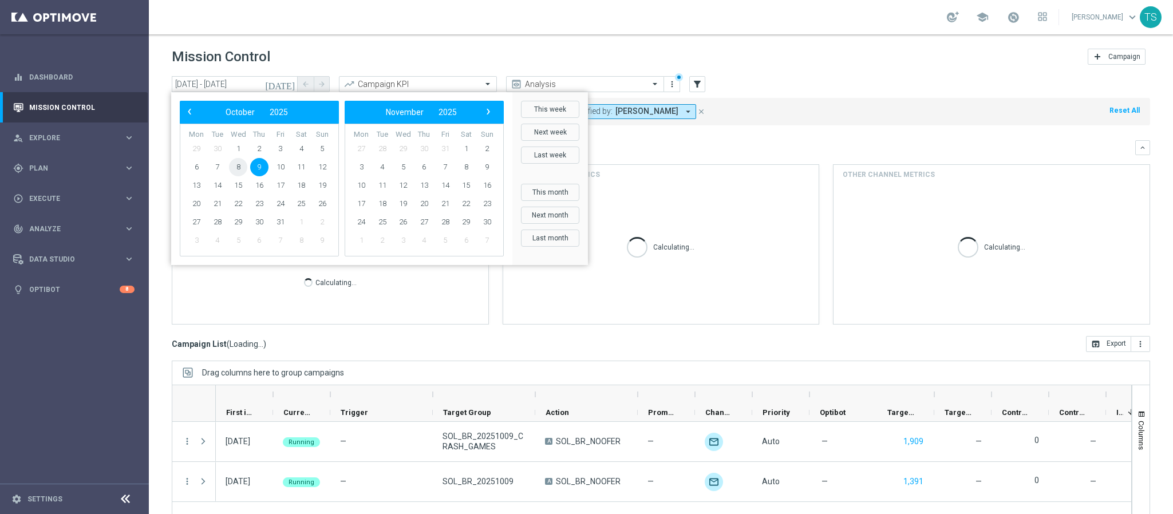
click at [239, 163] on span "8" at bounding box center [238, 167] width 18 height 18
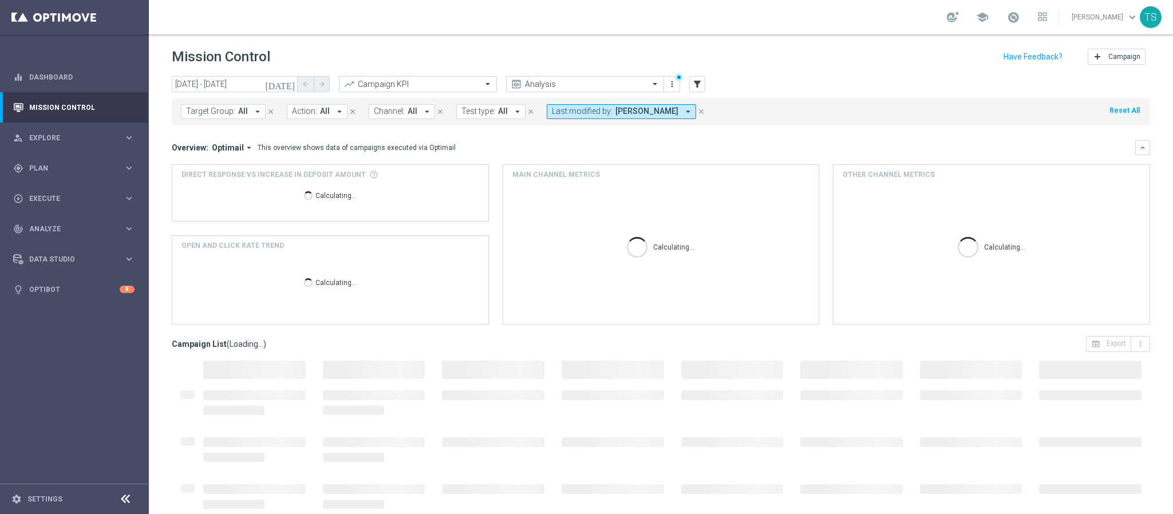
click at [239, 163] on div "Overview: Optimail arrow_drop_down This overview shows data of campaigns execut…" at bounding box center [661, 232] width 978 height 184
click at [316, 162] on div "Overview: Optimail arrow_drop_down This overview shows data of campaigns execut…" at bounding box center [661, 232] width 978 height 184
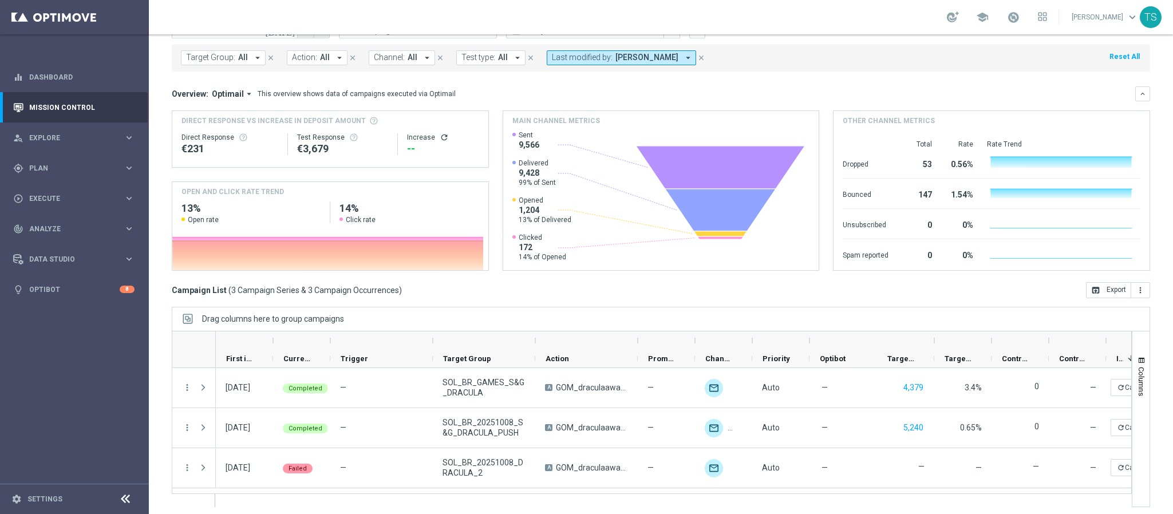
scroll to position [59, 0]
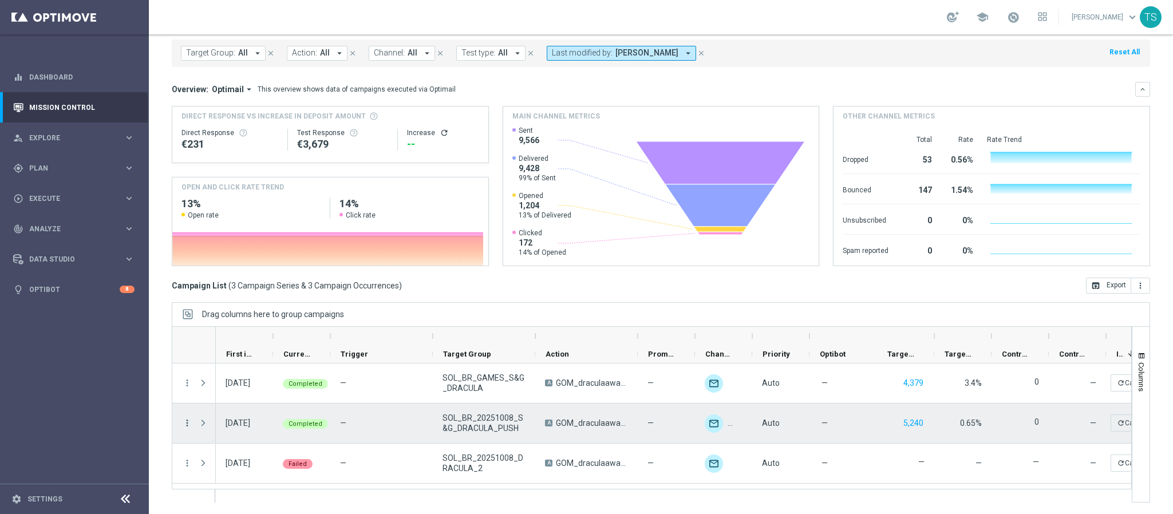
click at [184, 423] on icon "more_vert" at bounding box center [187, 423] width 10 height 10
click at [248, 323] on span "Channel Metrics" at bounding box center [237, 320] width 54 height 8
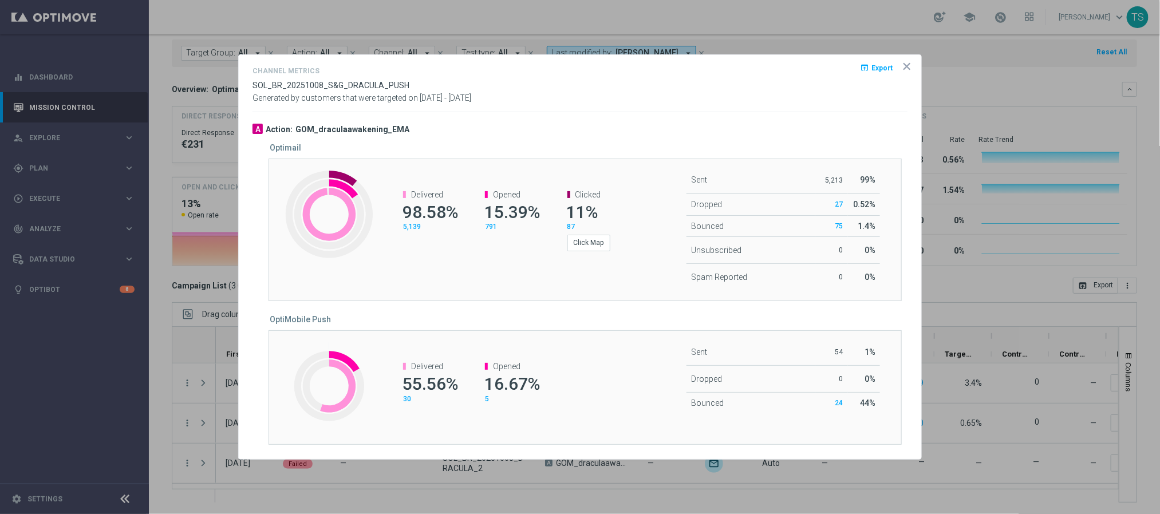
click at [905, 64] on icon "icon" at bounding box center [907, 67] width 6 height 6
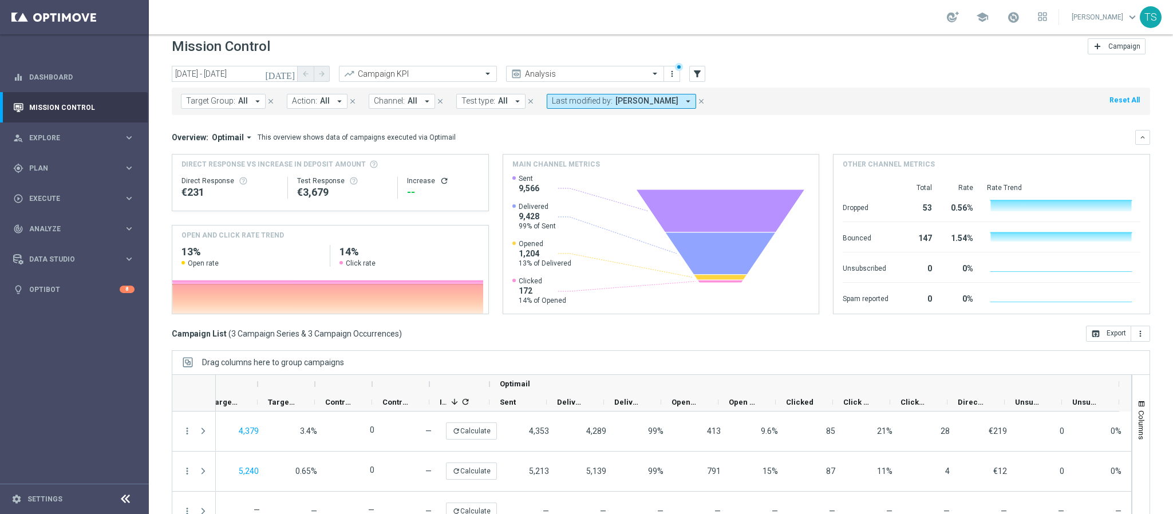
scroll to position [0, 0]
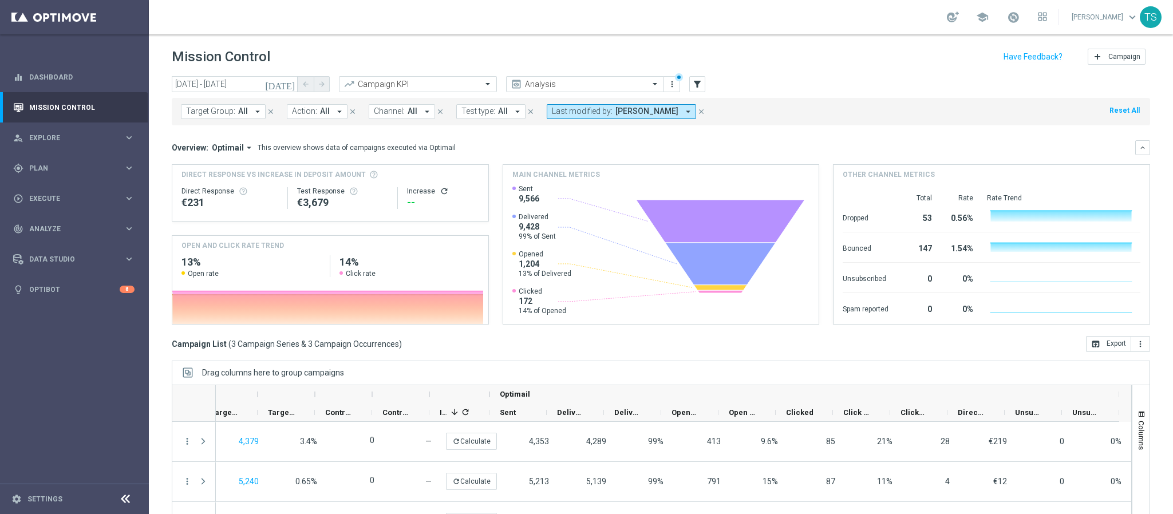
click at [292, 84] on icon "[DATE]" at bounding box center [280, 84] width 31 height 10
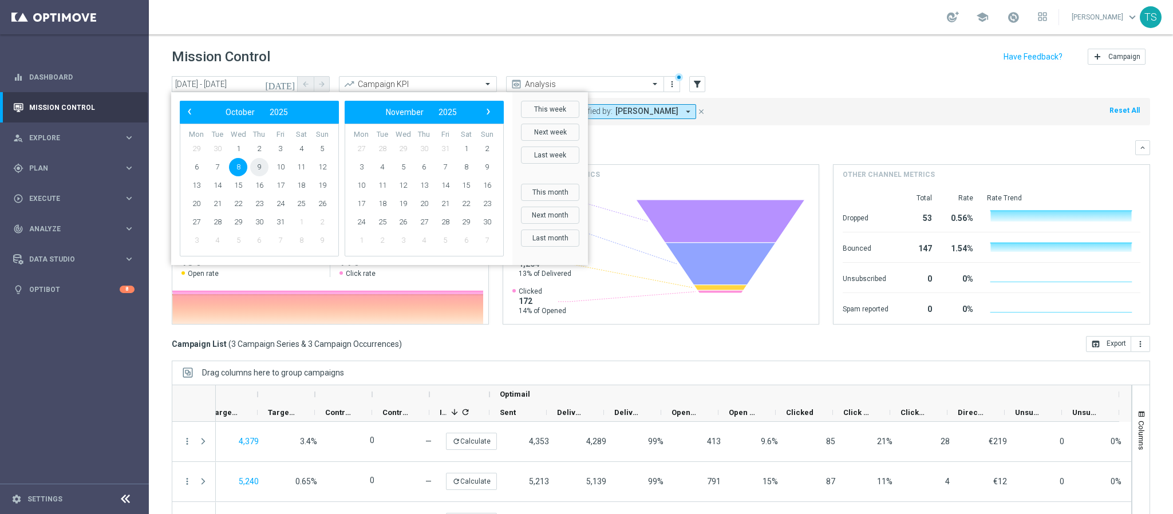
click at [251, 164] on span "9" at bounding box center [259, 167] width 18 height 18
type input "09 Oct 2025 - 09 Oct 2025"
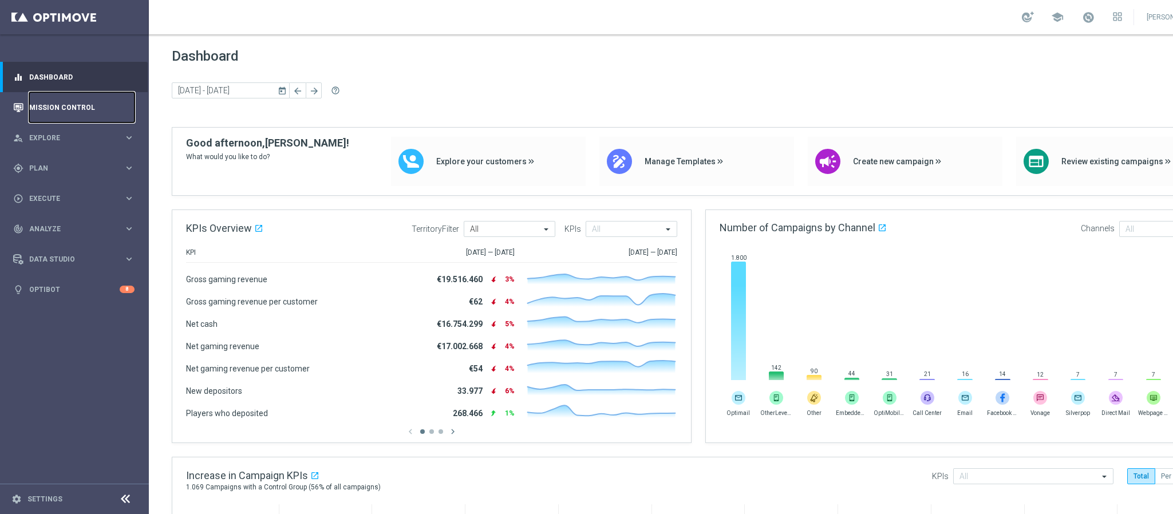
click at [66, 102] on link "Mission Control" at bounding box center [81, 107] width 105 height 30
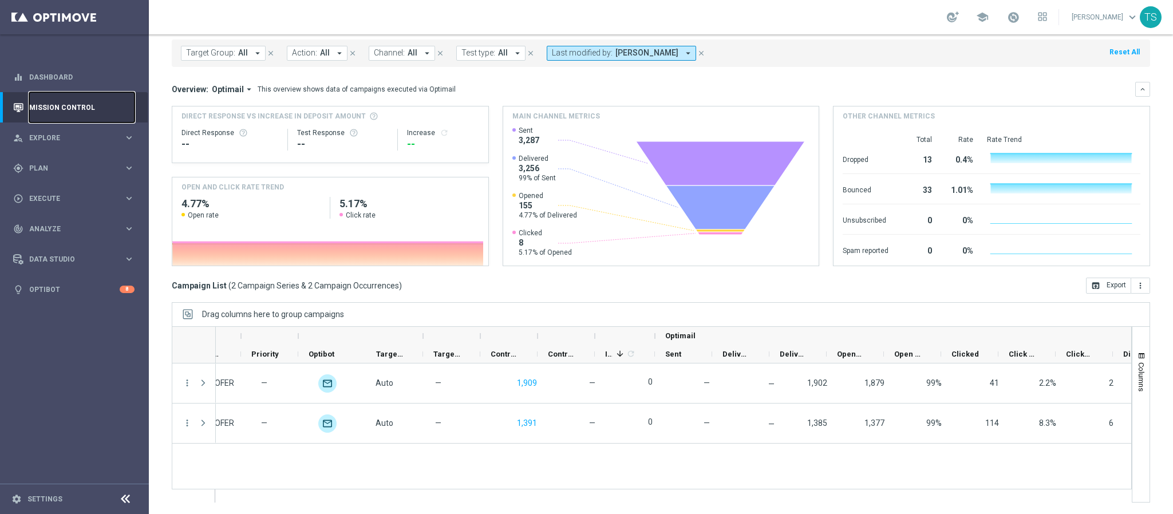
scroll to position [0, 511]
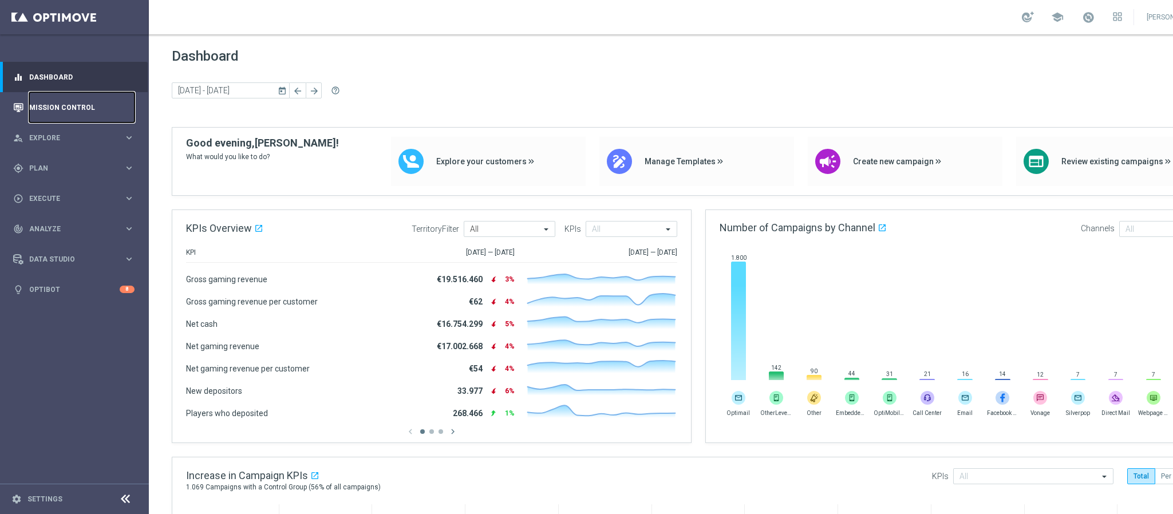
click at [100, 118] on link "Mission Control" at bounding box center [81, 107] width 105 height 30
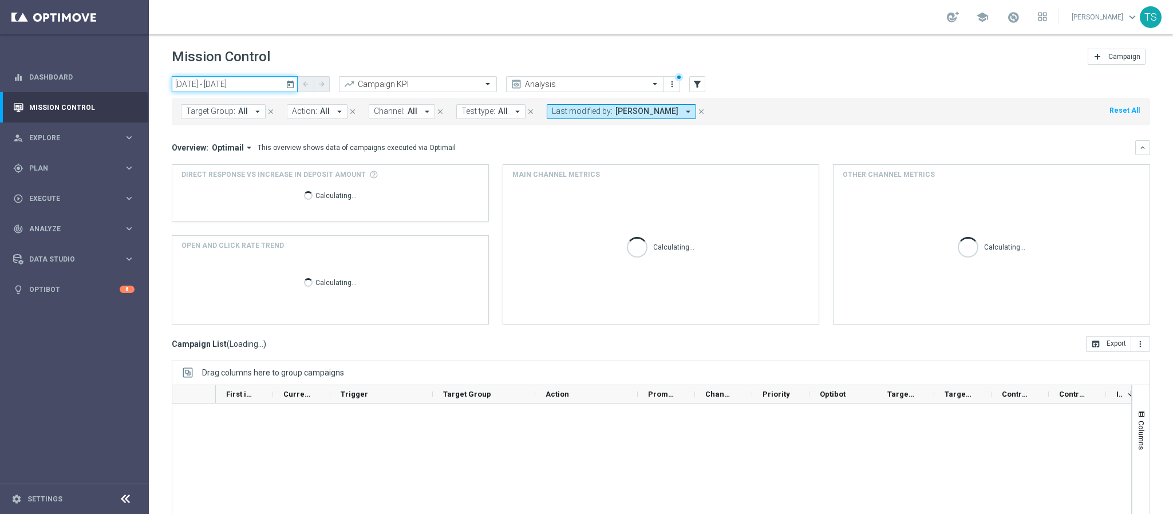
click at [280, 84] on input "[DATE] - [DATE]" at bounding box center [235, 84] width 126 height 16
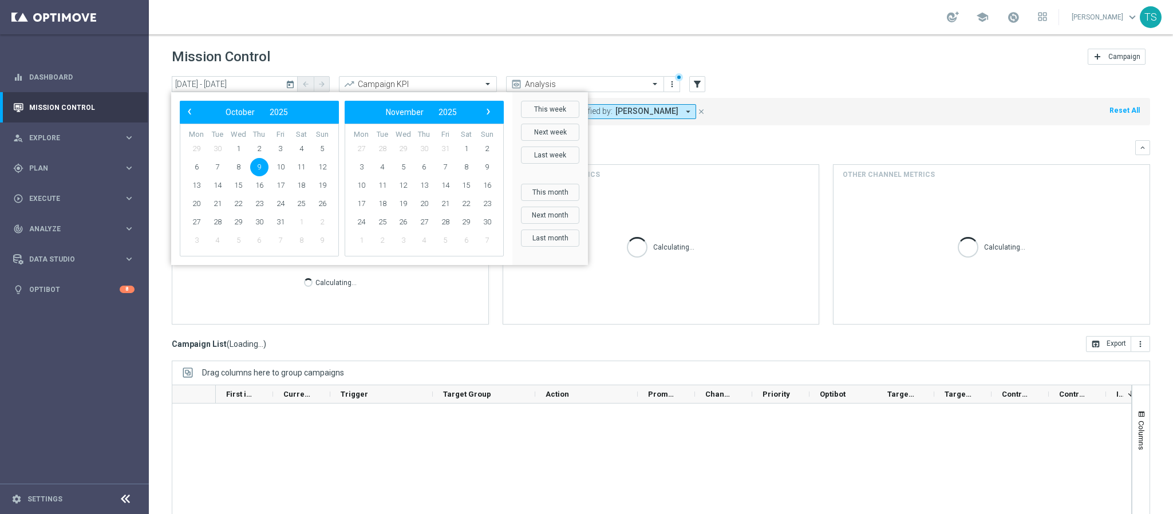
click at [288, 88] on icon "today" at bounding box center [291, 84] width 10 height 10
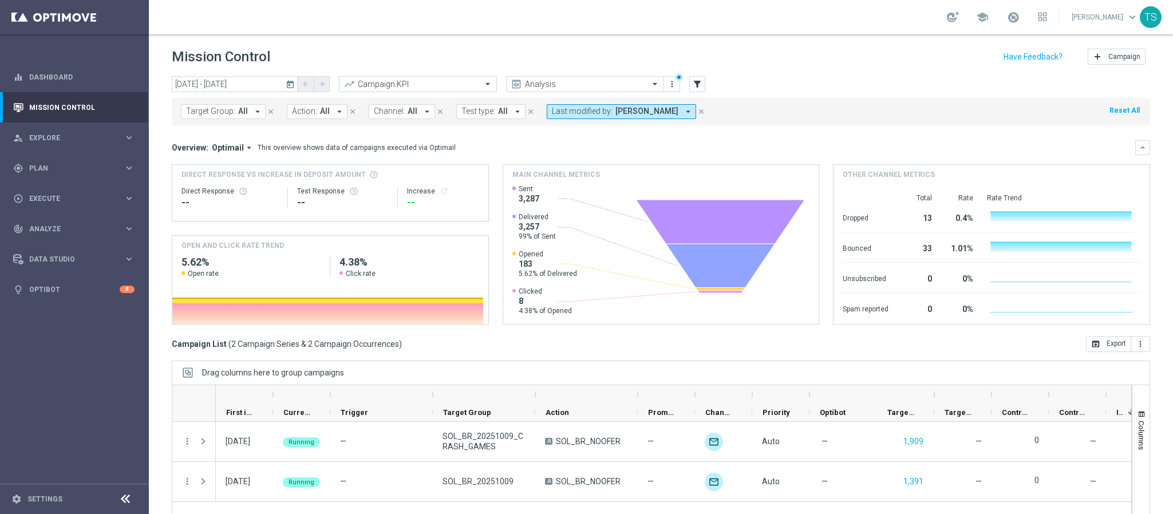
click at [292, 86] on icon "today" at bounding box center [291, 84] width 10 height 10
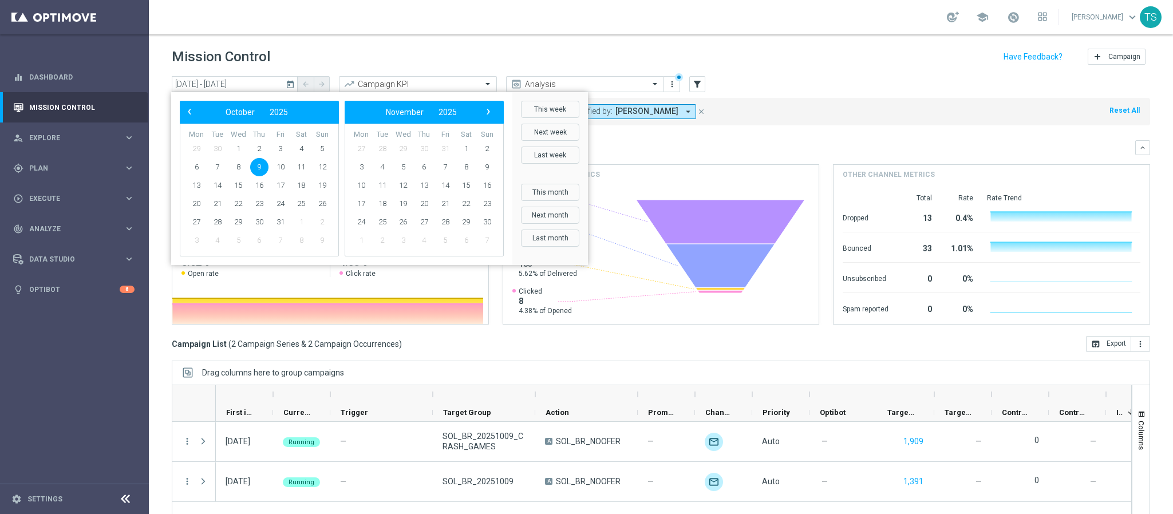
click at [761, 119] on div "Target Group: All arrow_drop_down close Action: All arrow_drop_down close Chann…" at bounding box center [661, 111] width 978 height 27
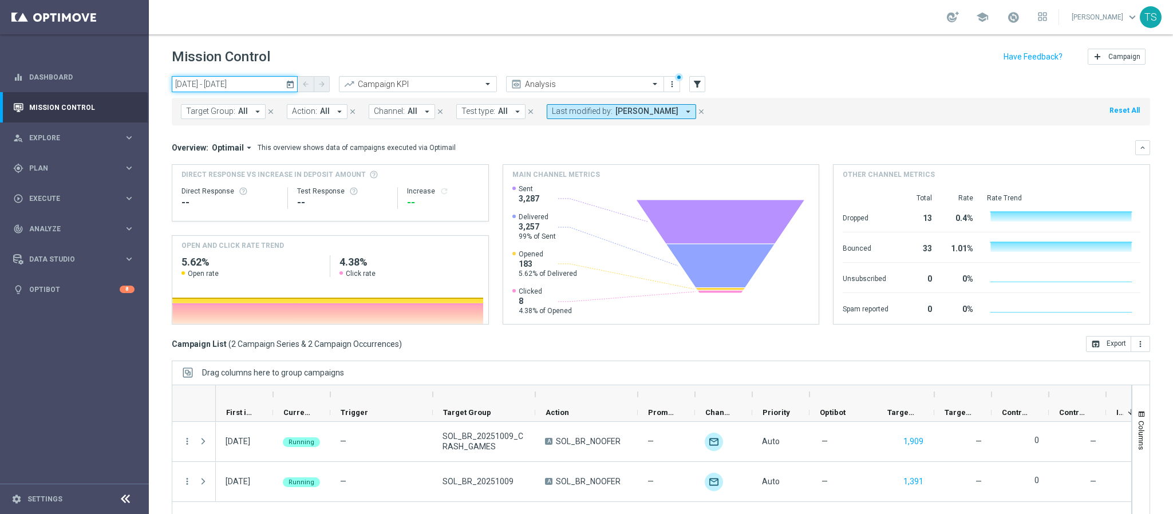
click at [283, 85] on input "[DATE] - [DATE]" at bounding box center [235, 84] width 126 height 16
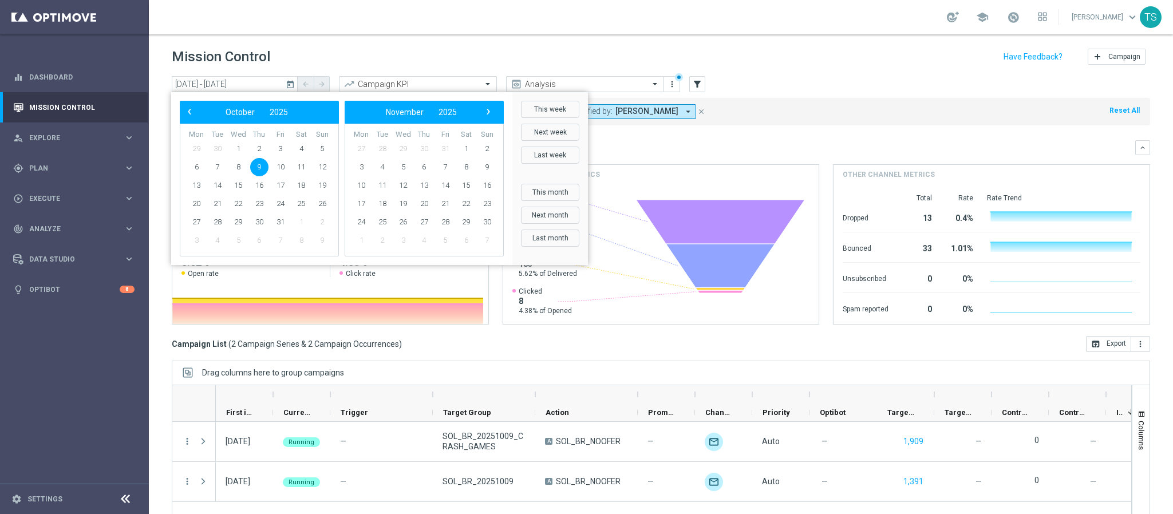
click at [289, 85] on icon "today" at bounding box center [291, 84] width 10 height 10
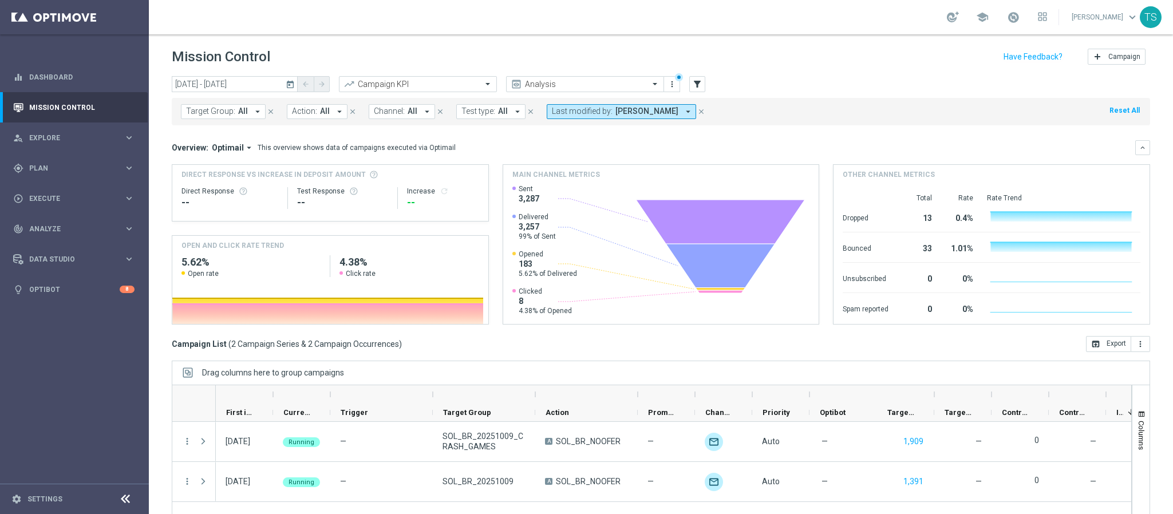
click at [289, 85] on icon "today" at bounding box center [291, 84] width 10 height 10
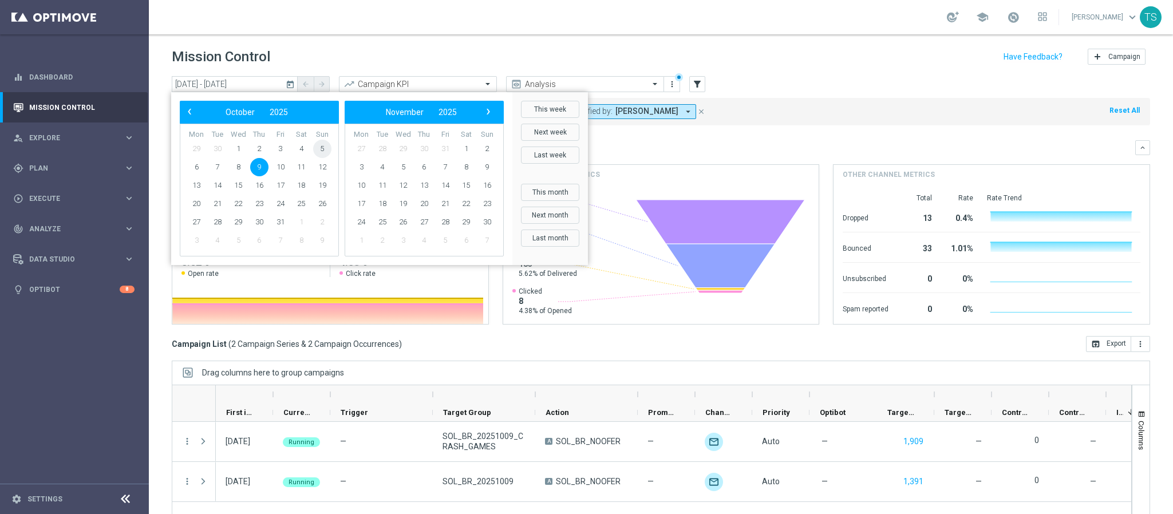
click at [321, 151] on span "5" at bounding box center [322, 149] width 18 height 18
drag, startPoint x: 247, startPoint y: 168, endPoint x: 234, endPoint y: 168, distance: 13.2
click at [234, 168] on span "8" at bounding box center [238, 167] width 18 height 18
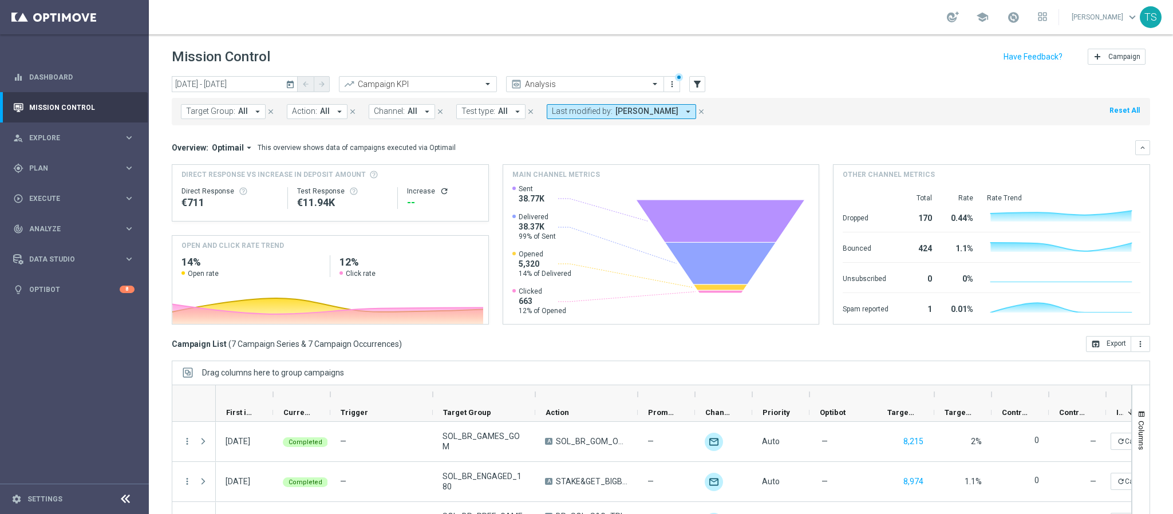
click at [375, 153] on div "This overview shows data of campaigns executed via Optimail" at bounding box center [357, 148] width 198 height 10
click at [366, 165] on div "Overview: Optimail arrow_drop_down This overview shows data of campaigns execut…" at bounding box center [661, 232] width 978 height 184
click at [292, 86] on icon "today" at bounding box center [291, 84] width 10 height 10
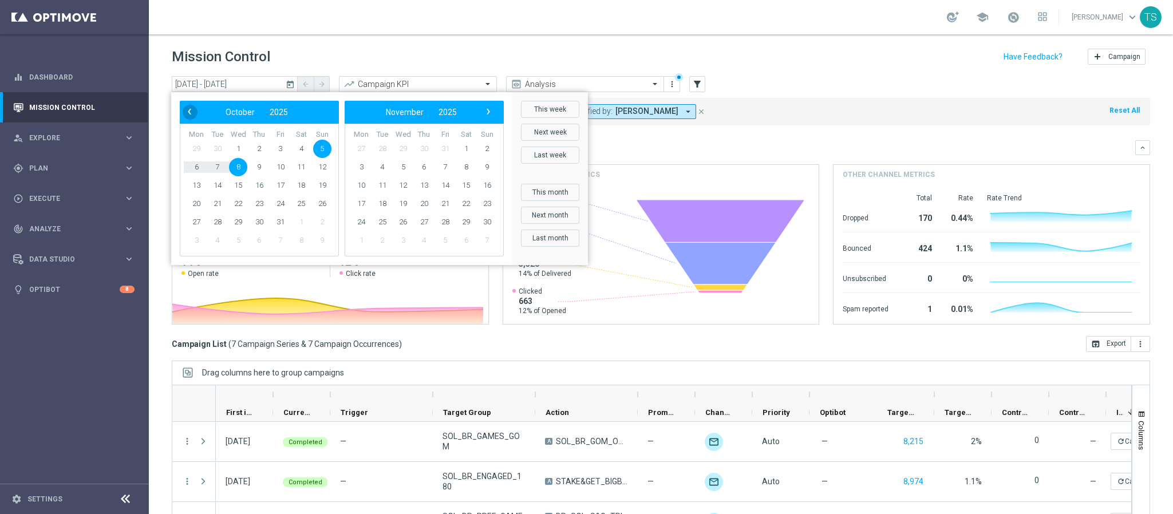
click at [191, 112] on span "‹" at bounding box center [189, 111] width 15 height 15
click at [321, 203] on span "28" at bounding box center [322, 204] width 18 height 18
click at [402, 148] on span "1" at bounding box center [403, 149] width 18 height 18
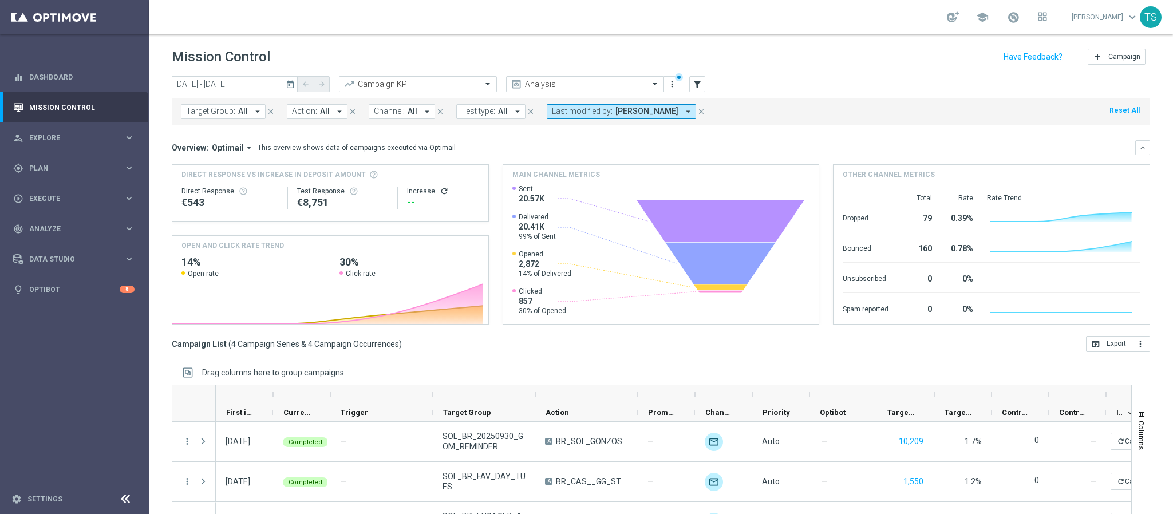
click at [295, 81] on icon "today" at bounding box center [291, 84] width 10 height 10
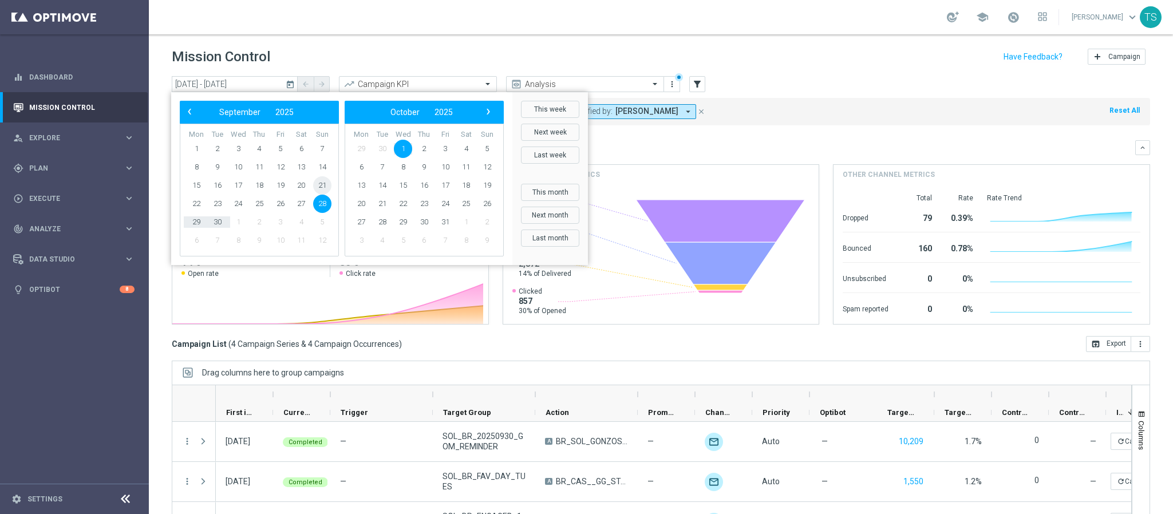
click at [326, 182] on span "21" at bounding box center [322, 185] width 18 height 18
click at [234, 200] on span "24" at bounding box center [238, 204] width 18 height 18
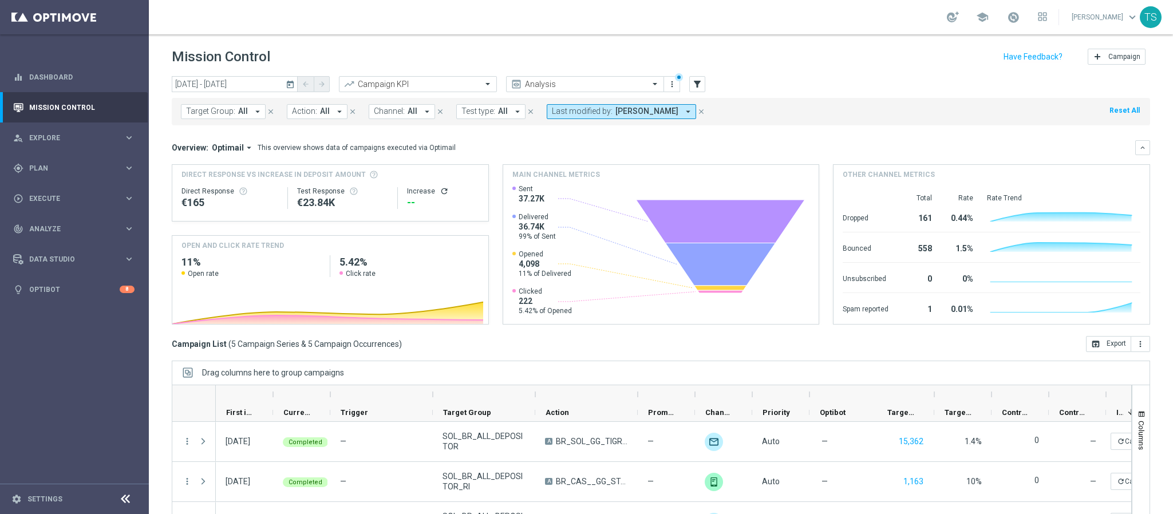
click at [295, 80] on icon "today" at bounding box center [291, 84] width 10 height 10
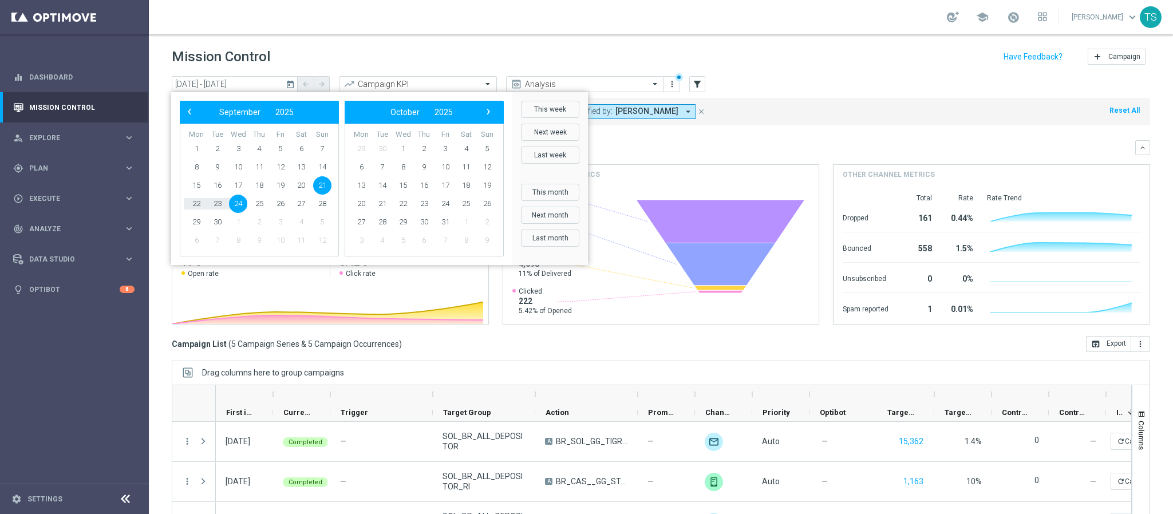
click at [323, 182] on span "21" at bounding box center [322, 185] width 18 height 18
click at [260, 198] on span "25" at bounding box center [259, 204] width 18 height 18
type input "21 Sep 2025 - 25 Sep 2025"
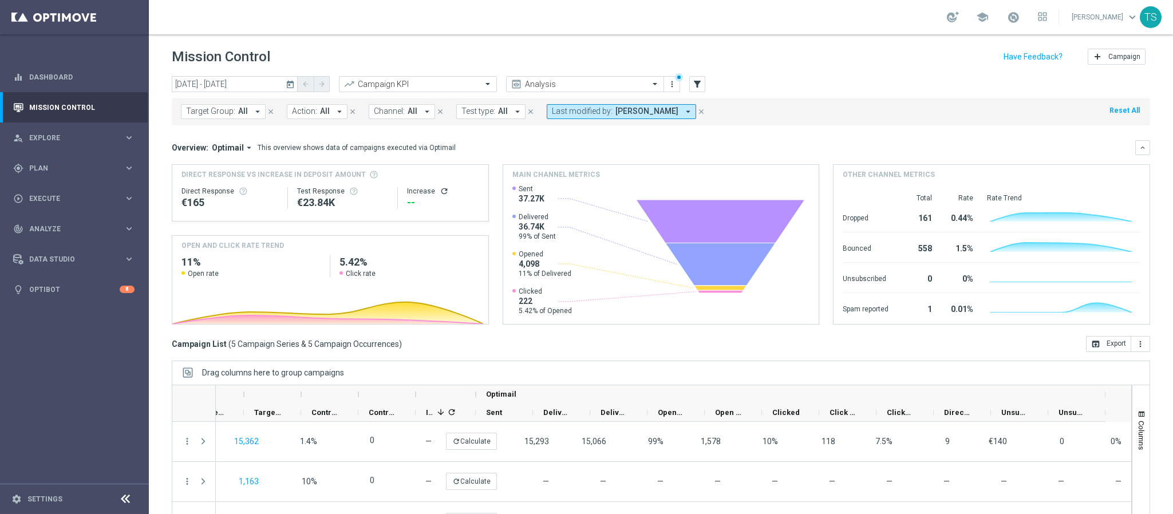
click at [287, 86] on icon "today" at bounding box center [291, 84] width 10 height 10
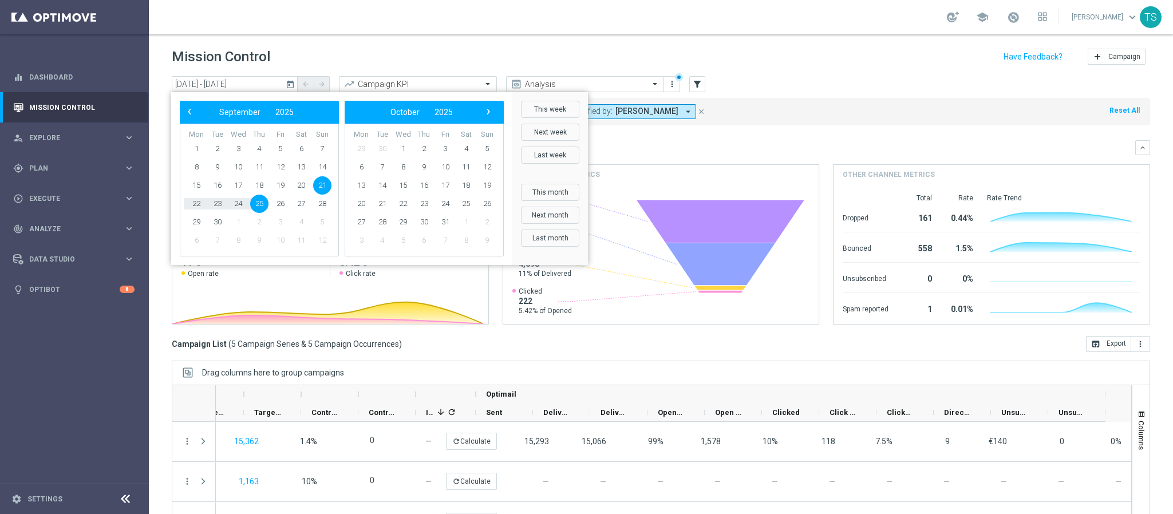
click at [805, 93] on div "Target Group: All arrow_drop_down close Action: All arrow_drop_down close Chann…" at bounding box center [661, 109] width 978 height 32
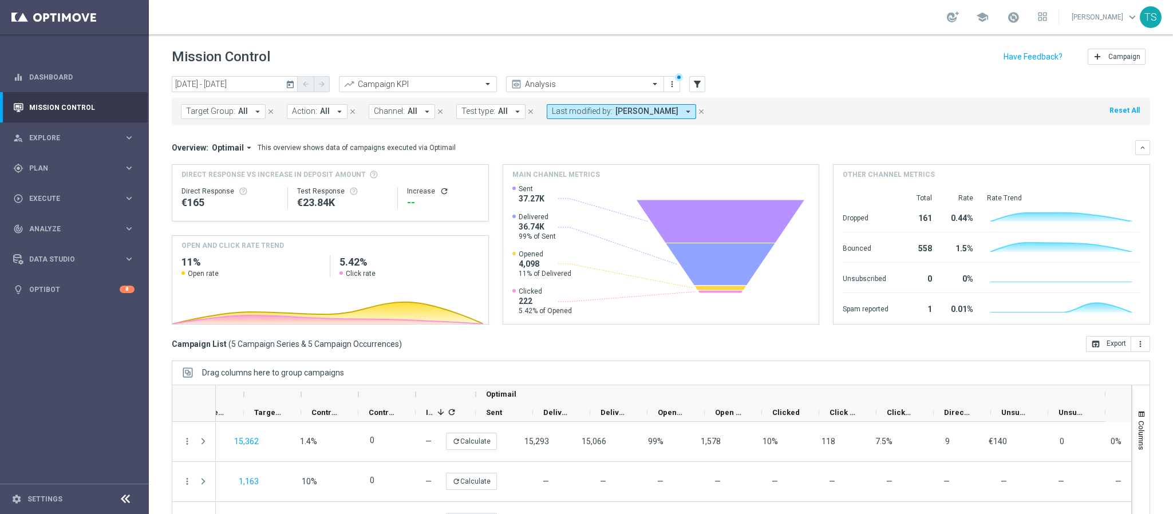
click at [292, 84] on icon "today" at bounding box center [291, 84] width 10 height 10
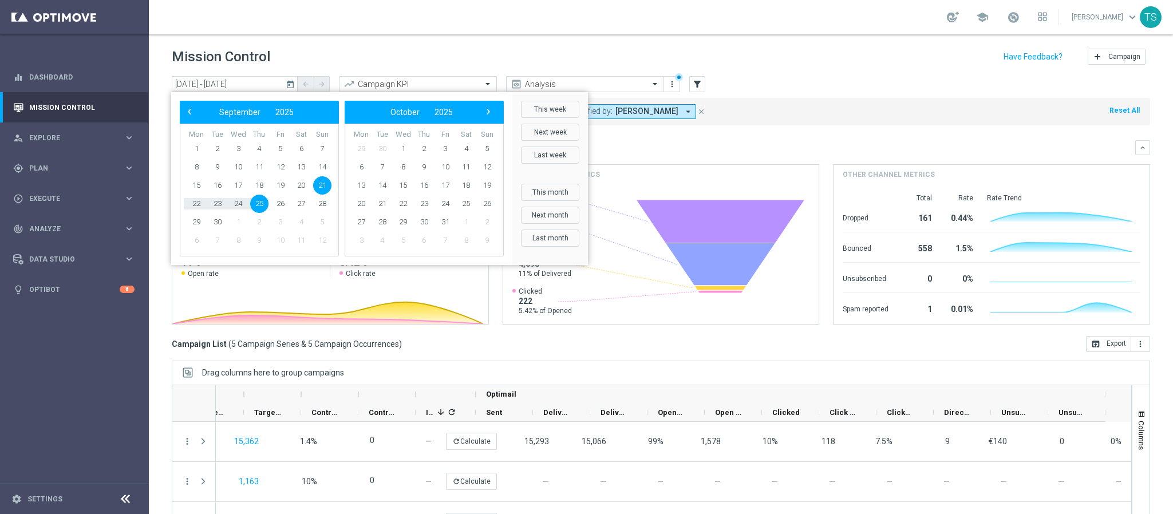
click at [654, 45] on header "Mission Control add Campaign" at bounding box center [661, 55] width 1024 height 42
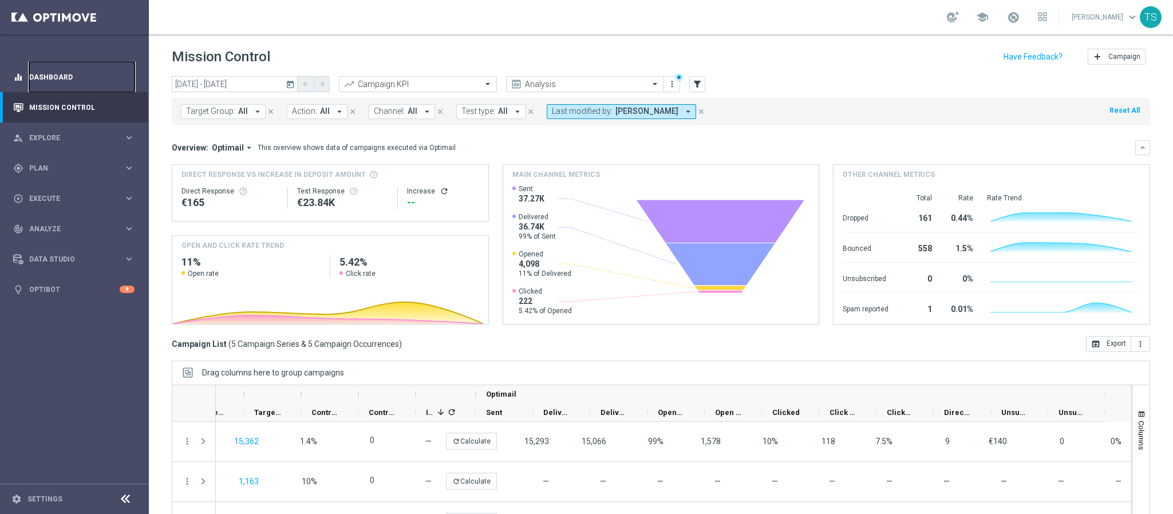
click at [76, 72] on link "Dashboard" at bounding box center [81, 77] width 105 height 30
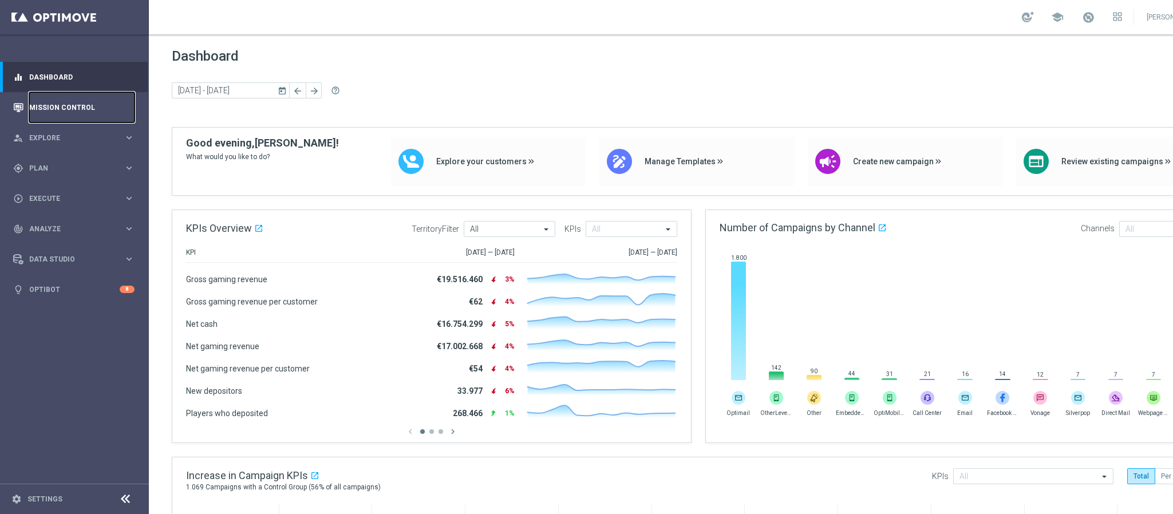
click at [100, 102] on link "Mission Control" at bounding box center [81, 107] width 105 height 30
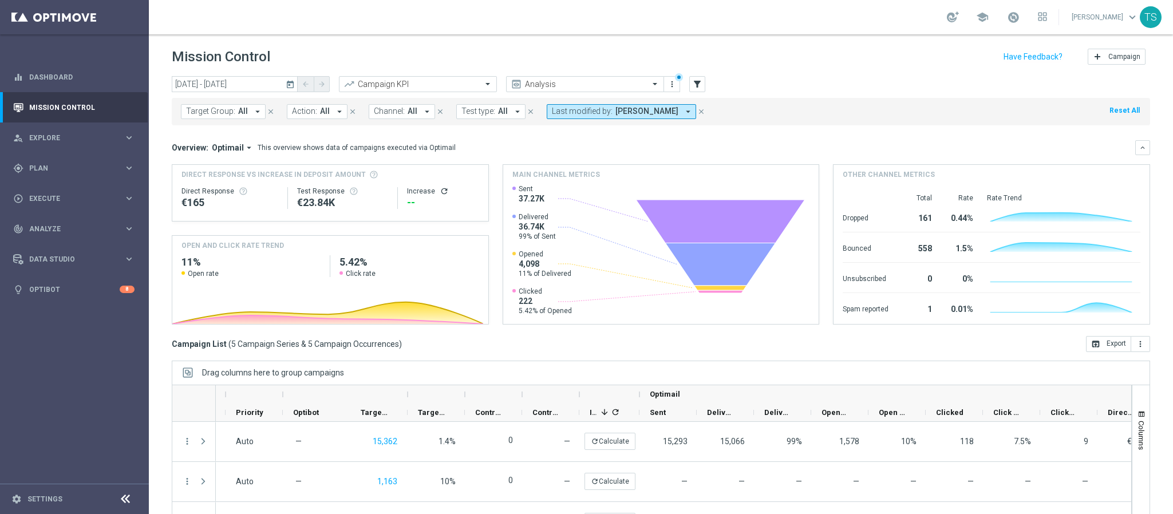
click at [286, 86] on icon "today" at bounding box center [291, 84] width 10 height 10
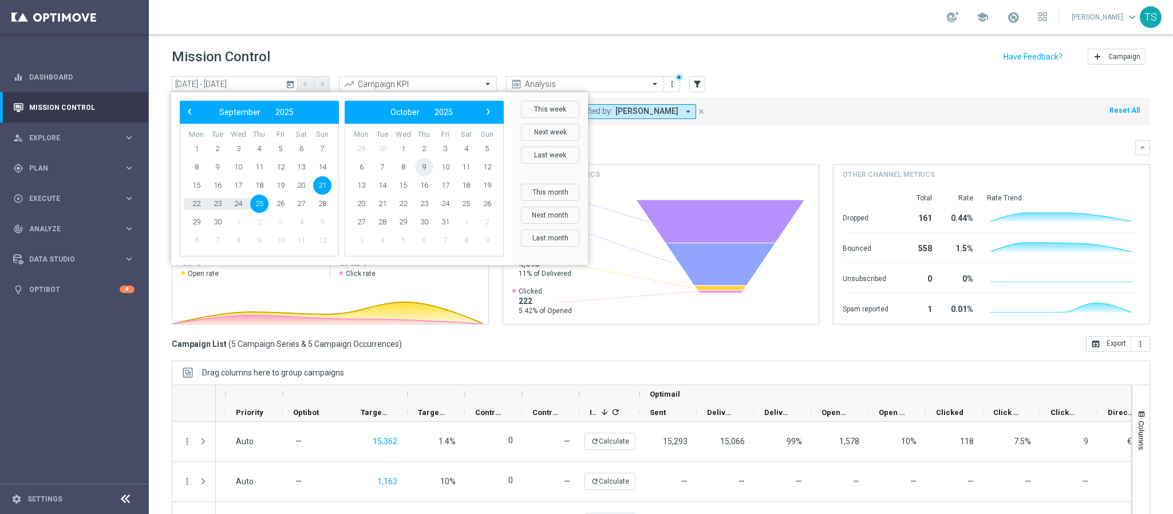
click at [426, 167] on span "9" at bounding box center [424, 167] width 18 height 18
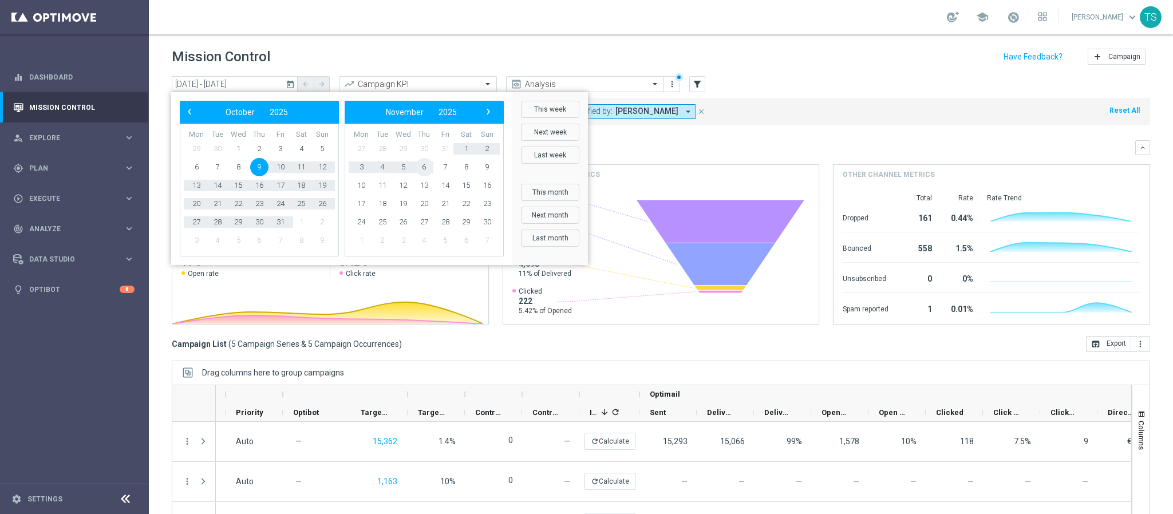
click at [426, 167] on span "6" at bounding box center [424, 167] width 18 height 18
click at [426, 167] on div "Direct Response VS Increase In Deposit Amount Direct Response €165 Test Respons…" at bounding box center [330, 193] width 316 height 56
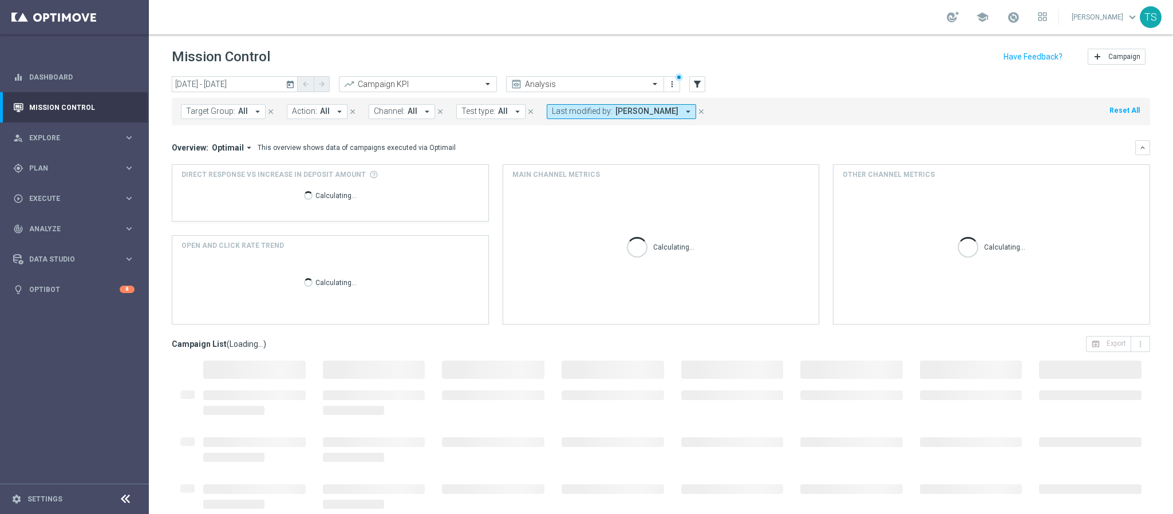
click at [290, 86] on icon "today" at bounding box center [291, 84] width 10 height 10
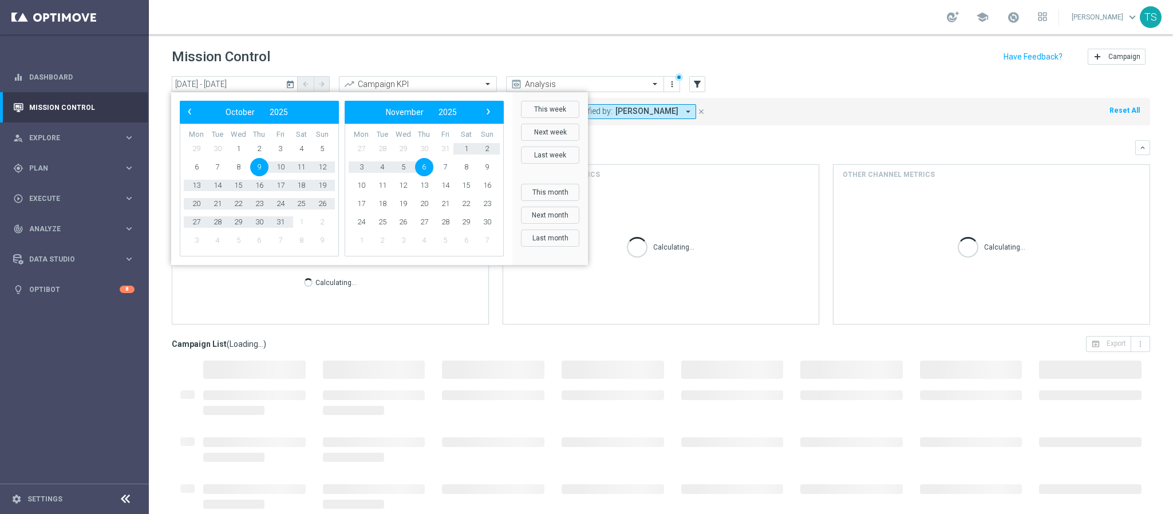
click at [263, 165] on span "9" at bounding box center [259, 167] width 18 height 18
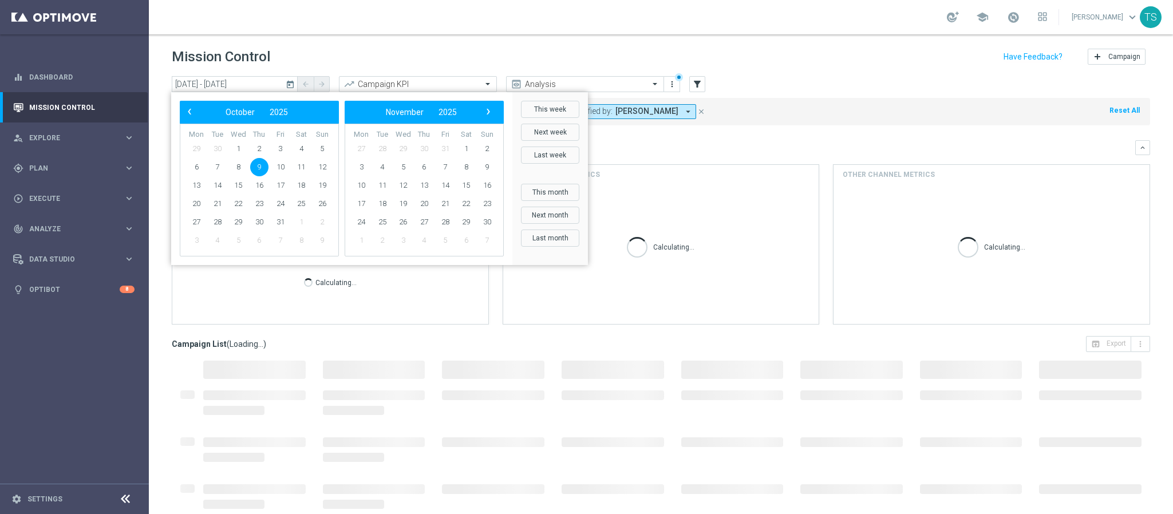
click at [263, 165] on span "9" at bounding box center [259, 167] width 18 height 18
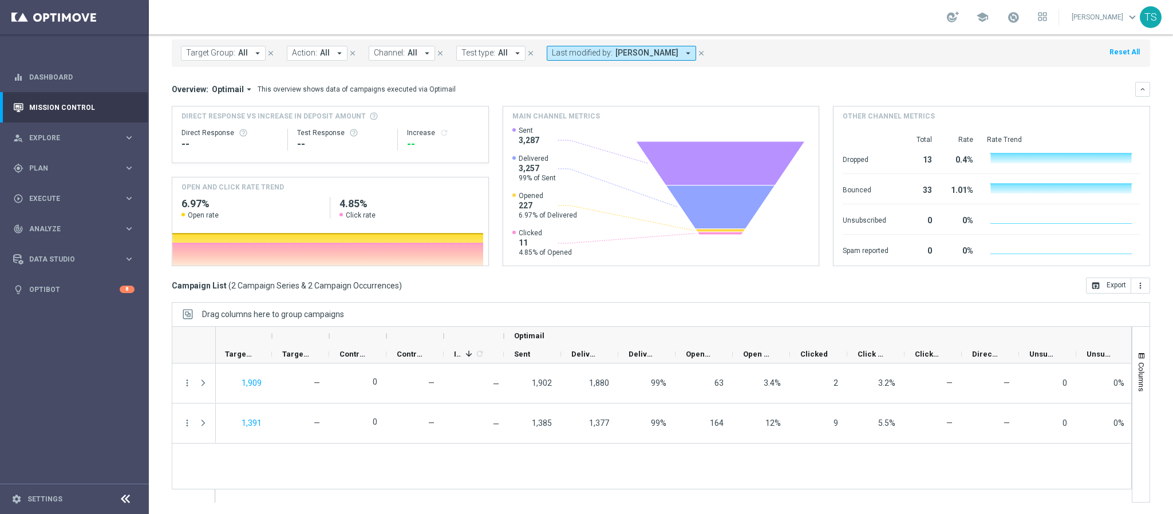
scroll to position [0, 660]
drag, startPoint x: 792, startPoint y: 351, endPoint x: 819, endPoint y: 353, distance: 27.5
click at [819, 353] on div at bounding box center [819, 354] width 5 height 18
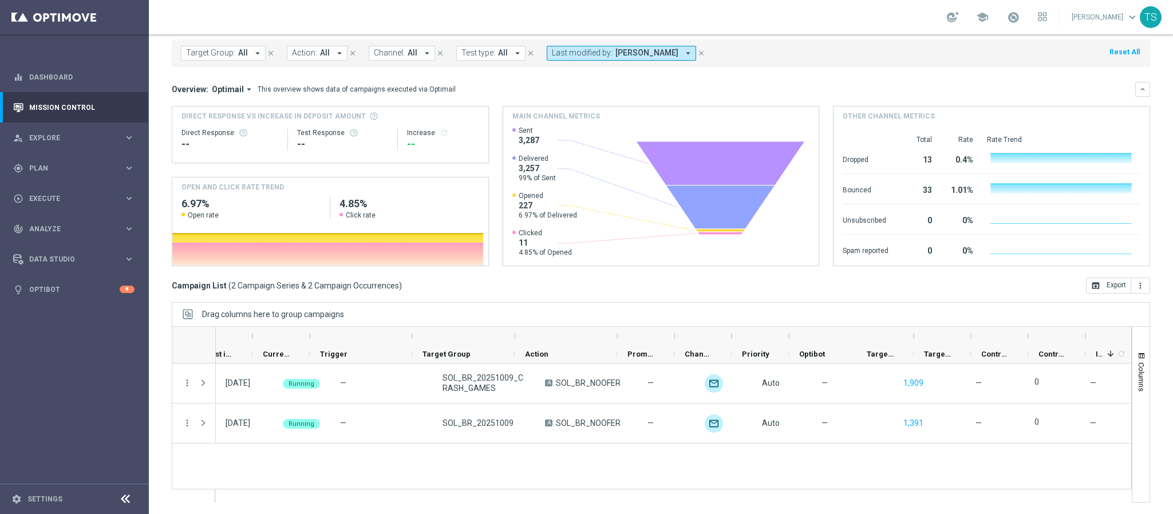
scroll to position [0, 43]
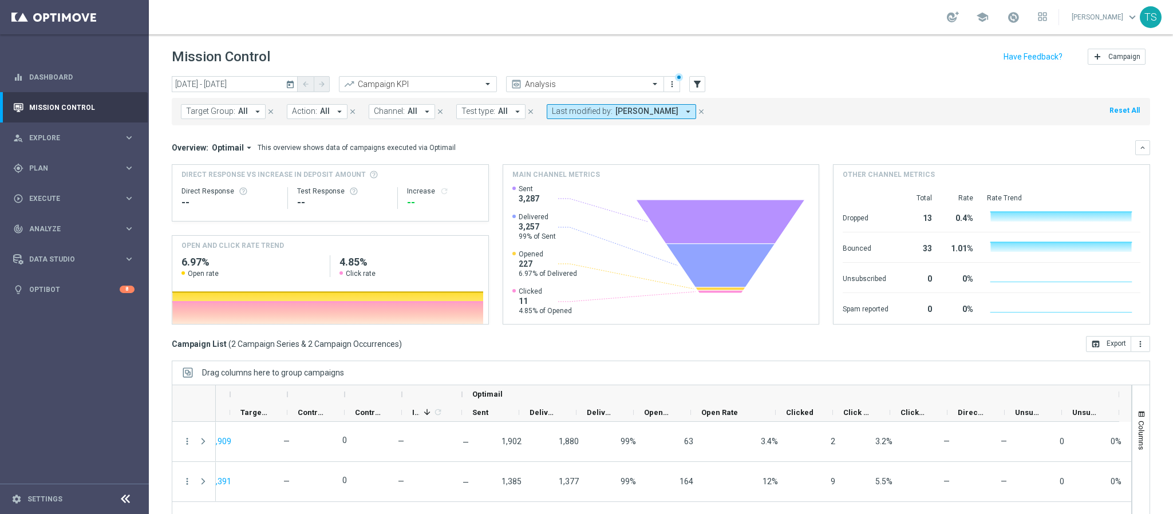
click at [286, 88] on icon "today" at bounding box center [291, 84] width 10 height 10
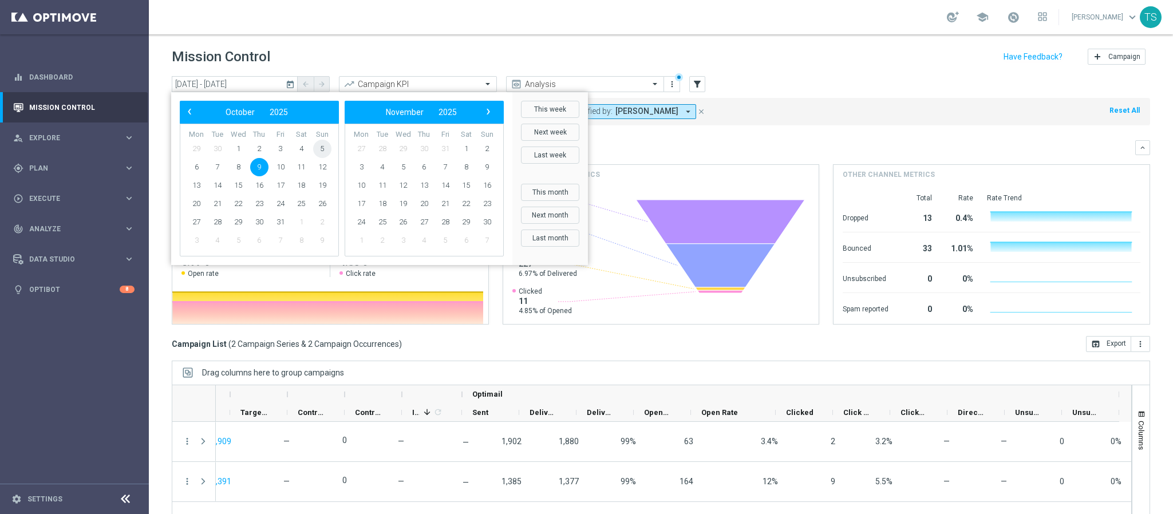
click at [323, 152] on span "5" at bounding box center [322, 149] width 18 height 18
click at [242, 169] on span "8" at bounding box center [238, 167] width 18 height 18
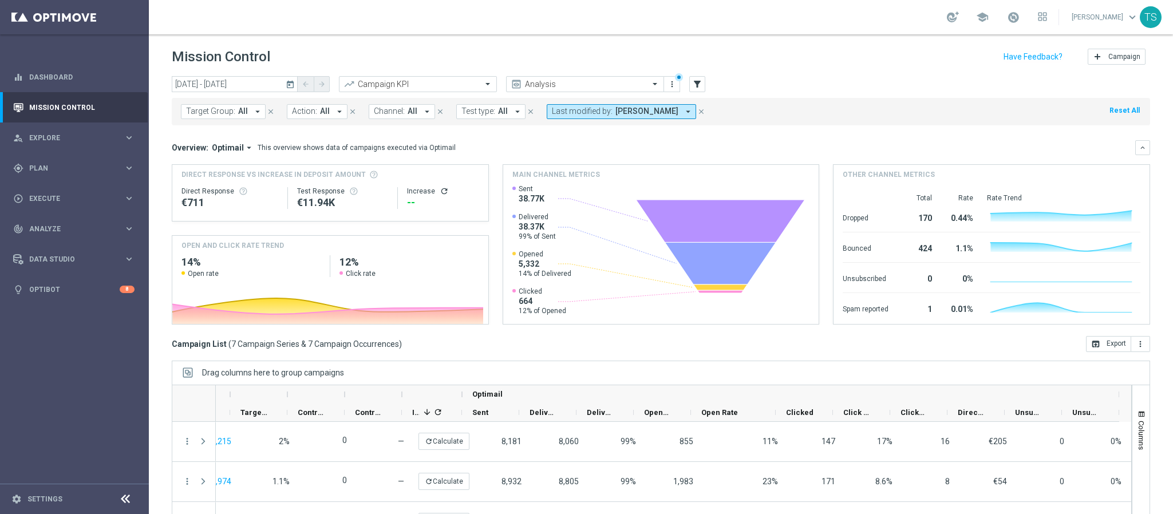
click at [287, 88] on icon "today" at bounding box center [291, 84] width 10 height 10
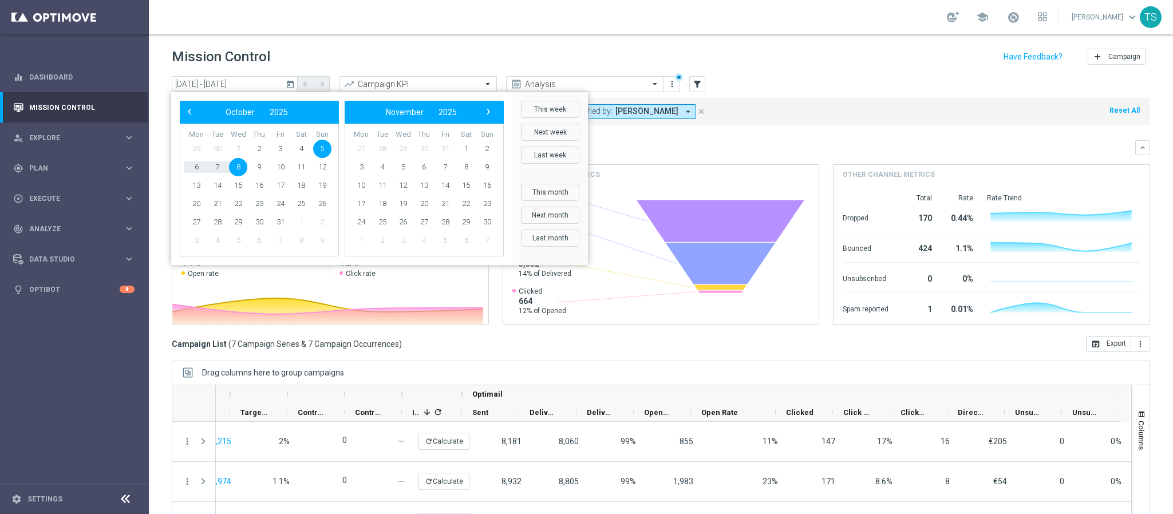
click at [887, 96] on div "Target Group: All arrow_drop_down close Action: All arrow_drop_down close Chann…" at bounding box center [661, 109] width 978 height 32
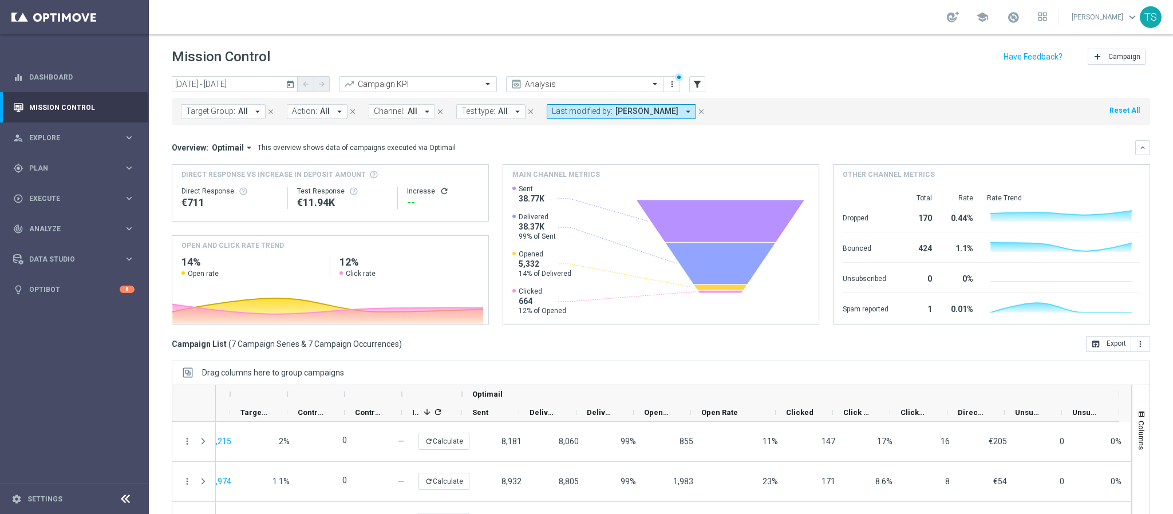
click at [1149, 127] on div "today 05 Oct 2025 - 08 Oct 2025 arrow_back arrow_forward Campaign KPI trending_…" at bounding box center [661, 290] width 1024 height 428
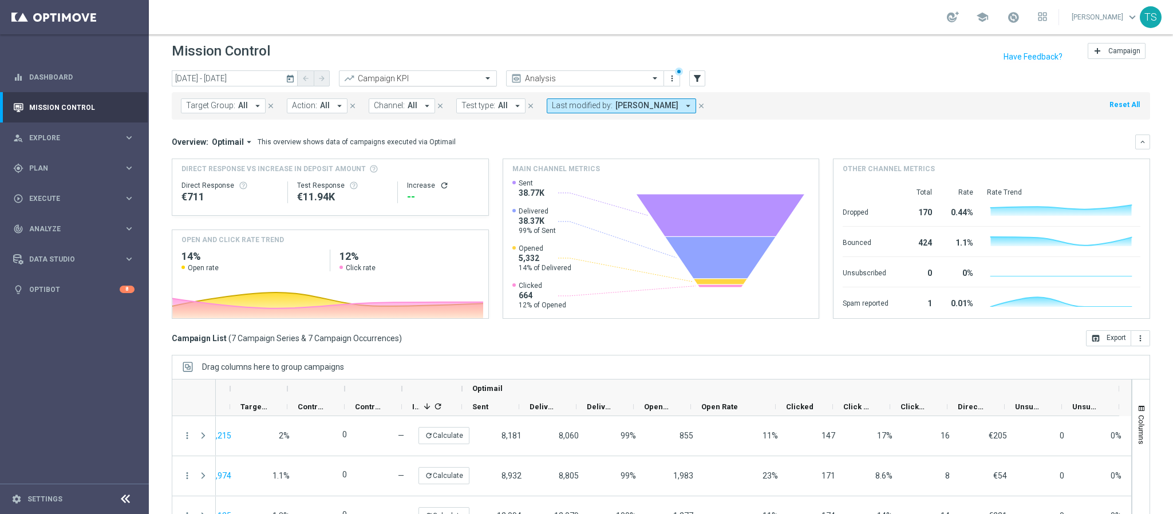
scroll to position [0, 0]
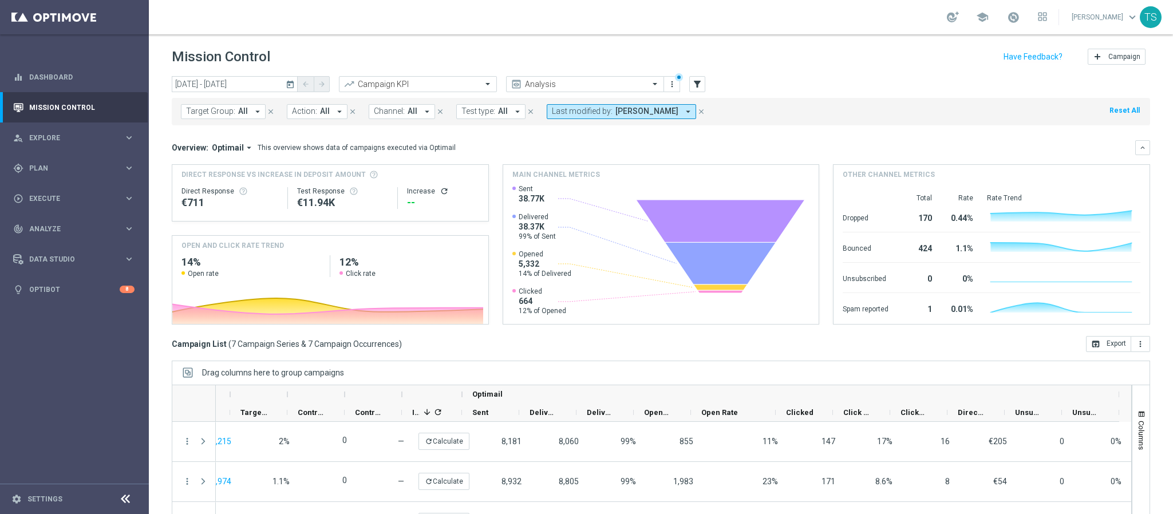
click at [294, 84] on icon "today" at bounding box center [291, 84] width 10 height 10
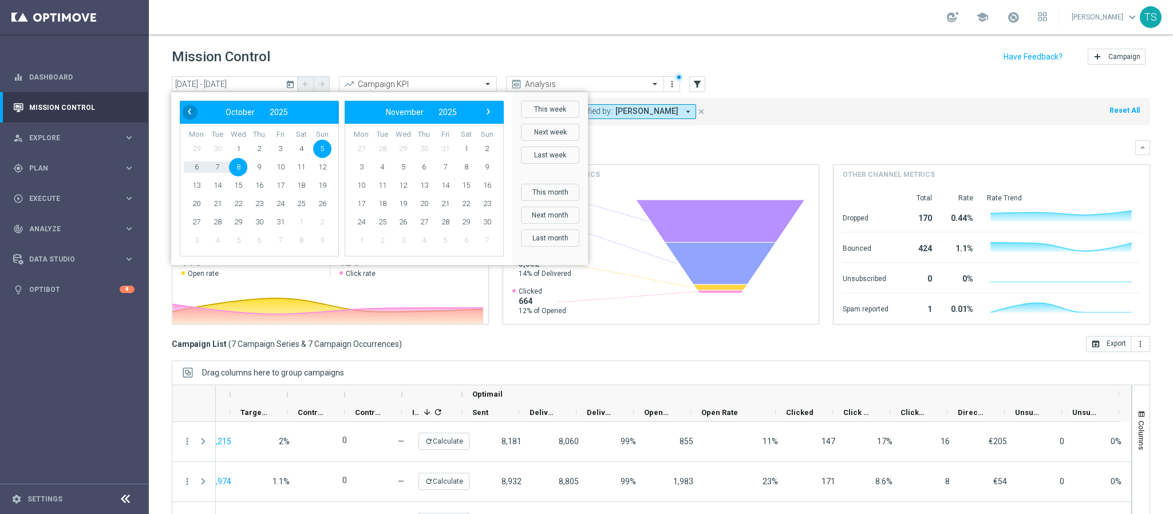
click at [189, 110] on span "‹" at bounding box center [189, 111] width 15 height 15
click at [322, 207] on span "28" at bounding box center [322, 204] width 18 height 18
type input "28 Sep 2025 - 28 Sep 2025"
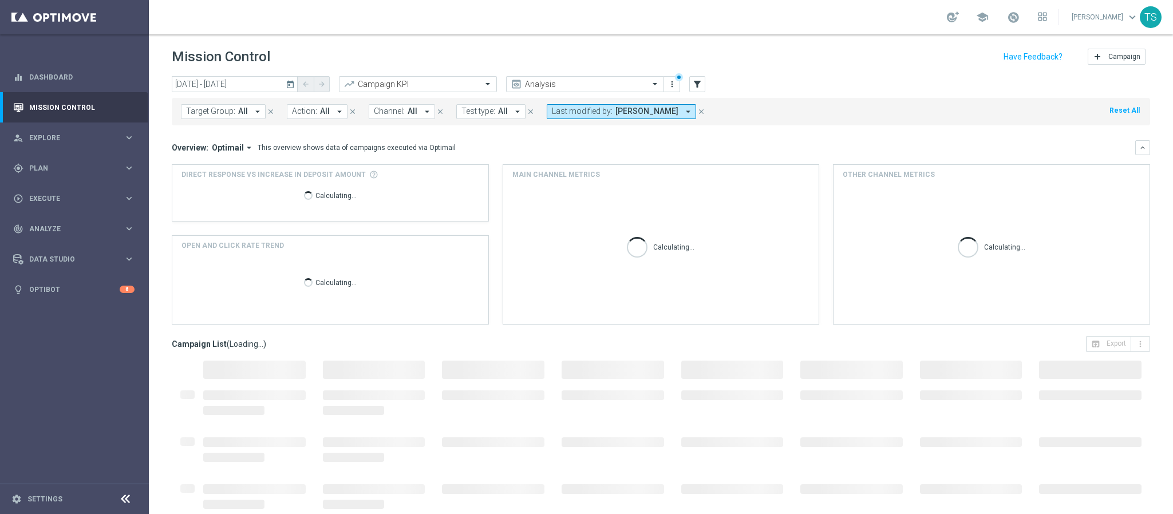
click at [297, 82] on button "today" at bounding box center [291, 84] width 14 height 17
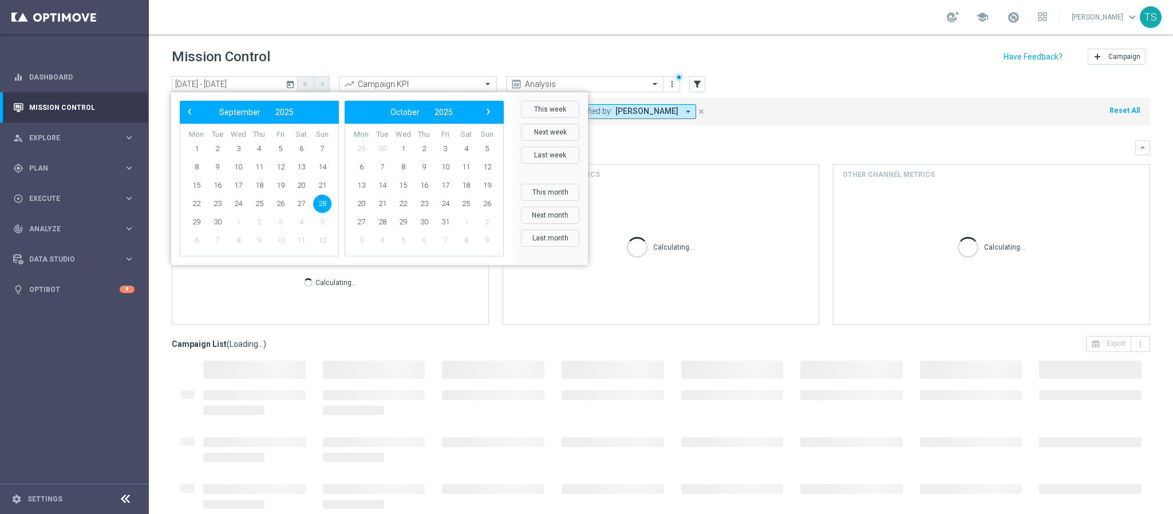
click at [429, 43] on header "Mission Control add Campaign" at bounding box center [661, 55] width 1024 height 42
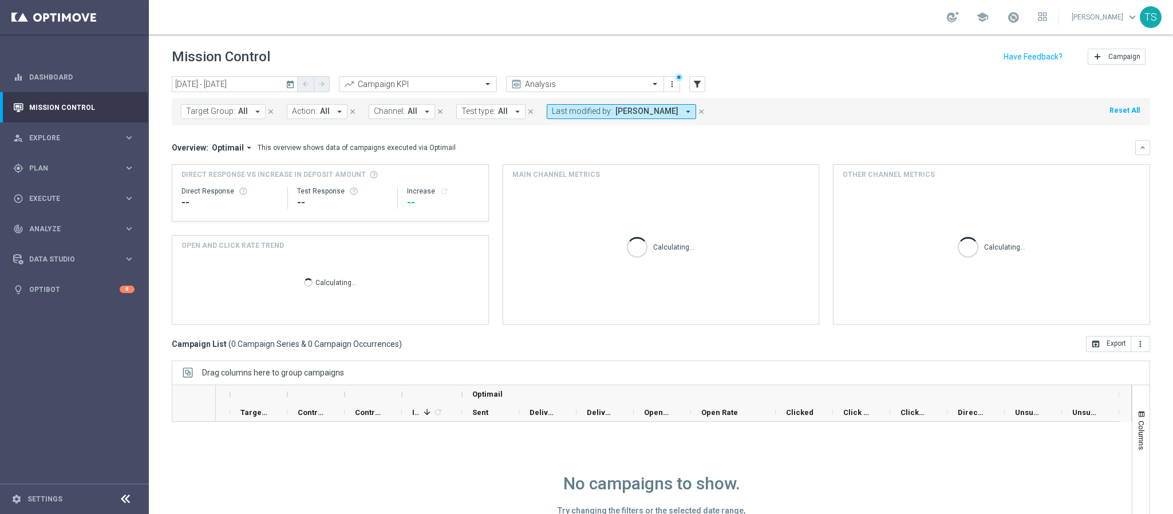
click at [295, 79] on icon "today" at bounding box center [291, 84] width 10 height 10
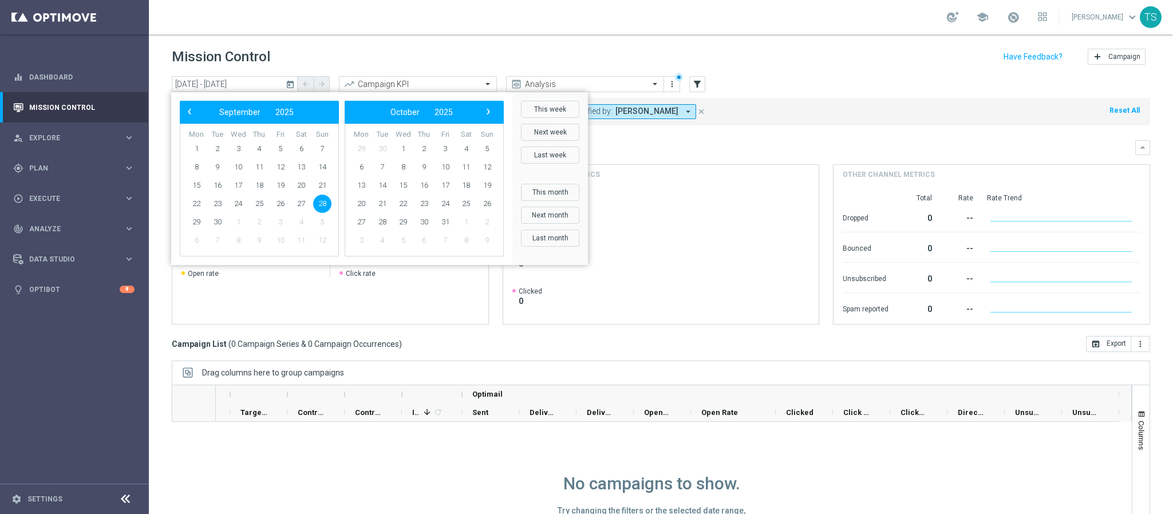
click at [524, 24] on div "school Thomas Silva keyboard_arrow_down TS" at bounding box center [661, 17] width 1024 height 34
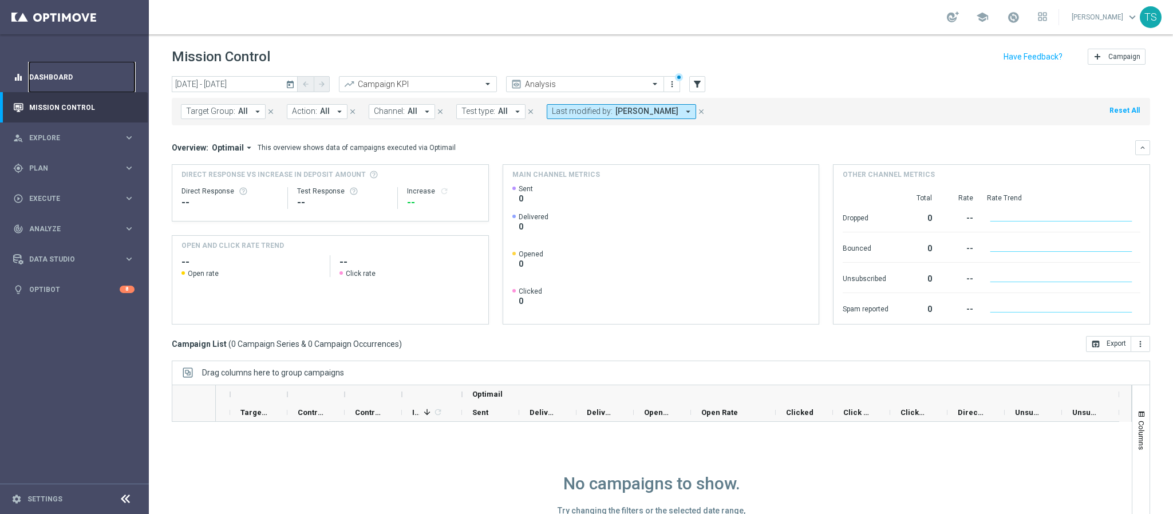
click at [96, 83] on link "Dashboard" at bounding box center [81, 77] width 105 height 30
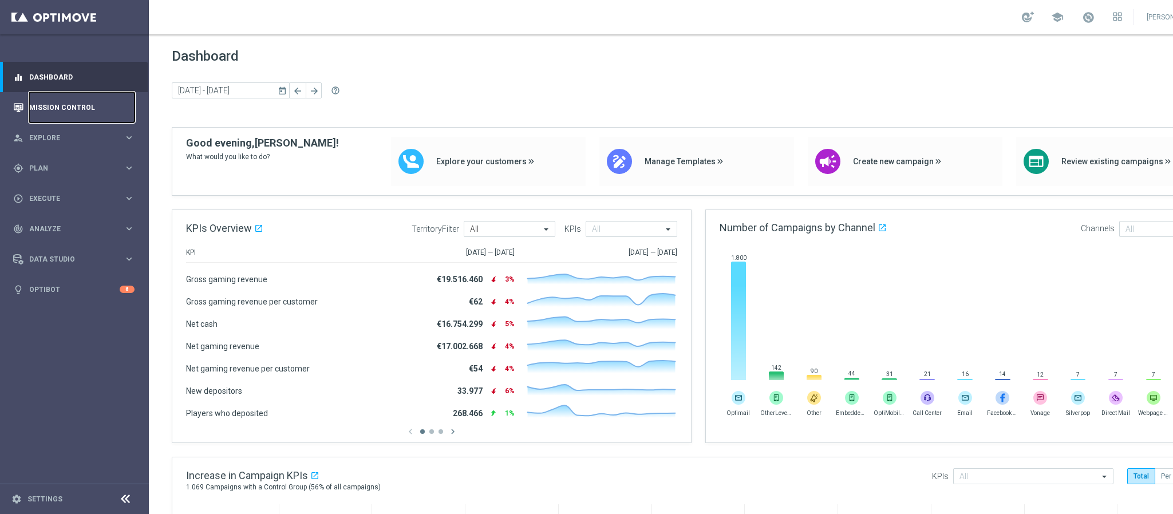
click at [94, 112] on link "Mission Control" at bounding box center [81, 107] width 105 height 30
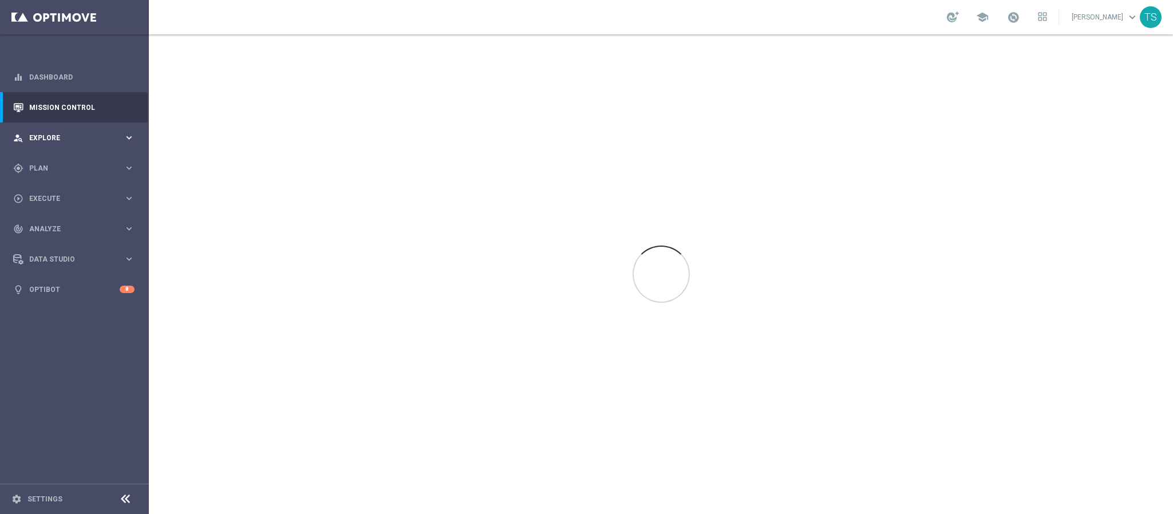
click at [84, 125] on div "person_search Explore keyboard_arrow_right" at bounding box center [74, 137] width 148 height 30
click at [50, 310] on div "gps_fixed Plan" at bounding box center [68, 306] width 110 height 10
click at [65, 191] on link "Target Groups" at bounding box center [74, 191] width 89 height 9
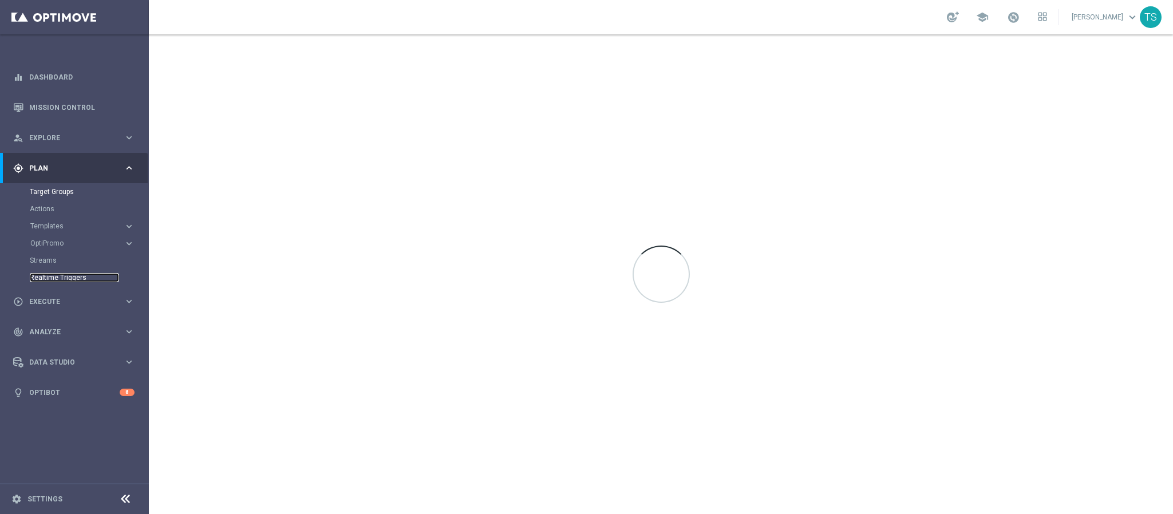
click at [62, 279] on link "Realtime Triggers" at bounding box center [74, 277] width 89 height 9
click at [70, 79] on link "Dashboard" at bounding box center [81, 77] width 105 height 30
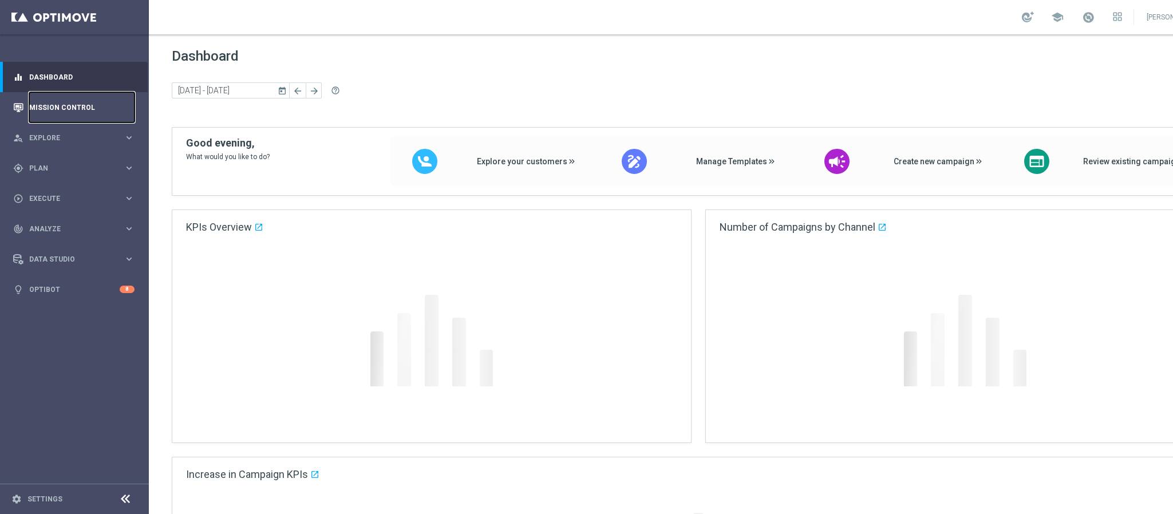
click at [81, 113] on link "Mission Control" at bounding box center [81, 107] width 105 height 30
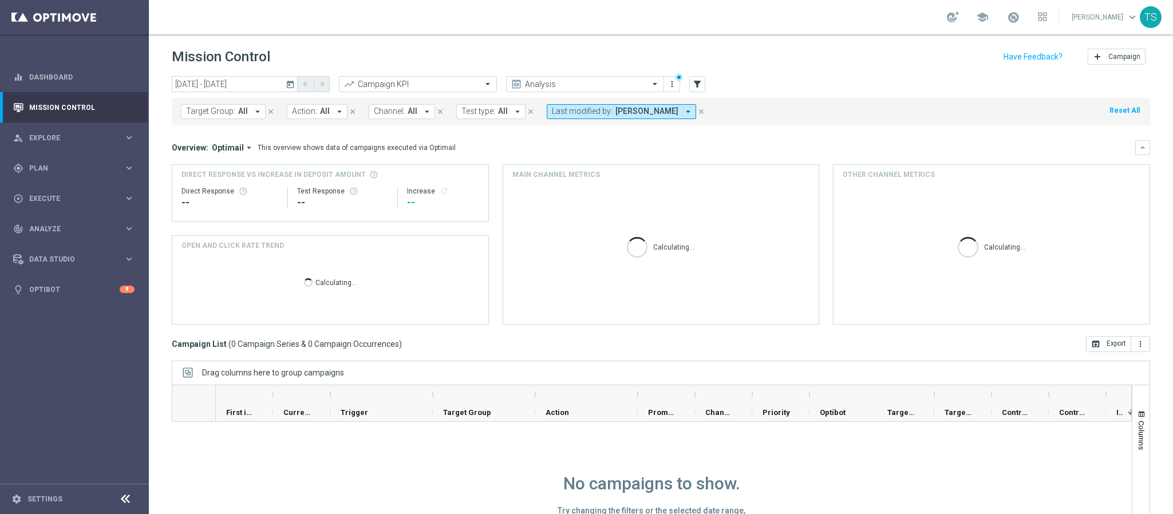
click at [288, 86] on icon "today" at bounding box center [291, 84] width 10 height 10
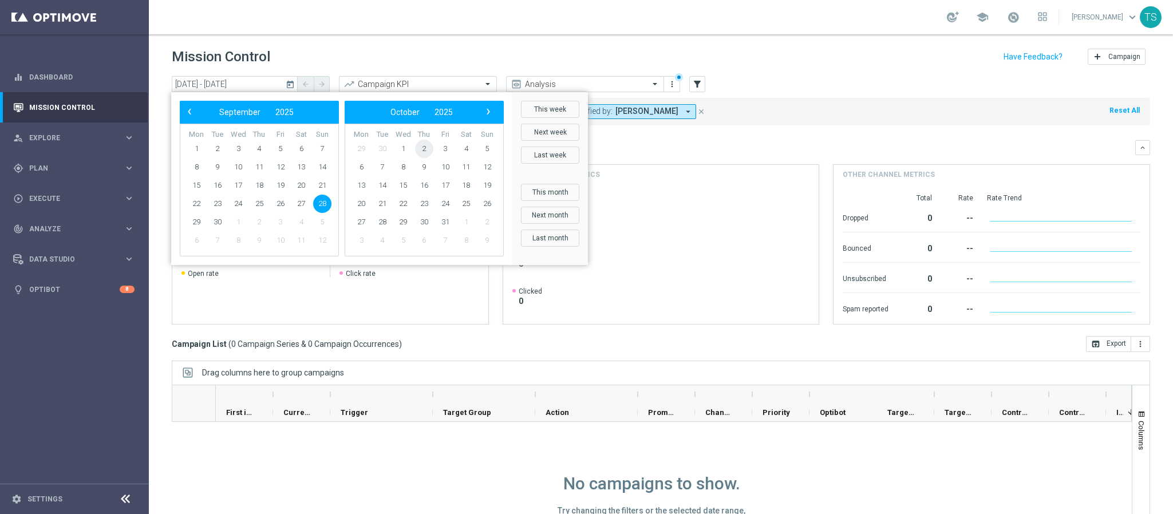
click at [426, 148] on span "2" at bounding box center [424, 149] width 18 height 18
click at [426, 148] on span "30" at bounding box center [424, 149] width 18 height 18
click at [255, 153] on span "2" at bounding box center [259, 149] width 18 height 18
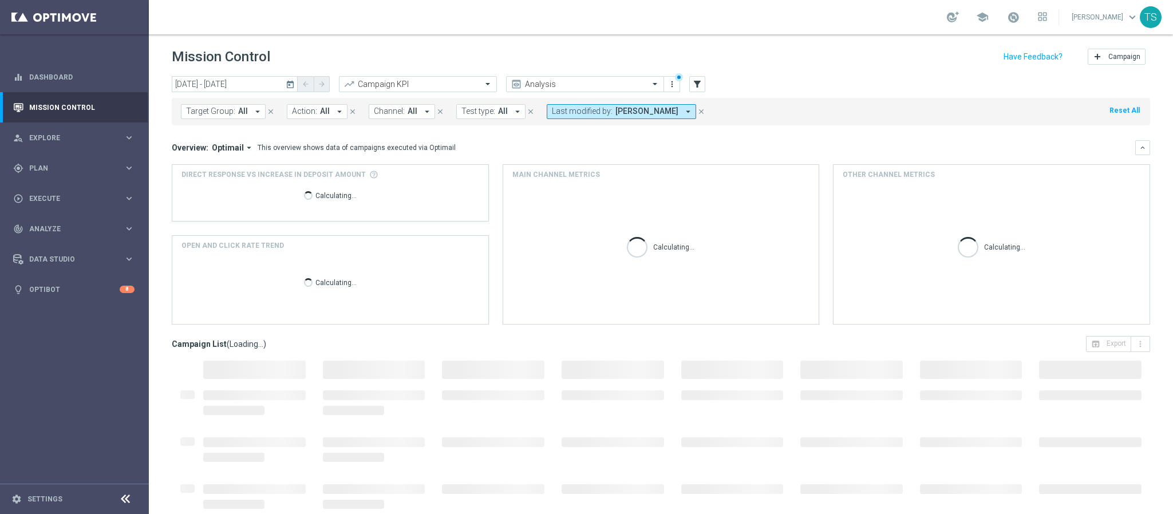
click at [290, 86] on icon "today" at bounding box center [291, 84] width 10 height 10
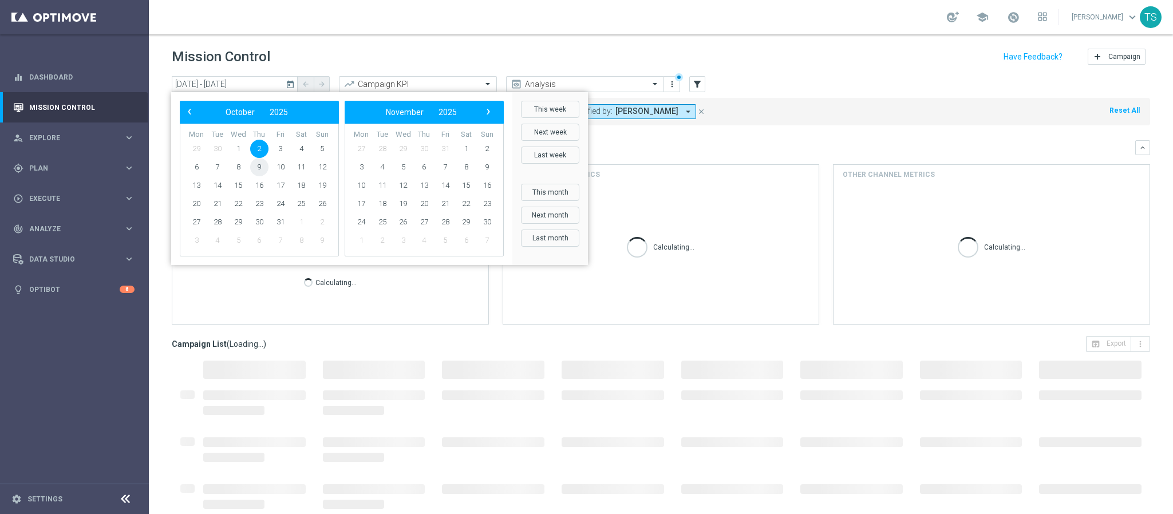
click at [254, 165] on span "9" at bounding box center [259, 167] width 18 height 18
type input "[DATE] - [DATE]"
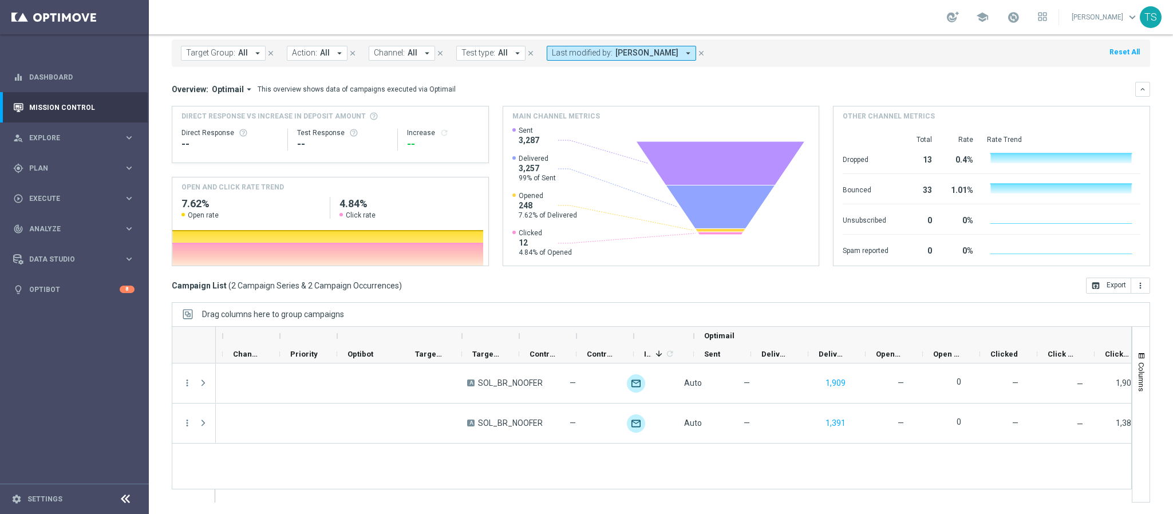
scroll to position [0, 472]
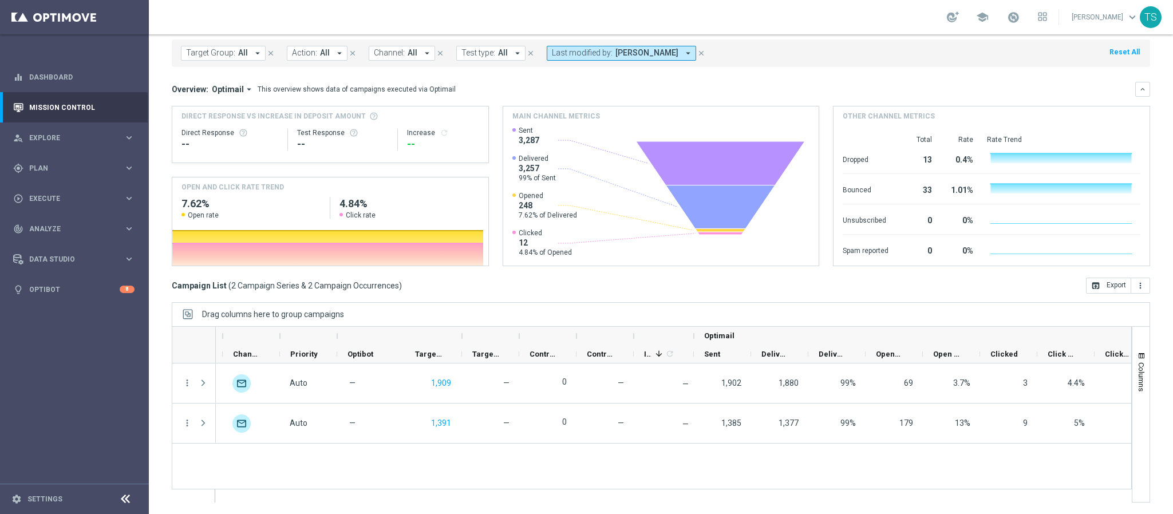
drag, startPoint x: 912, startPoint y: 481, endPoint x: 1019, endPoint y: 476, distance: 106.6
click at [1020, 473] on div "A SOL_BR_NOOFER — unfold_more Auto — 1,909 — 0 — — unfold_more 1,902 1,880 99% …" at bounding box center [673, 432] width 915 height 139
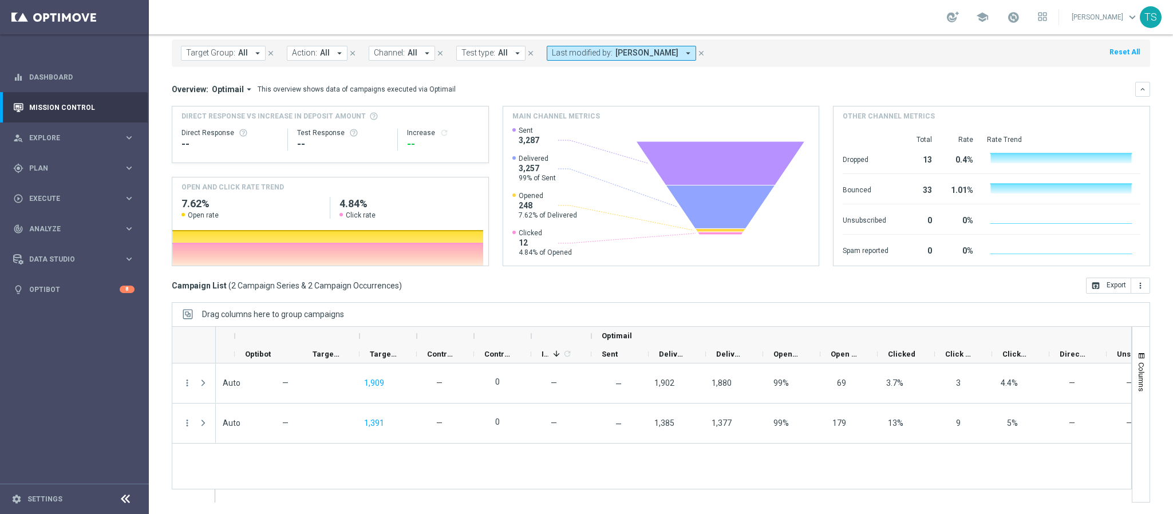
scroll to position [0, 677]
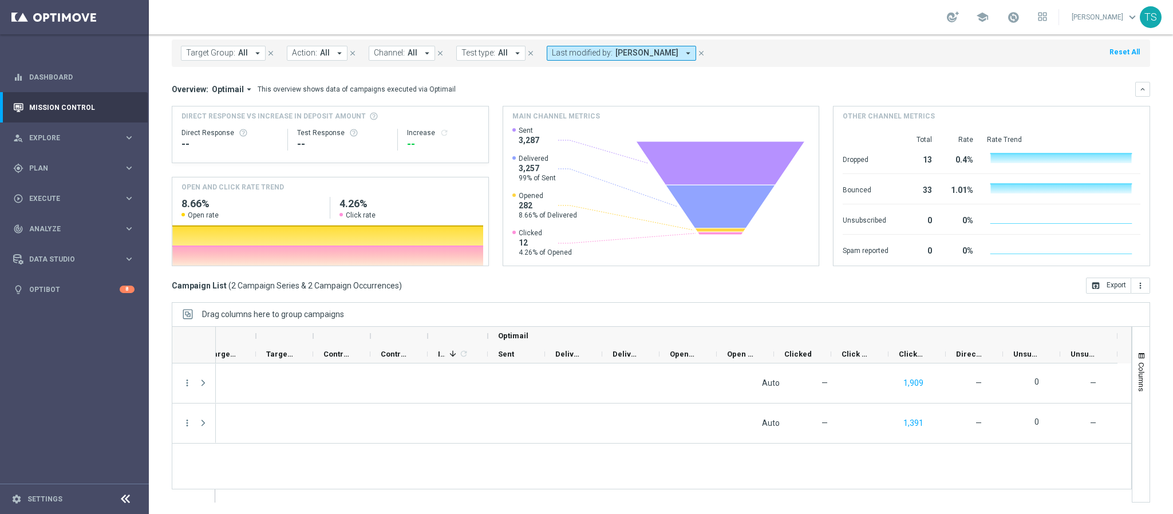
scroll to position [0, 677]
click at [71, 136] on span "Explore" at bounding box center [76, 138] width 94 height 7
drag, startPoint x: 71, startPoint y: 136, endPoint x: 101, endPoint y: 122, distance: 33.3
click at [71, 133] on div "person_search Explore" at bounding box center [68, 138] width 110 height 10
click at [69, 172] on div "gps_fixed Plan" at bounding box center [68, 168] width 110 height 10
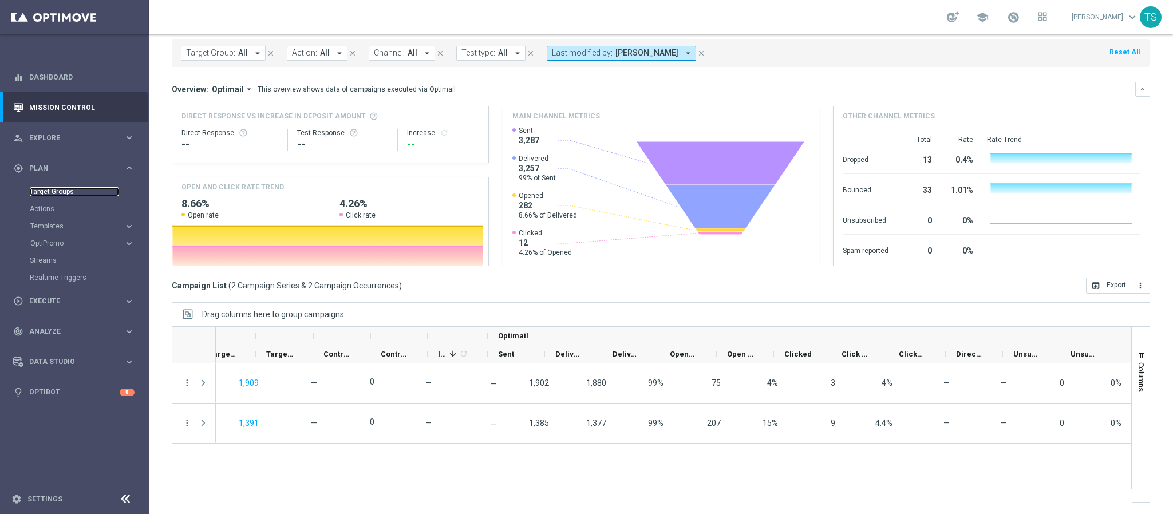
click at [69, 189] on link "Target Groups" at bounding box center [74, 191] width 89 height 9
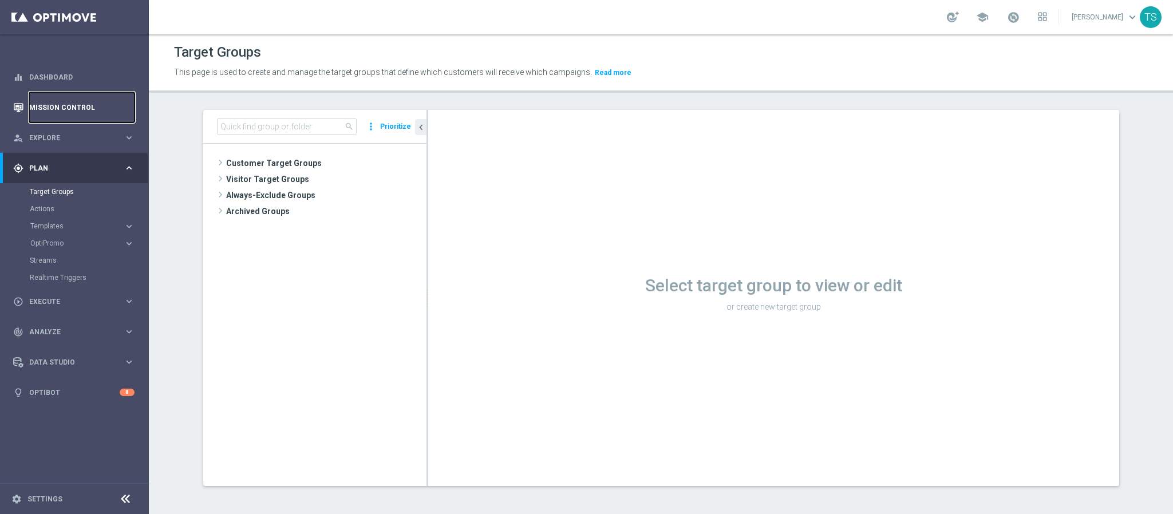
click at [64, 102] on link "Mission Control" at bounding box center [81, 107] width 105 height 30
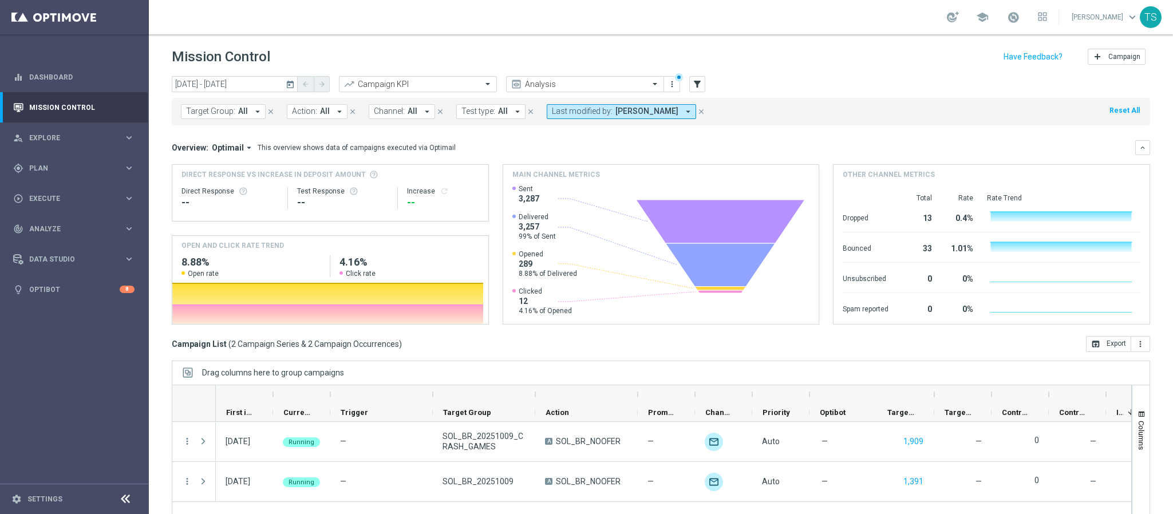
click at [294, 83] on icon "today" at bounding box center [291, 84] width 10 height 10
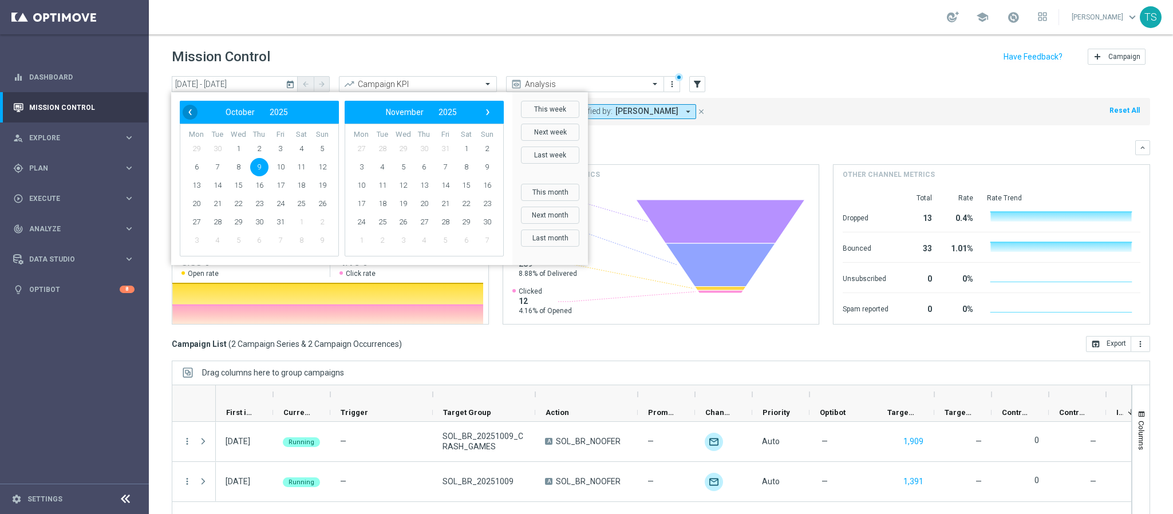
click at [185, 112] on span "‹" at bounding box center [190, 112] width 15 height 15
click at [194, 186] on span "15" at bounding box center [196, 185] width 18 height 18
click at [326, 205] on span "28" at bounding box center [322, 204] width 18 height 18
type input "[DATE] - [DATE]"
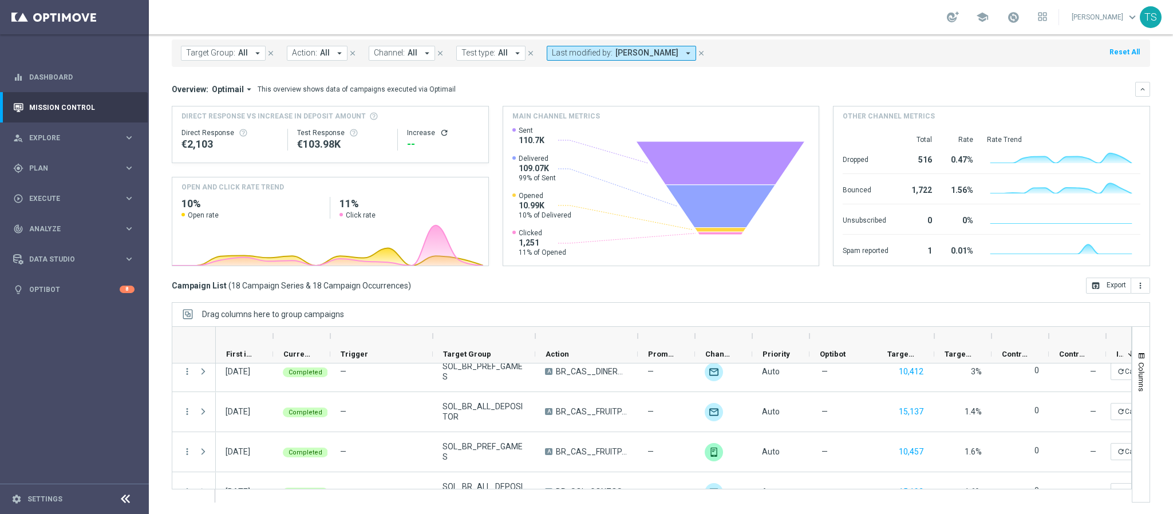
click at [513, 483] on span "SOL_BR_ALL_DEPOSITOR" at bounding box center [483, 491] width 83 height 21
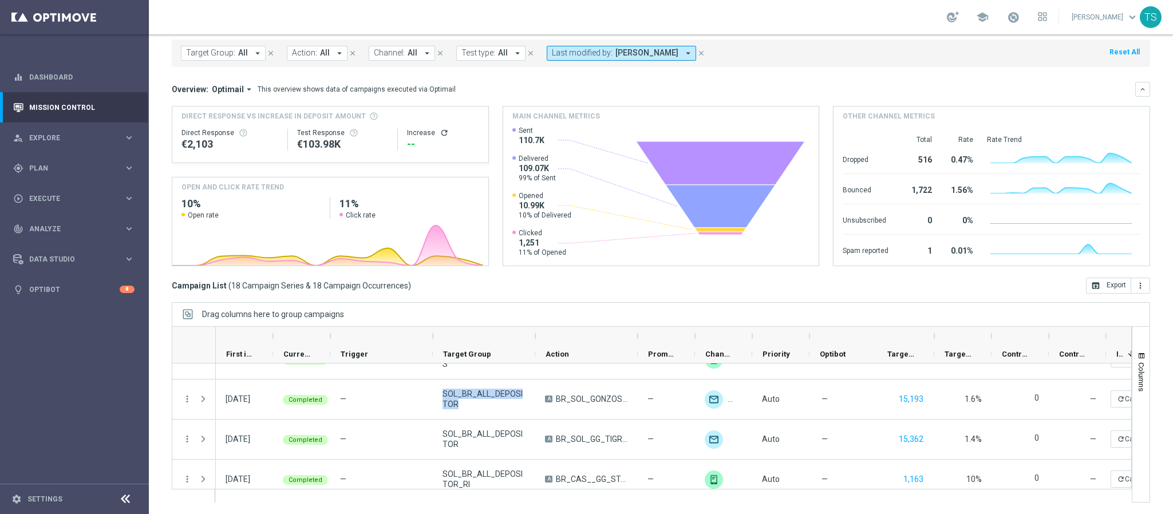
click at [513, 481] on div "Auto — 1,126 5.9% 0 — refresh Calculate 1,126 unfold_more — A 10 Free spins on …" at bounding box center [1006, 459] width 1580 height 721
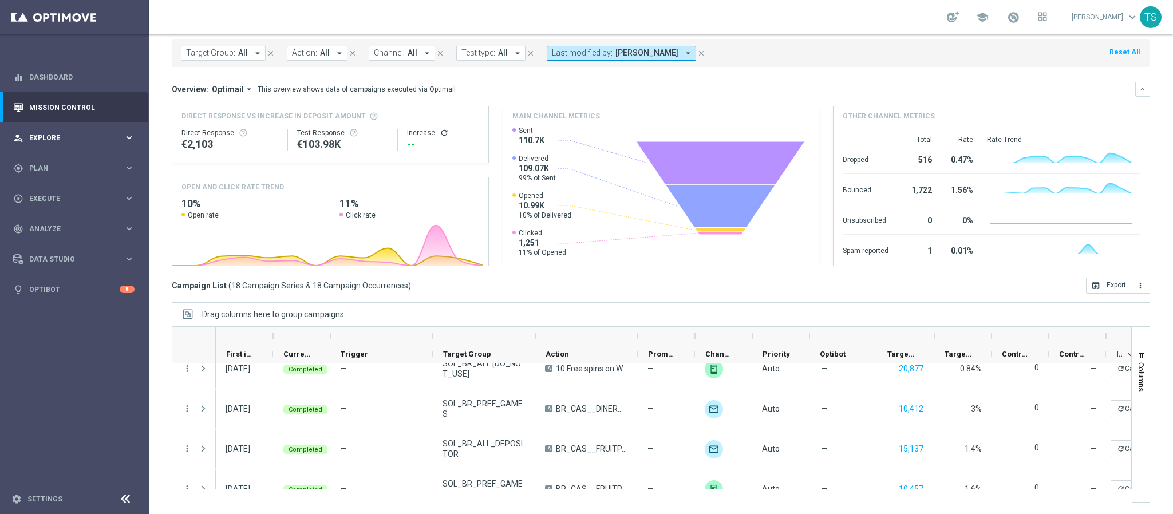
click at [77, 143] on div "person_search Explore keyboard_arrow_right" at bounding box center [74, 137] width 148 height 30
click at [71, 160] on link "Customer Explorer" at bounding box center [74, 161] width 89 height 9
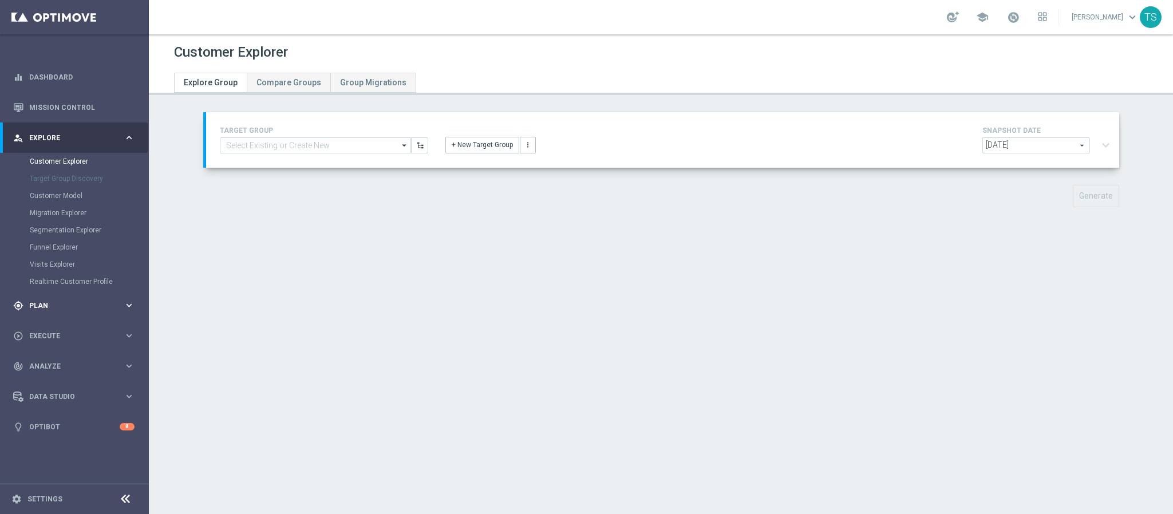
click at [59, 306] on span "Plan" at bounding box center [76, 305] width 94 height 7
click at [78, 81] on link "Dashboard" at bounding box center [81, 77] width 105 height 30
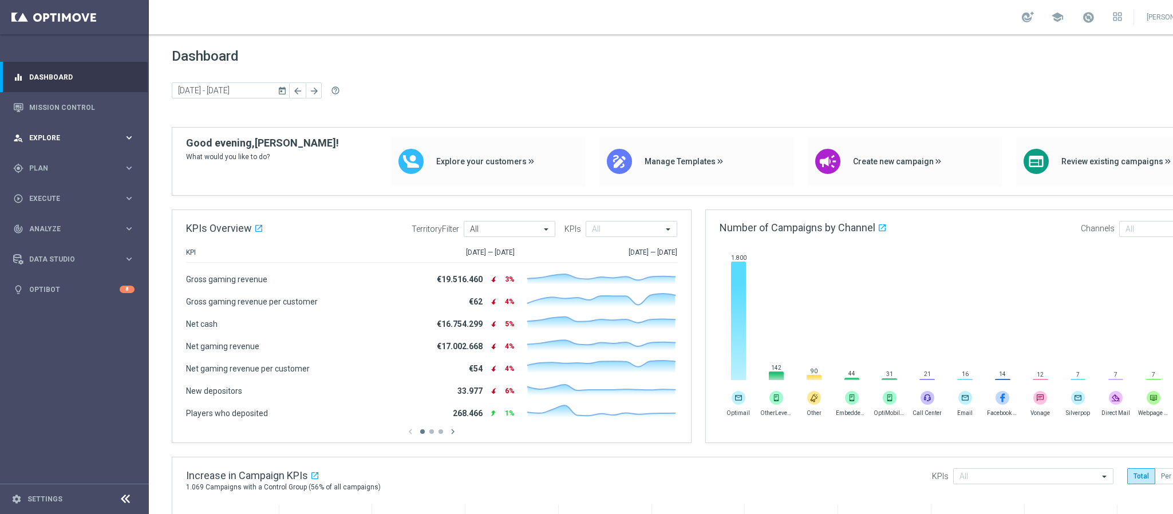
click at [68, 133] on div "person_search Explore" at bounding box center [68, 138] width 110 height 10
click at [80, 105] on link "Mission Control" at bounding box center [81, 107] width 105 height 30
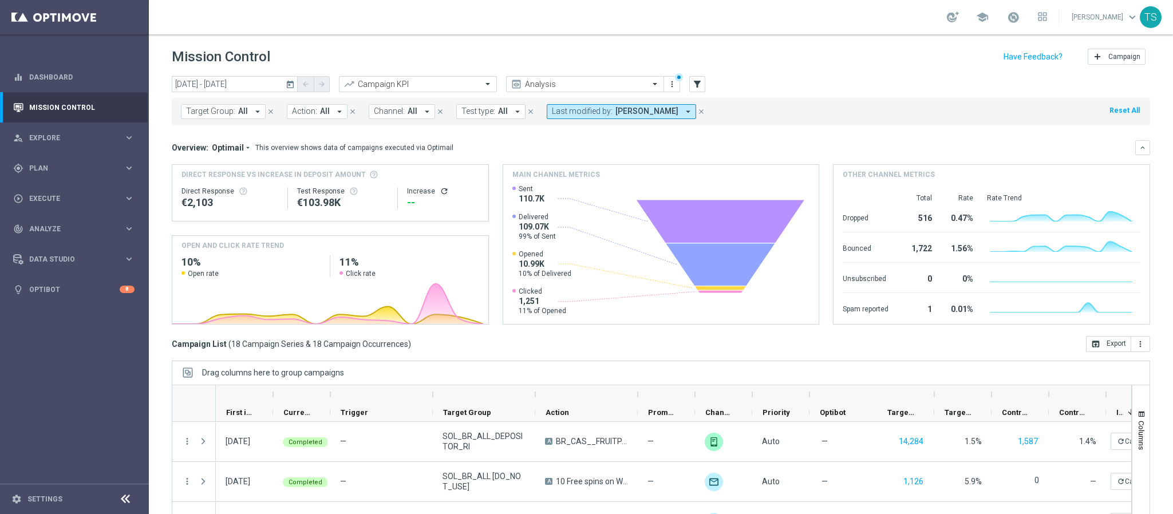
click at [292, 86] on icon "today" at bounding box center [291, 84] width 10 height 10
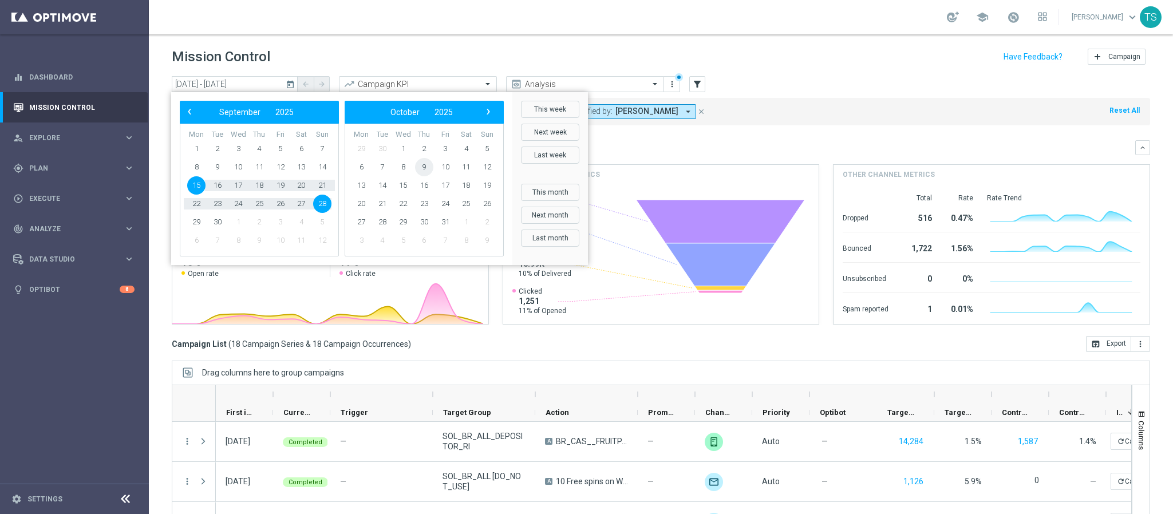
click at [426, 168] on span "9" at bounding box center [424, 167] width 18 height 18
click at [259, 170] on span "9" at bounding box center [259, 167] width 18 height 18
type input "[DATE] - [DATE]"
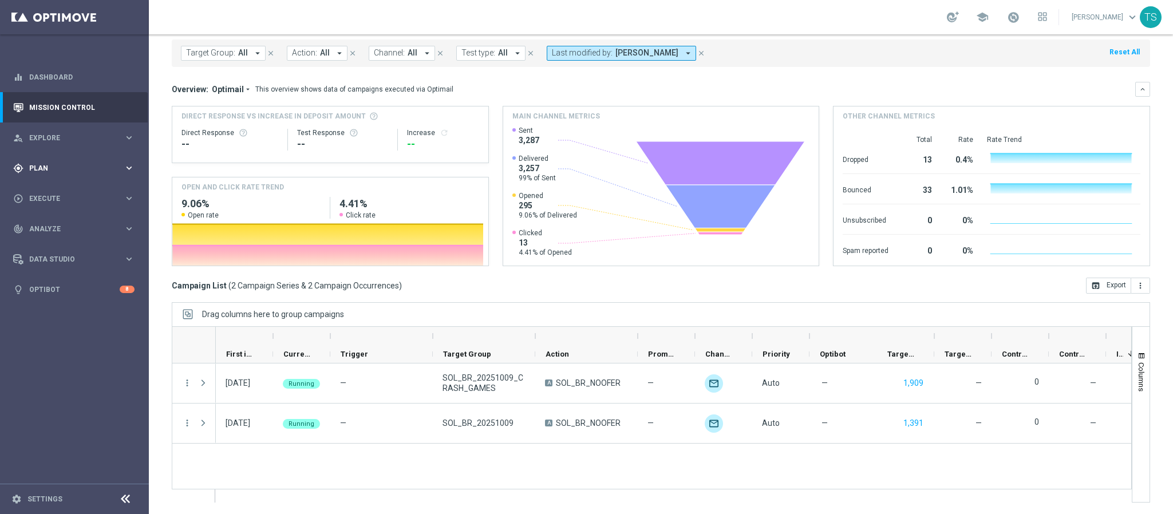
click at [83, 177] on div "gps_fixed Plan keyboard_arrow_right" at bounding box center [74, 168] width 148 height 30
click at [76, 143] on div "person_search Explore" at bounding box center [68, 138] width 110 height 10
click at [54, 317] on div "gps_fixed Plan keyboard_arrow_right" at bounding box center [74, 305] width 148 height 30
click at [68, 306] on div "play_circle_outline Execute" at bounding box center [68, 301] width 110 height 10
click at [64, 265] on span "Analyze" at bounding box center [76, 263] width 94 height 7
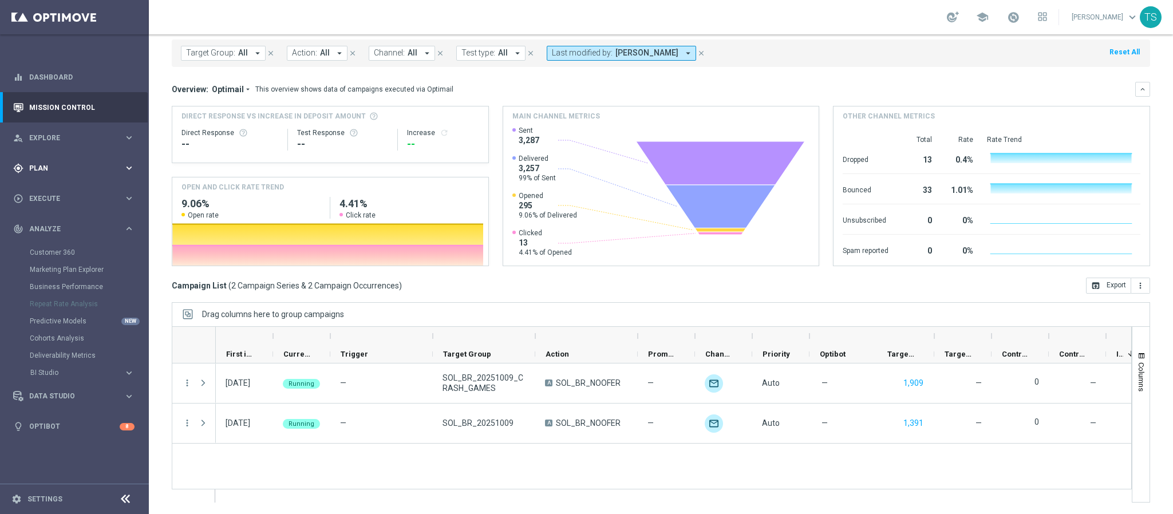
click at [69, 161] on div "gps_fixed Plan keyboard_arrow_right" at bounding box center [74, 168] width 148 height 30
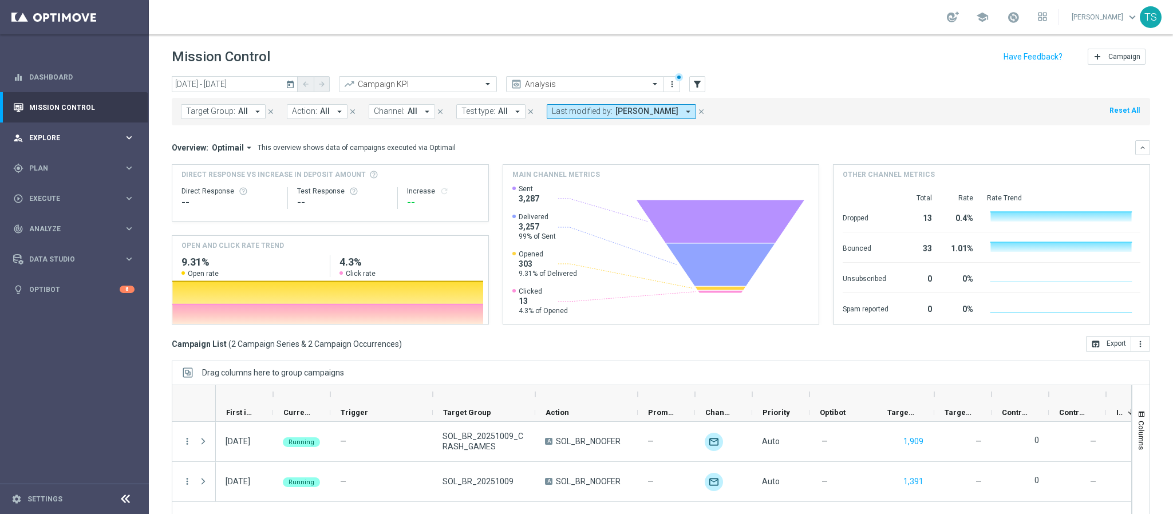
click at [69, 137] on span "Explore" at bounding box center [76, 138] width 94 height 7
click at [57, 301] on div "gps_fixed Plan" at bounding box center [68, 306] width 110 height 10
click at [54, 303] on span "Execute" at bounding box center [76, 301] width 94 height 7
click at [72, 165] on span "Plan" at bounding box center [76, 168] width 94 height 7
click at [62, 225] on span "Templates" at bounding box center [71, 226] width 82 height 7
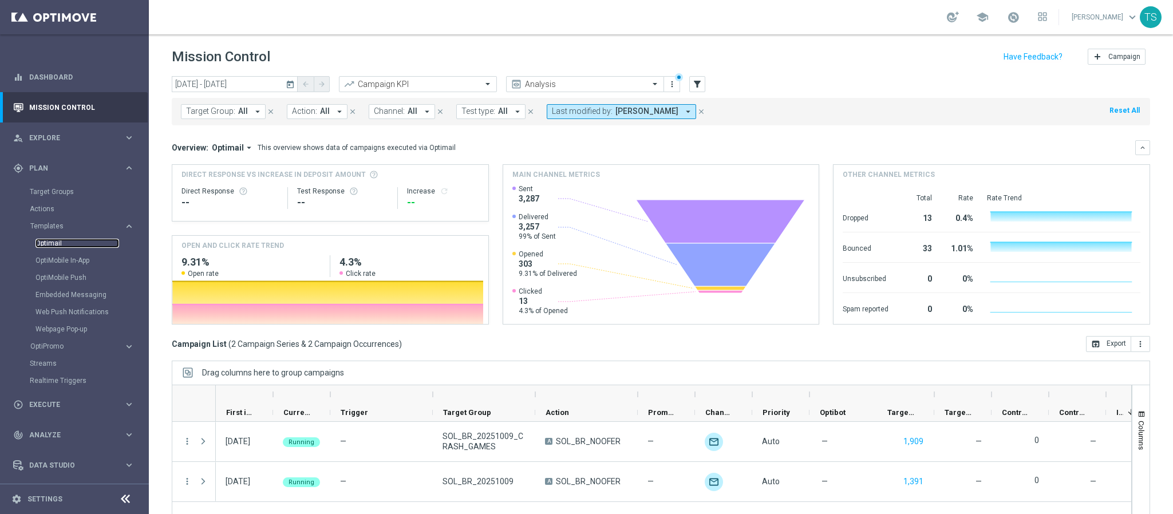
click at [57, 240] on link "Optimail" at bounding box center [77, 243] width 84 height 9
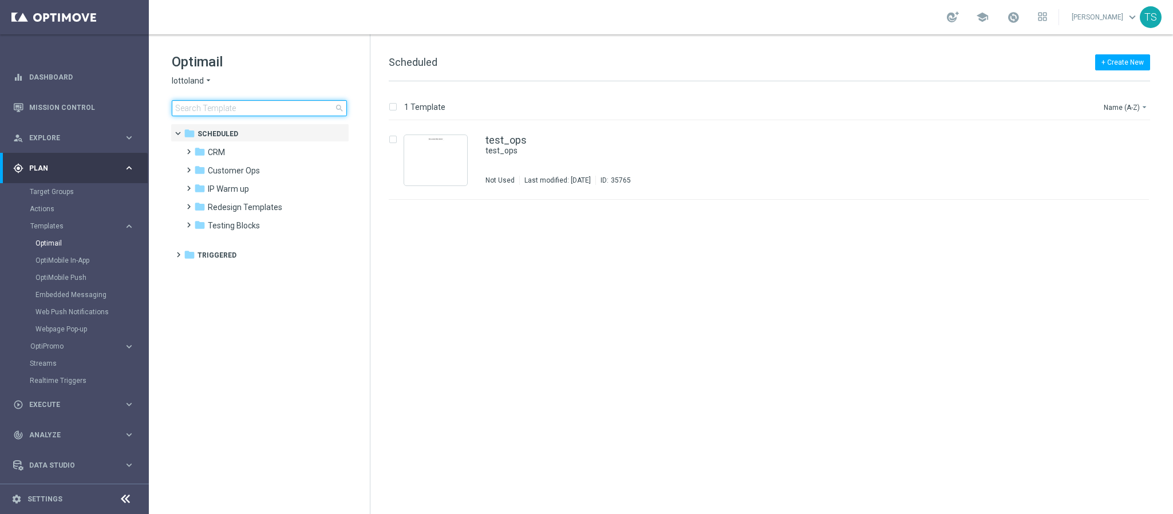
click at [238, 108] on input at bounding box center [259, 108] width 175 height 16
click at [237, 153] on div "folder CRM" at bounding box center [260, 152] width 132 height 13
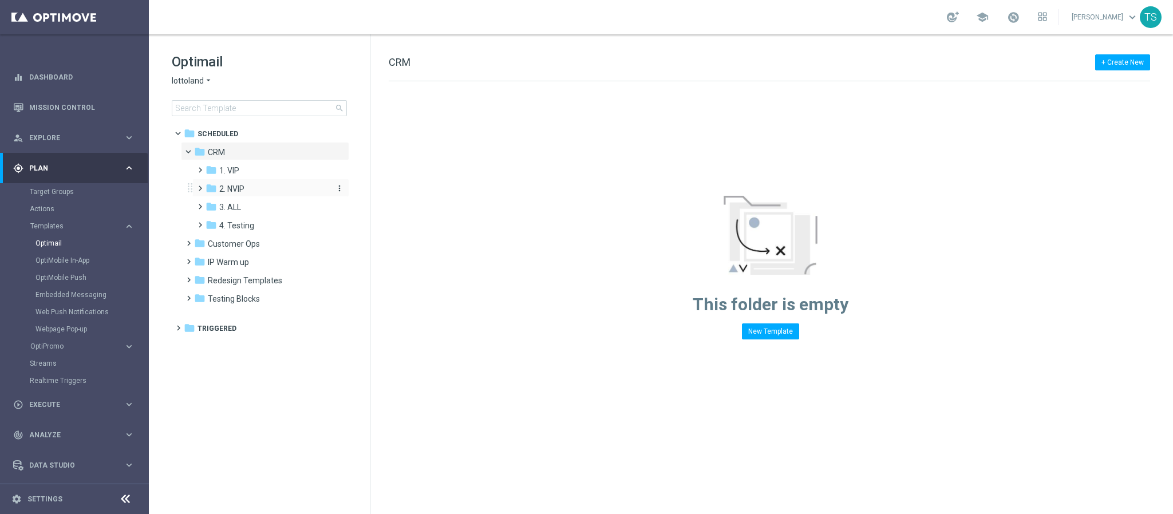
click at [243, 184] on span "2. NVIP" at bounding box center [231, 189] width 25 height 10
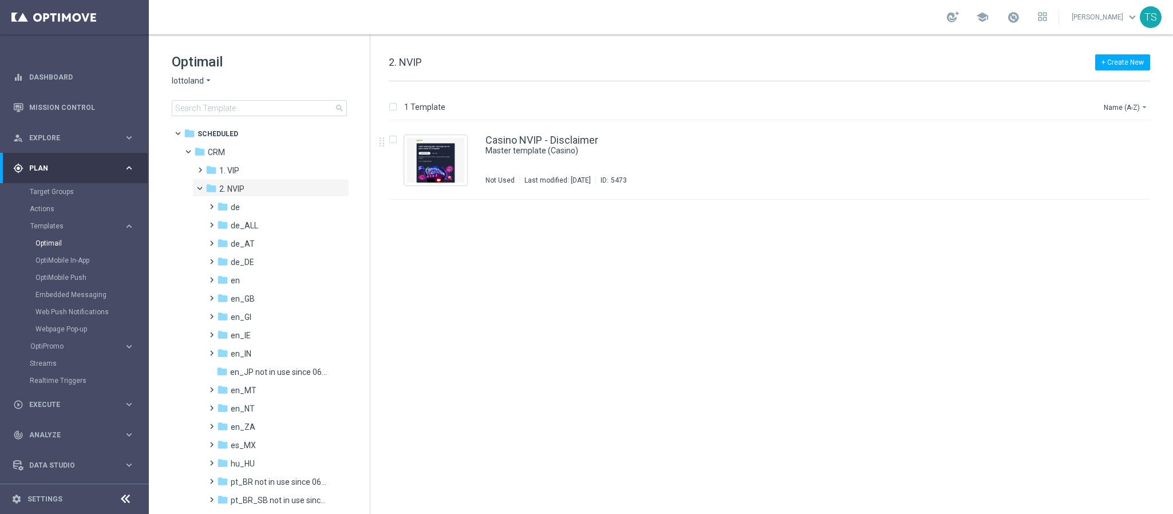
click at [201, 76] on span "lottoland" at bounding box center [188, 81] width 32 height 11
click at [0, 0] on span "[DOMAIN_NAME]" at bounding box center [0, 0] width 0 height 0
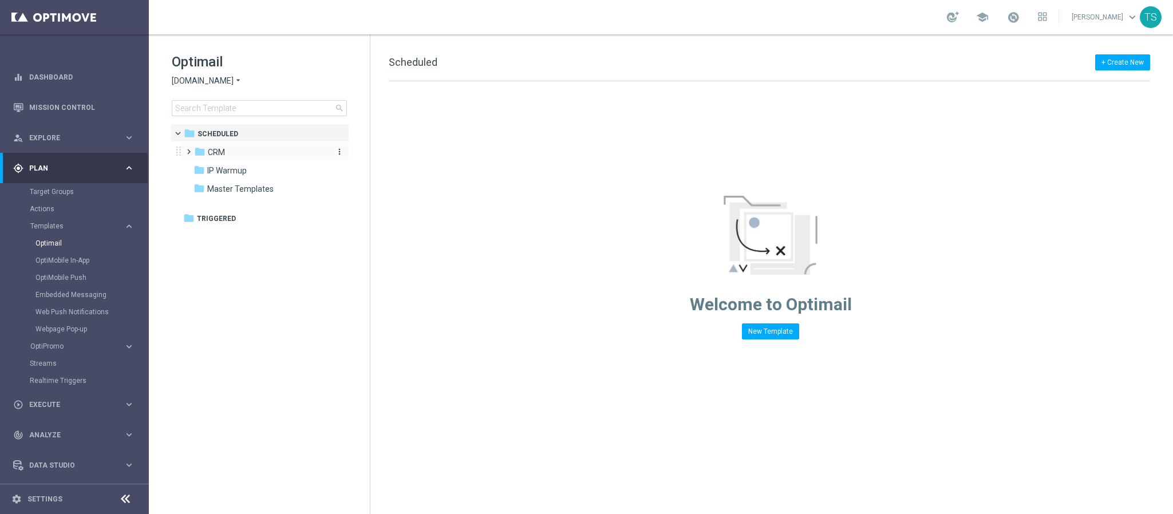
click at [232, 155] on div "folder CRM" at bounding box center [260, 152] width 132 height 13
click at [231, 213] on div "folder 3. ALL" at bounding box center [266, 207] width 122 height 13
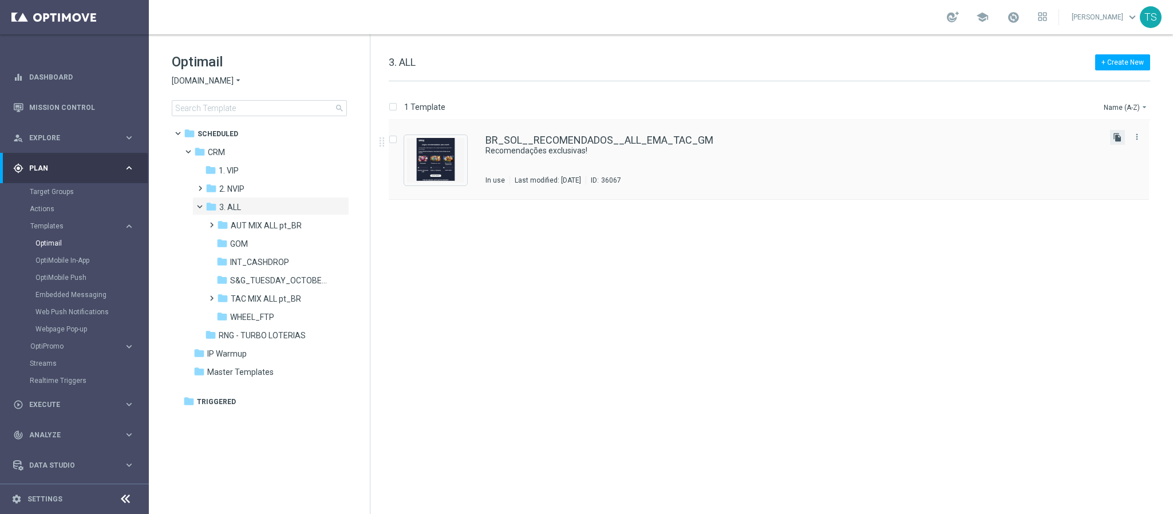
click at [1116, 136] on icon "file_copy" at bounding box center [1117, 137] width 9 height 9
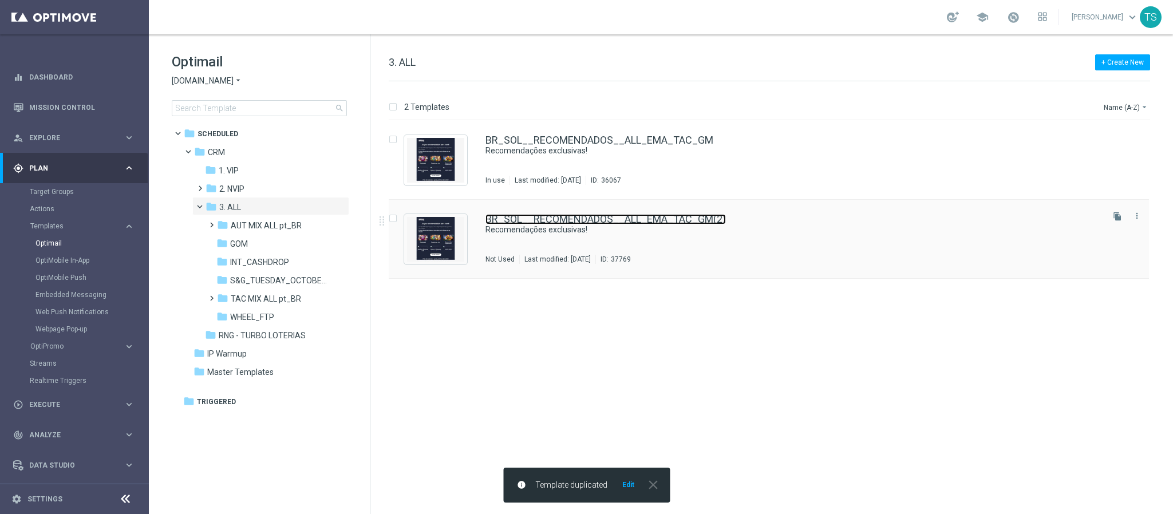
click at [638, 219] on link "BR_SOL__RECOMENDADOS__ALL_EMA_TAC_GM(2)" at bounding box center [605, 219] width 240 height 10
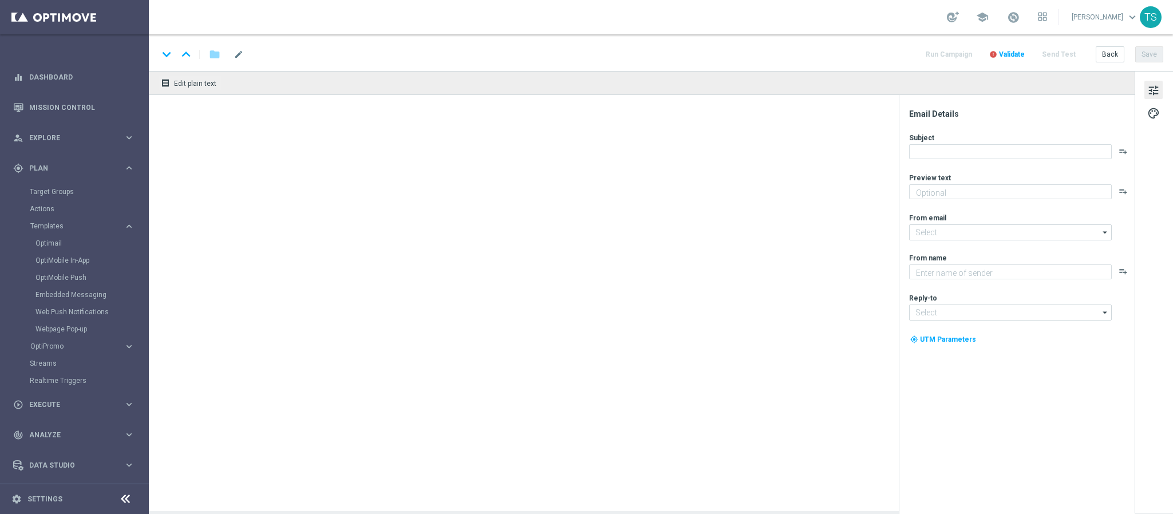
type textarea "[DEMOGRAPHIC_DATA] em títulos selecionados e aumente suas chances de ganhar hoj…"
type input "[EMAIL_ADDRESS][DOMAIN_NAME]"
type textarea "Sorte Online Betz"
type input "[EMAIL_ADDRESS][DOMAIN_NAME]"
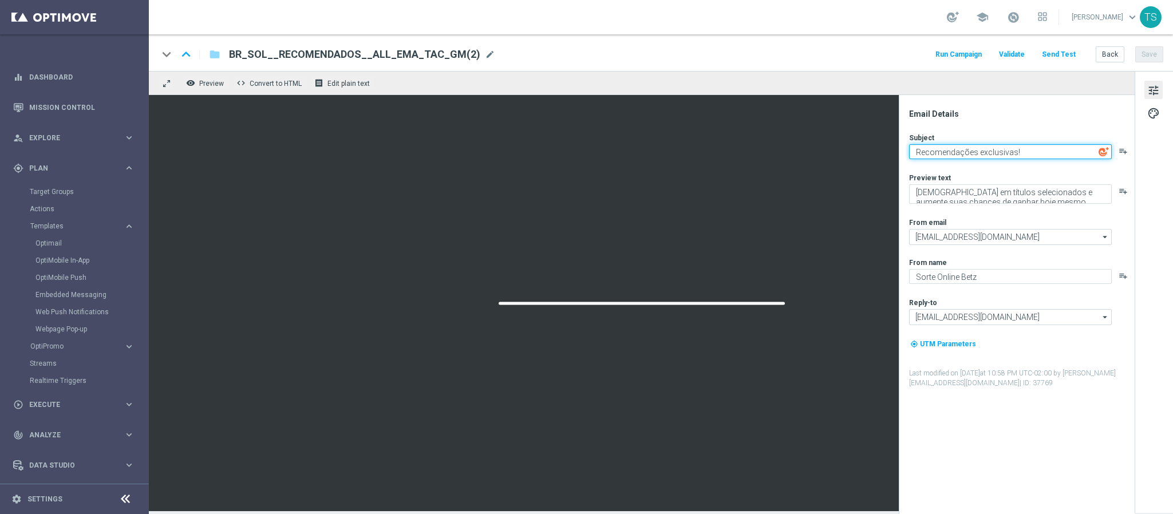
click at [982, 155] on textarea "Recomendações exclusivas!" at bounding box center [1010, 151] width 203 height 15
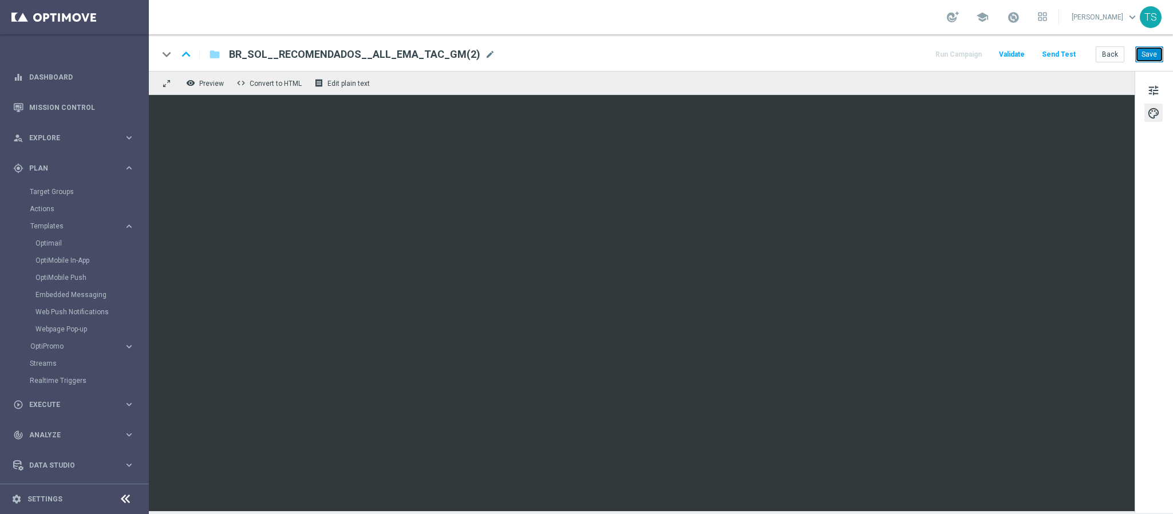
click at [1156, 59] on button "Save" at bounding box center [1149, 54] width 28 height 16
click at [1153, 85] on span "tune" at bounding box center [1153, 90] width 13 height 15
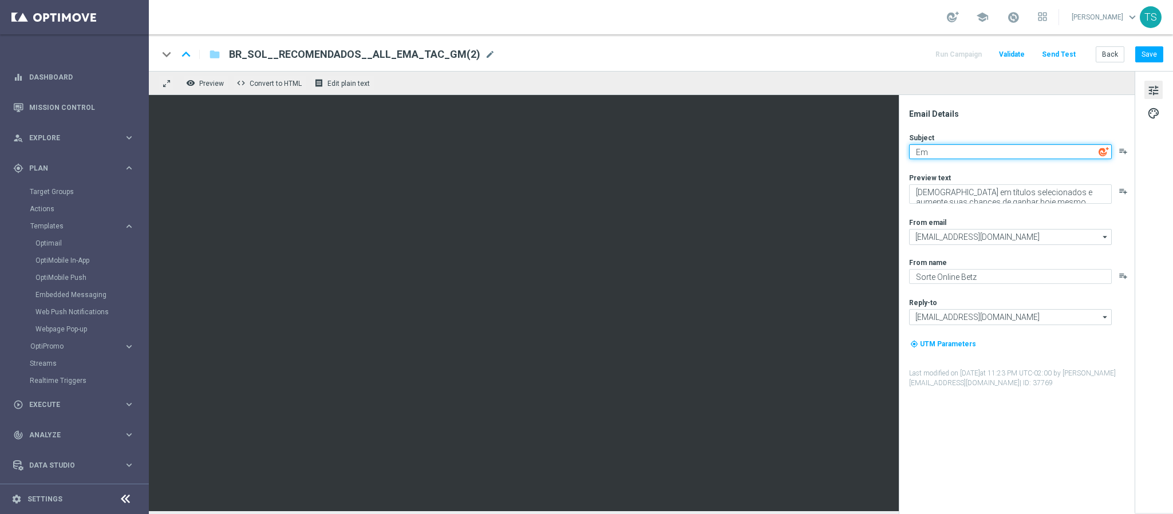
type textarea "E"
type textarea "Jogos em alta"
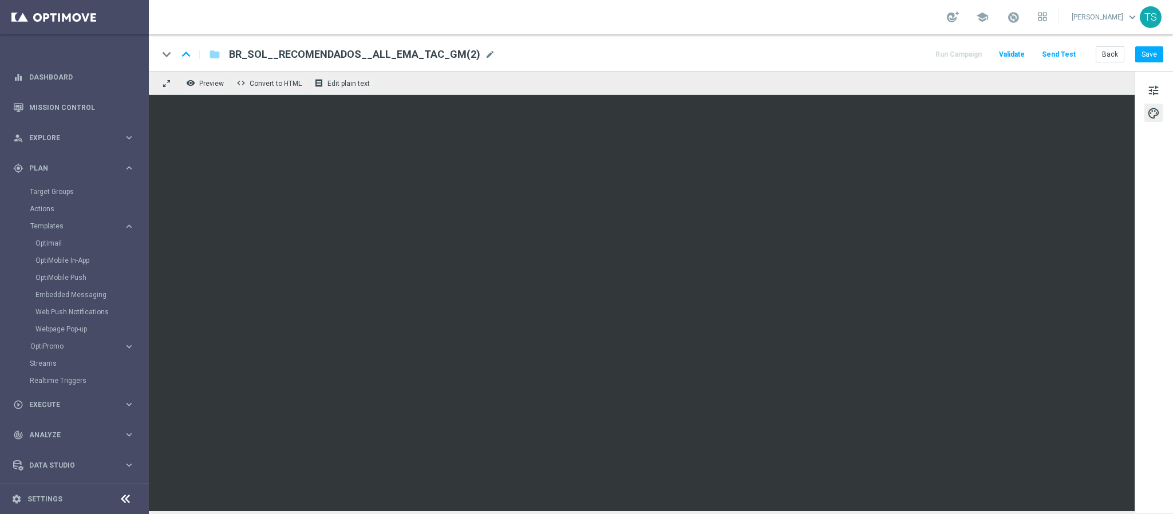
click at [1156, 299] on div "tune palette" at bounding box center [1153, 292] width 38 height 442
click at [1148, 292] on div "tune palette" at bounding box center [1153, 292] width 38 height 442
click at [191, 80] on icon "remove_red_eye" at bounding box center [190, 82] width 9 height 9
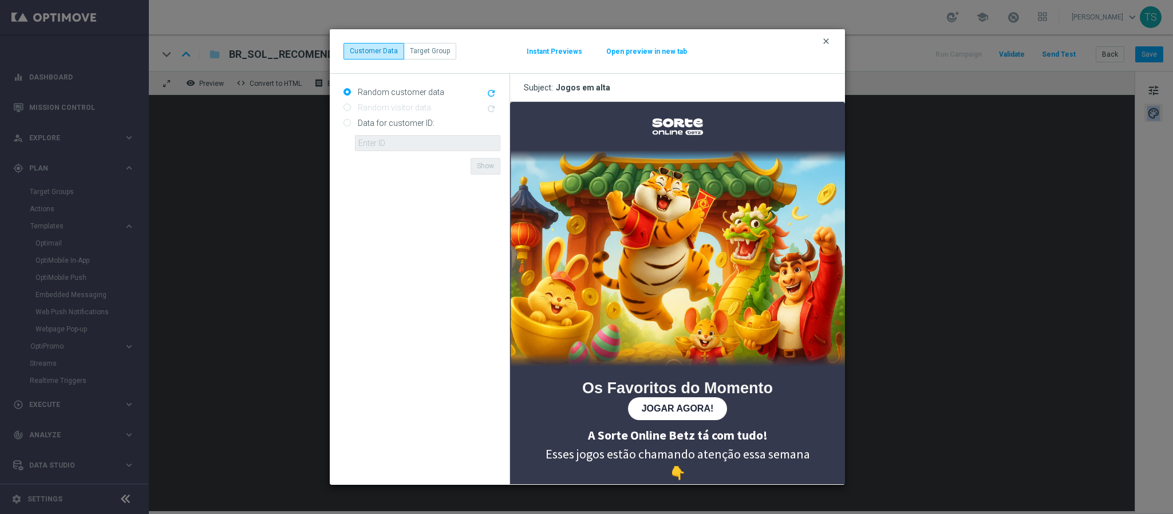
click at [823, 42] on icon "clear" at bounding box center [825, 41] width 9 height 9
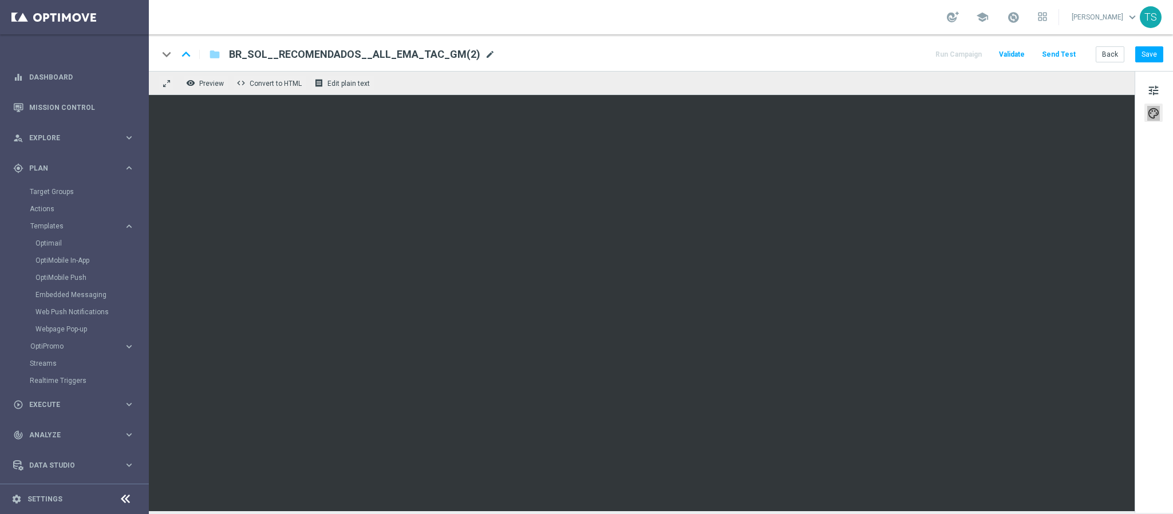
click at [485, 50] on span "mode_edit" at bounding box center [490, 54] width 10 height 10
click at [0, 0] on input "BR_SOL__RECOMENDADOS__ALL_EMA_TAC_GM(2)" at bounding box center [0, 0] width 0 height 0
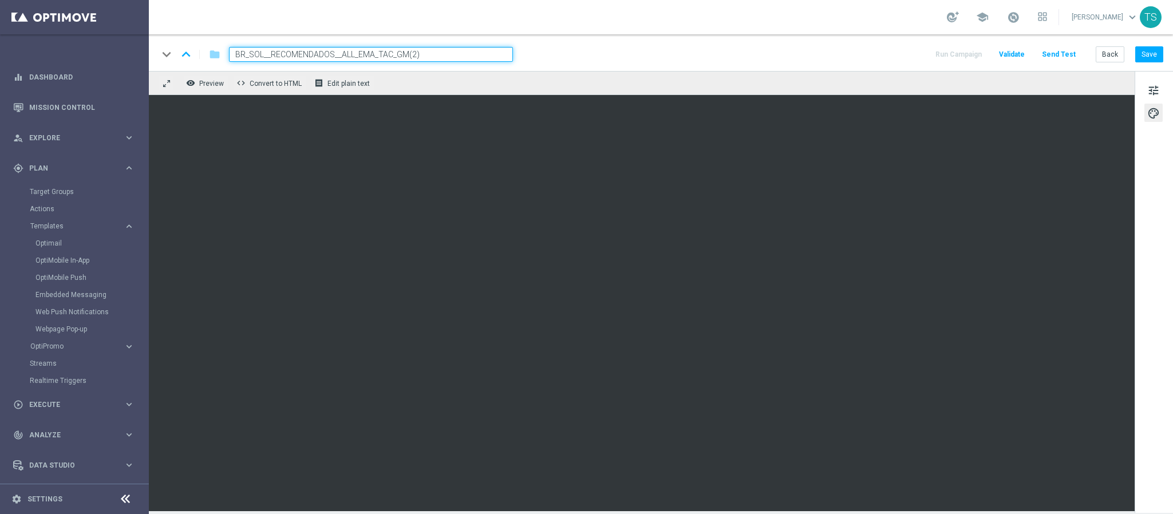
click at [434, 55] on input "BR_SOL__RECOMENDADOS__ALL_EMA_TAC_GM(2)" at bounding box center [371, 54] width 284 height 15
drag, startPoint x: 339, startPoint y: 53, endPoint x: 596, endPoint y: 54, distance: 257.6
click at [598, 54] on div "keyboard_arrow_down keyboard_arrow_up folder BR_SOL__RECOMENDADOS__ALL_EMA_TAC_…" at bounding box center [660, 54] width 1005 height 15
type input "BR_SOL__RECOMENDADOS__2"
click at [1156, 56] on button "Save" at bounding box center [1149, 54] width 28 height 16
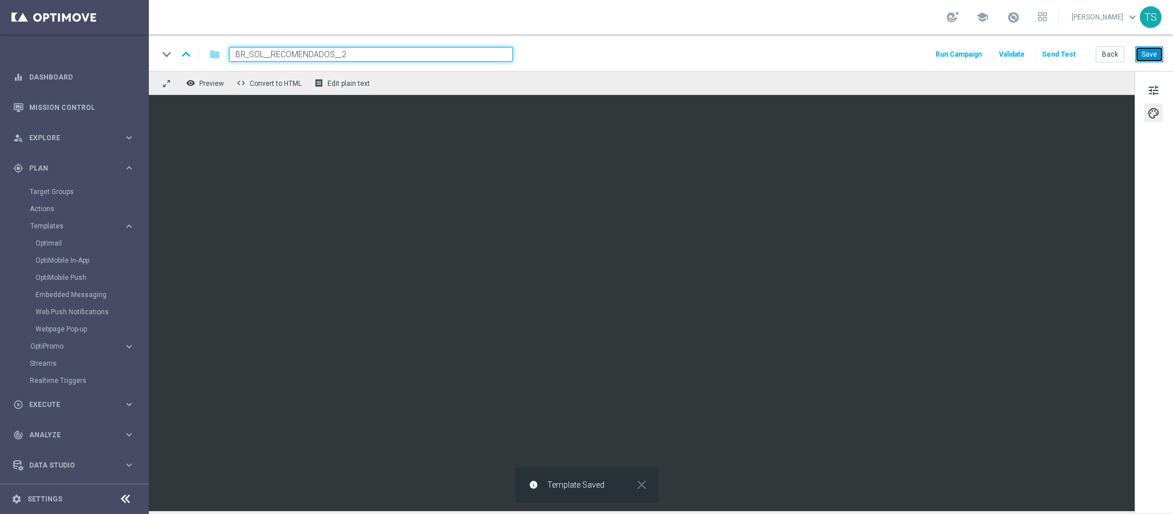
click at [1144, 58] on button "Save" at bounding box center [1149, 54] width 28 height 16
click at [1146, 54] on button "Save" at bounding box center [1149, 54] width 28 height 16
click at [69, 193] on link "Target Groups" at bounding box center [74, 191] width 89 height 9
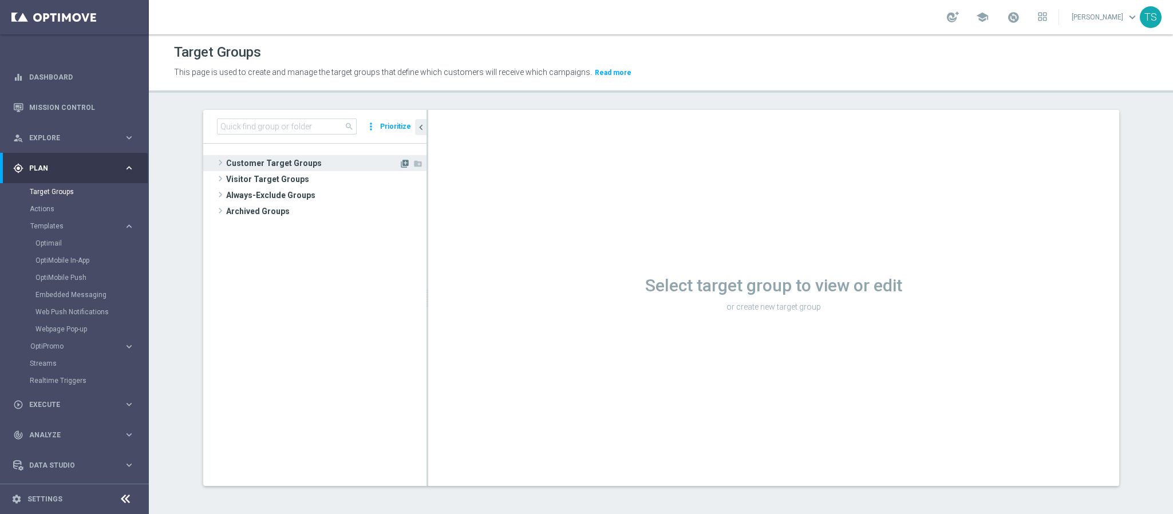
click at [400, 161] on icon "library_add" at bounding box center [404, 163] width 9 height 9
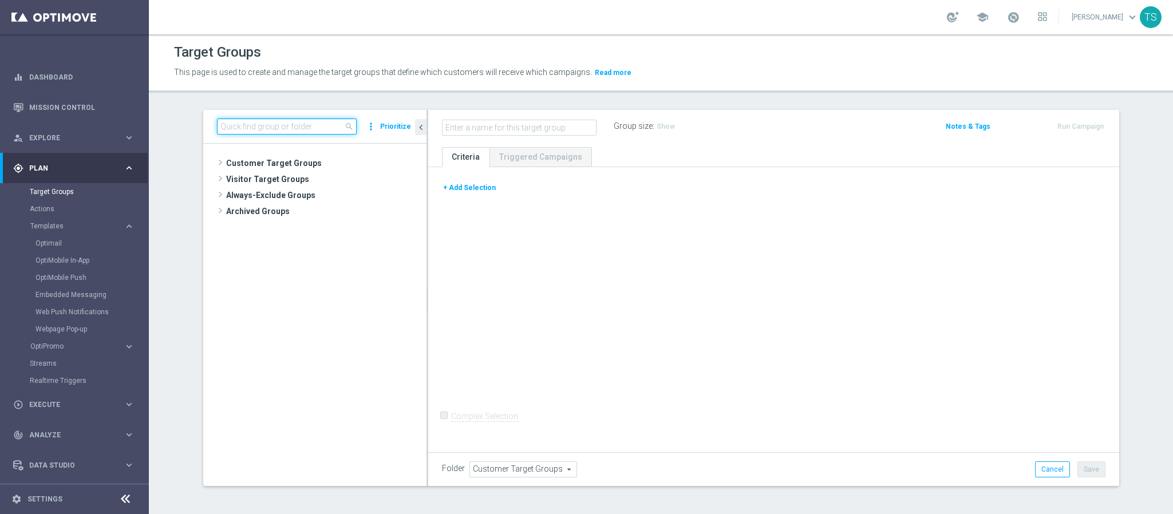
click at [302, 129] on input at bounding box center [287, 126] width 140 height 16
type input "sol_br"
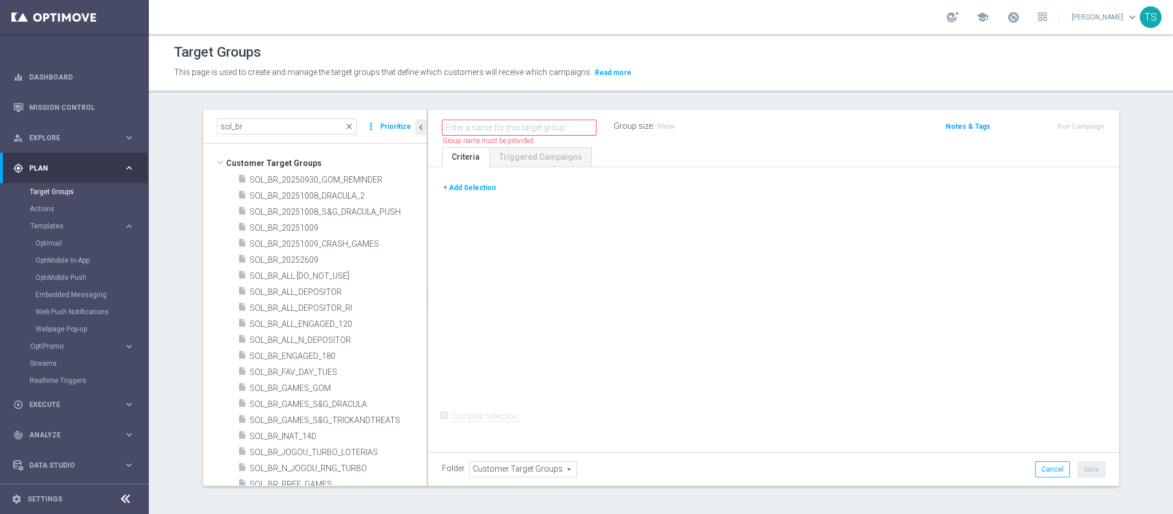
click at [459, 187] on button "+ Add Selection" at bounding box center [469, 187] width 55 height 13
click at [459, 187] on div "+ Add Selection" at bounding box center [773, 191] width 681 height 21
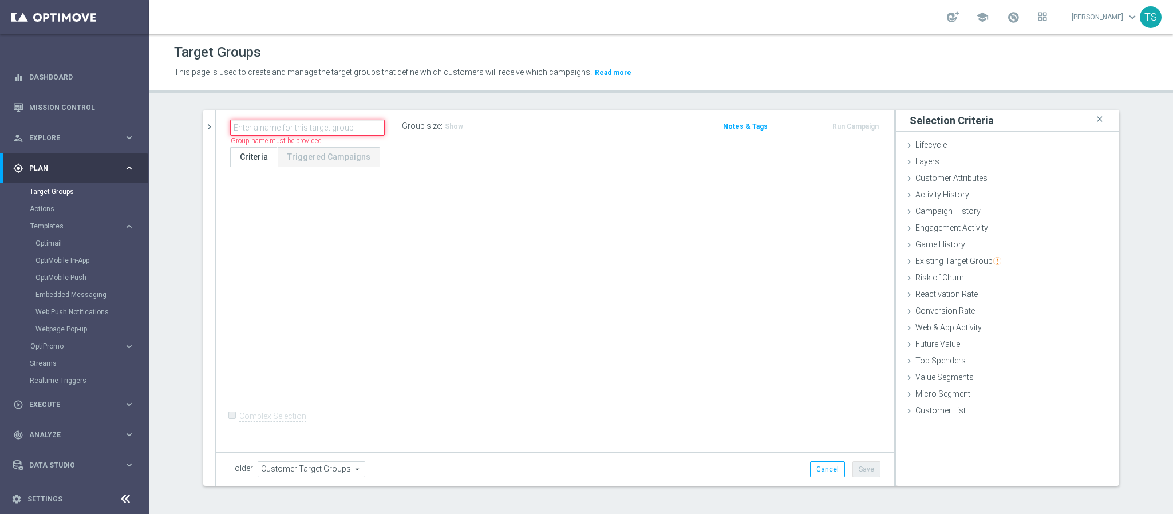
click at [350, 126] on input "text" at bounding box center [307, 128] width 155 height 16
type input "SOL_BR_20251009_3"
click at [983, 255] on div "Existing Target Group done" at bounding box center [1007, 262] width 223 height 17
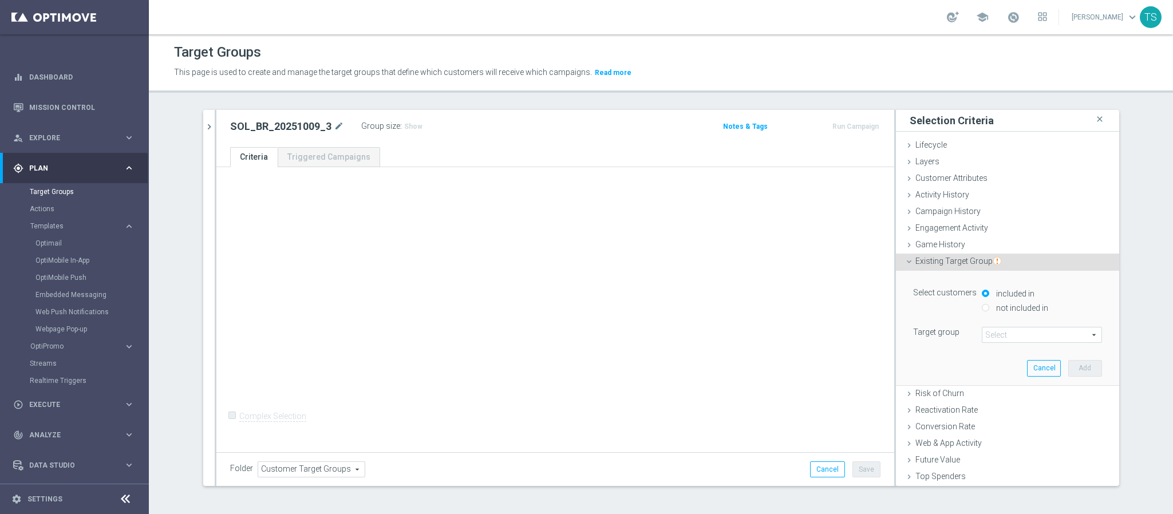
click at [1012, 337] on span at bounding box center [1041, 334] width 119 height 15
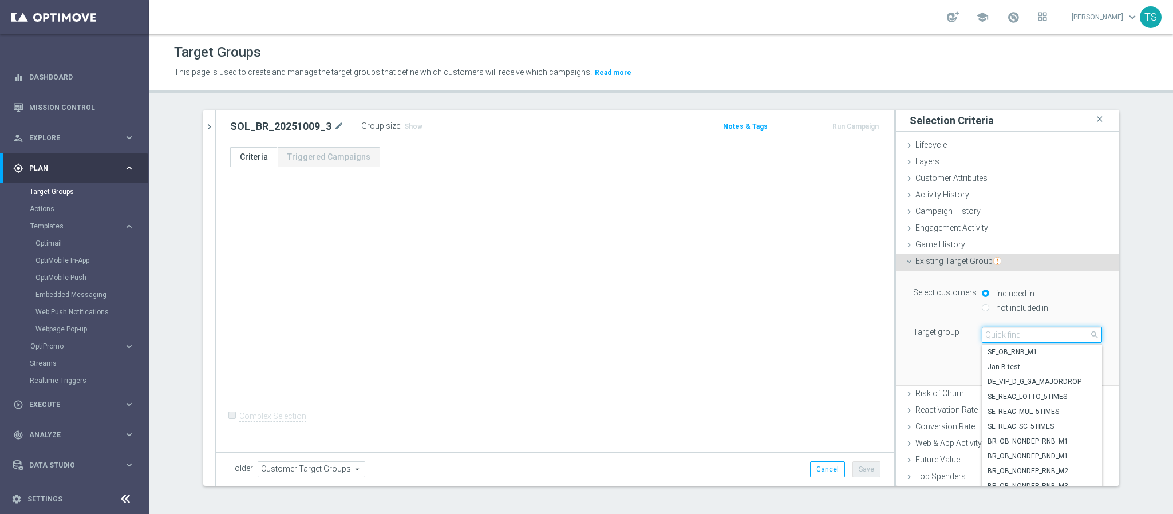
click at [1046, 337] on input "search" at bounding box center [1042, 335] width 120 height 16
type input "sol_br_"
click at [1053, 397] on span "SOL_BR_ALL_DEPOSITOR" at bounding box center [1041, 396] width 109 height 9
click at [1053, 397] on div "Risk of Churn done" at bounding box center [1007, 394] width 223 height 17
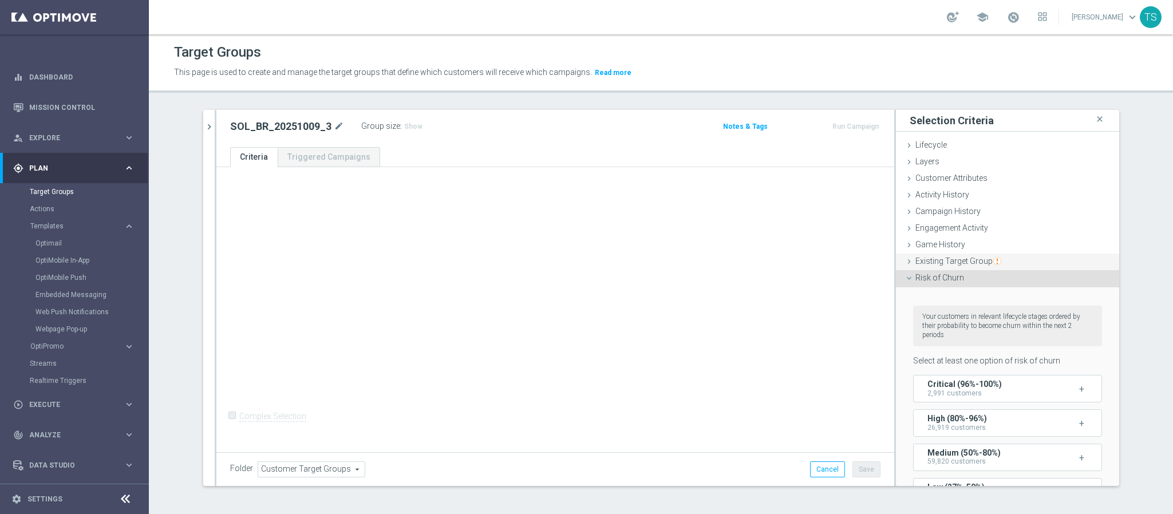
click at [978, 263] on span "Existing Target Group" at bounding box center [958, 260] width 86 height 9
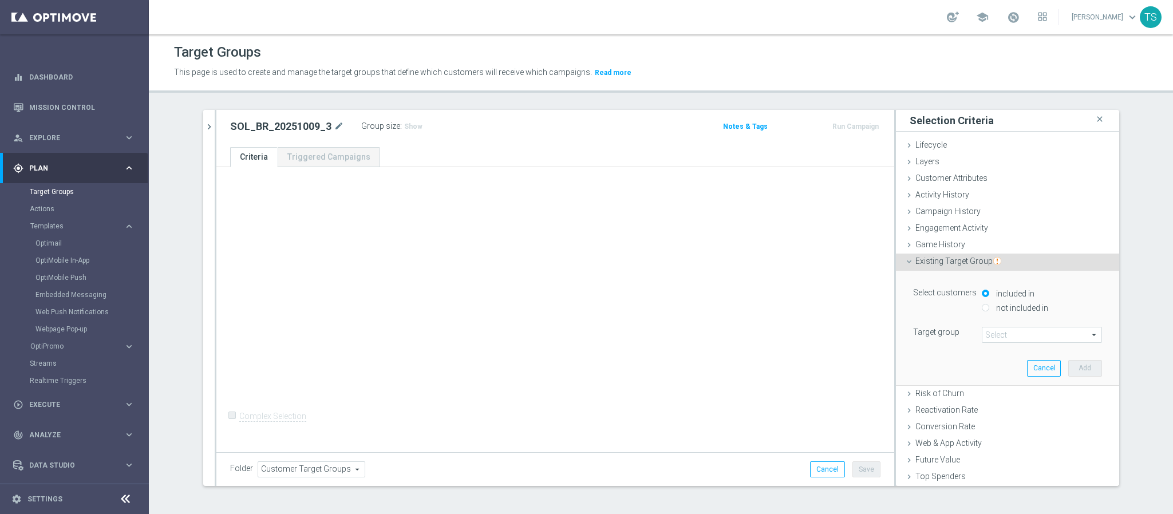
click at [1007, 342] on div "Select arrow_drop_down search" at bounding box center [1042, 335] width 120 height 16
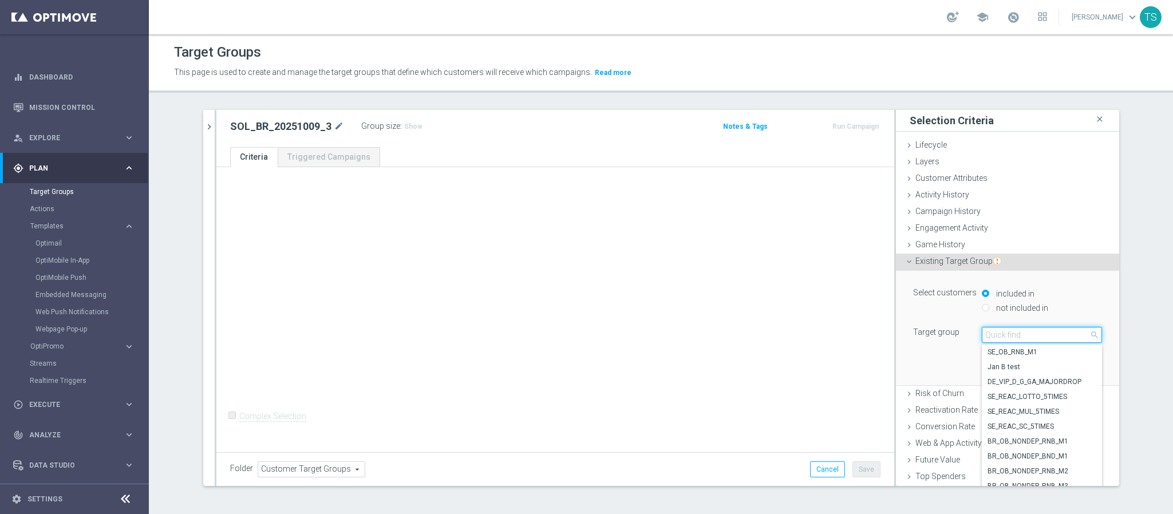
click at [1049, 337] on input "search" at bounding box center [1042, 335] width 120 height 16
type input "sol_br_"
click at [1019, 383] on span "SOL_BR_PREF_GAMES" at bounding box center [1041, 381] width 109 height 9
type input "SOL_BR_PREF_GAMES"
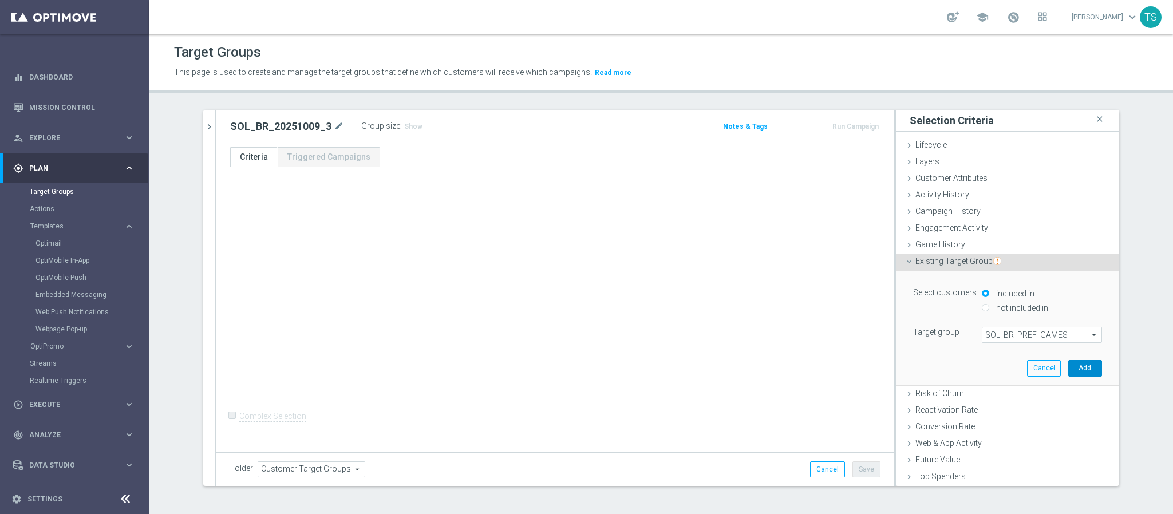
click at [1075, 373] on button "Add" at bounding box center [1085, 368] width 34 height 16
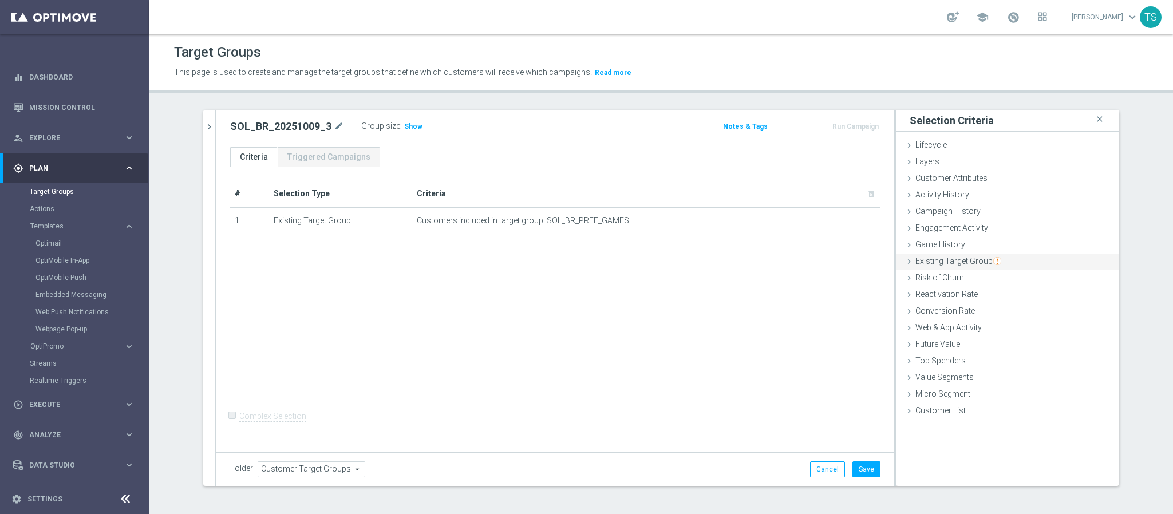
click at [972, 261] on span "Existing Target Group" at bounding box center [958, 260] width 86 height 9
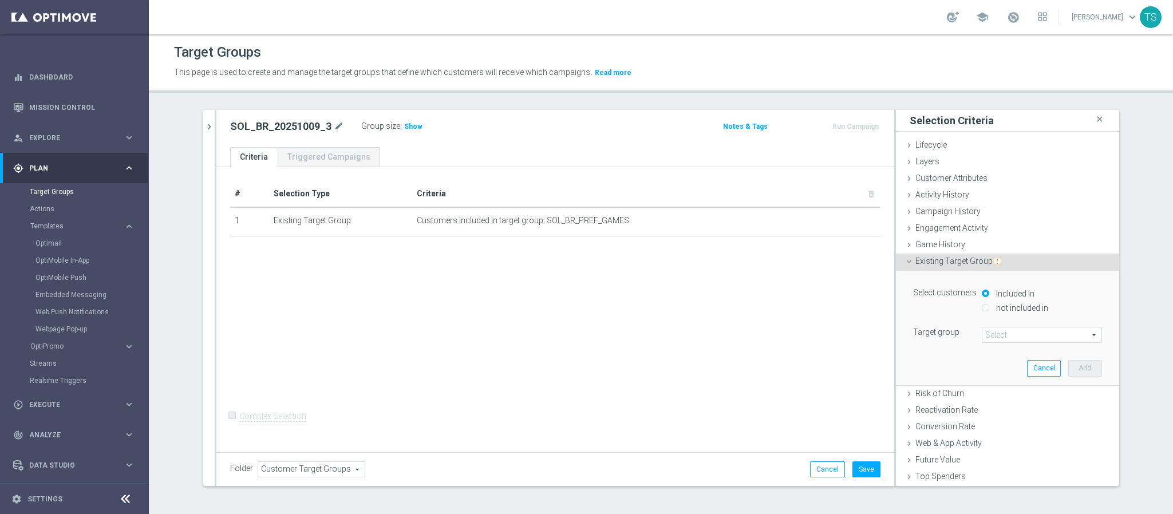
click at [998, 308] on label "not included in" at bounding box center [1020, 308] width 55 height 10
click at [1002, 337] on span at bounding box center [1041, 334] width 119 height 15
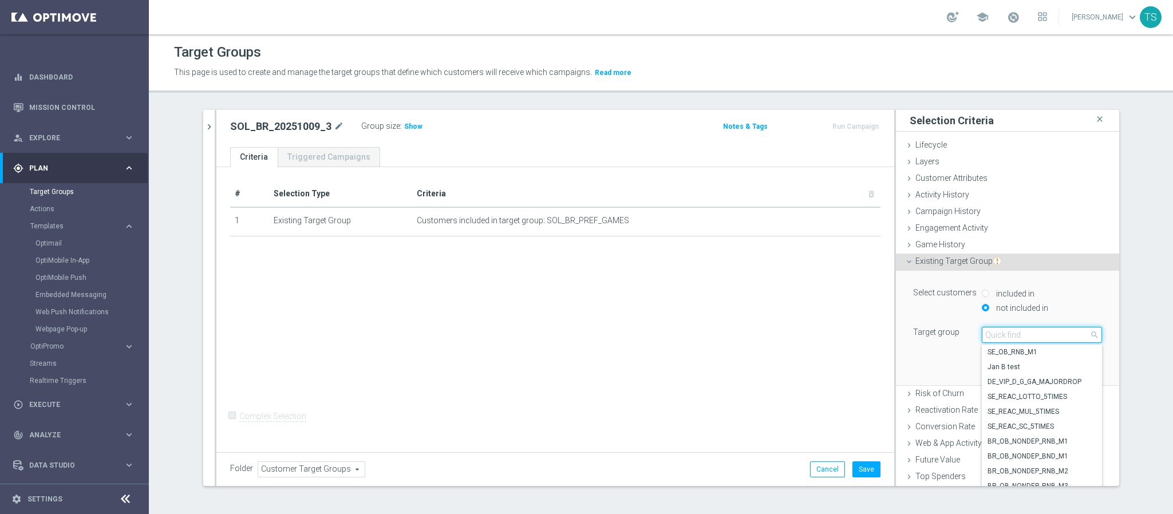
click at [1010, 335] on input "search" at bounding box center [1042, 335] width 120 height 16
type input "sol_br_202"
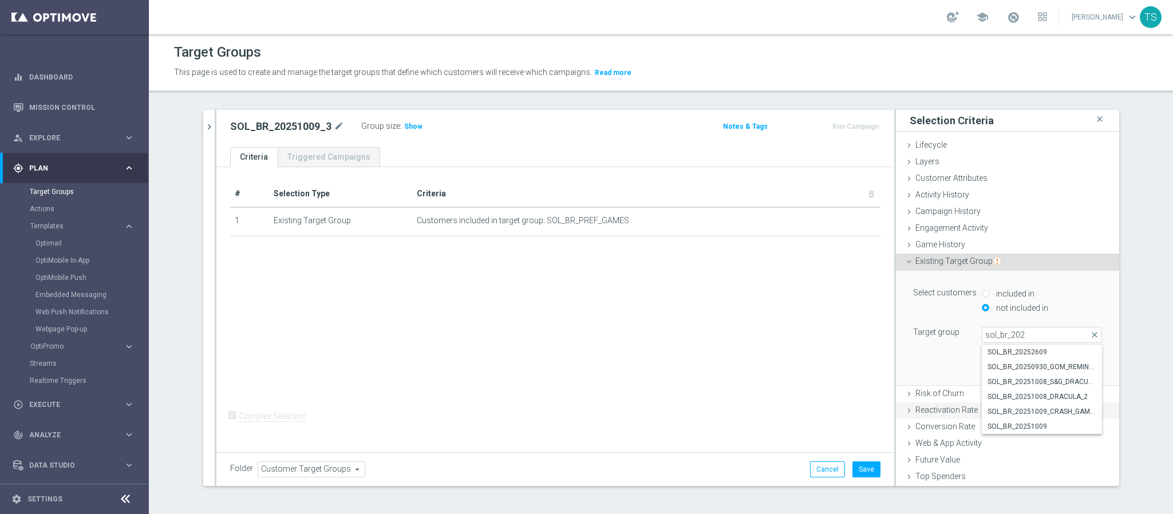
click at [1049, 414] on span "SOL_BR_20251009_CRASH_GAMES" at bounding box center [1041, 411] width 109 height 9
type input "SOL_BR_20251009_CRASH_GAMES"
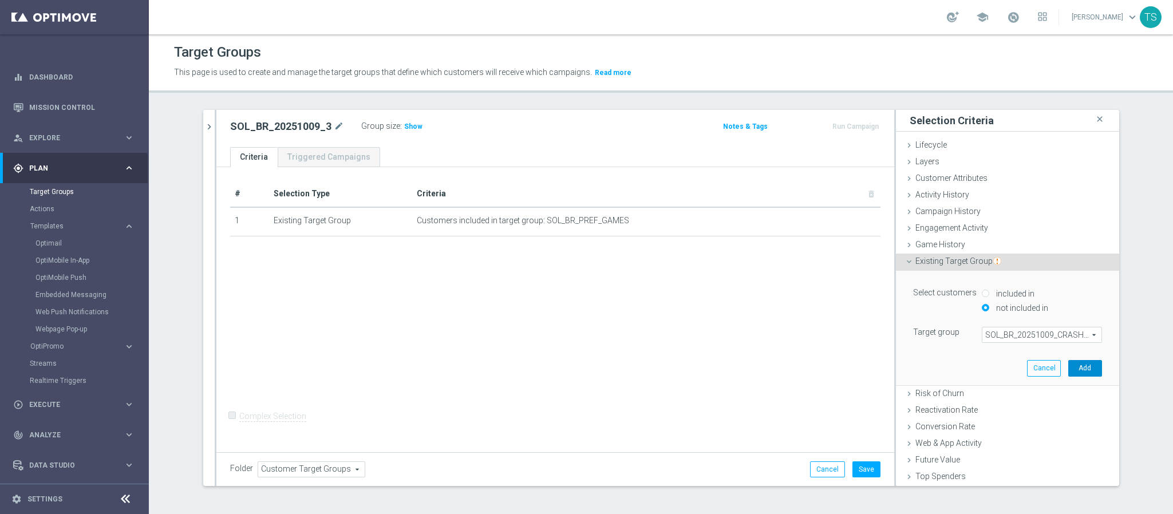
click at [1068, 370] on button "Add" at bounding box center [1085, 368] width 34 height 16
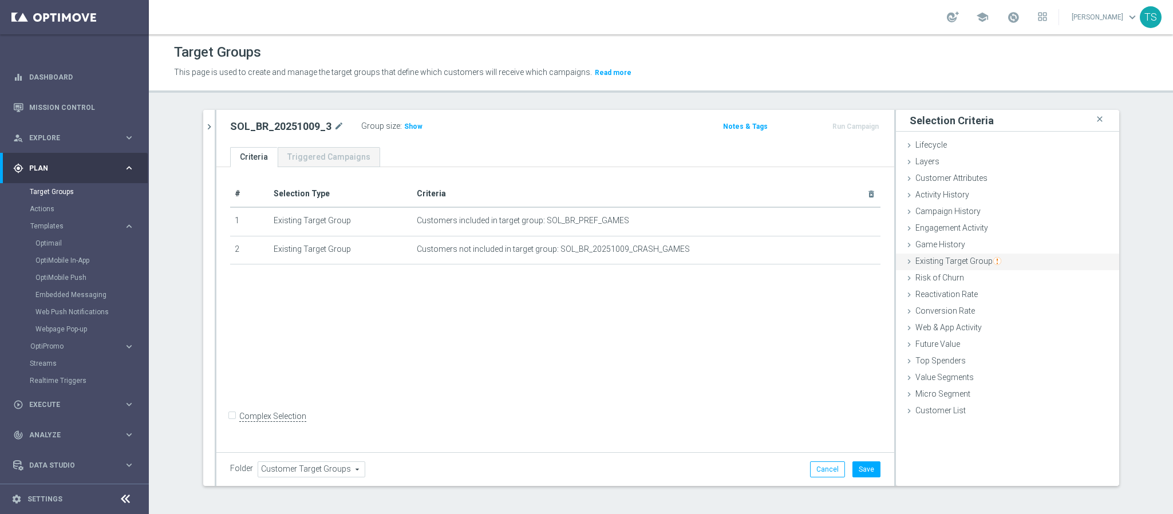
click at [969, 256] on span "Existing Target Group" at bounding box center [958, 260] width 86 height 9
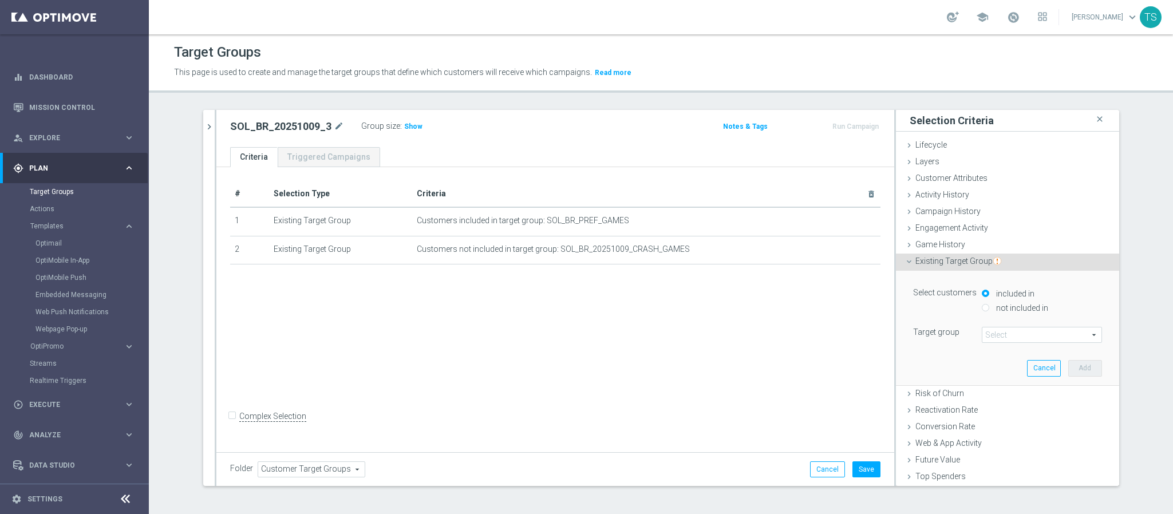
click at [1005, 305] on label "not included in" at bounding box center [1020, 308] width 55 height 10
click at [989, 305] on input "not included in" at bounding box center [985, 307] width 7 height 7
radio input "true"
click at [998, 337] on span at bounding box center [1041, 334] width 119 height 15
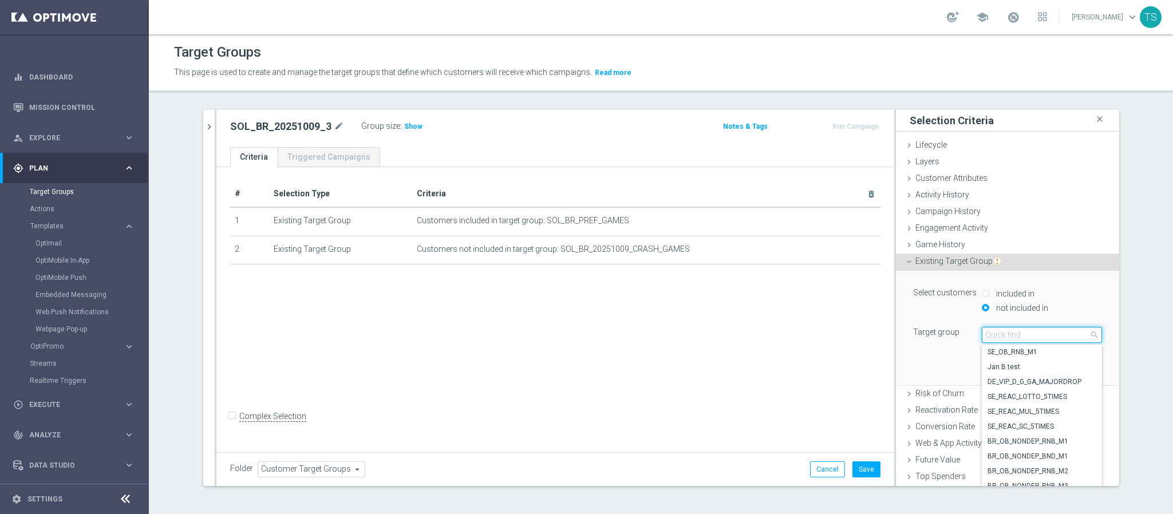
click at [1014, 340] on input "search" at bounding box center [1042, 335] width 120 height 16
type input "sol_br_2025"
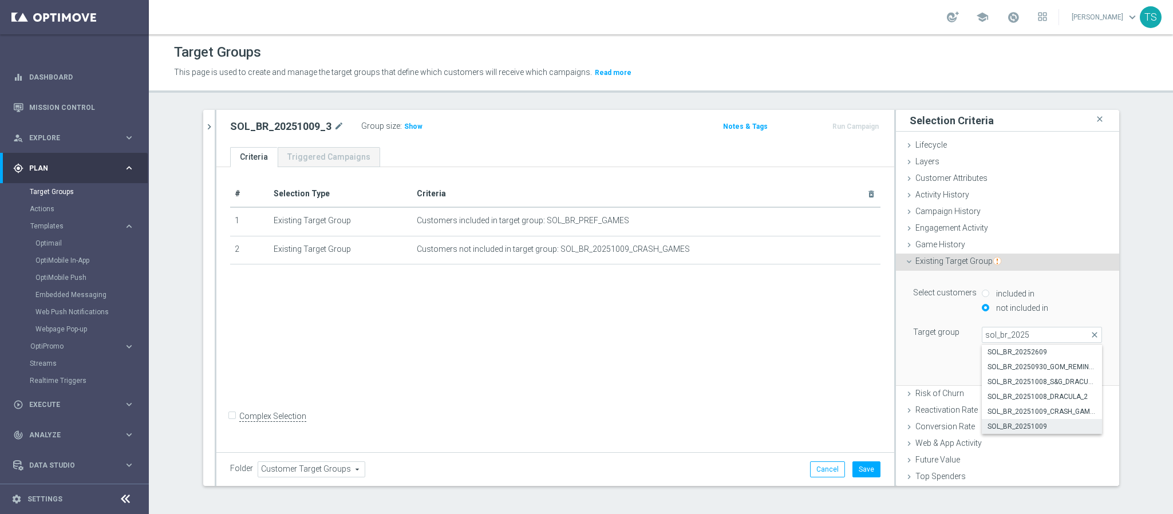
click at [1046, 424] on span "SOL_BR_20251009" at bounding box center [1041, 426] width 109 height 9
type input "SOL_BR_20251009"
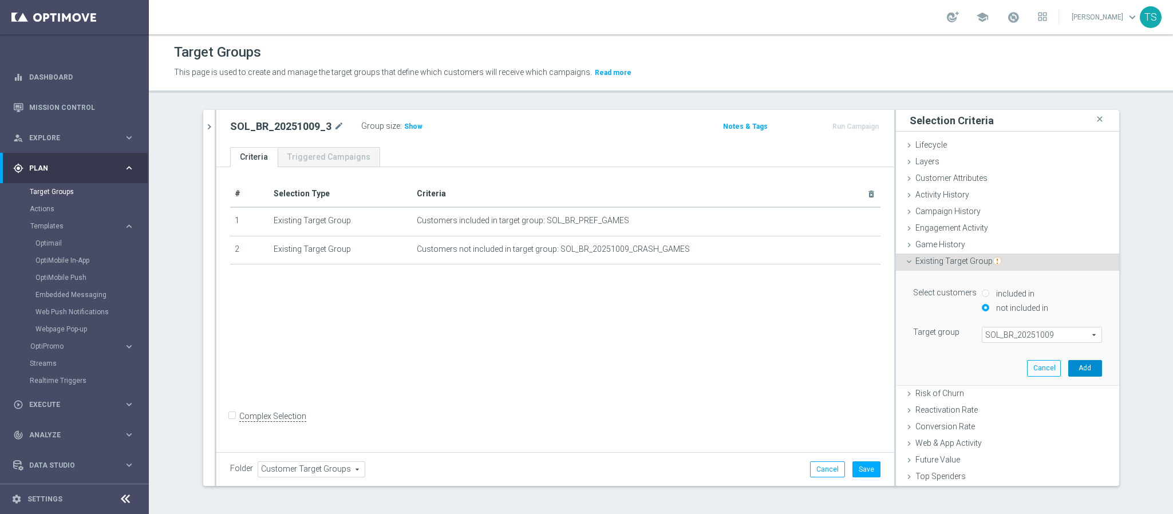
click at [1070, 367] on button "Add" at bounding box center [1085, 368] width 34 height 16
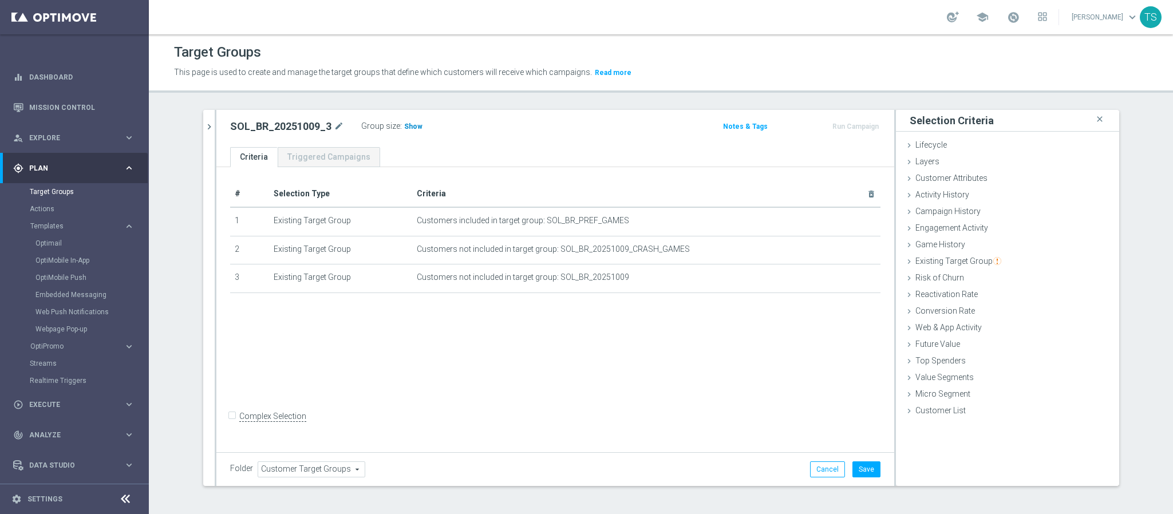
click at [404, 131] on span "Show" at bounding box center [413, 126] width 18 height 8
click at [864, 469] on button "Save" at bounding box center [866, 469] width 28 height 16
click at [56, 246] on link "Optimail" at bounding box center [77, 243] width 84 height 9
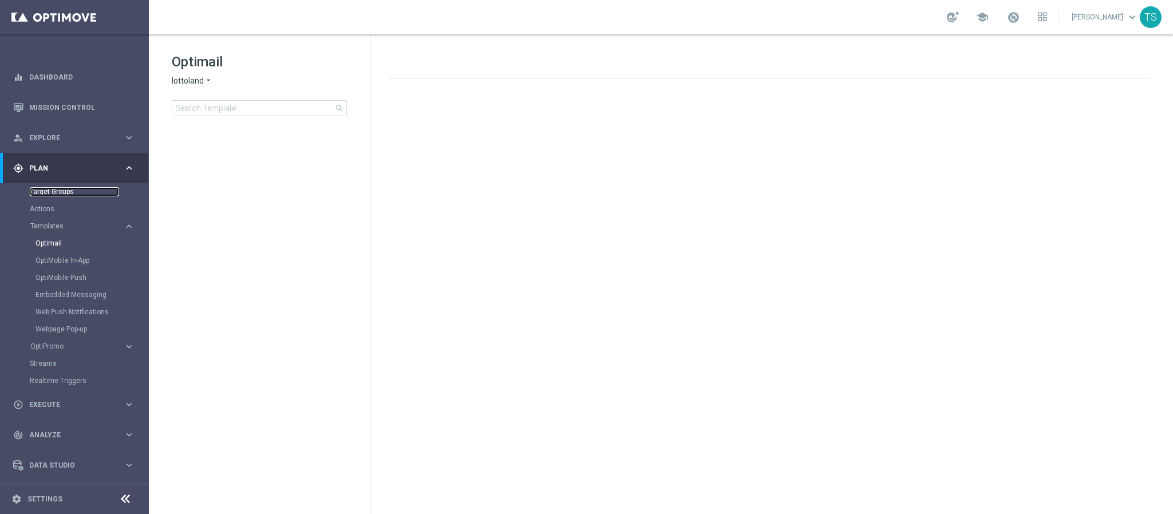
click at [60, 192] on link "Target Groups" at bounding box center [74, 191] width 89 height 9
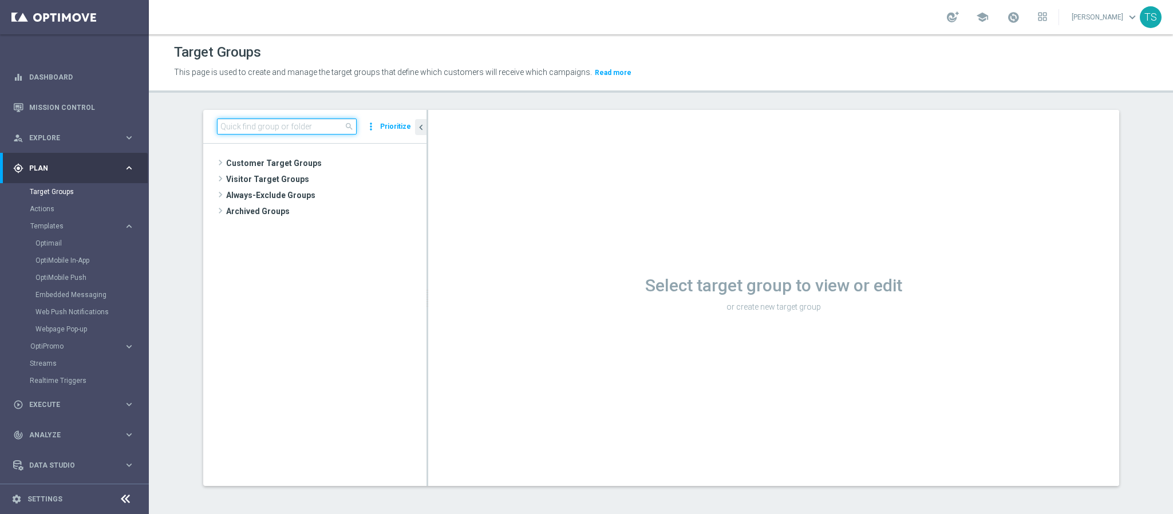
drag, startPoint x: 314, startPoint y: 119, endPoint x: 308, endPoint y: 125, distance: 8.9
click at [314, 122] on input at bounding box center [287, 126] width 140 height 16
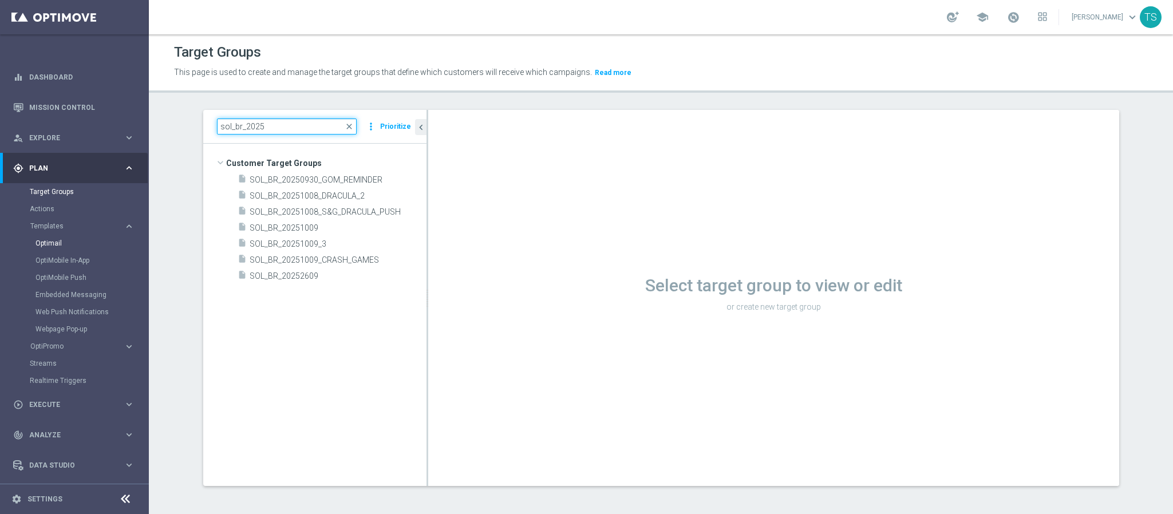
type input "sol_br_2025"
click at [58, 241] on link "Optimail" at bounding box center [77, 243] width 84 height 9
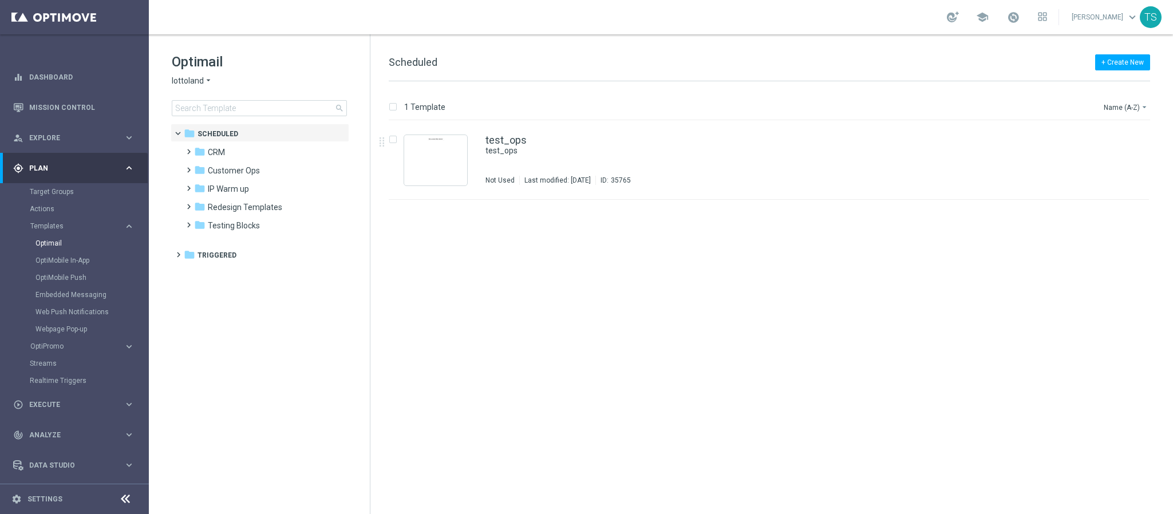
click at [205, 74] on div "Optimail lottoland arrow_drop_down × lottoland search" at bounding box center [271, 85] width 198 height 64
click at [205, 78] on icon "arrow_drop_down" at bounding box center [208, 81] width 9 height 11
click at [0, 0] on span "[DOMAIN_NAME]" at bounding box center [0, 0] width 0 height 0
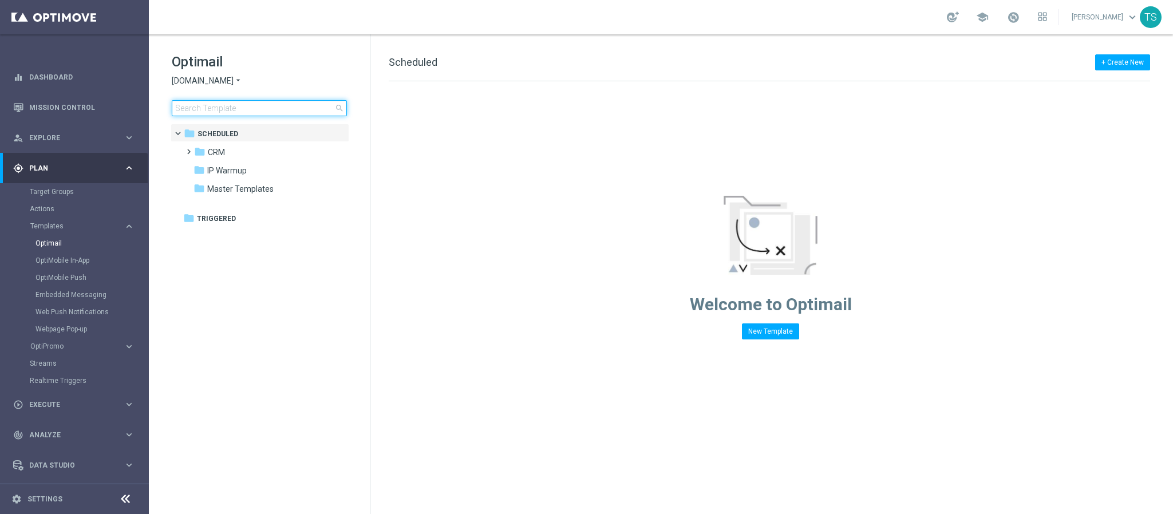
click at [244, 110] on input at bounding box center [259, 108] width 175 height 16
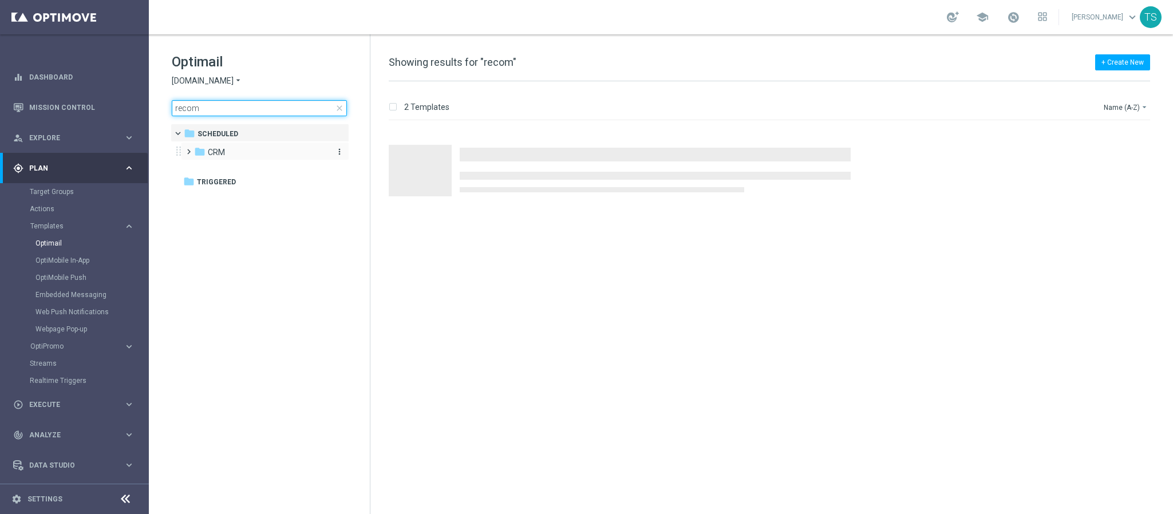
type input "recom"
click at [265, 148] on div "folder CRM" at bounding box center [260, 152] width 132 height 13
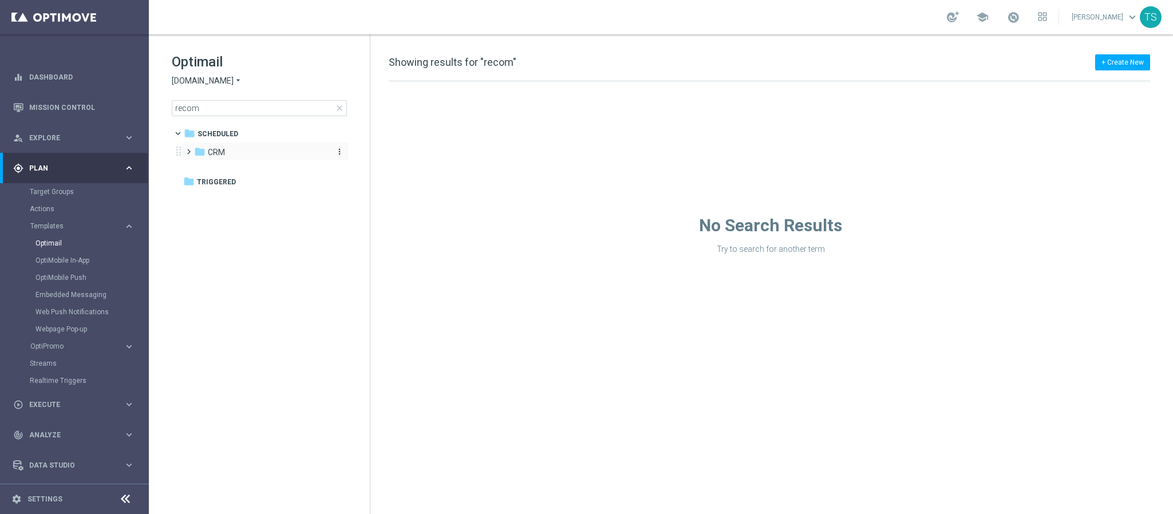
click at [246, 159] on div "folder CRM" at bounding box center [260, 152] width 132 height 13
click at [247, 177] on div "folder 3. ALL" at bounding box center [266, 170] width 122 height 13
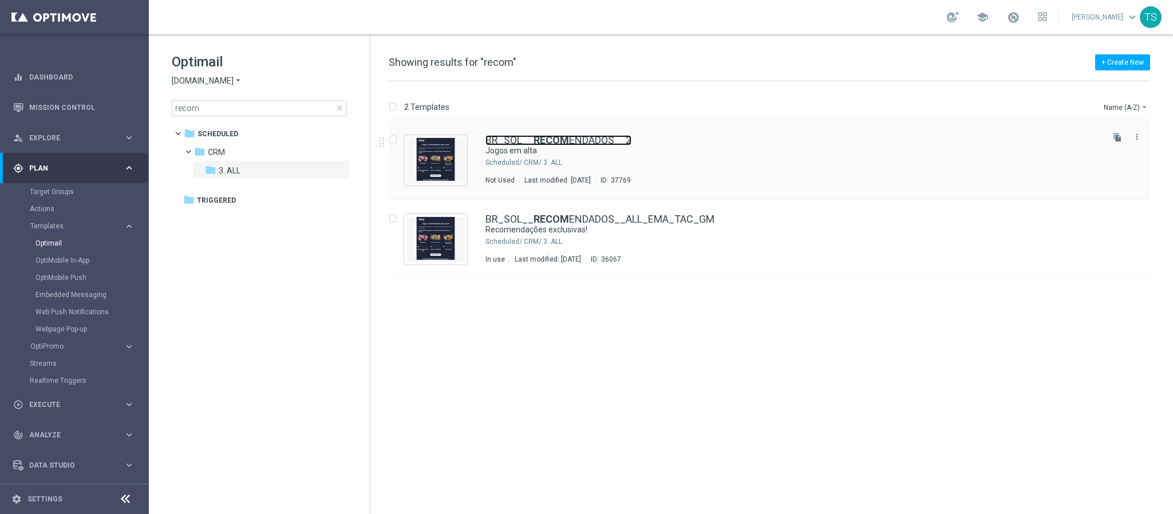
click at [596, 137] on link "BR_SOL__ RECOM ENDADOS__2" at bounding box center [558, 140] width 146 height 10
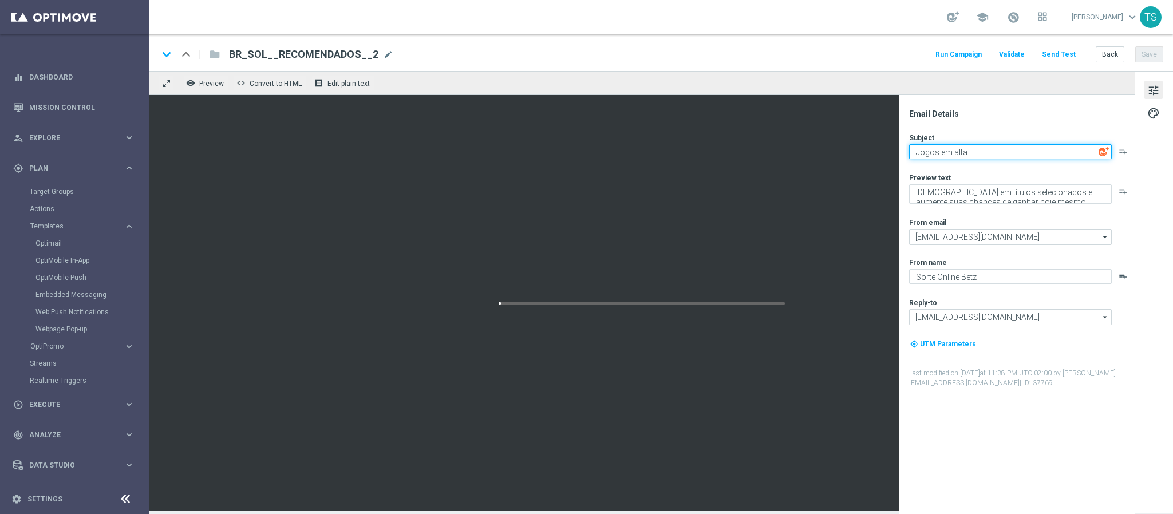
click at [1027, 148] on textarea "Jogos em alta" at bounding box center [1010, 151] width 203 height 15
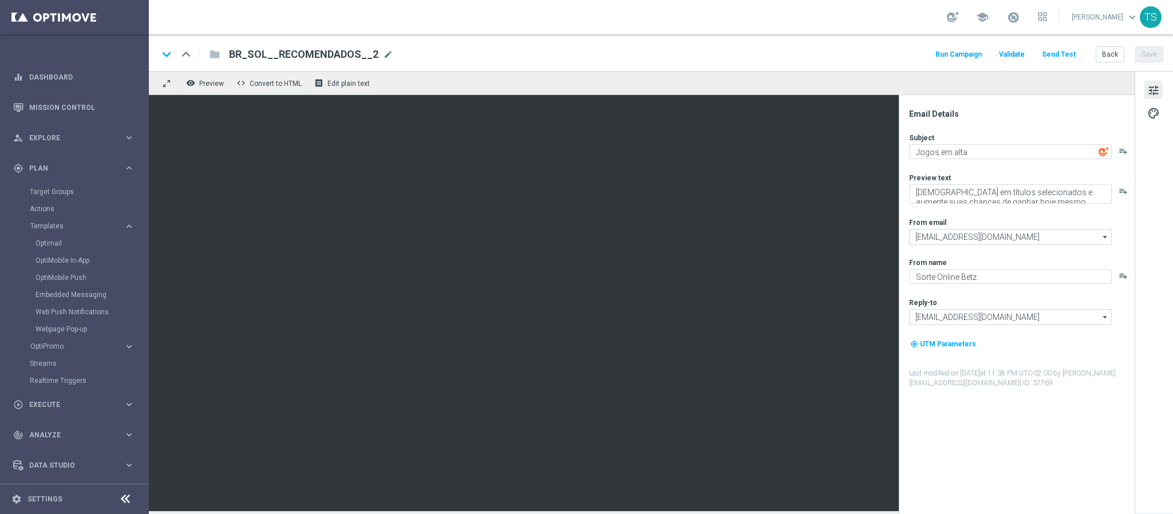
click at [1126, 152] on icon "playlist_add" at bounding box center [1122, 151] width 9 height 9
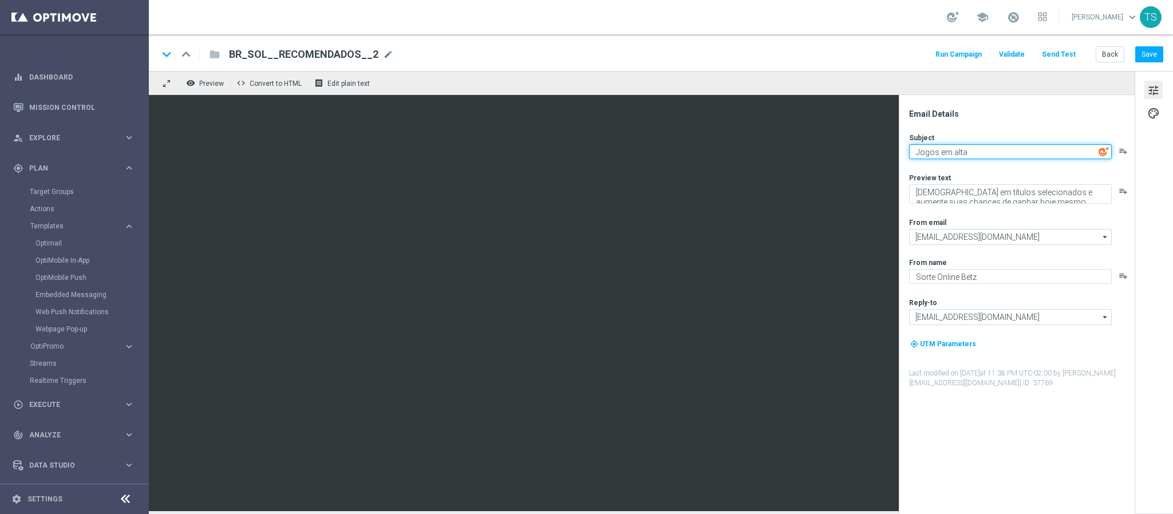
click at [1033, 151] on textarea "Jogos em alta" at bounding box center [1010, 151] width 203 height 15
click at [1026, 153] on textarea "Jogos em alta" at bounding box center [1010, 151] width 203 height 15
click at [977, 152] on textarea "Jogos em alta" at bounding box center [1010, 151] width 203 height 15
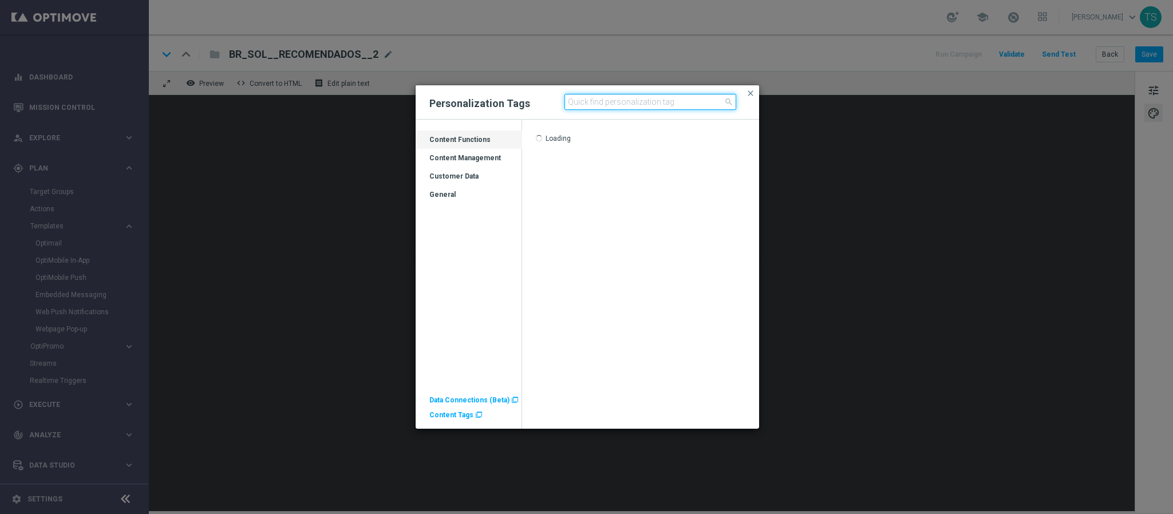
click at [625, 102] on input at bounding box center [650, 102] width 172 height 16
type input "first"
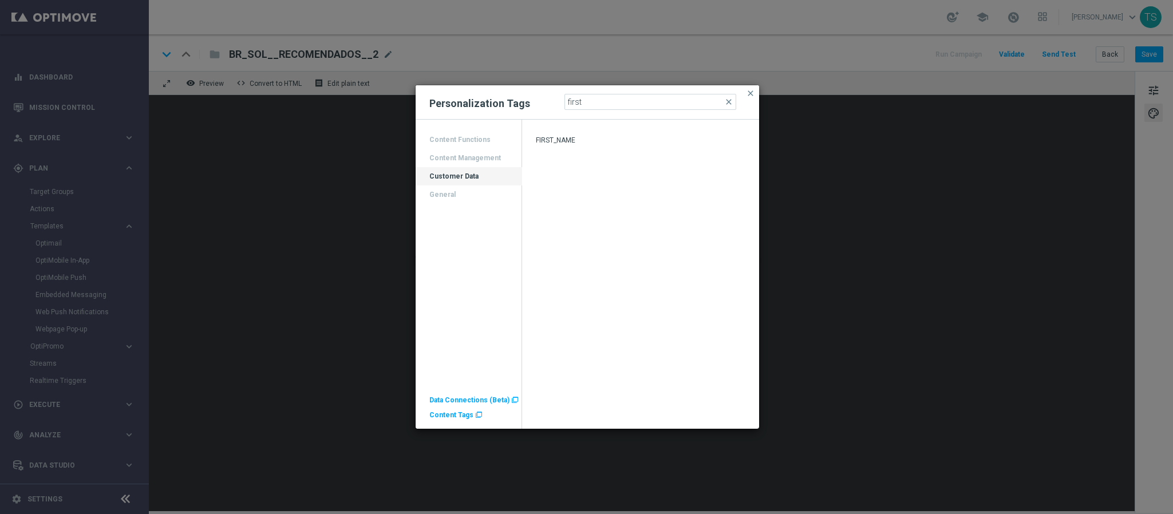
click at [564, 129] on div "Drag here to set row groups Drag here to set column labels Tags FIRST_NAME" at bounding box center [640, 274] width 236 height 309
click at [564, 138] on span "FIRST_NAME" at bounding box center [555, 140] width 39 height 8
click at [565, 138] on span "FIRST_NAME" at bounding box center [555, 140] width 39 height 8
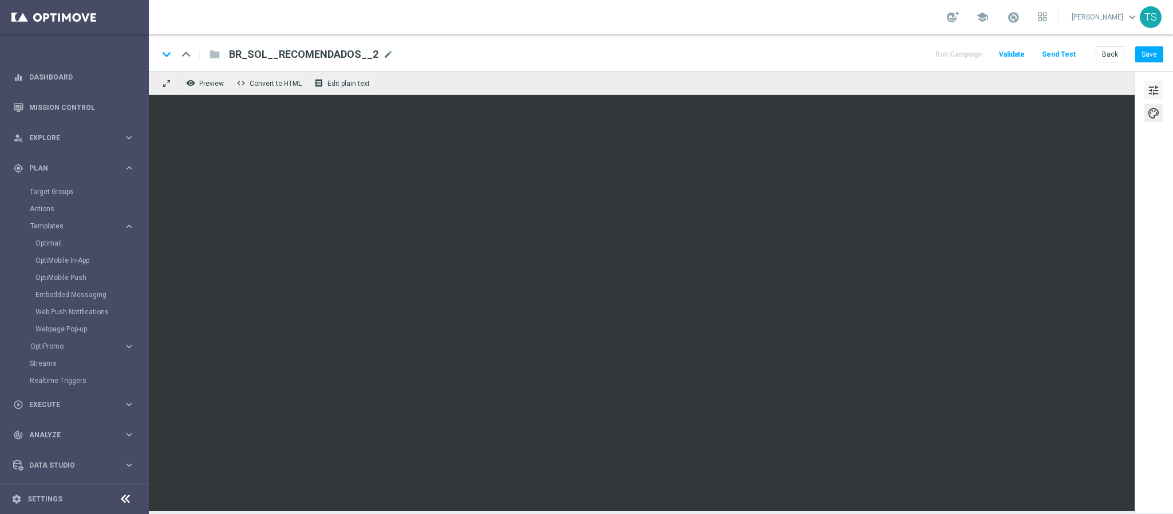
click at [1151, 94] on span "tune" at bounding box center [1153, 90] width 13 height 15
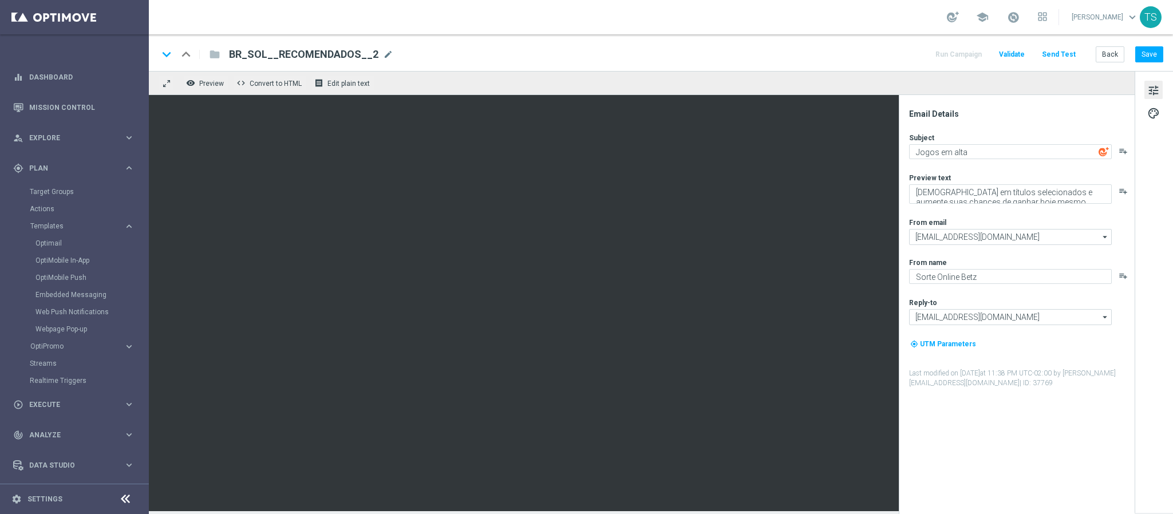
click at [1121, 150] on icon "playlist_add" at bounding box center [1122, 151] width 9 height 9
paste textarea "Tá todo mundo jogando isso no Betz 🔥"
drag, startPoint x: 998, startPoint y: 151, endPoint x: 1046, endPoint y: 156, distance: 47.8
click at [1046, 156] on textarea "Tá todo mundo jogando isso no Betz 🔥" at bounding box center [1010, 151] width 203 height 15
click at [1042, 126] on div "Email Details Subject Tá todo mundo jogando🔥 playlist_add Preview text Aposte e…" at bounding box center [1020, 311] width 228 height 405
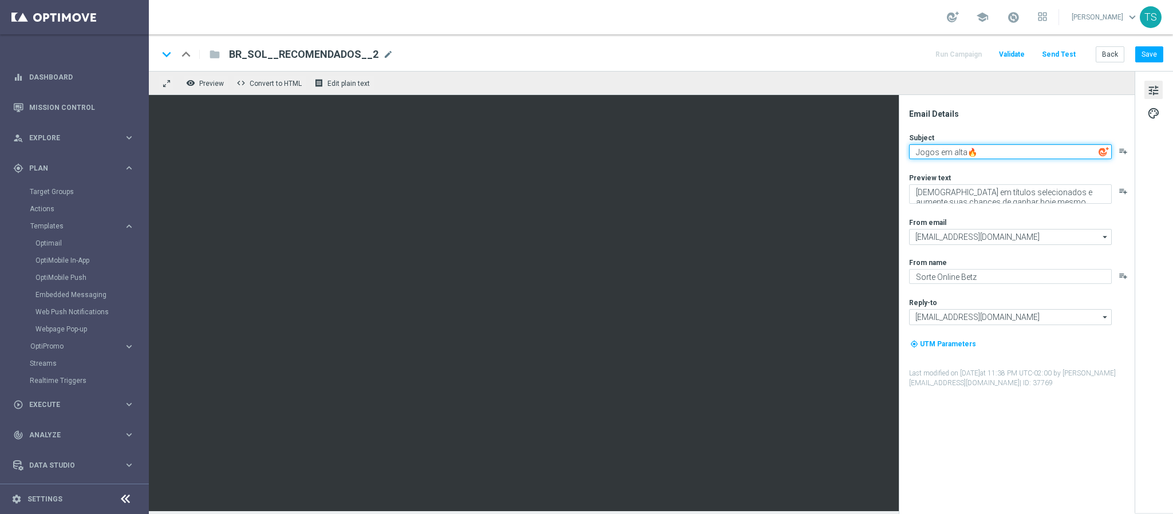
type textarea "Jogos em alta🔥"
click at [1060, 101] on div "Email Details Subject Jogos em alta🔥 playlist_add Preview text Aposte em título…" at bounding box center [1017, 304] width 236 height 419
click at [1151, 61] on button "Save" at bounding box center [1149, 54] width 28 height 16
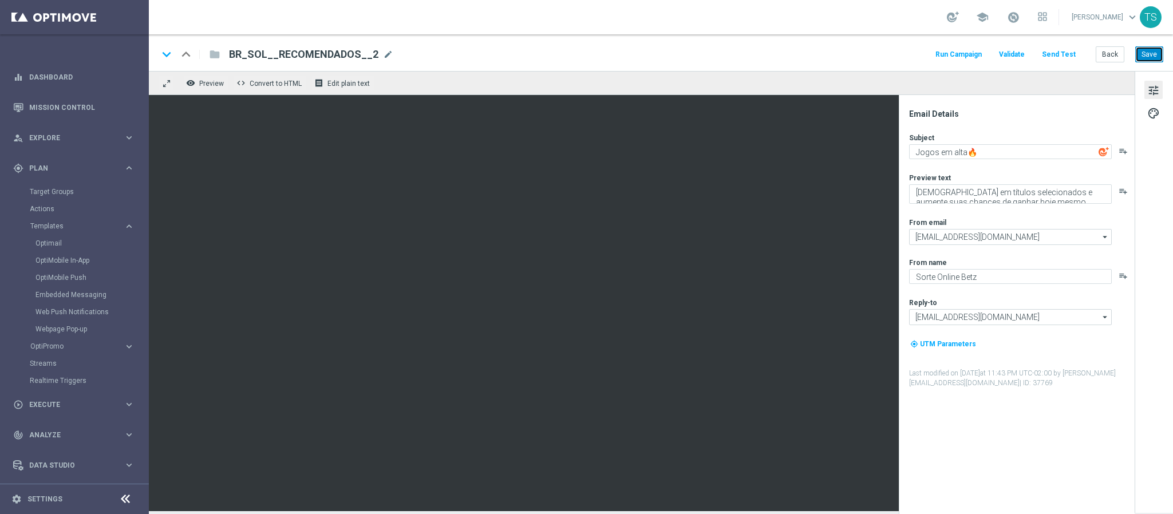
click at [1163, 54] on button "Save" at bounding box center [1149, 54] width 28 height 16
click at [967, 47] on button "Run Campaign" at bounding box center [959, 54] width 50 height 15
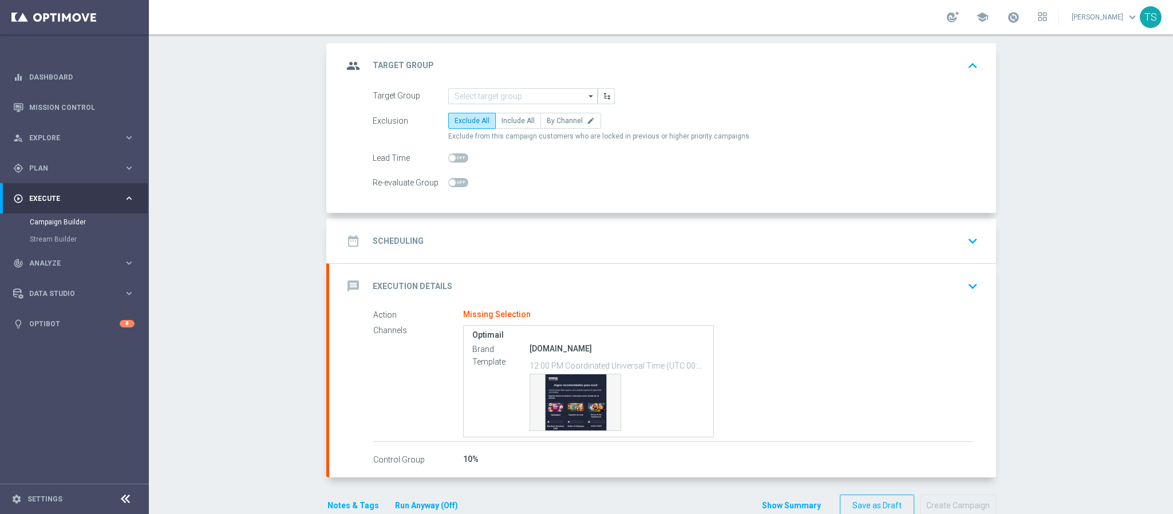
scroll to position [86, 0]
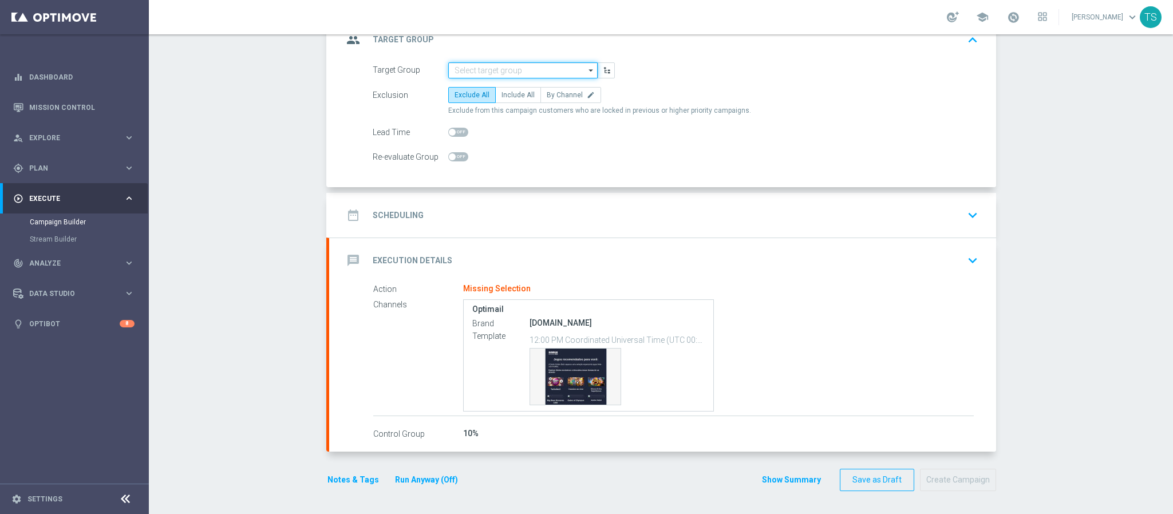
click at [548, 71] on input at bounding box center [522, 70] width 149 height 16
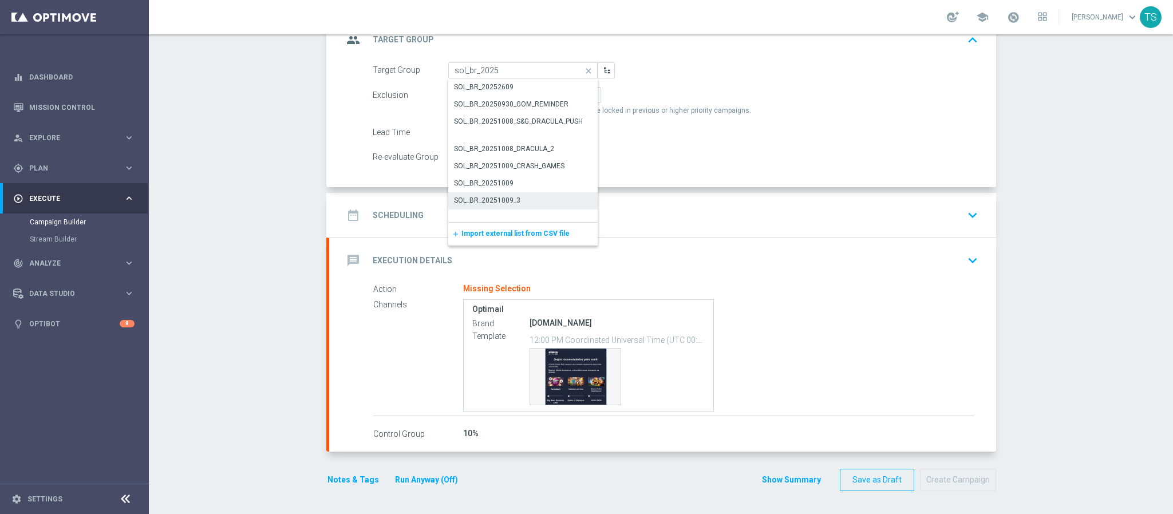
click at [548, 196] on div "SOL_BR_20251009_3" at bounding box center [523, 200] width 150 height 16
type input "SOL_BR_20251009_3"
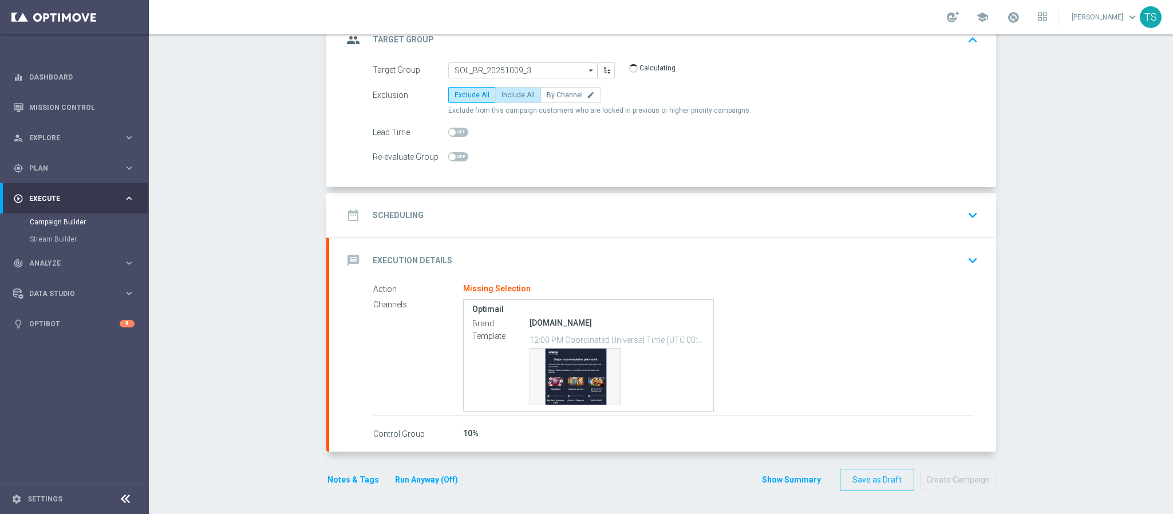
click at [512, 93] on span "Include All" at bounding box center [517, 95] width 33 height 8
click at [509, 93] on input "Include All" at bounding box center [504, 96] width 7 height 7
radio input "true"
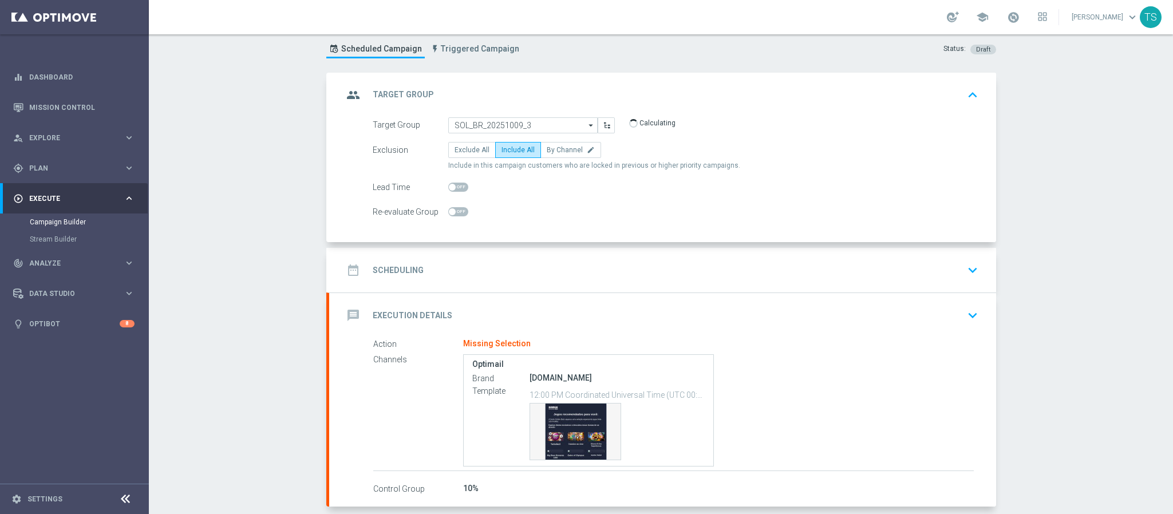
scroll to position [0, 0]
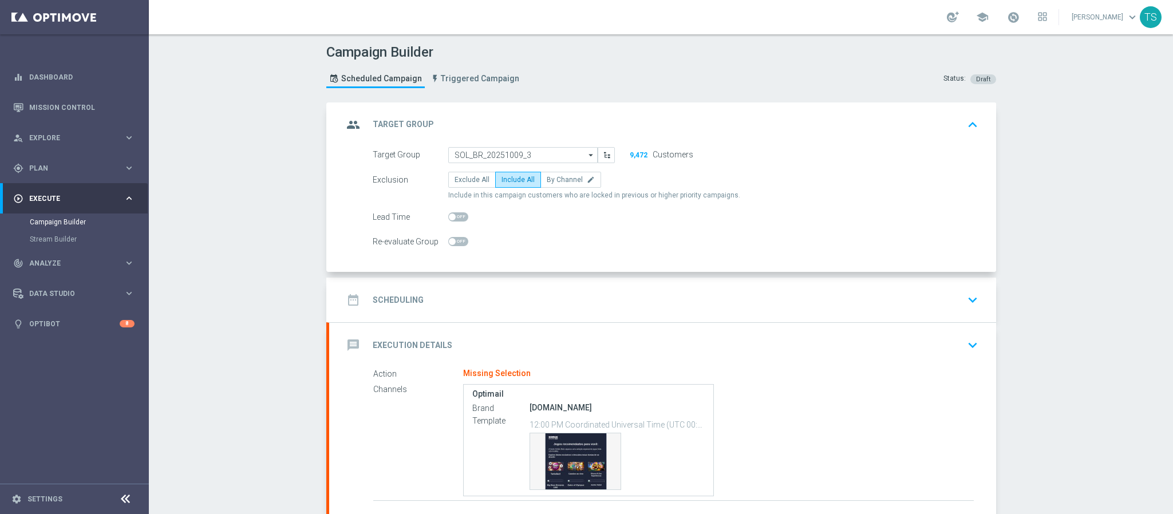
click at [943, 295] on div "date_range Scheduling keyboard_arrow_down" at bounding box center [662, 300] width 639 height 22
click at [943, 295] on div "date_range Scheduling keyboard_arrow_down Start Date [DATE] Lock customers for …" at bounding box center [662, 300] width 667 height 45
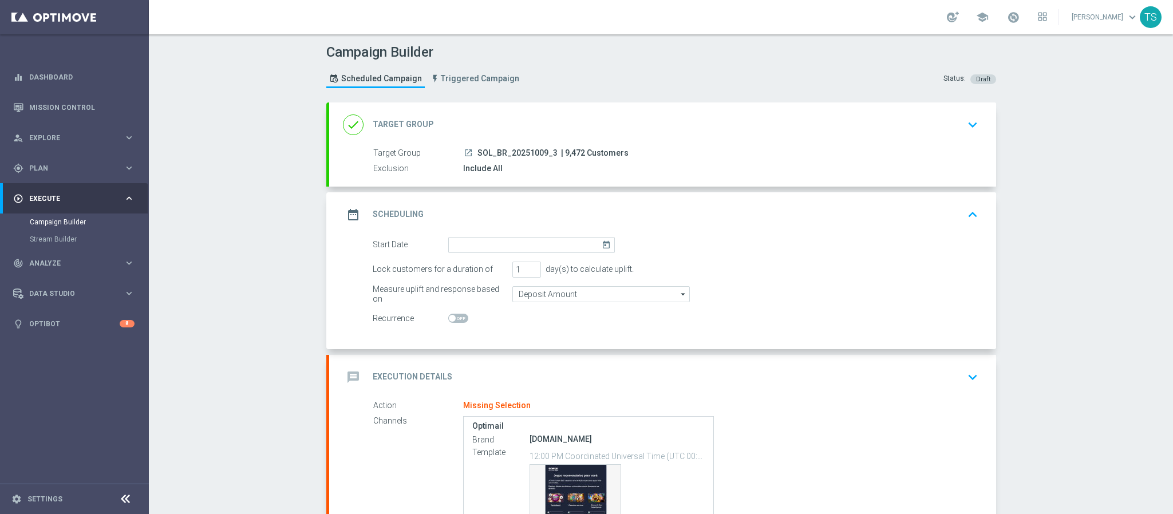
click at [602, 244] on icon "today" at bounding box center [608, 243] width 13 height 13
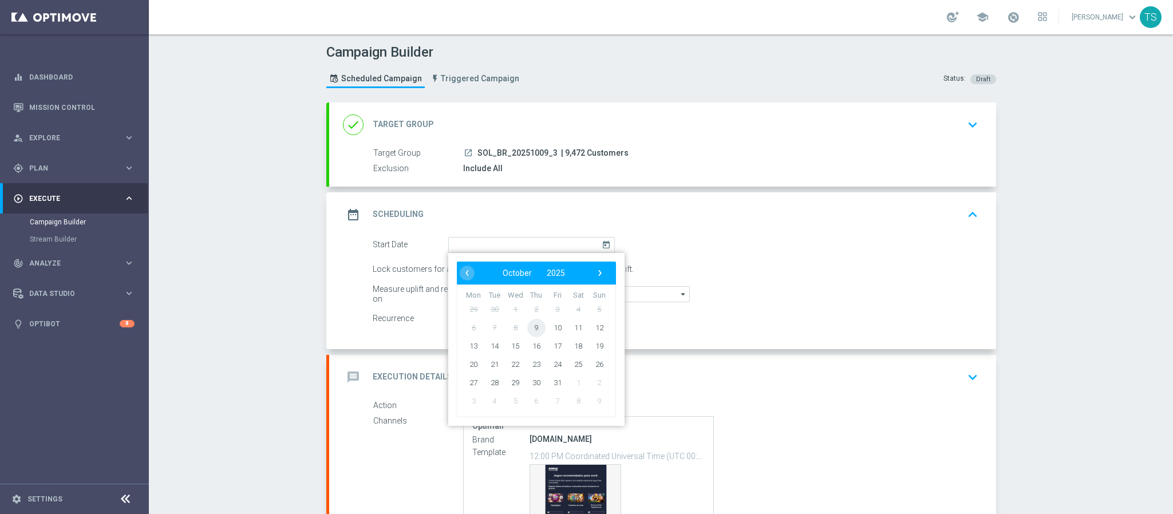
click at [531, 328] on span "9" at bounding box center [536, 327] width 18 height 18
type input "[DATE]"
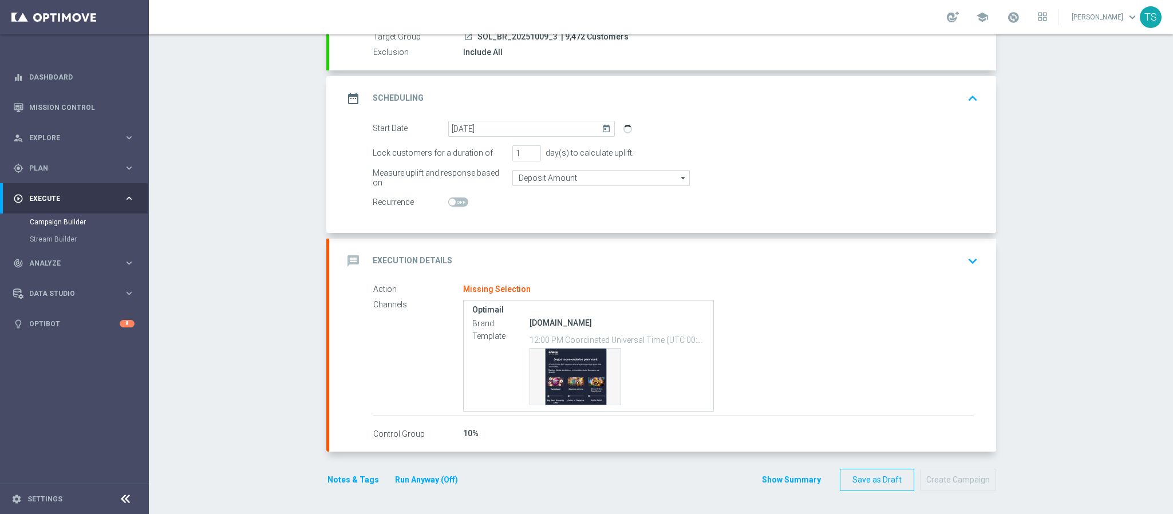
click at [957, 273] on div "message Execution Details keyboard_arrow_down" at bounding box center [662, 261] width 667 height 45
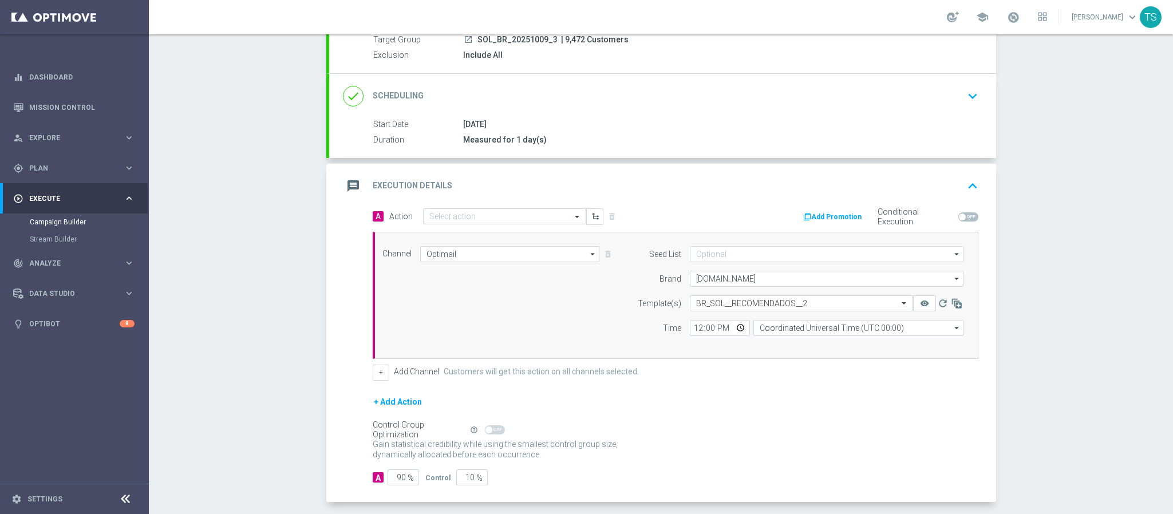
scroll to position [119, 0]
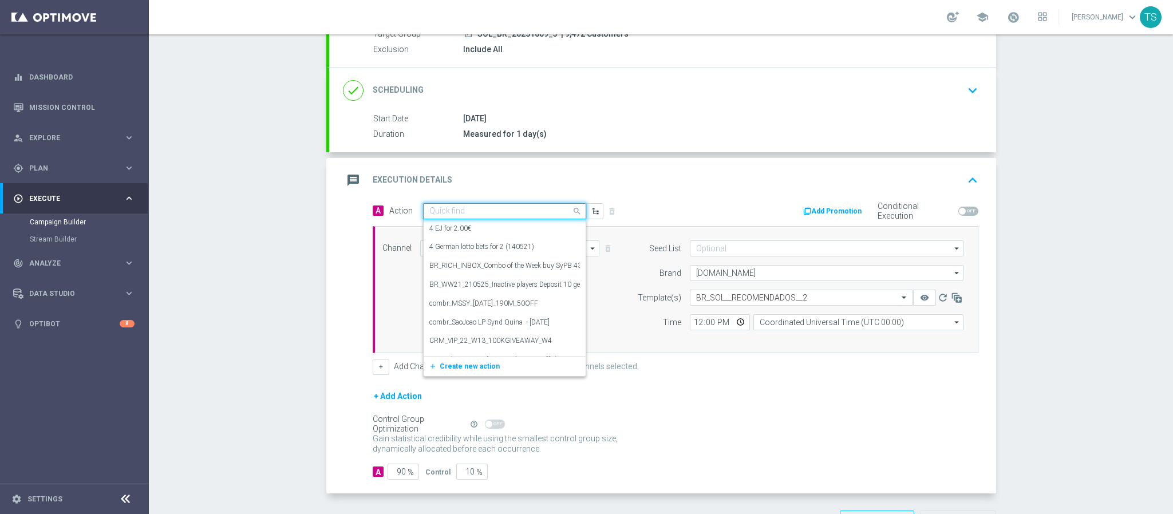
click at [541, 215] on input "text" at bounding box center [493, 212] width 128 height 10
type input "noofer"
click at [547, 225] on div "SOL_BR_NOOFER edit" at bounding box center [504, 231] width 151 height 19
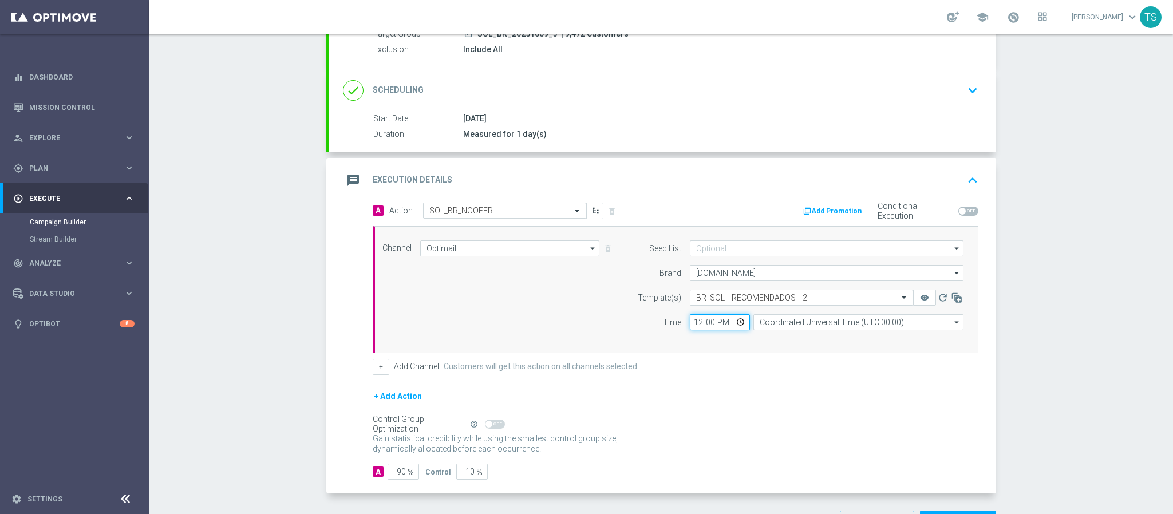
click at [737, 323] on input "12:00" at bounding box center [720, 322] width 60 height 16
click at [703, 327] on input "12:00" at bounding box center [720, 322] width 60 height 16
click at [690, 327] on input "time" at bounding box center [720, 322] width 60 height 16
click at [690, 325] on input "time" at bounding box center [720, 322] width 60 height 16
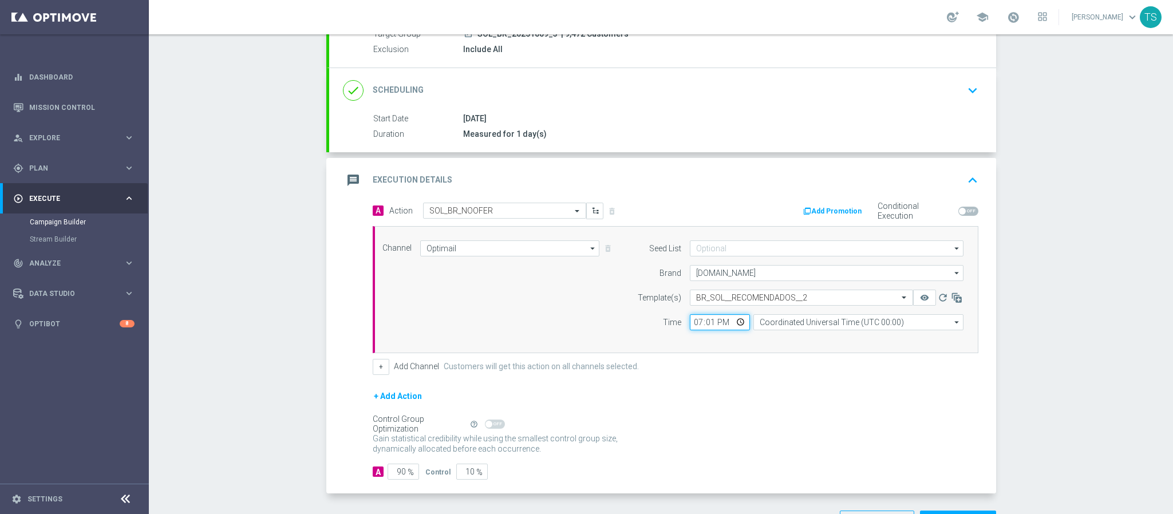
type input "19:15"
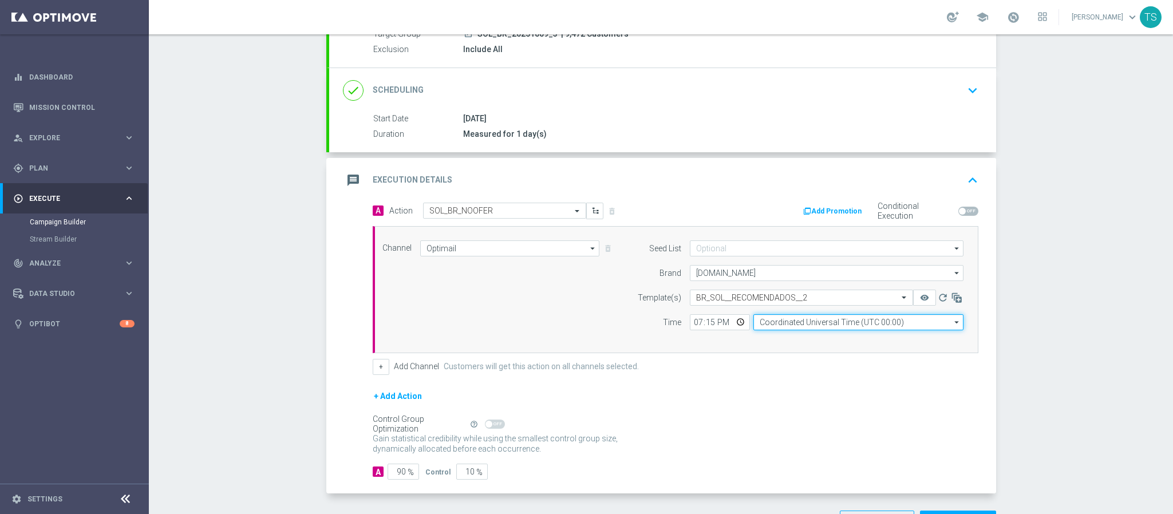
click at [855, 326] on input "Coordinated Universal Time (UTC 00:00)" at bounding box center [858, 322] width 210 height 16
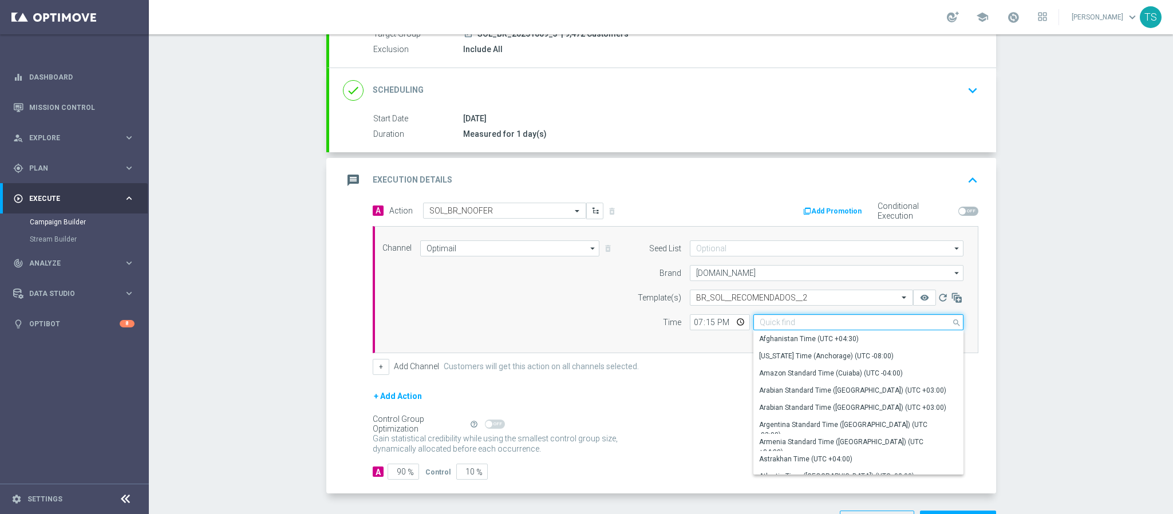
drag, startPoint x: 819, startPoint y: 328, endPoint x: 828, endPoint y: 318, distance: 13.4
click at [821, 328] on input at bounding box center [858, 322] width 210 height 16
type input "w"
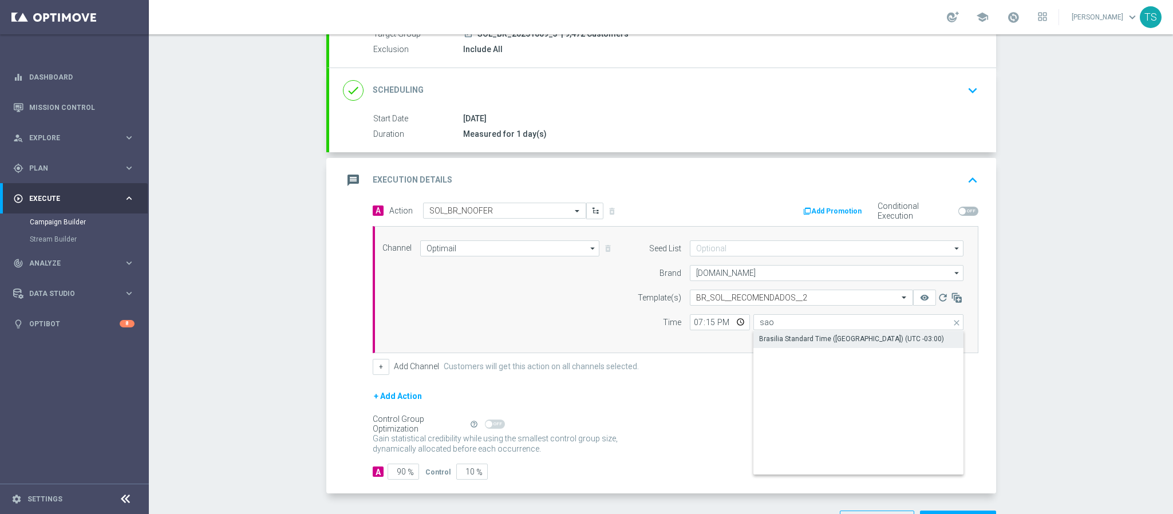
click at [842, 344] on div "Brasilia Standard Time ([GEOGRAPHIC_DATA]) (UTC -03:00)" at bounding box center [851, 339] width 185 height 10
type input "Brasilia Standard Time ([GEOGRAPHIC_DATA]) (UTC -03:00)"
click at [1030, 282] on div "Campaign Builder Scheduled Campaign Triggered Campaign Status: Draft done Targe…" at bounding box center [661, 274] width 1024 height 480
drag, startPoint x: 436, startPoint y: 472, endPoint x: 469, endPoint y: 472, distance: 33.2
click at [464, 472] on div "A 90 % Control 10 %" at bounding box center [676, 472] width 606 height 16
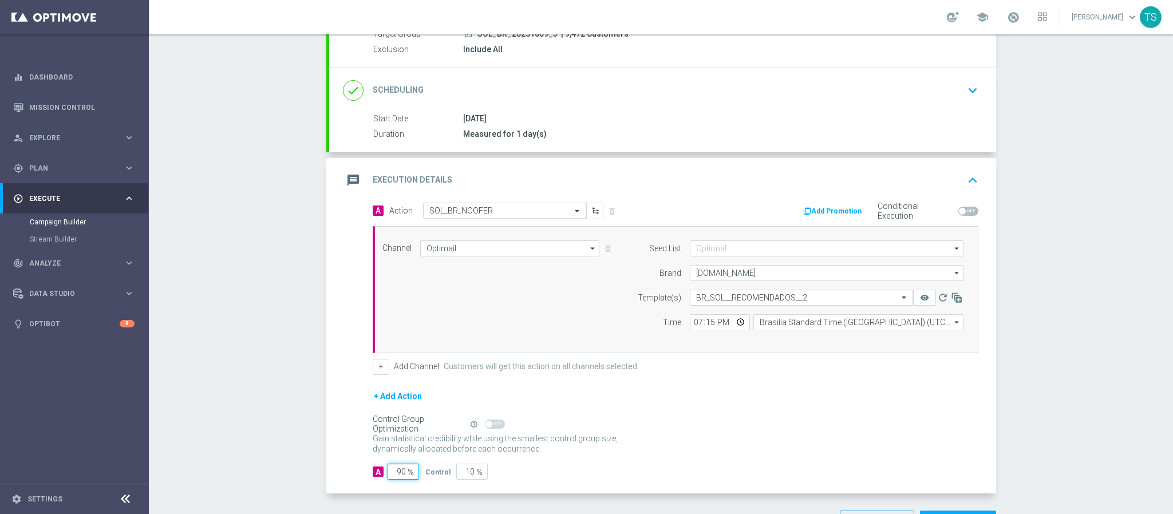
type input "1"
type input "99"
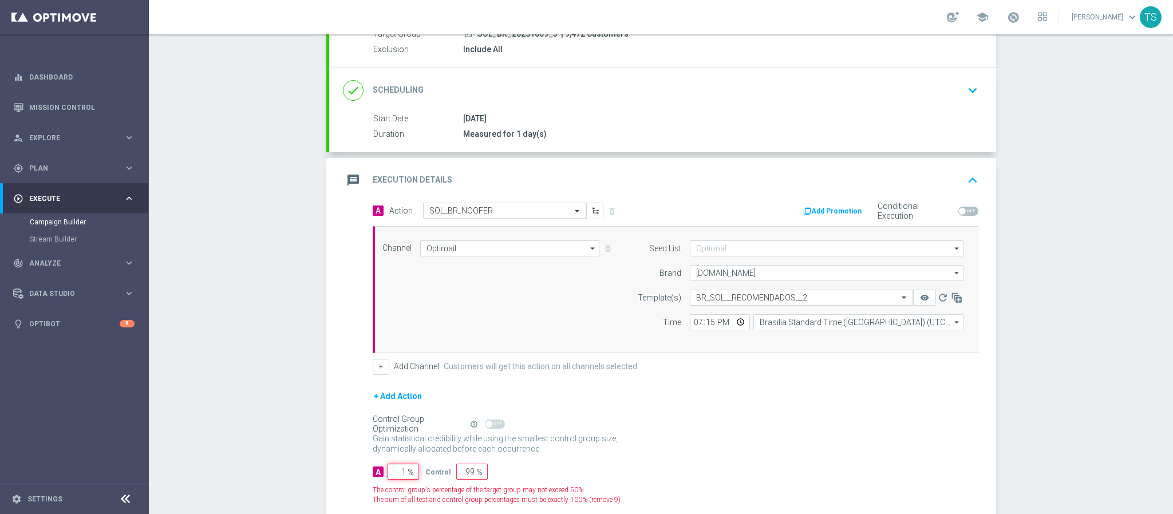
type input "10"
type input "90"
type input "100"
type input "0"
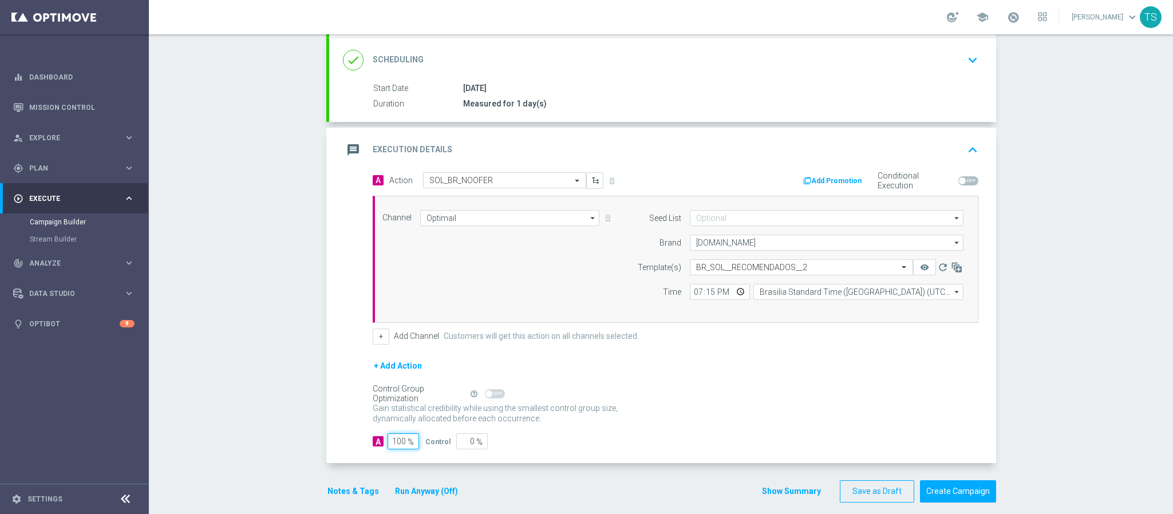
scroll to position [165, 0]
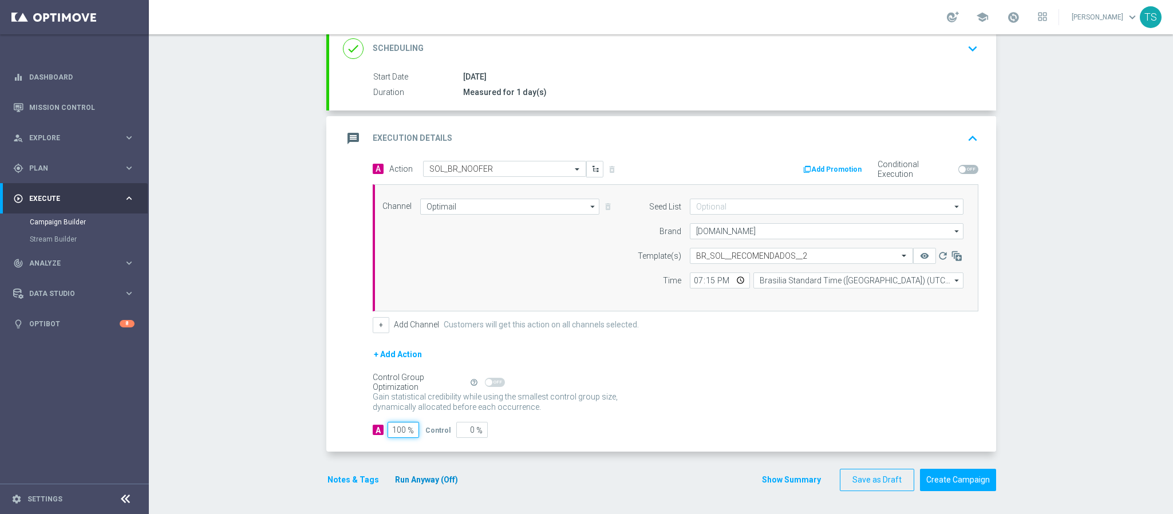
type input "100"
click at [414, 481] on button "Run Anyway (Off)" at bounding box center [426, 480] width 65 height 14
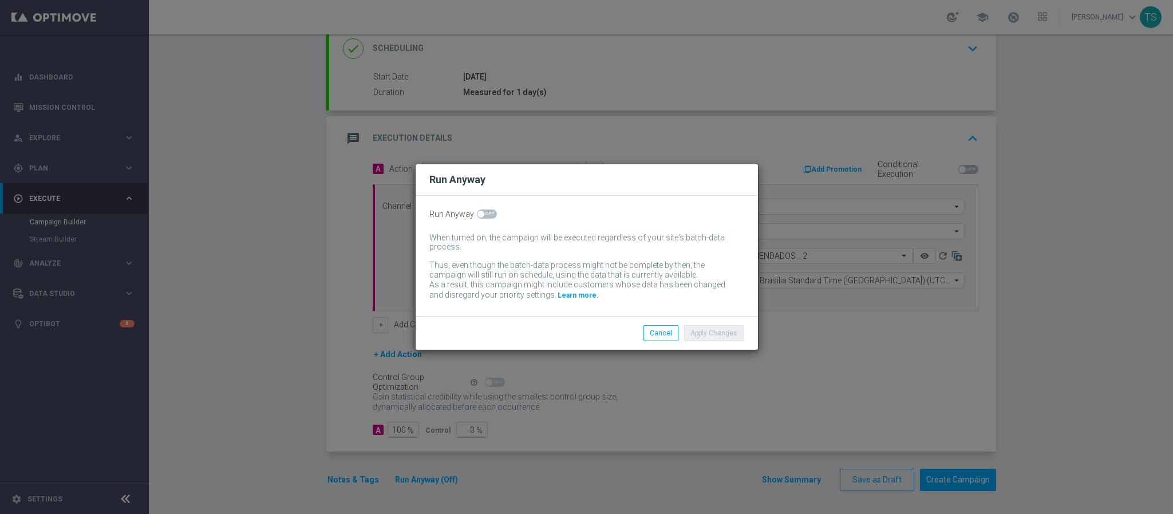
click at [488, 210] on span at bounding box center [487, 213] width 20 height 9
click at [488, 210] on input "checkbox" at bounding box center [487, 213] width 20 height 9
checkbox input "true"
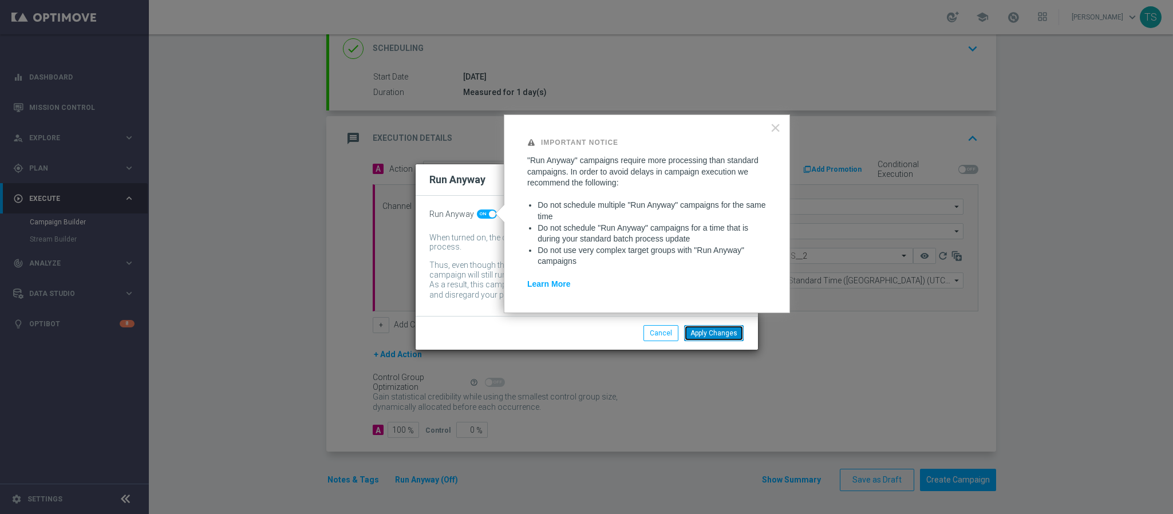
click at [708, 333] on button "Apply Changes" at bounding box center [714, 333] width 60 height 16
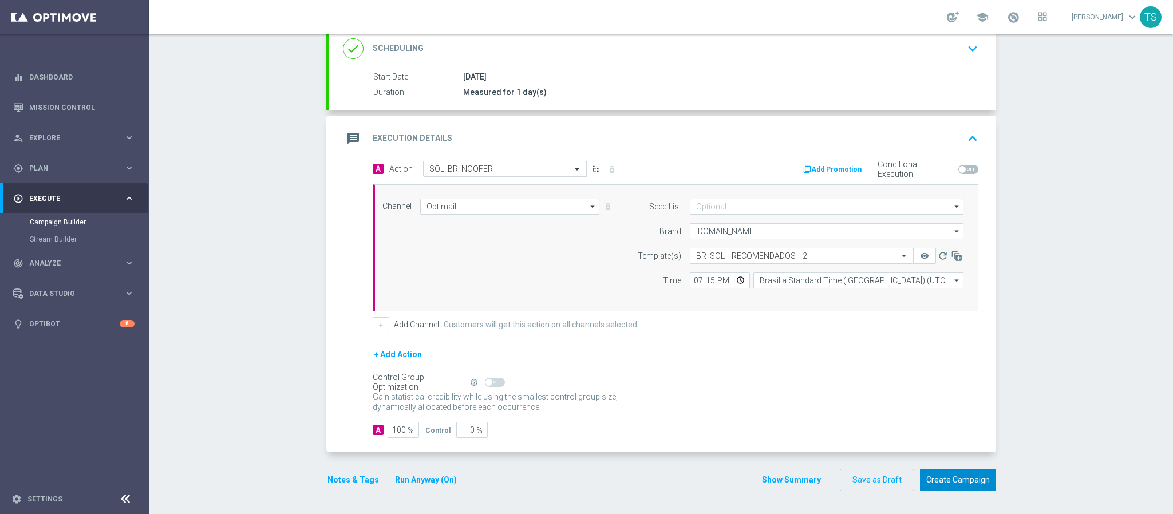
click at [962, 479] on button "Create Campaign" at bounding box center [958, 480] width 76 height 22
